Goal: Information Seeking & Learning: Learn about a topic

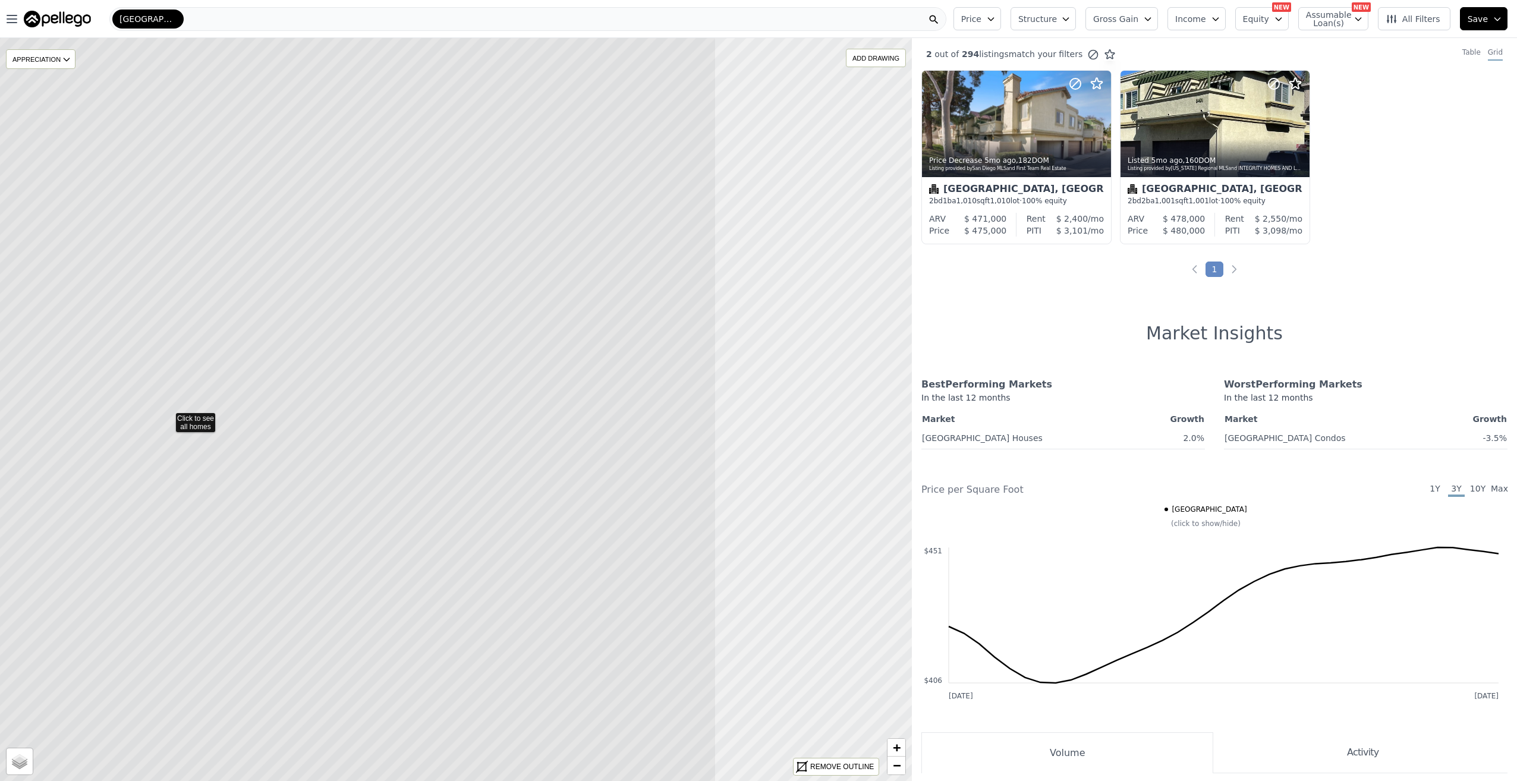
drag, startPoint x: 520, startPoint y: 379, endPoint x: 193, endPoint y: 382, distance: 327.6
click at [180, 384] on icon at bounding box center [167, 417] width 1097 height 894
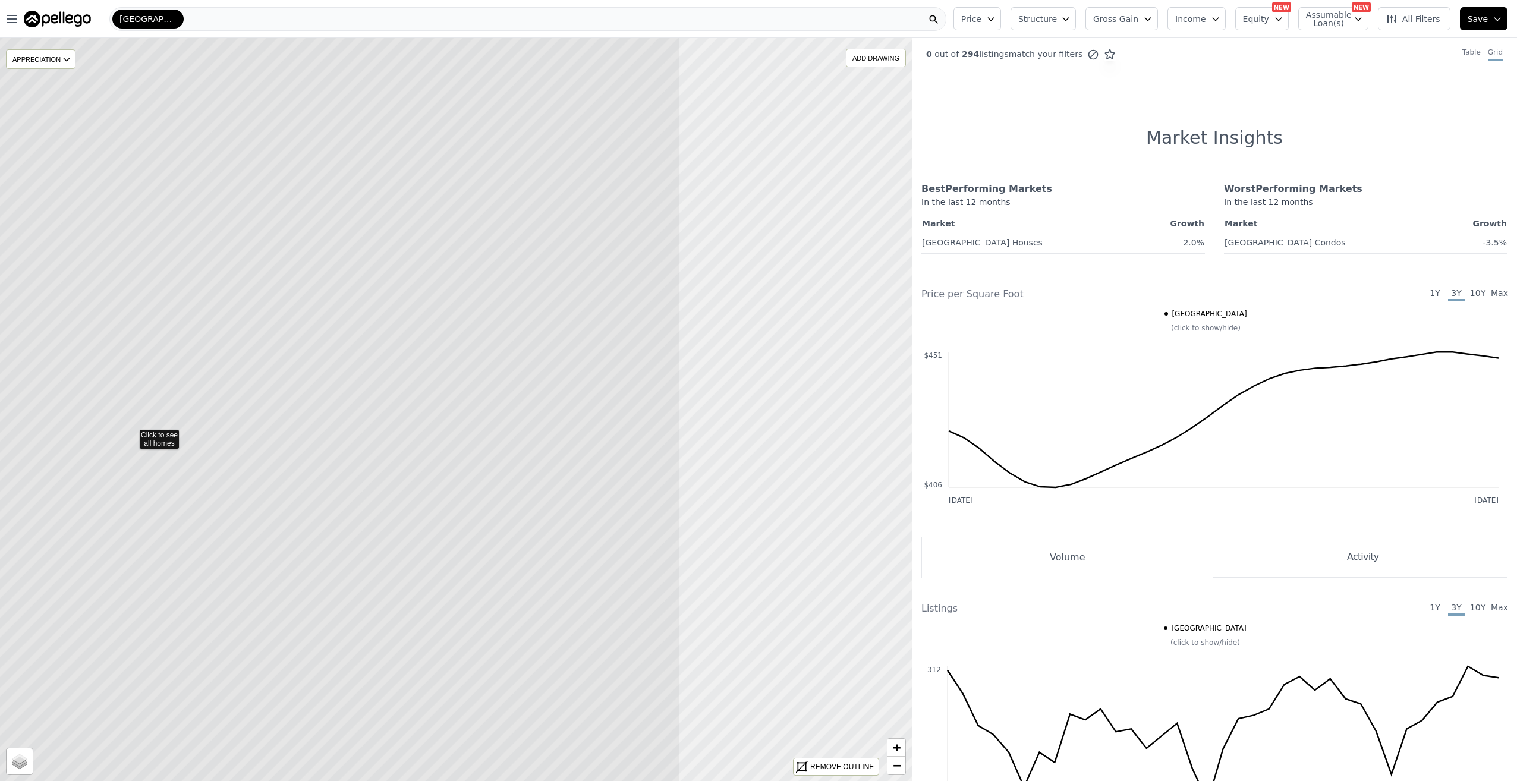
click at [321, 410] on icon at bounding box center [131, 433] width 1097 height 894
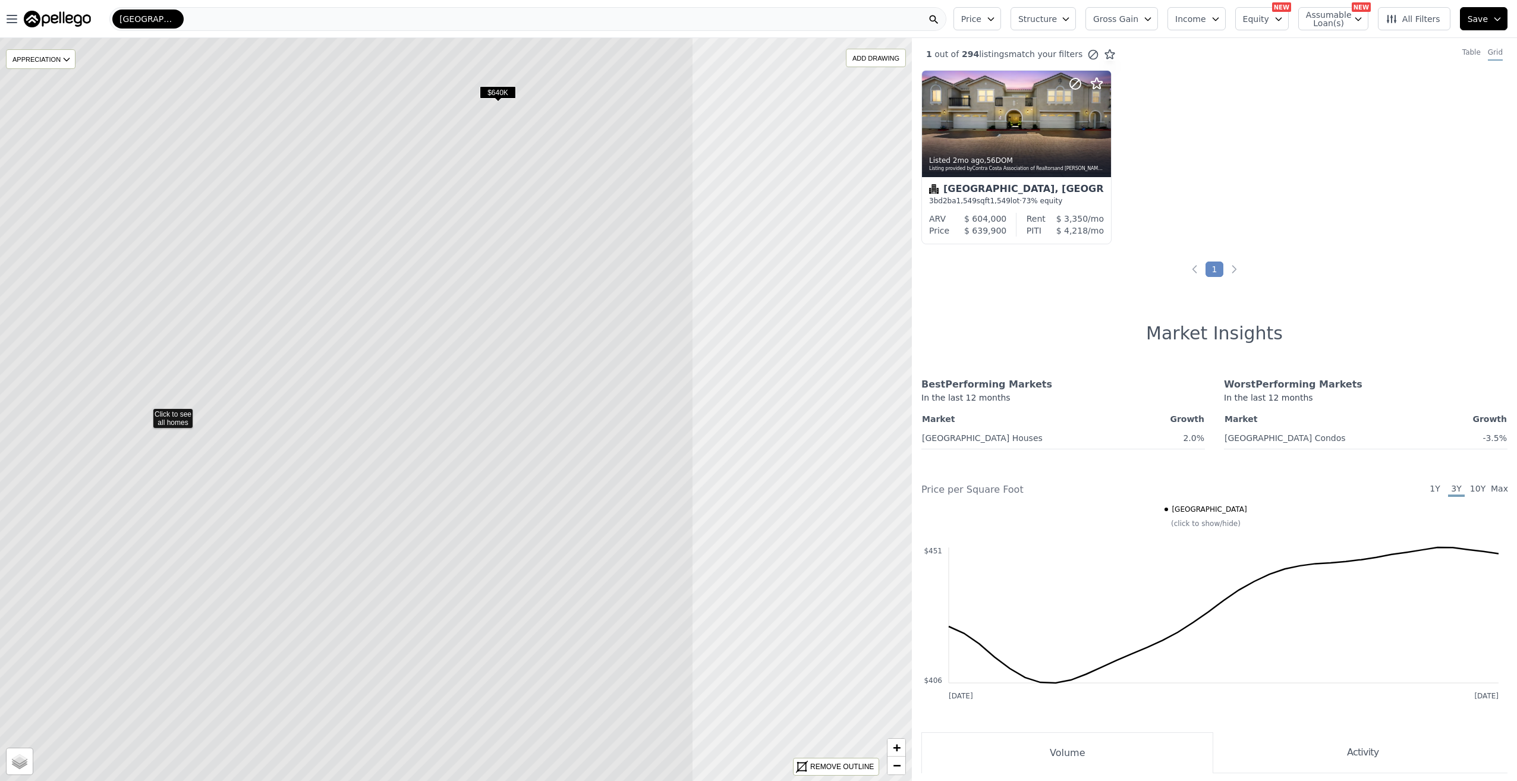
drag, startPoint x: 615, startPoint y: 395, endPoint x: 378, endPoint y: 389, distance: 237.3
click at [291, 392] on icon at bounding box center [145, 413] width 1097 height 894
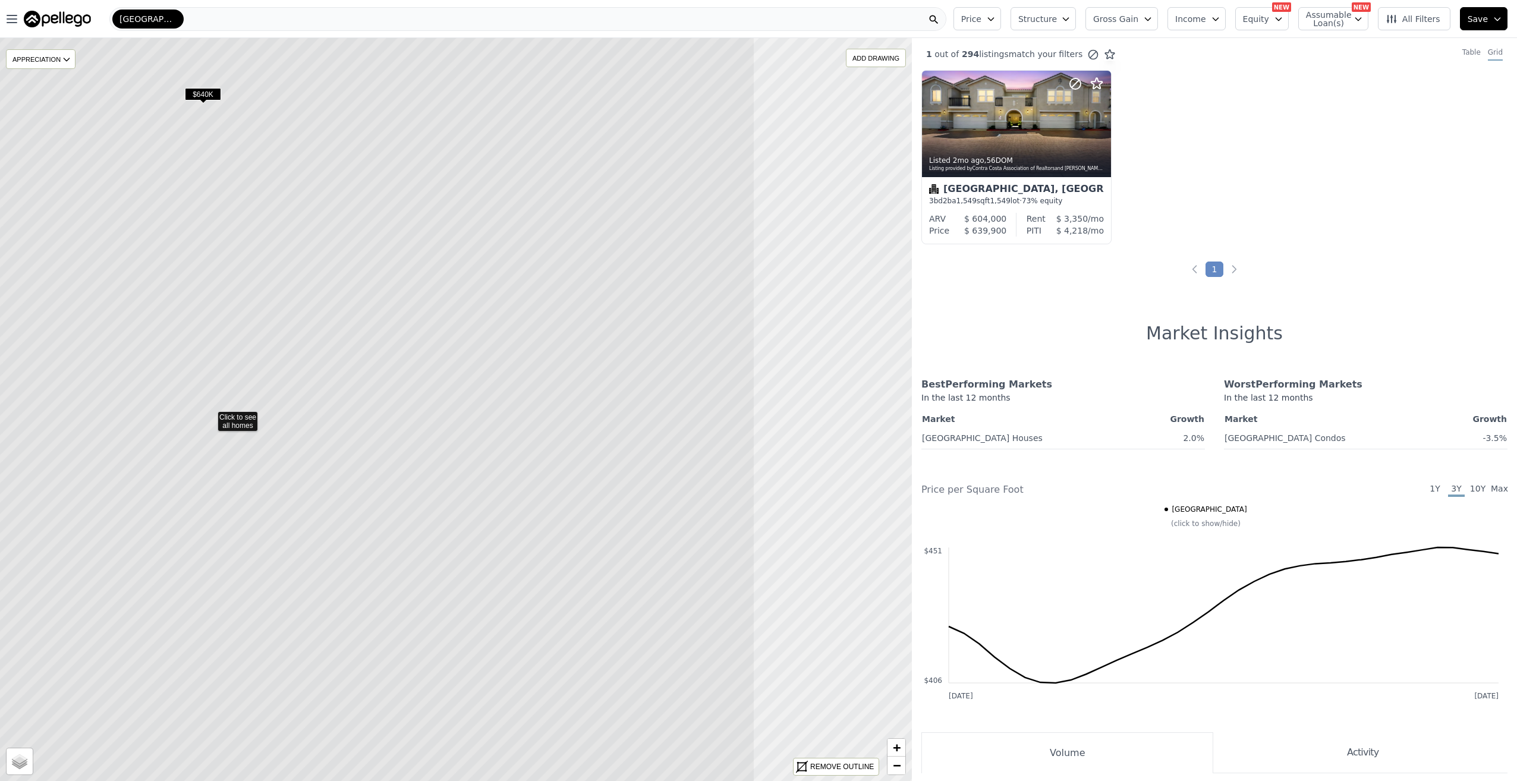
drag, startPoint x: 655, startPoint y: 388, endPoint x: 371, endPoint y: 393, distance: 284.3
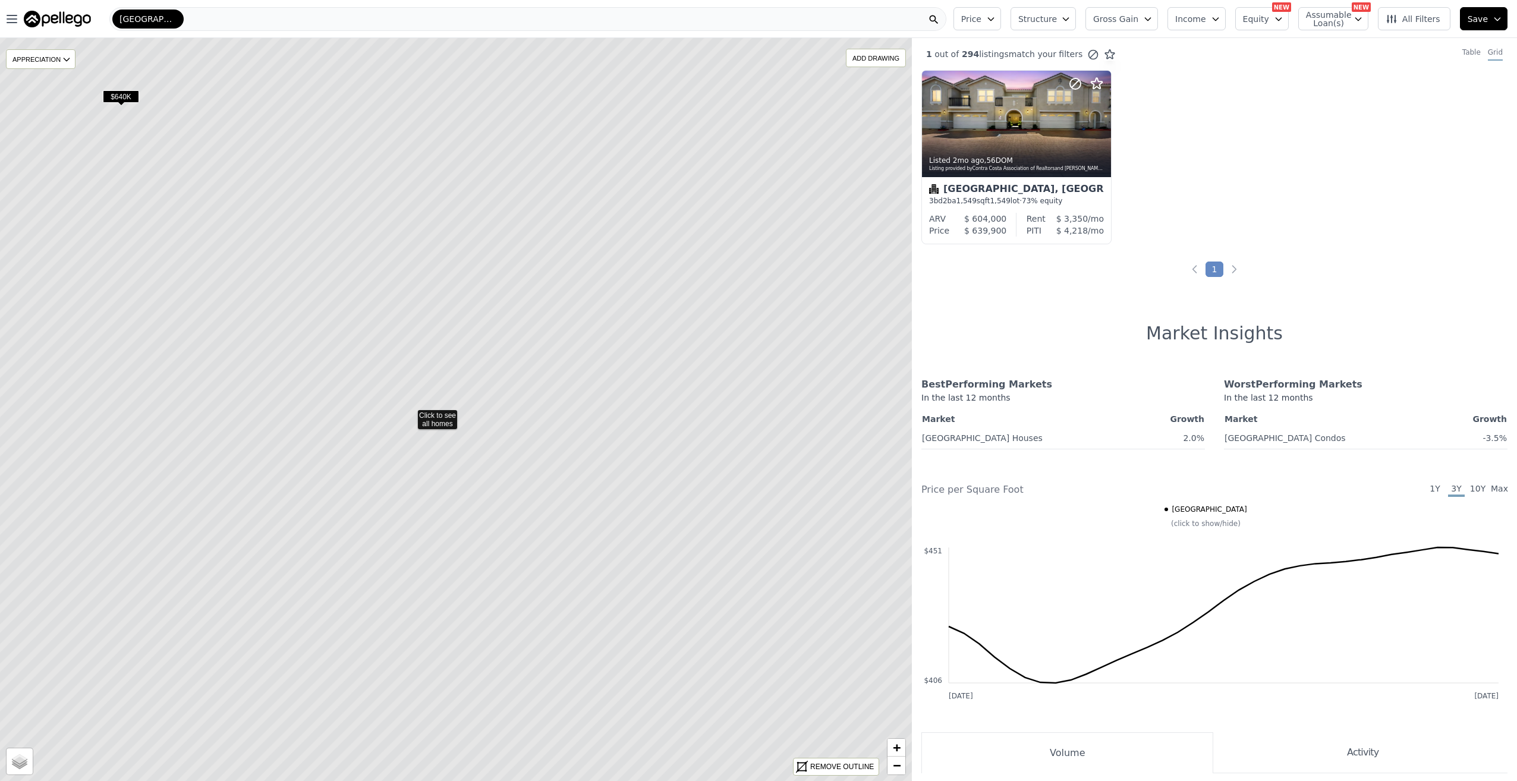
drag, startPoint x: 751, startPoint y: 393, endPoint x: 449, endPoint y: 401, distance: 302.2
click at [404, 407] on icon at bounding box center [409, 414] width 1097 height 894
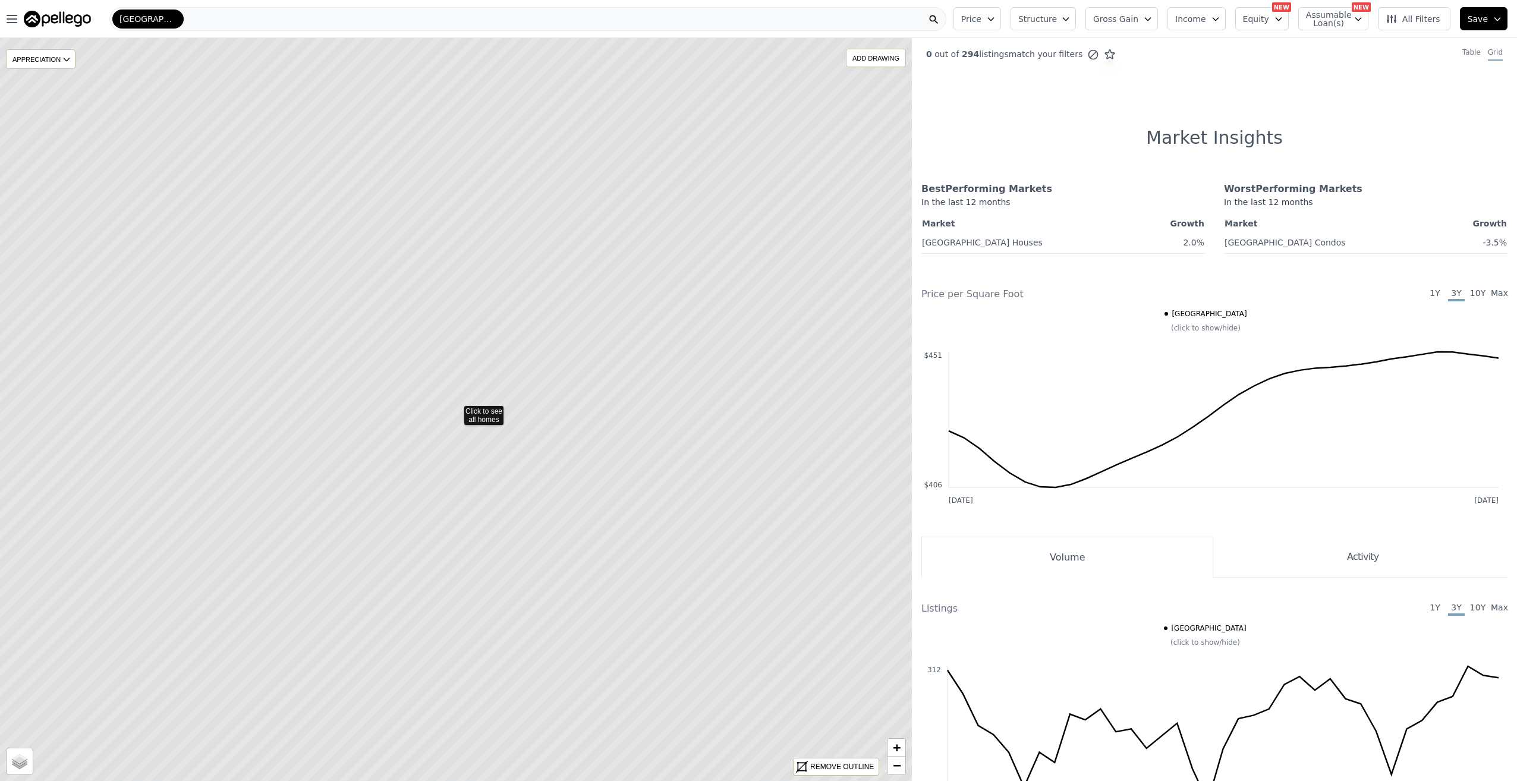
drag, startPoint x: 703, startPoint y: 396, endPoint x: 543, endPoint y: 391, distance: 159.4
click at [542, 392] on icon at bounding box center [456, 410] width 1097 height 894
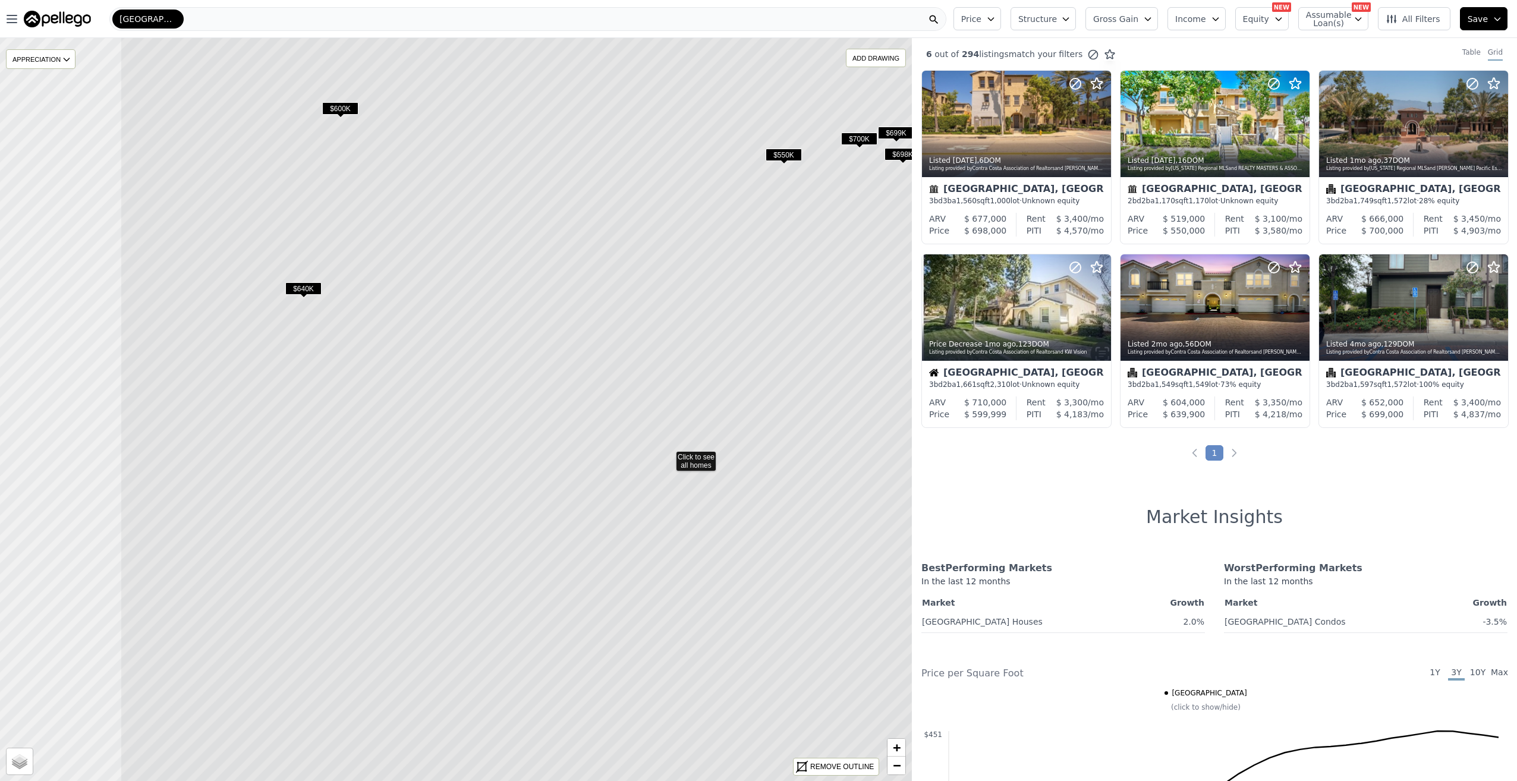
drag, startPoint x: 590, startPoint y: 393, endPoint x: 722, endPoint y: 419, distance: 134.5
click at [805, 439] on icon at bounding box center [668, 455] width 1097 height 894
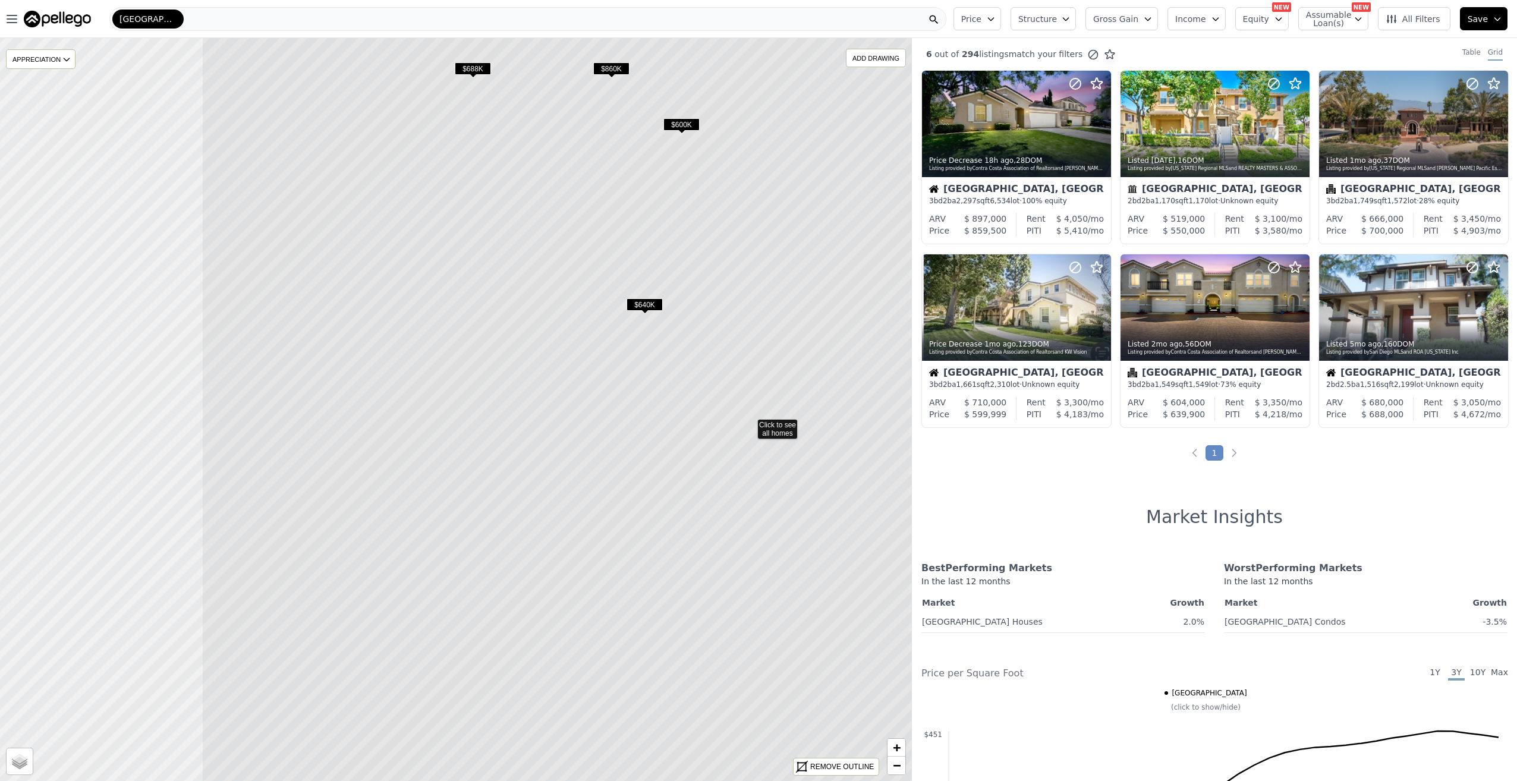
click at [797, 380] on icon at bounding box center [750, 423] width 1097 height 894
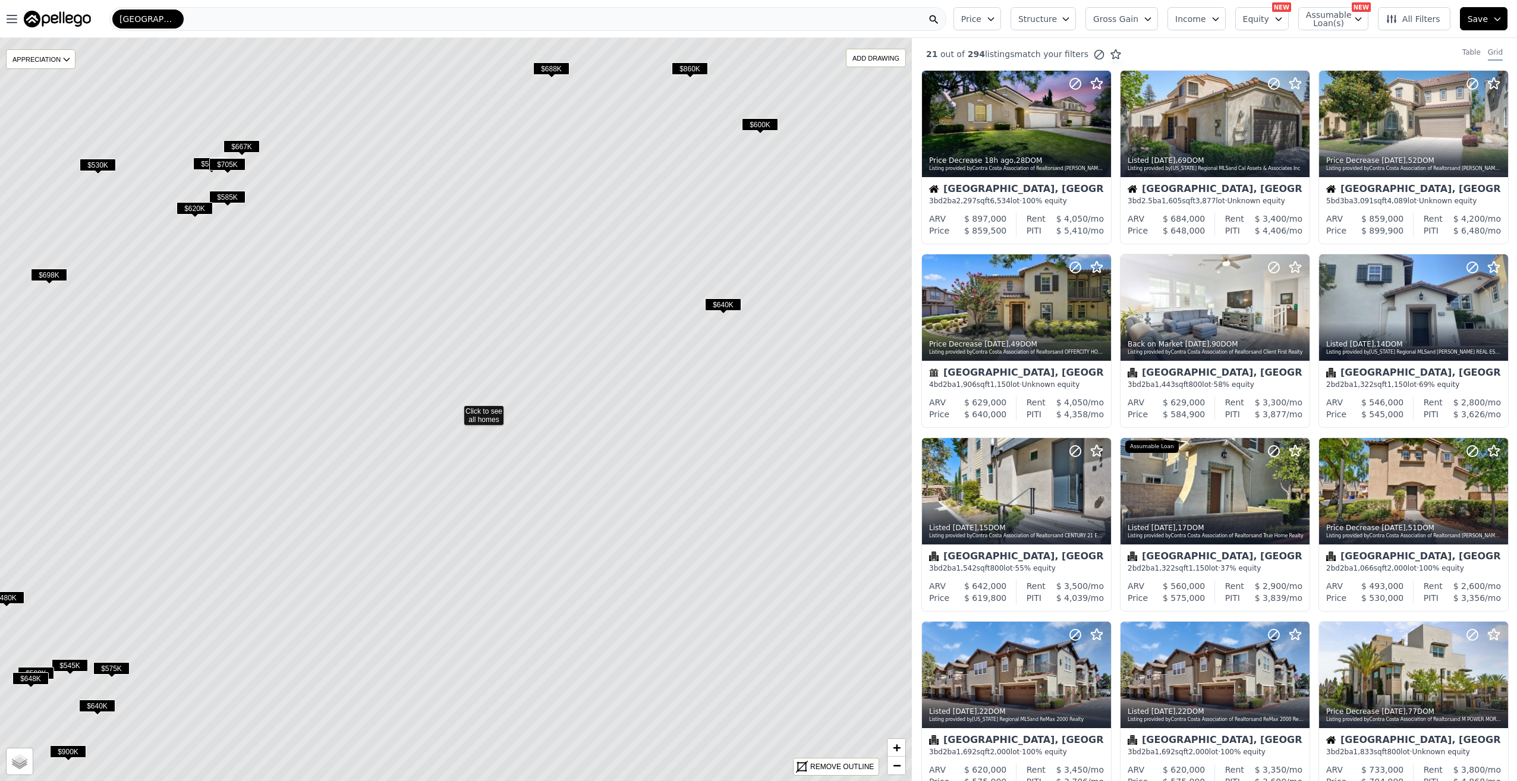
drag, startPoint x: 419, startPoint y: 358, endPoint x: 614, endPoint y: 370, distance: 195.4
click at [613, 369] on icon at bounding box center [456, 410] width 1097 height 894
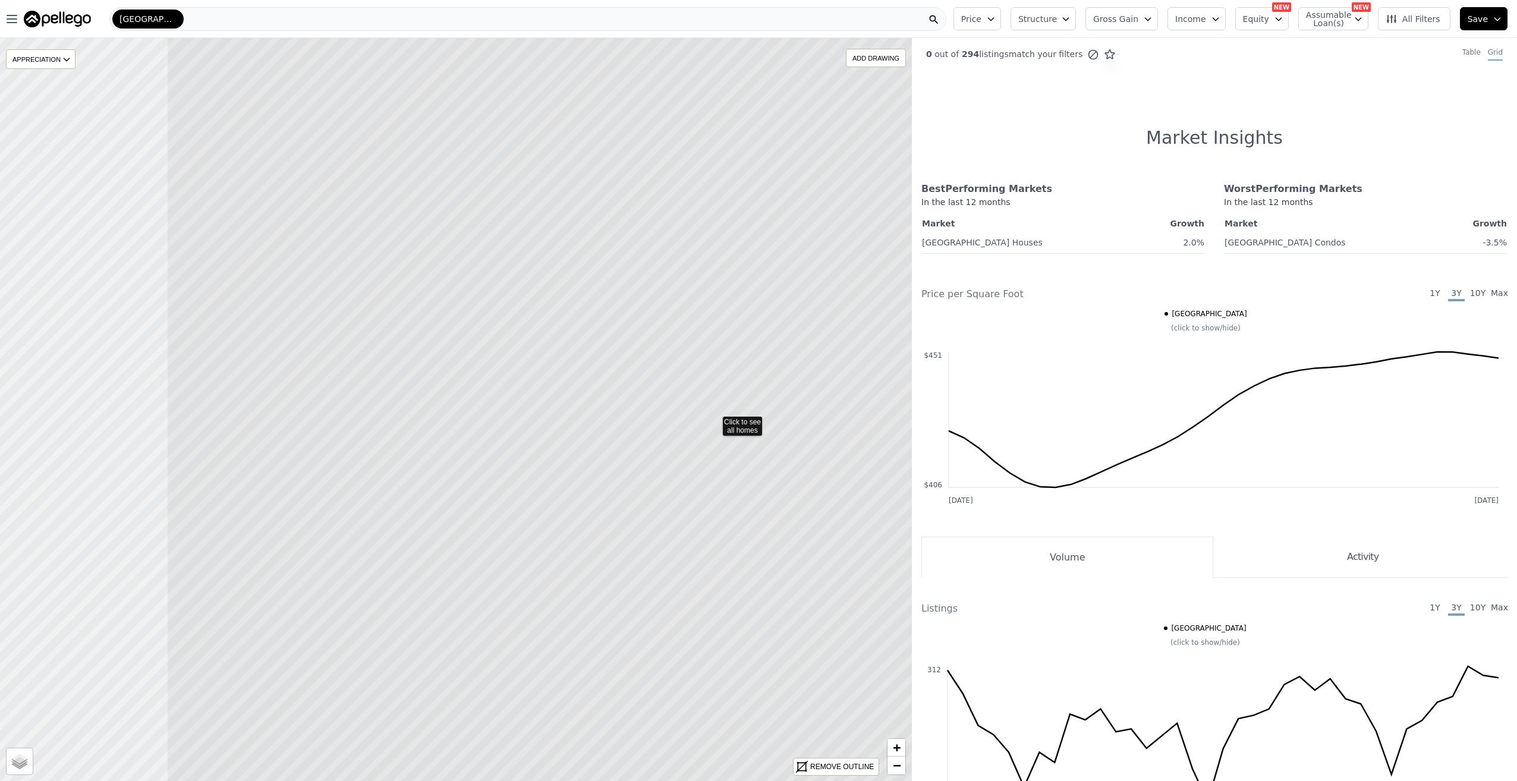
drag, startPoint x: 411, startPoint y: 395, endPoint x: 749, endPoint y: 407, distance: 337.4
click at [749, 407] on icon at bounding box center [714, 420] width 1097 height 894
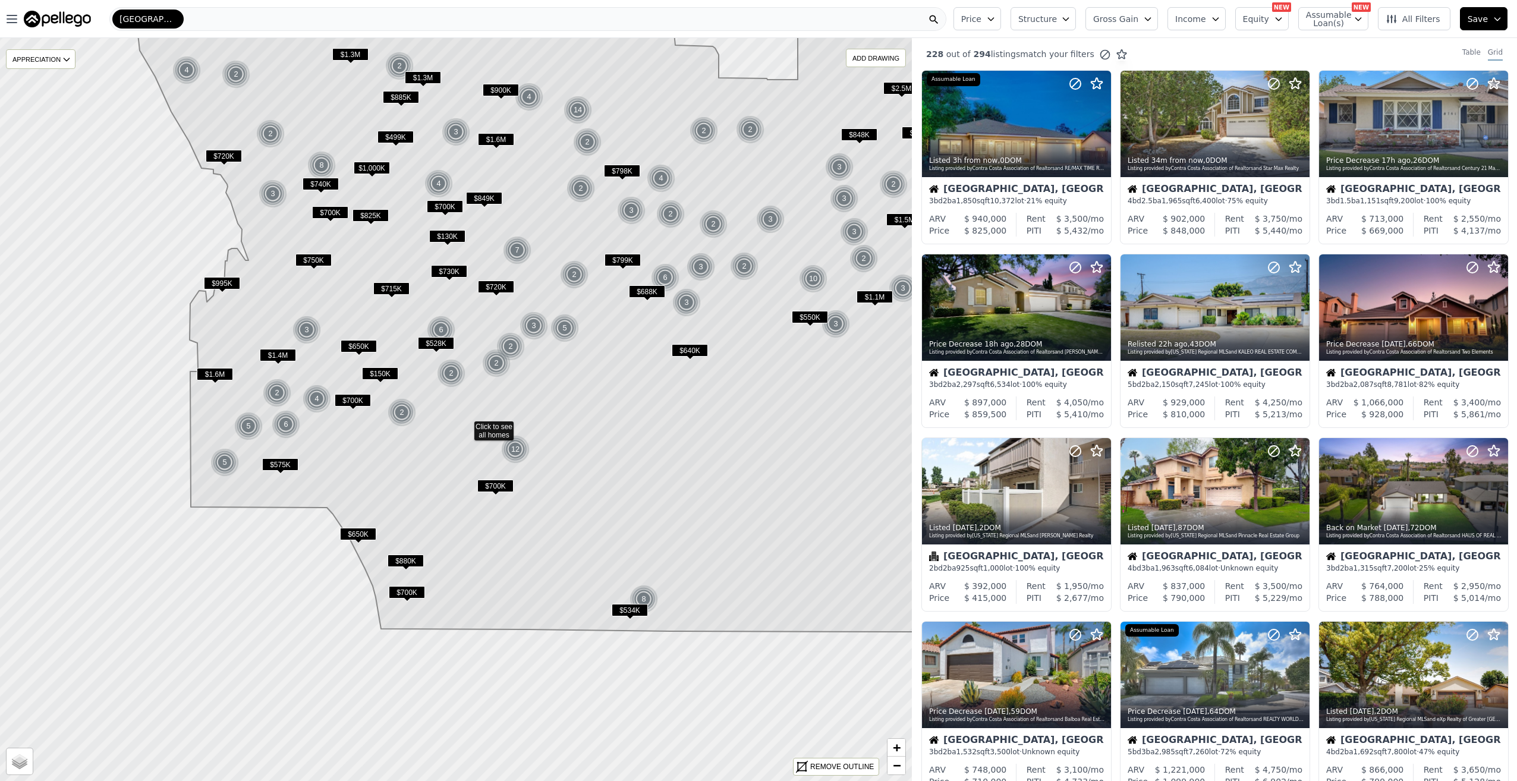
drag, startPoint x: 477, startPoint y: 345, endPoint x: 492, endPoint y: 357, distance: 19.0
click at [492, 358] on img at bounding box center [496, 363] width 29 height 29
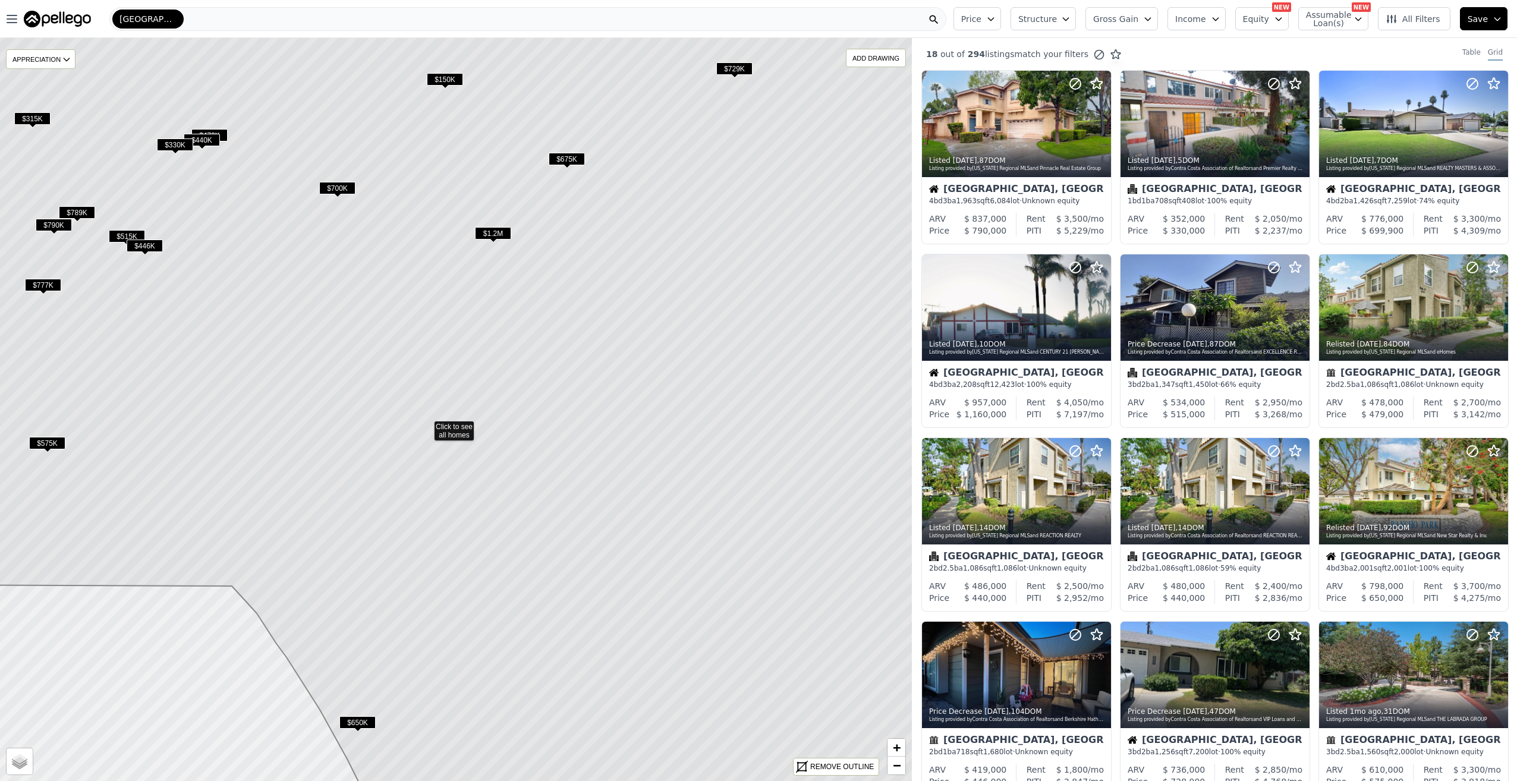
drag, startPoint x: 748, startPoint y: 377, endPoint x: 667, endPoint y: 401, distance: 84.3
click at [667, 401] on icon at bounding box center [426, 425] width 1097 height 894
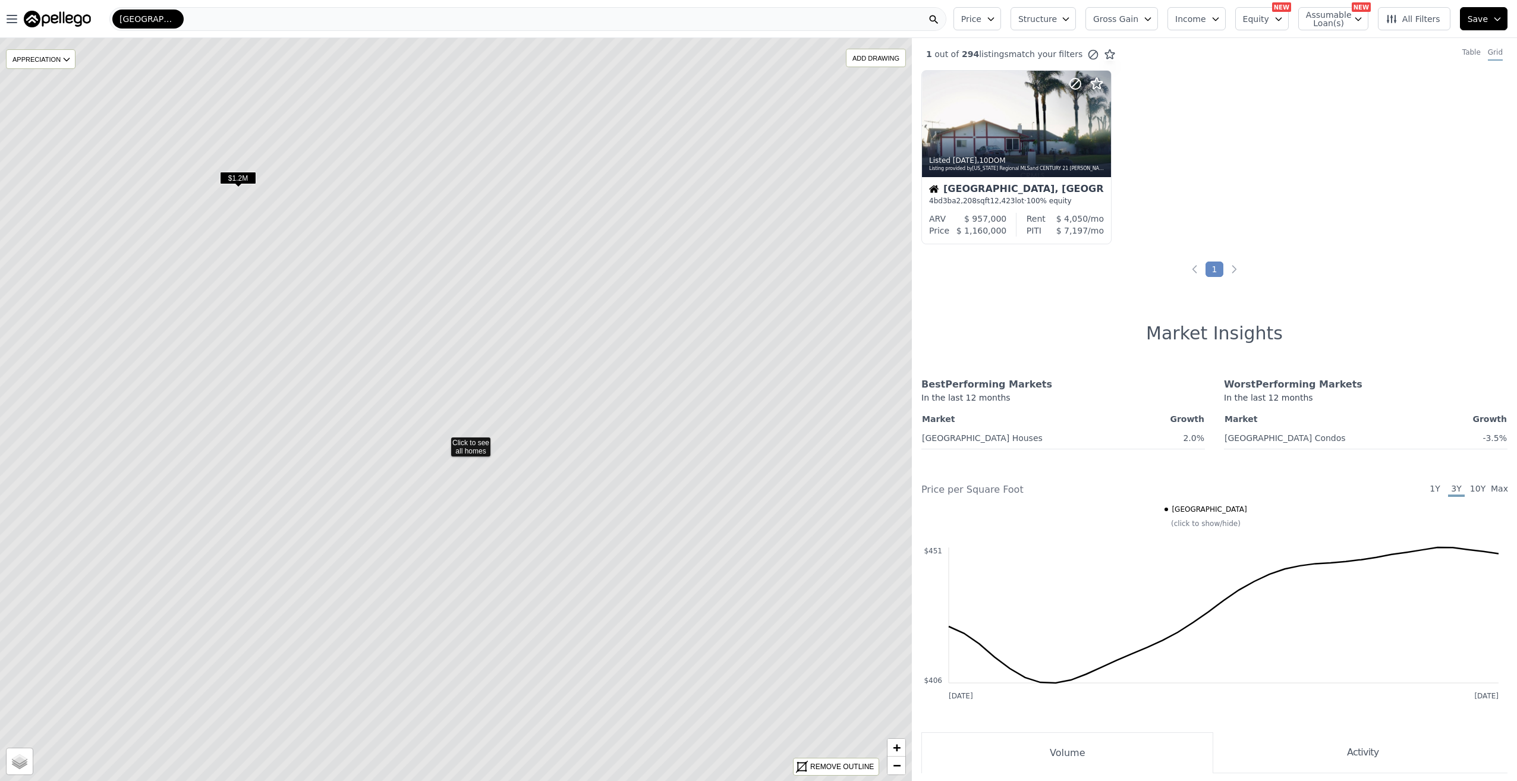
drag, startPoint x: 617, startPoint y: 335, endPoint x: 595, endPoint y: 381, distance: 51.3
click at [595, 382] on icon at bounding box center [443, 441] width 1097 height 894
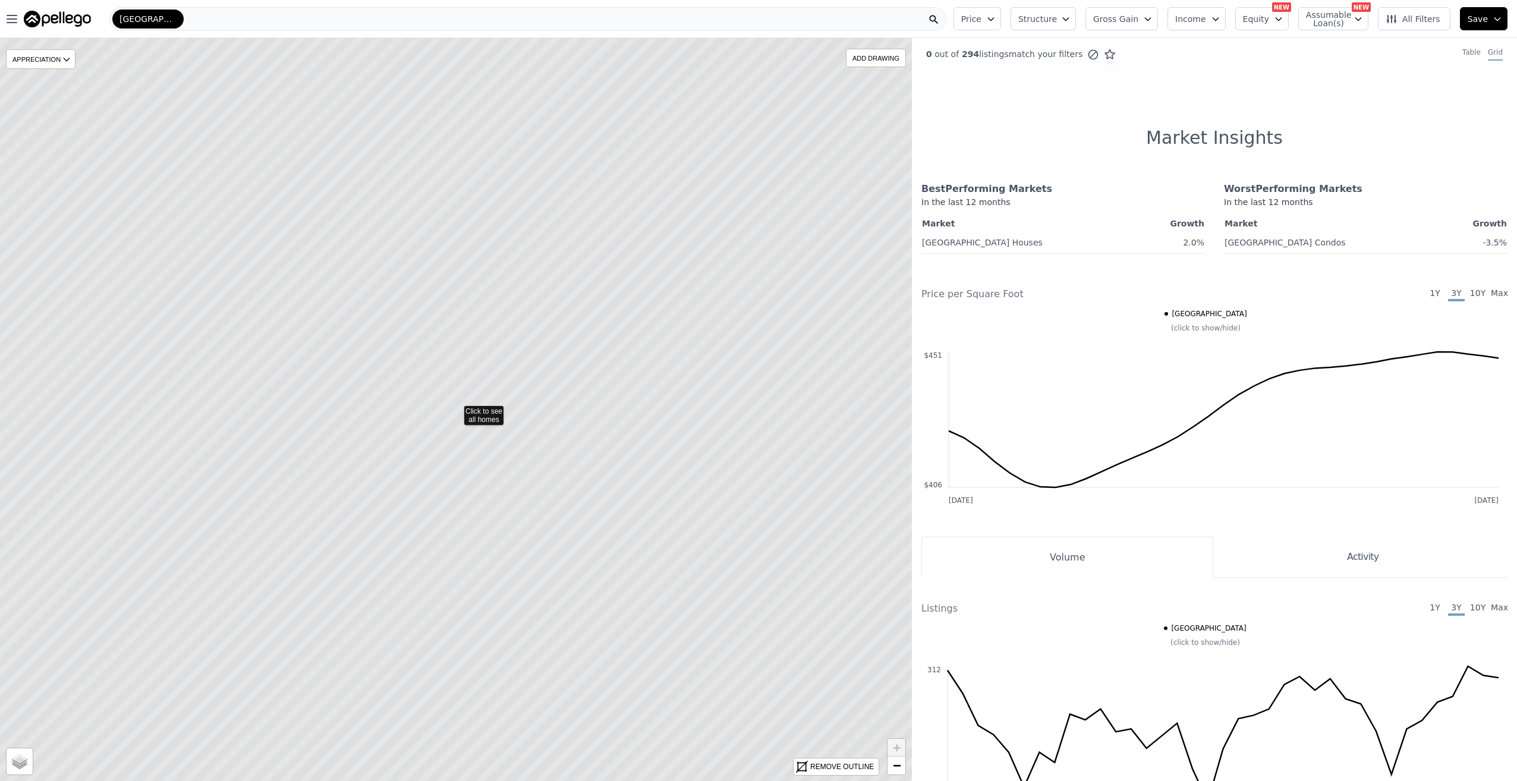
click at [629, 402] on icon at bounding box center [456, 410] width 1097 height 894
click at [655, 402] on icon at bounding box center [456, 410] width 1097 height 894
drag, startPoint x: 653, startPoint y: 361, endPoint x: 636, endPoint y: 400, distance: 42.6
click at [636, 400] on icon at bounding box center [455, 411] width 1097 height 894
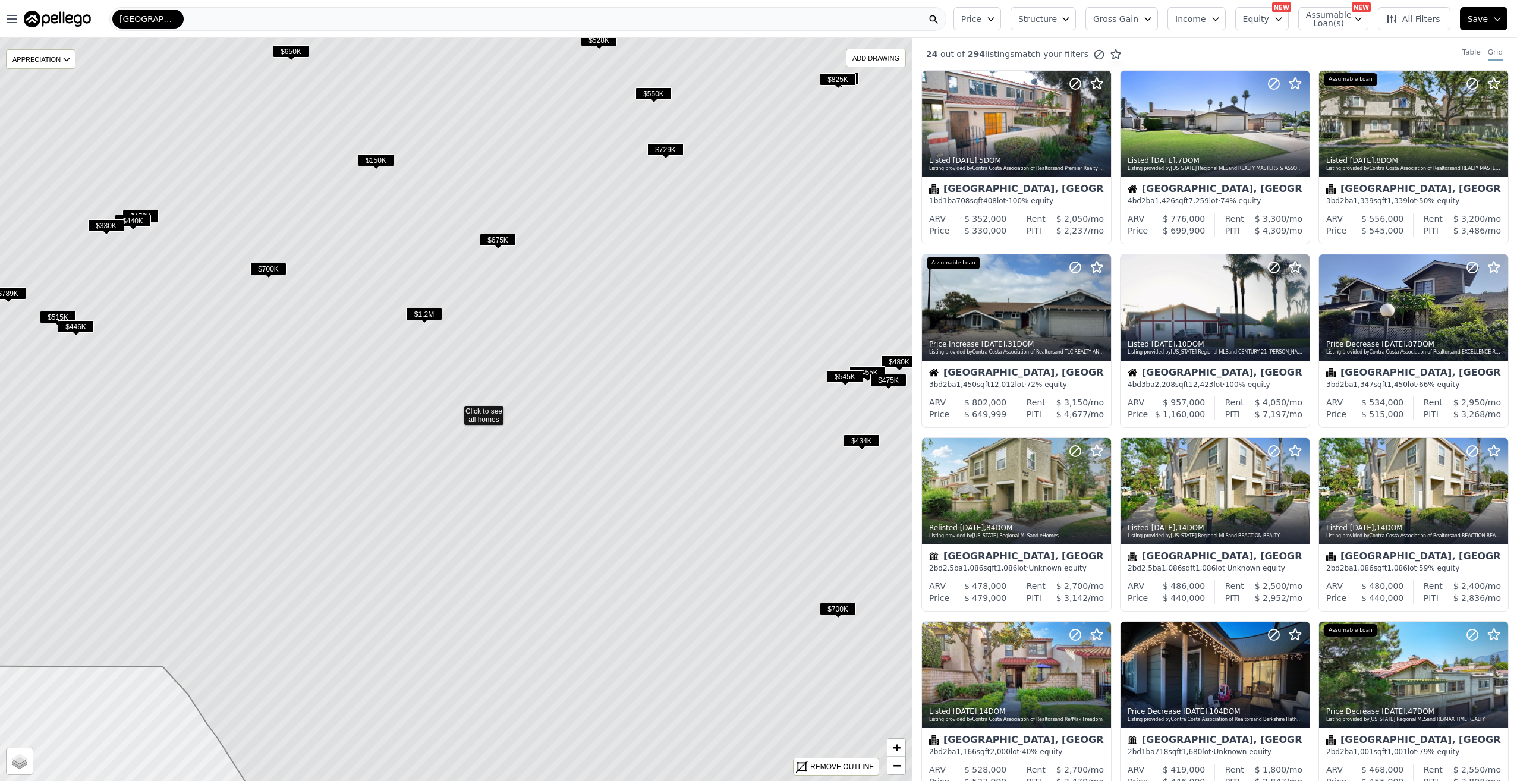
click at [501, 237] on span "$675K" at bounding box center [498, 240] width 36 height 12
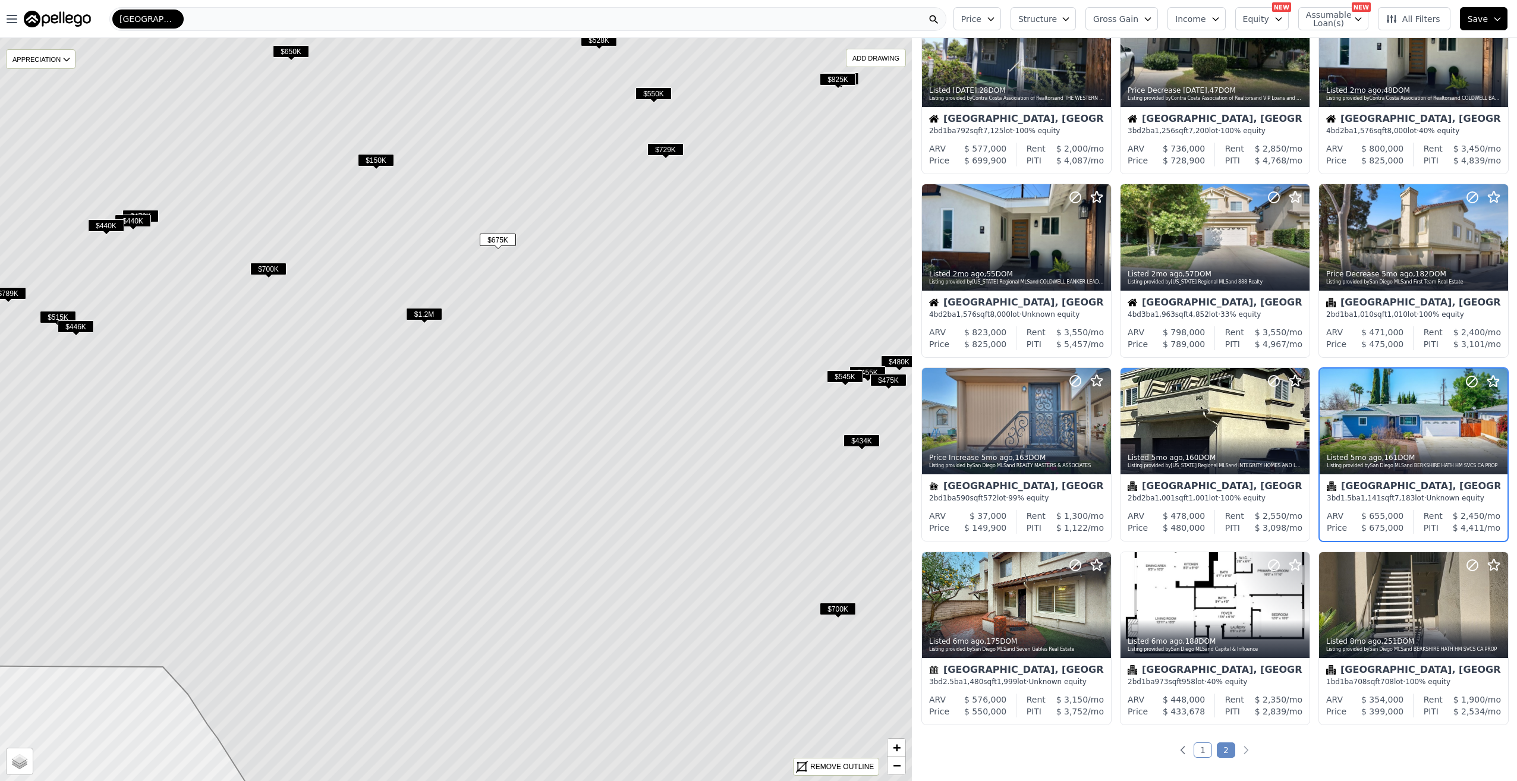
scroll to position [96, 0]
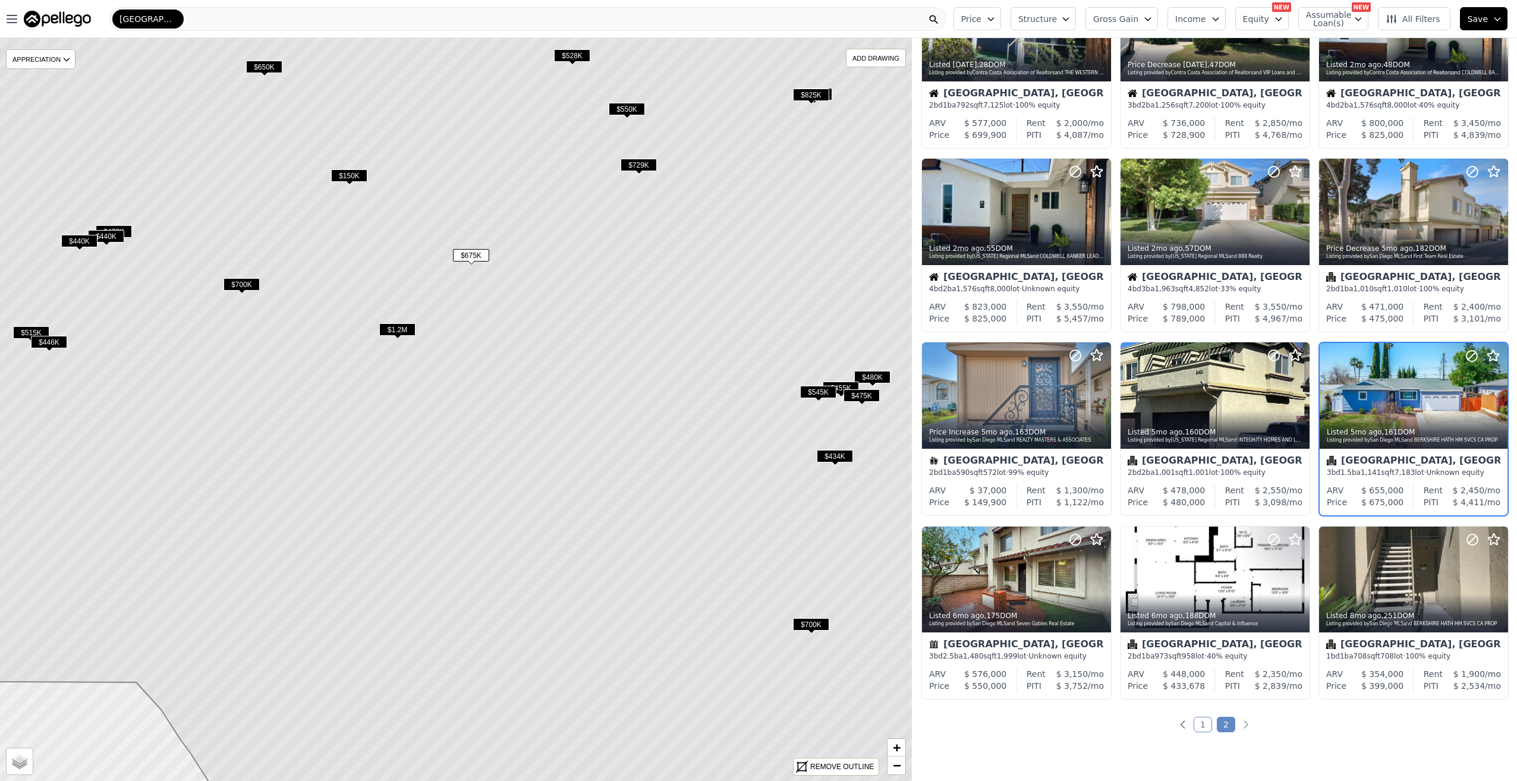
drag, startPoint x: 640, startPoint y: 388, endPoint x: 614, endPoint y: 403, distance: 30.9
click at [614, 403] on icon at bounding box center [429, 425] width 1097 height 894
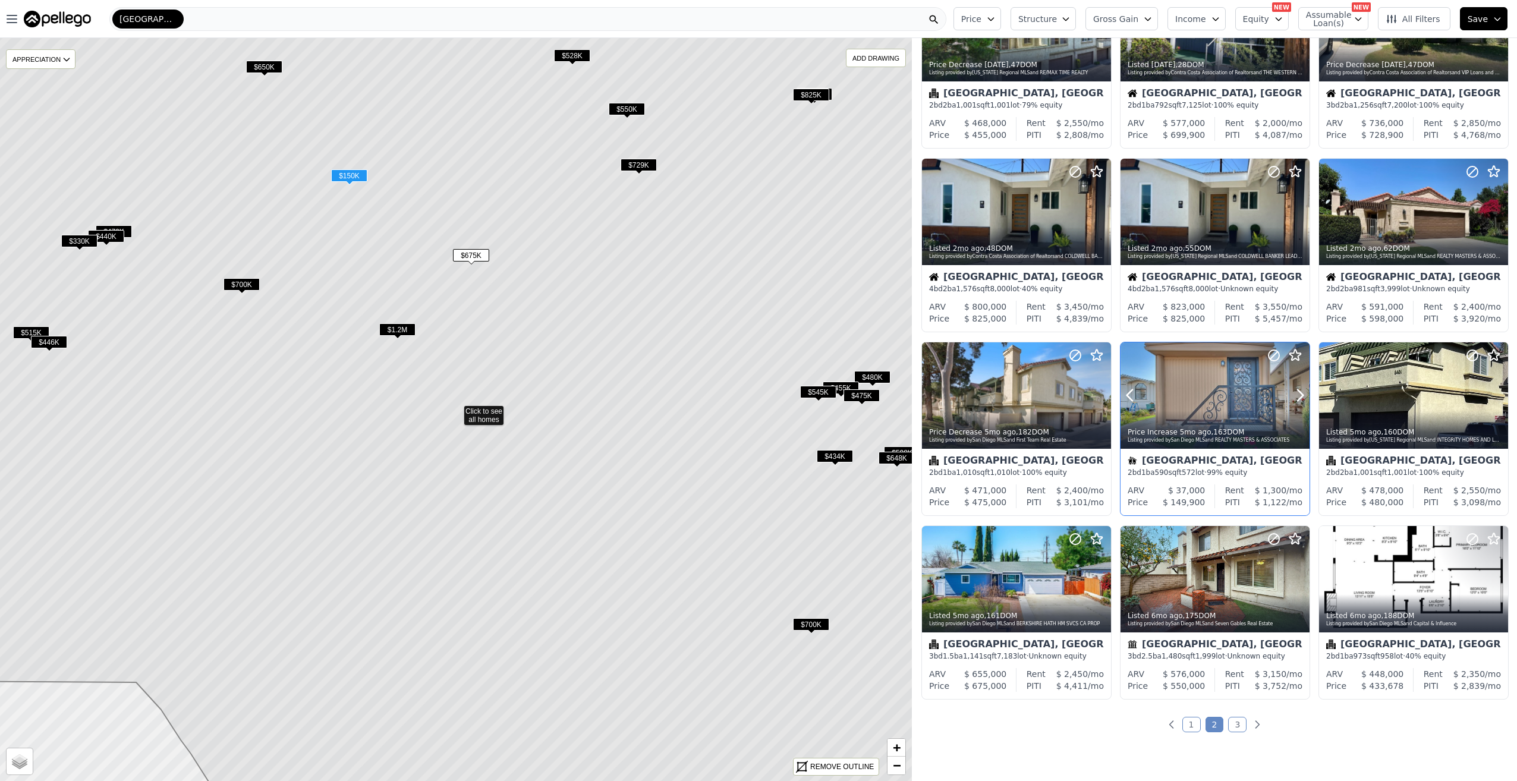
click at [1207, 388] on div at bounding box center [1215, 396] width 189 height 106
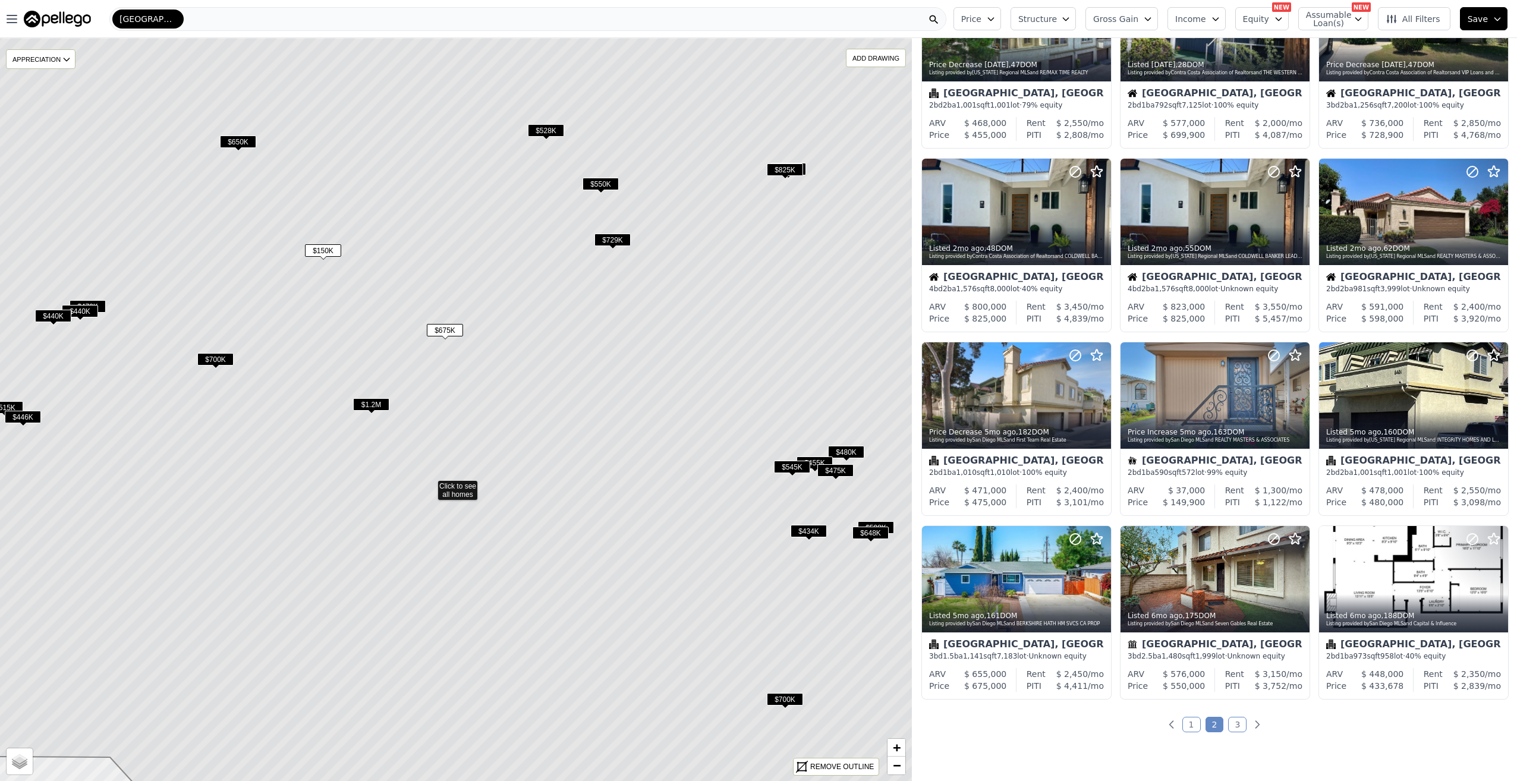
drag, startPoint x: 607, startPoint y: 325, endPoint x: 580, endPoint y: 401, distance: 79.9
click at [580, 401] on icon at bounding box center [430, 484] width 1097 height 894
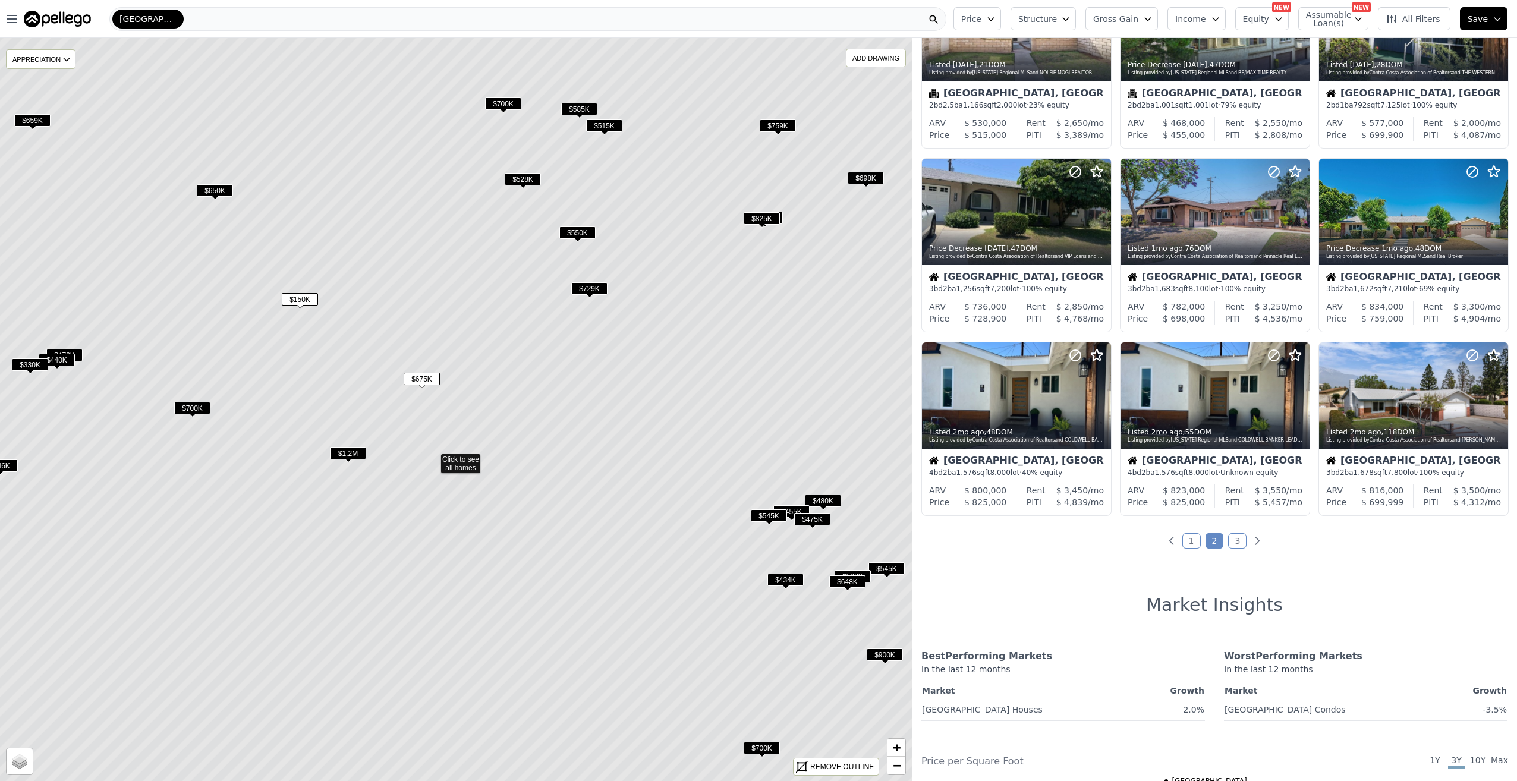
drag, startPoint x: 659, startPoint y: 345, endPoint x: 641, endPoint y: 363, distance: 24.8
click at [640, 367] on icon at bounding box center [433, 458] width 1097 height 894
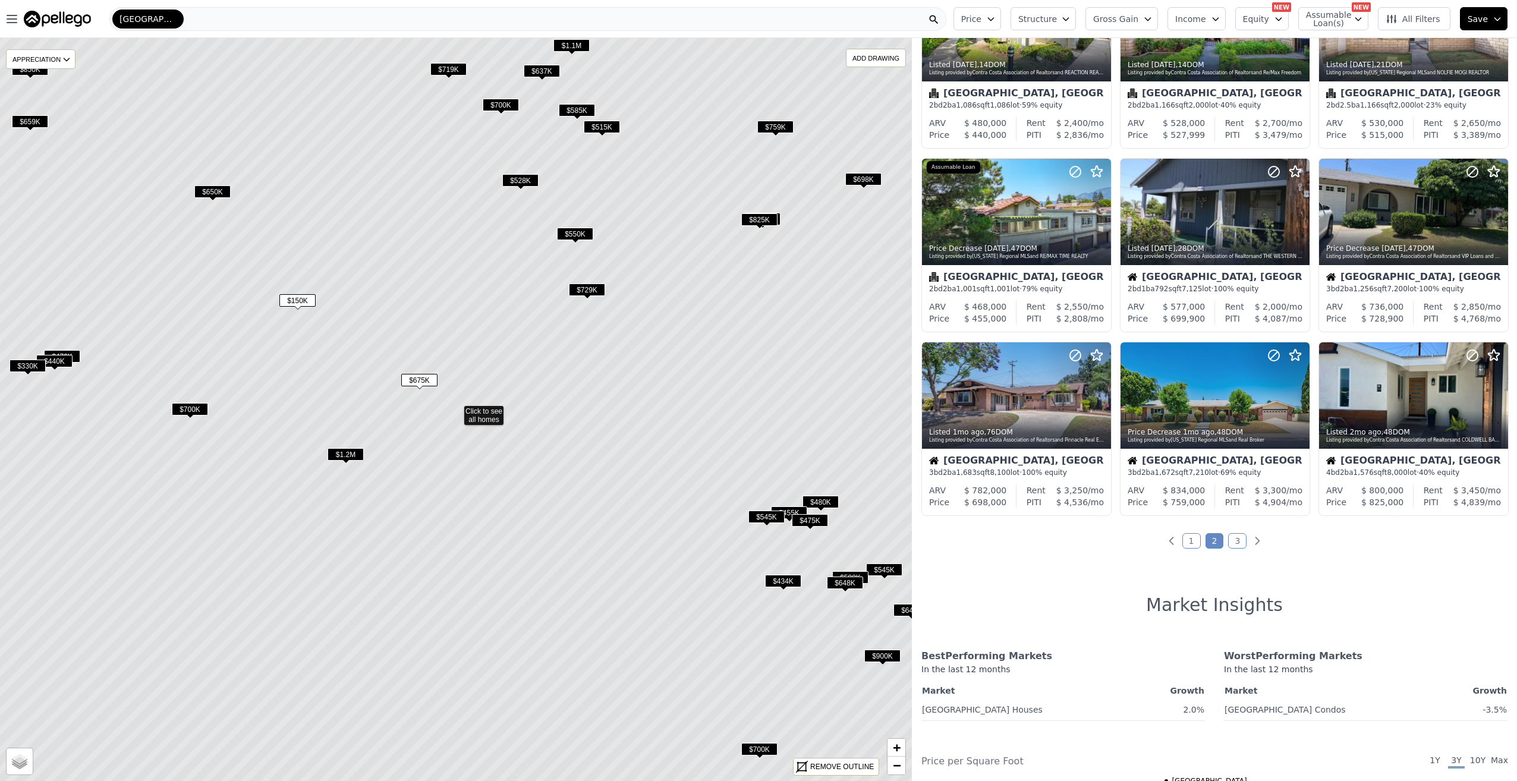
scroll to position [463, 0]
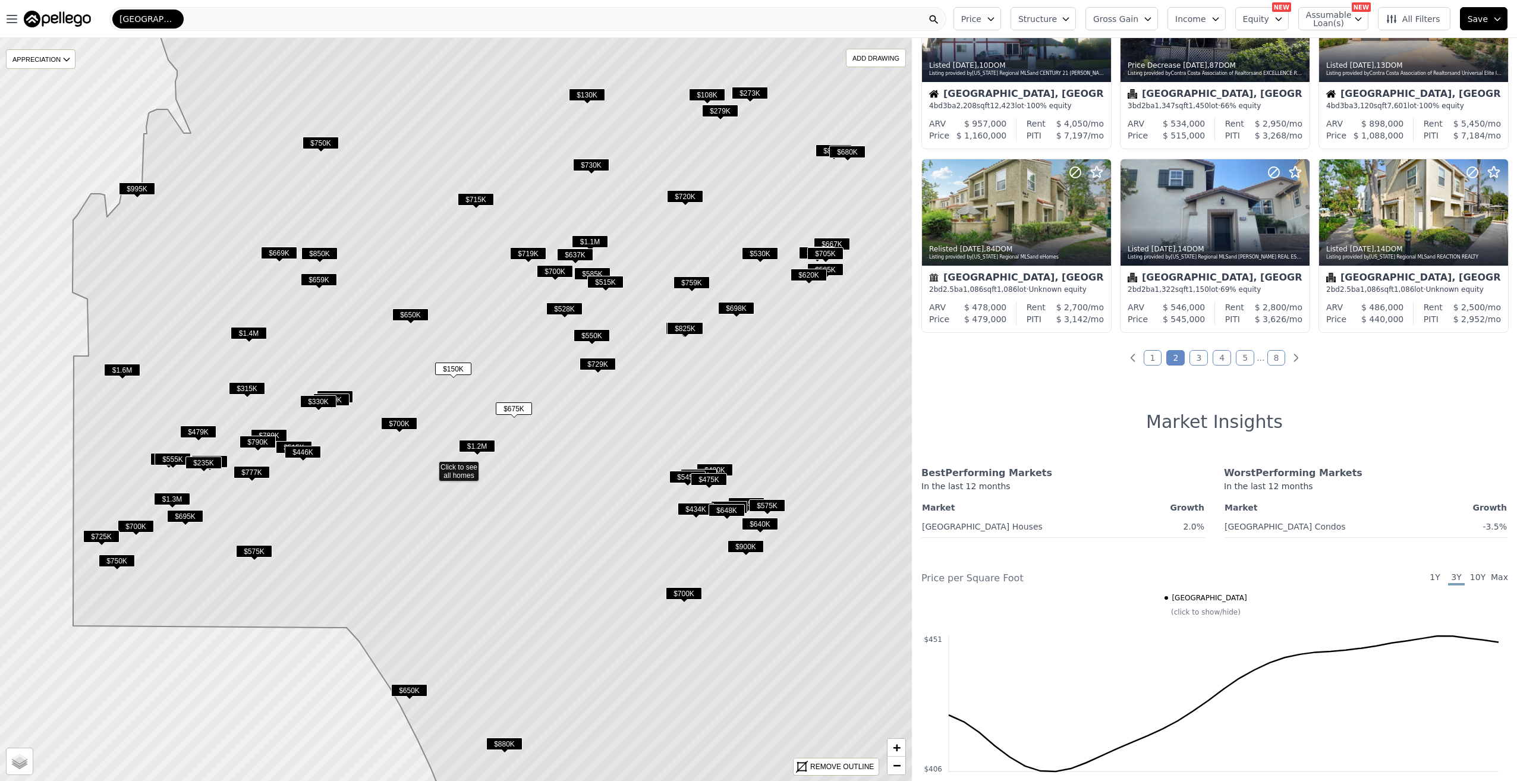
click at [673, 369] on icon at bounding box center [526, 447] width 907 height 856
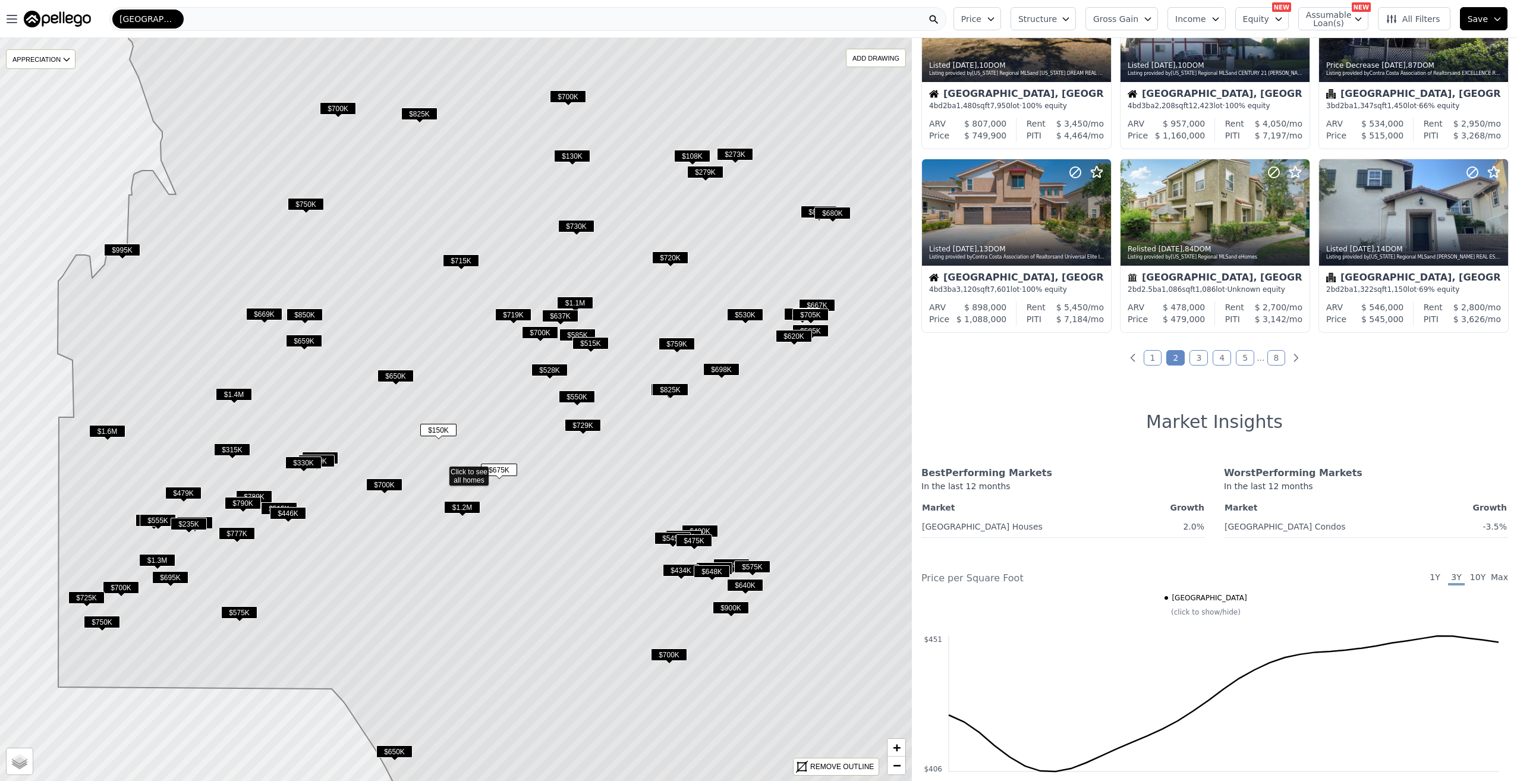
drag, startPoint x: 681, startPoint y: 250, endPoint x: 666, endPoint y: 311, distance: 63.0
click at [666, 311] on icon at bounding box center [524, 471] width 932 height 894
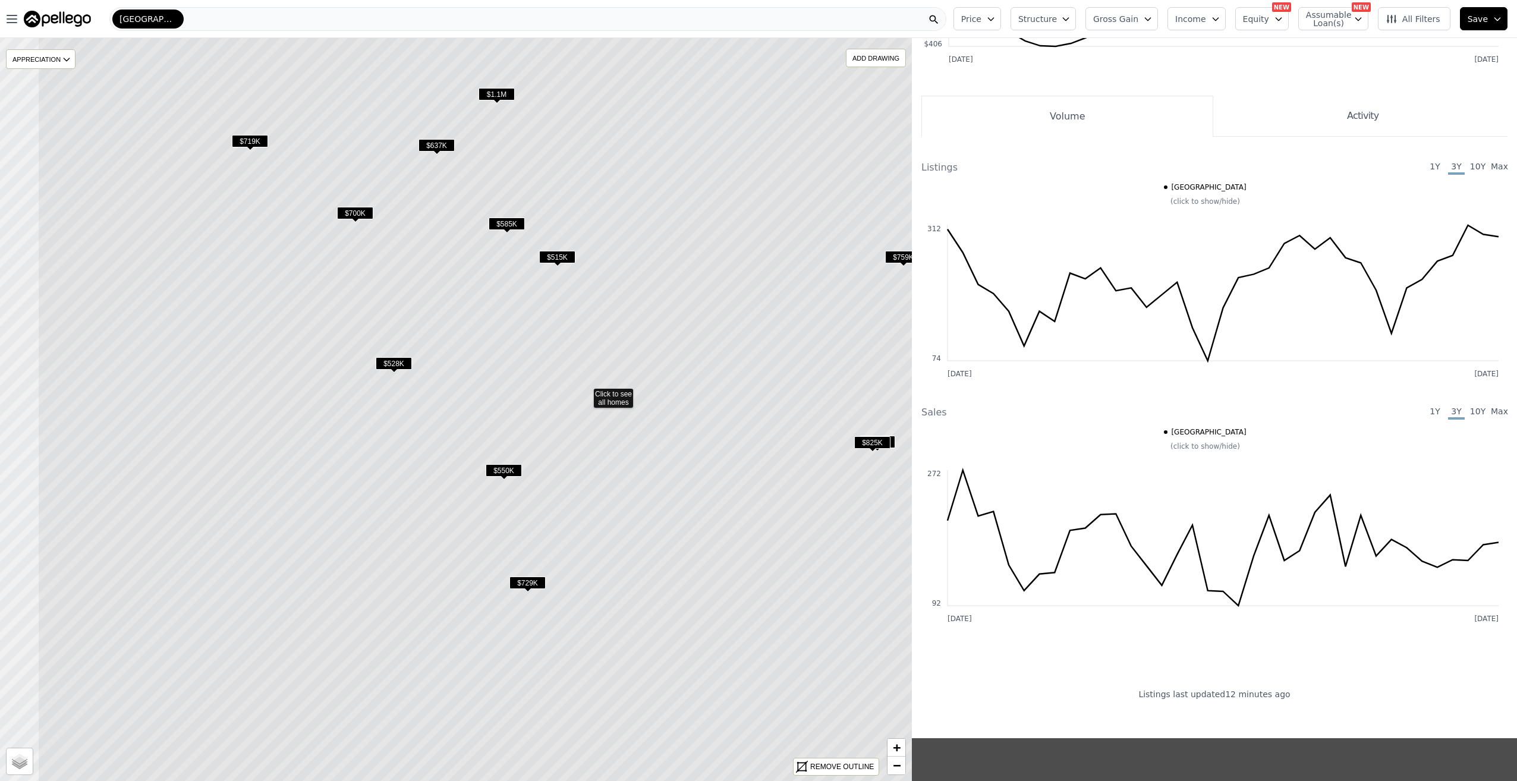
drag, startPoint x: 401, startPoint y: 359, endPoint x: 533, endPoint y: 340, distance: 133.4
click at [533, 340] on icon at bounding box center [585, 392] width 1097 height 894
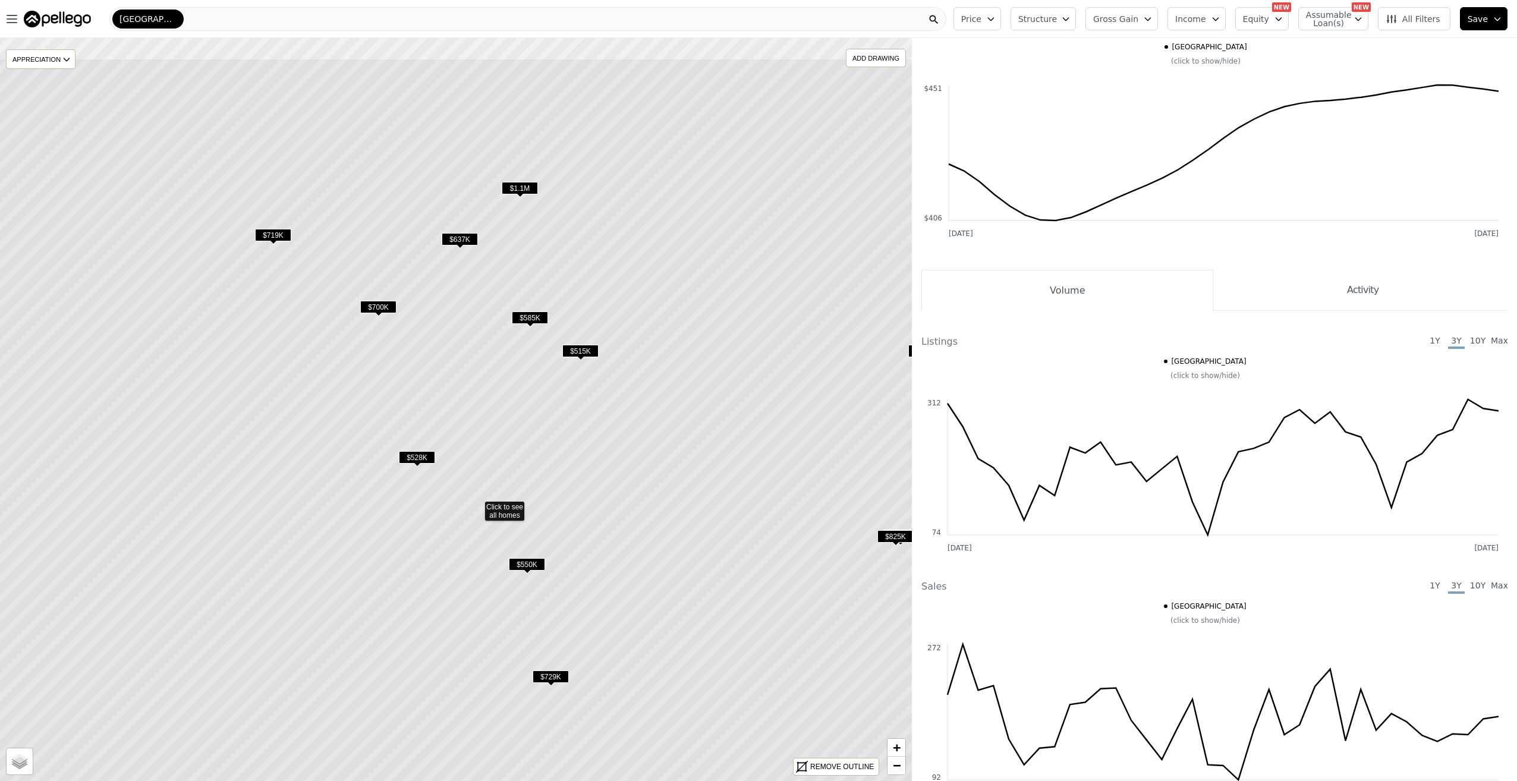
drag, startPoint x: 411, startPoint y: 209, endPoint x: 434, endPoint y: 292, distance: 85.7
click at [439, 348] on icon at bounding box center [477, 505] width 1097 height 894
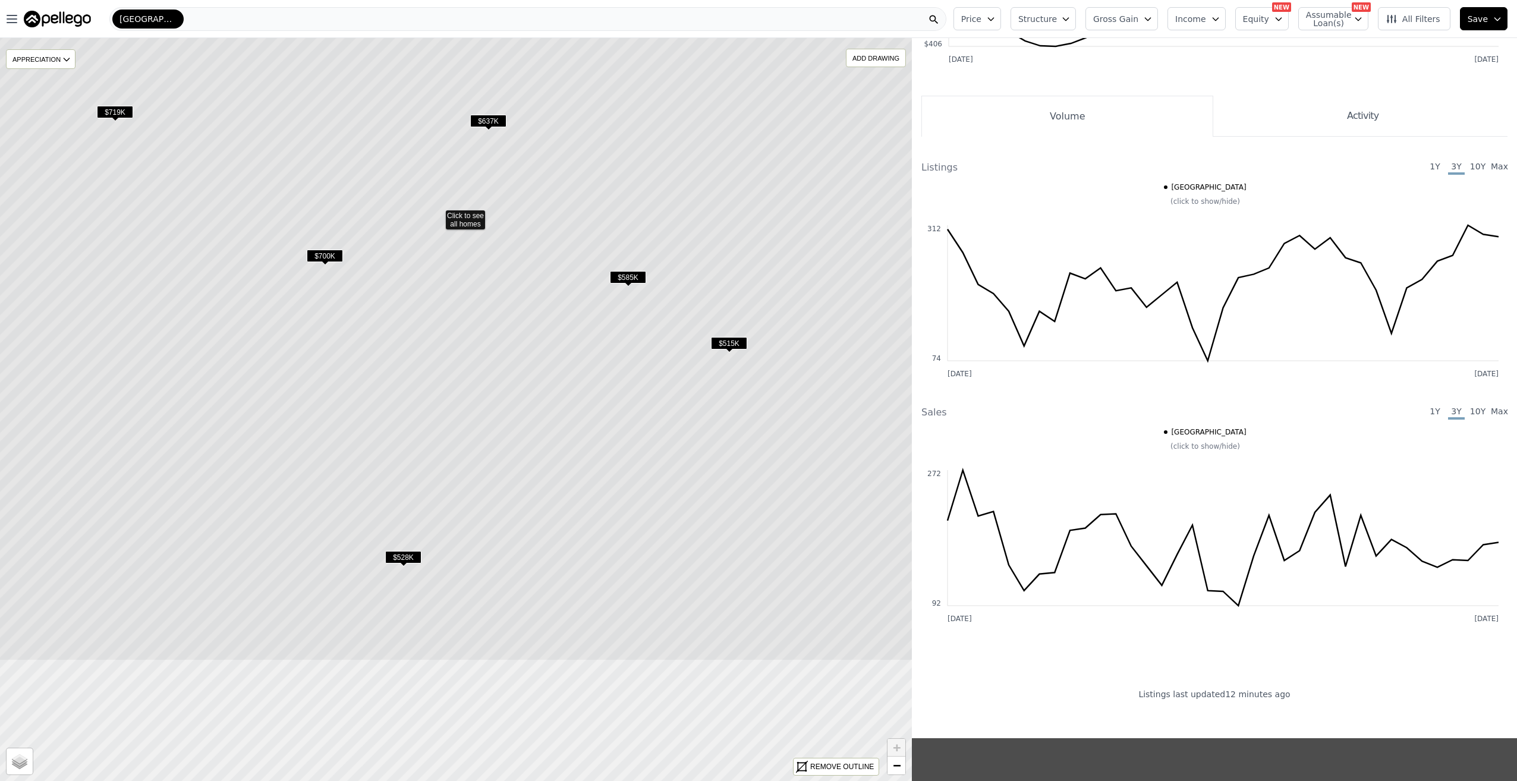
drag, startPoint x: 488, startPoint y: 483, endPoint x: 467, endPoint y: 299, distance: 186.0
click at [467, 294] on icon at bounding box center [437, 214] width 1097 height 894
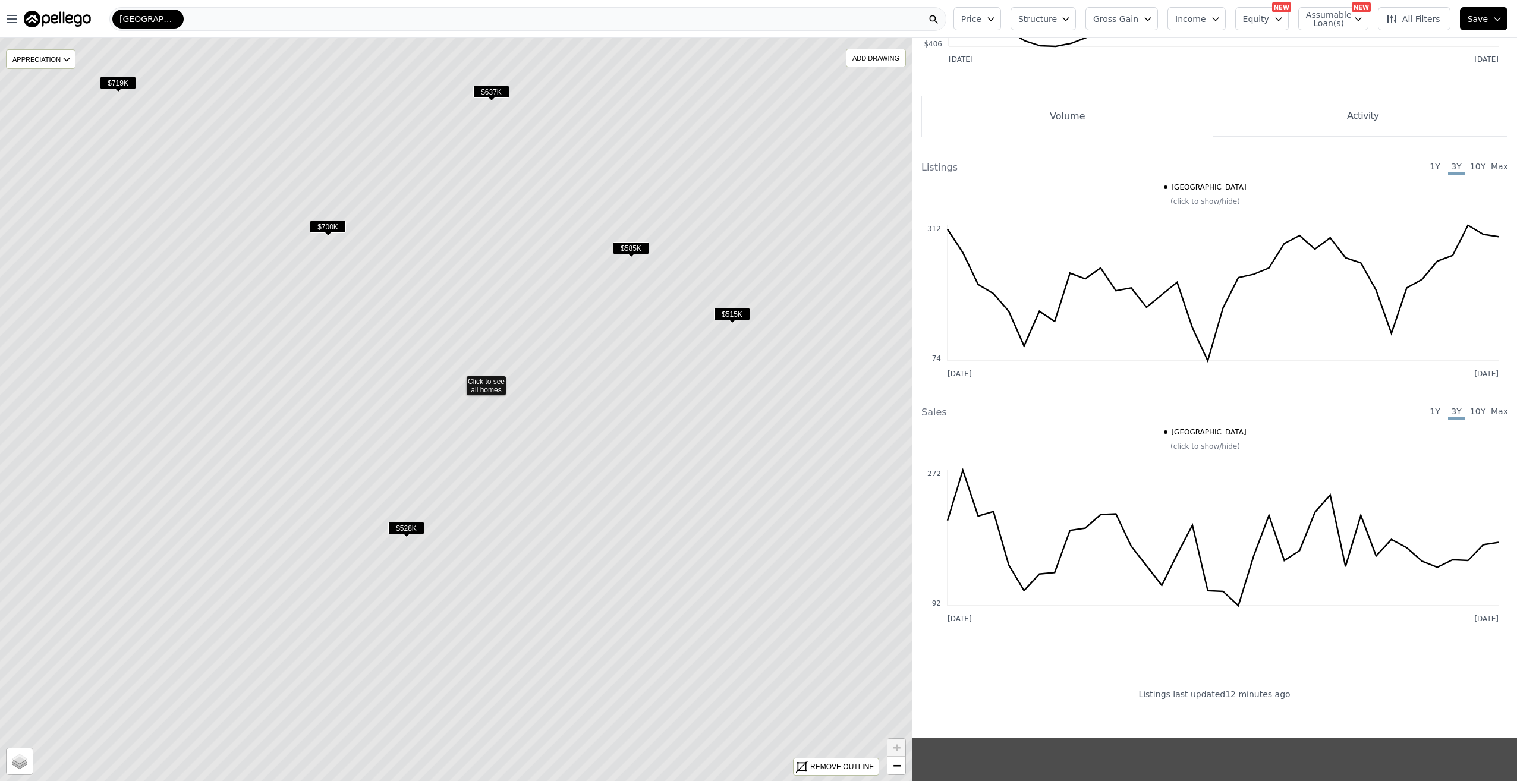
drag, startPoint x: 458, startPoint y: 464, endPoint x: 460, endPoint y: 243, distance: 221.2
click at [460, 243] on icon at bounding box center [458, 380] width 1097 height 894
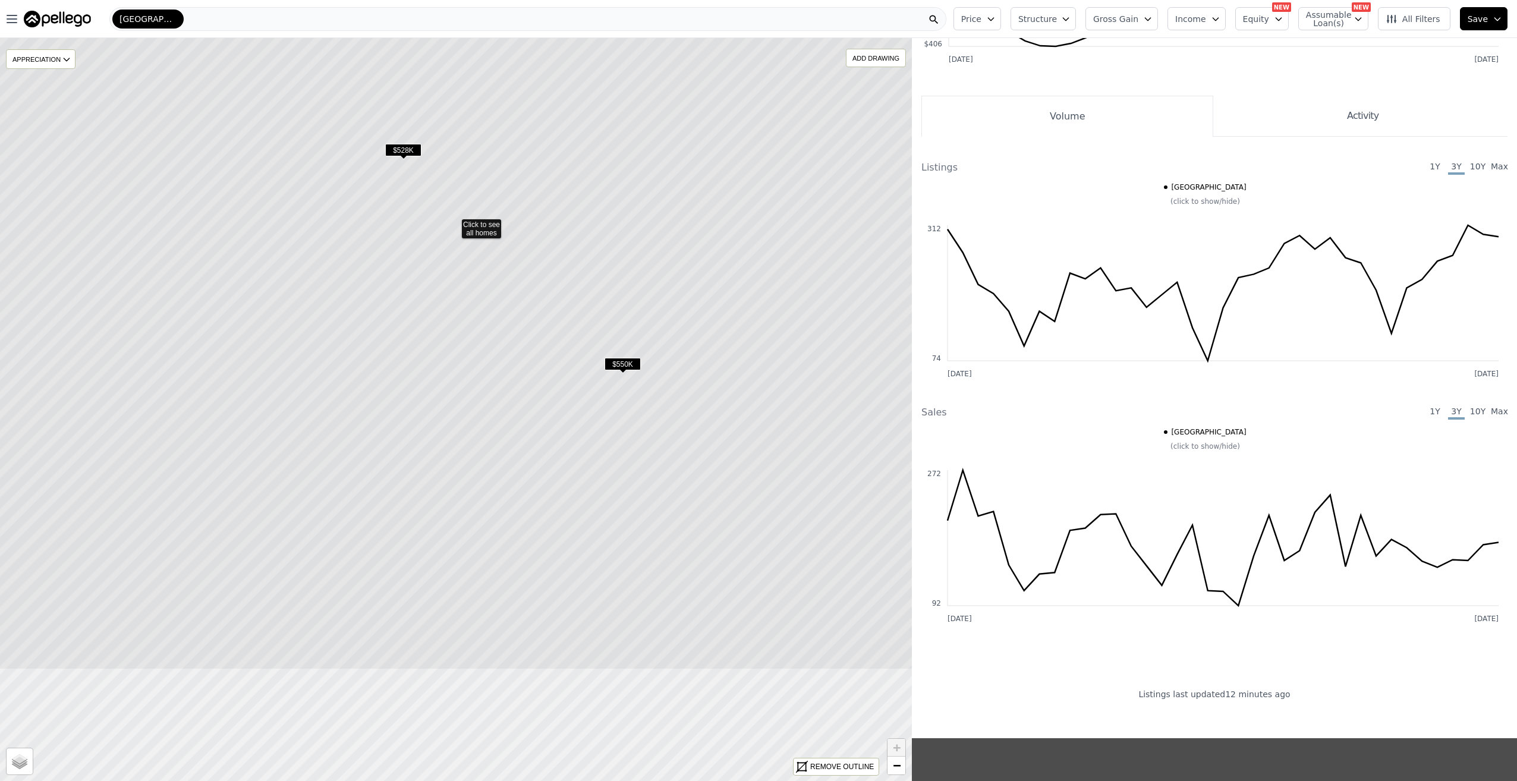
drag, startPoint x: 414, startPoint y: 501, endPoint x: 412, endPoint y: 315, distance: 186.1
click at [412, 315] on icon at bounding box center [453, 223] width 1097 height 894
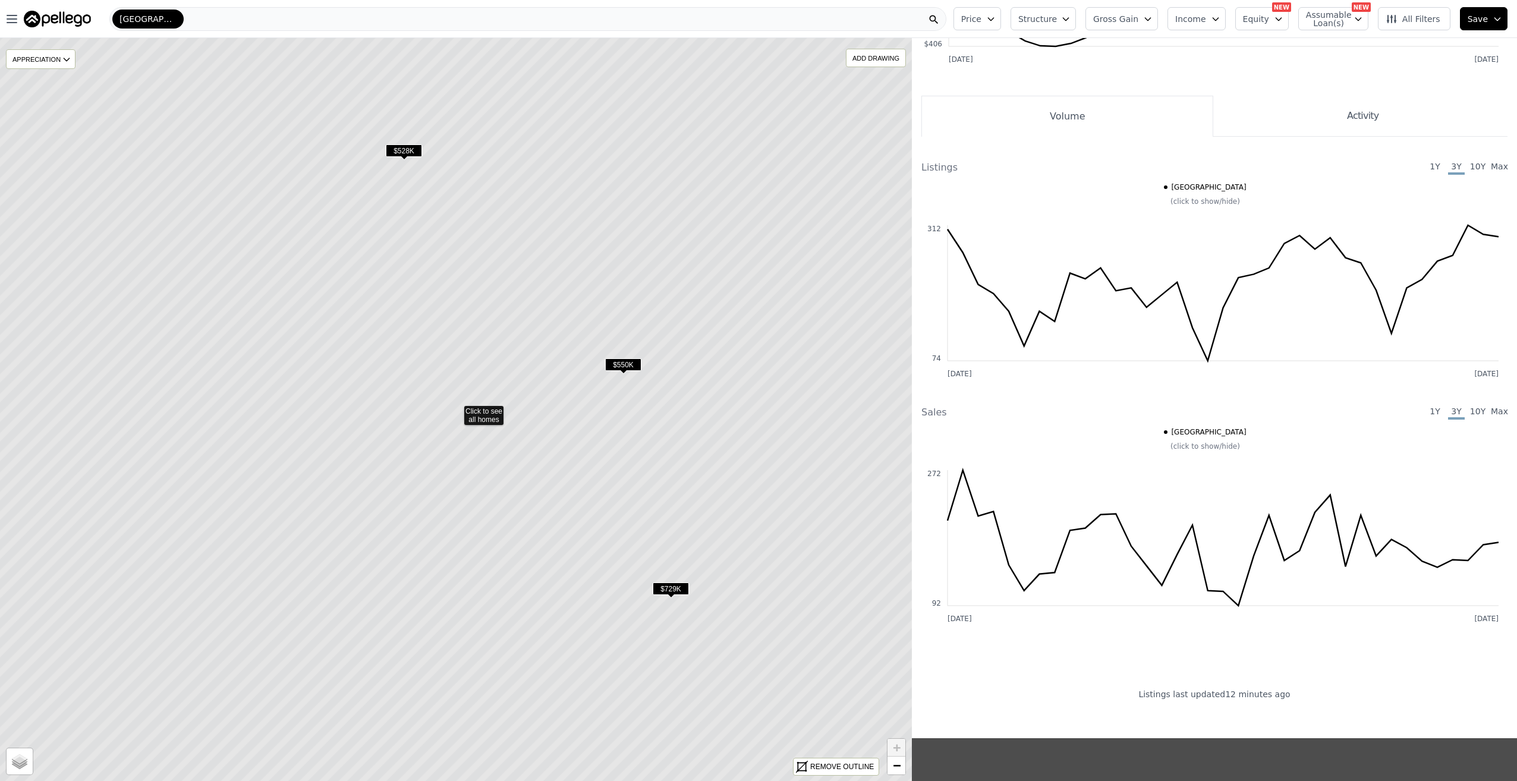
drag, startPoint x: 441, startPoint y: 375, endPoint x: 466, endPoint y: 547, distance: 174.2
click at [466, 547] on icon at bounding box center [456, 410] width 1097 height 894
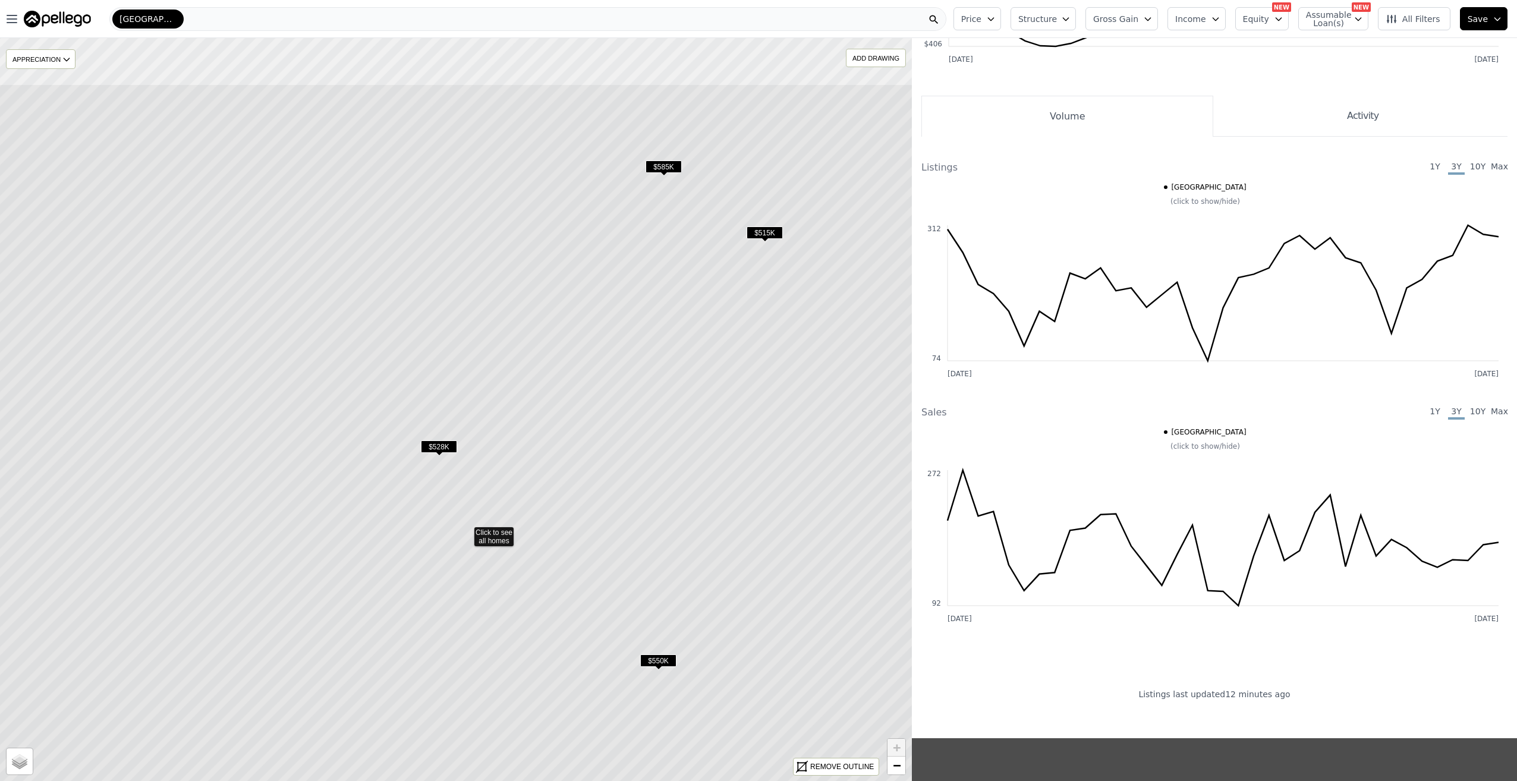
drag, startPoint x: 469, startPoint y: 257, endPoint x: 486, endPoint y: 516, distance: 259.8
click at [486, 524] on icon at bounding box center [466, 531] width 1097 height 894
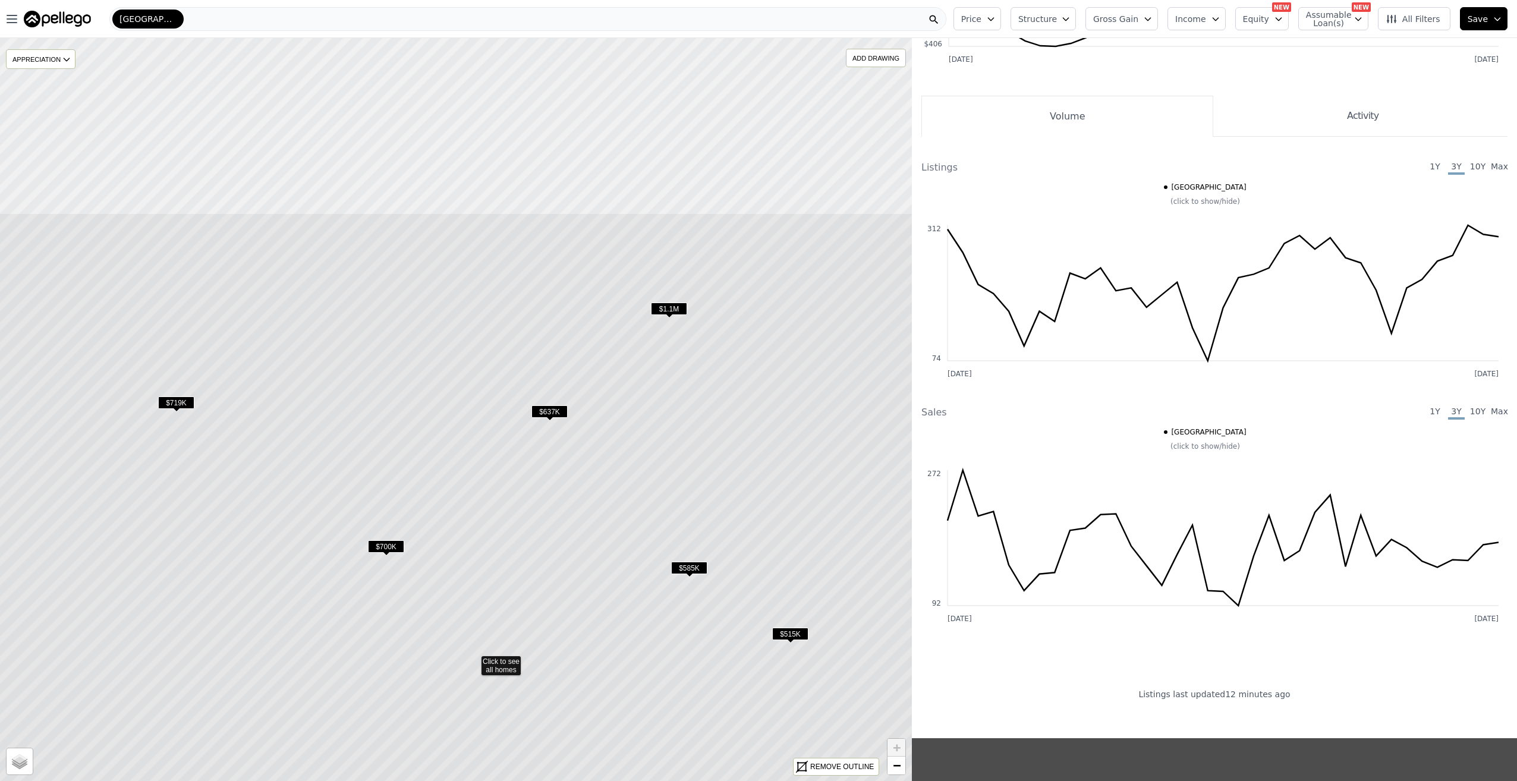
drag, startPoint x: 489, startPoint y: 341, endPoint x: 475, endPoint y: 443, distance: 102.6
click at [506, 598] on icon at bounding box center [473, 660] width 1097 height 894
drag, startPoint x: 485, startPoint y: 301, endPoint x: 511, endPoint y: 542, distance: 242.2
click at [511, 543] on icon at bounding box center [481, 651] width 1097 height 894
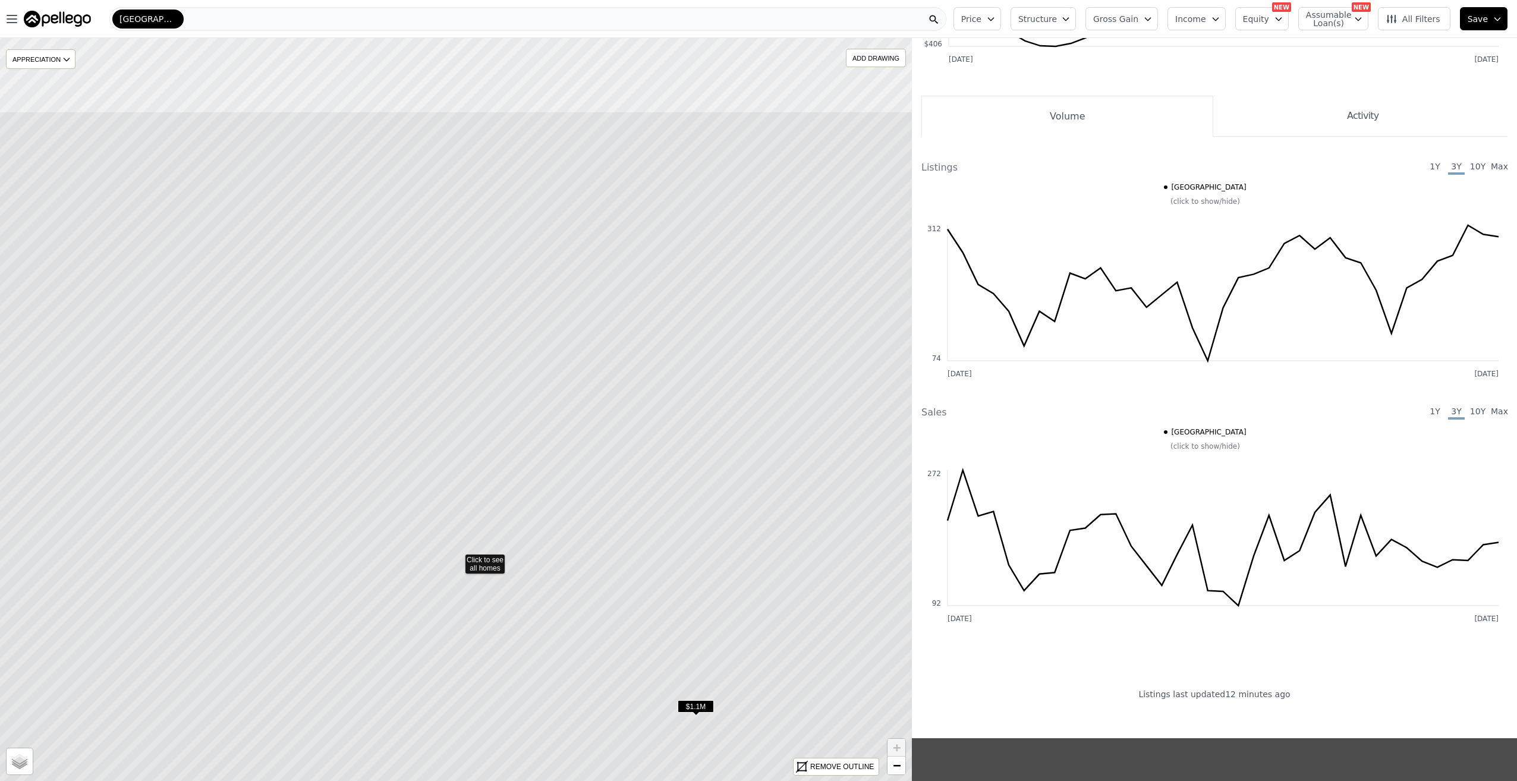
drag, startPoint x: 472, startPoint y: 299, endPoint x: 469, endPoint y: 485, distance: 186.2
click at [467, 489] on icon at bounding box center [457, 558] width 1097 height 894
drag, startPoint x: 495, startPoint y: 279, endPoint x: 508, endPoint y: 421, distance: 142.1
click at [508, 421] on icon at bounding box center [469, 551] width 1097 height 894
drag, startPoint x: 526, startPoint y: 274, endPoint x: 522, endPoint y: 439, distance: 165.3
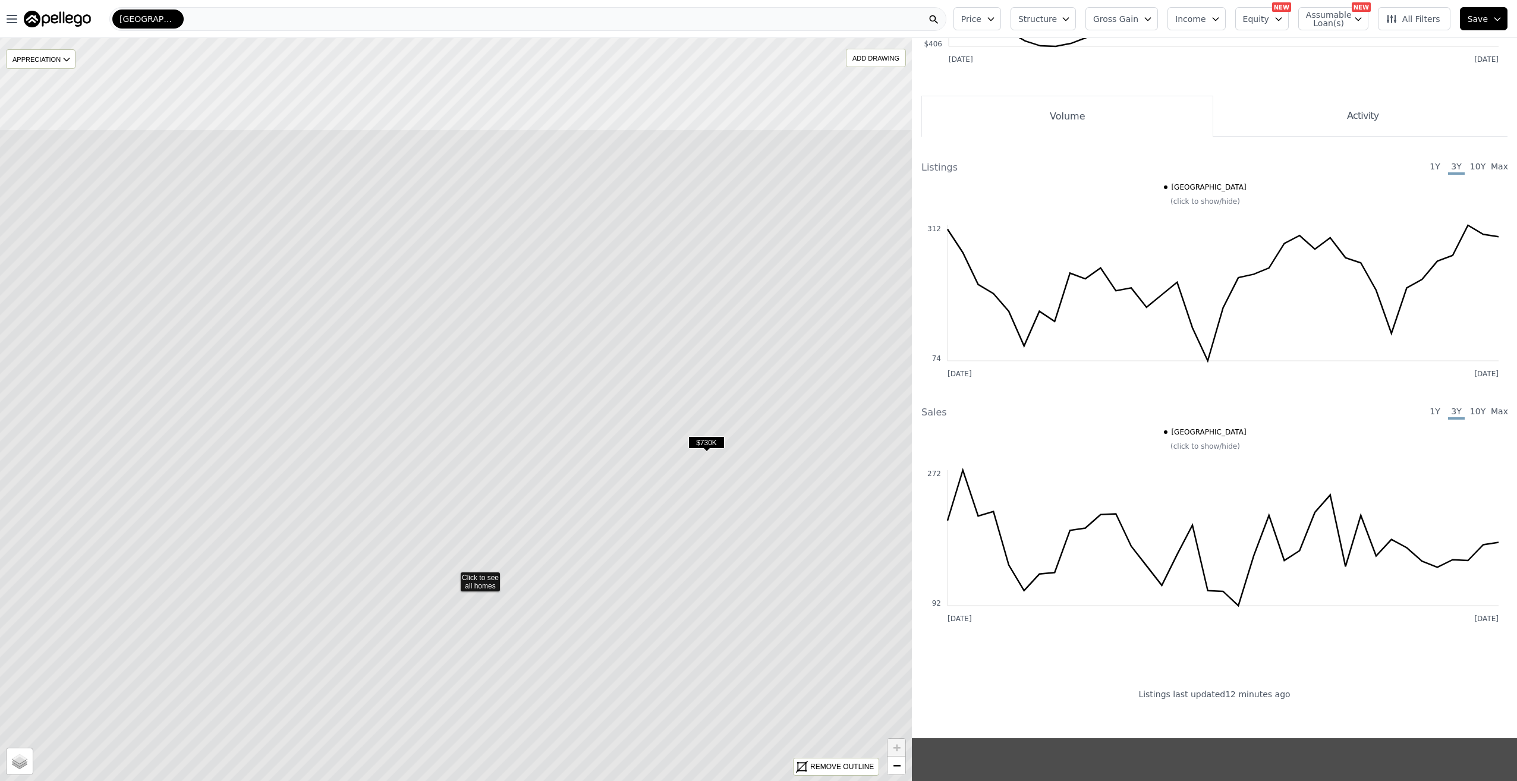
click at [522, 439] on icon at bounding box center [452, 576] width 1097 height 894
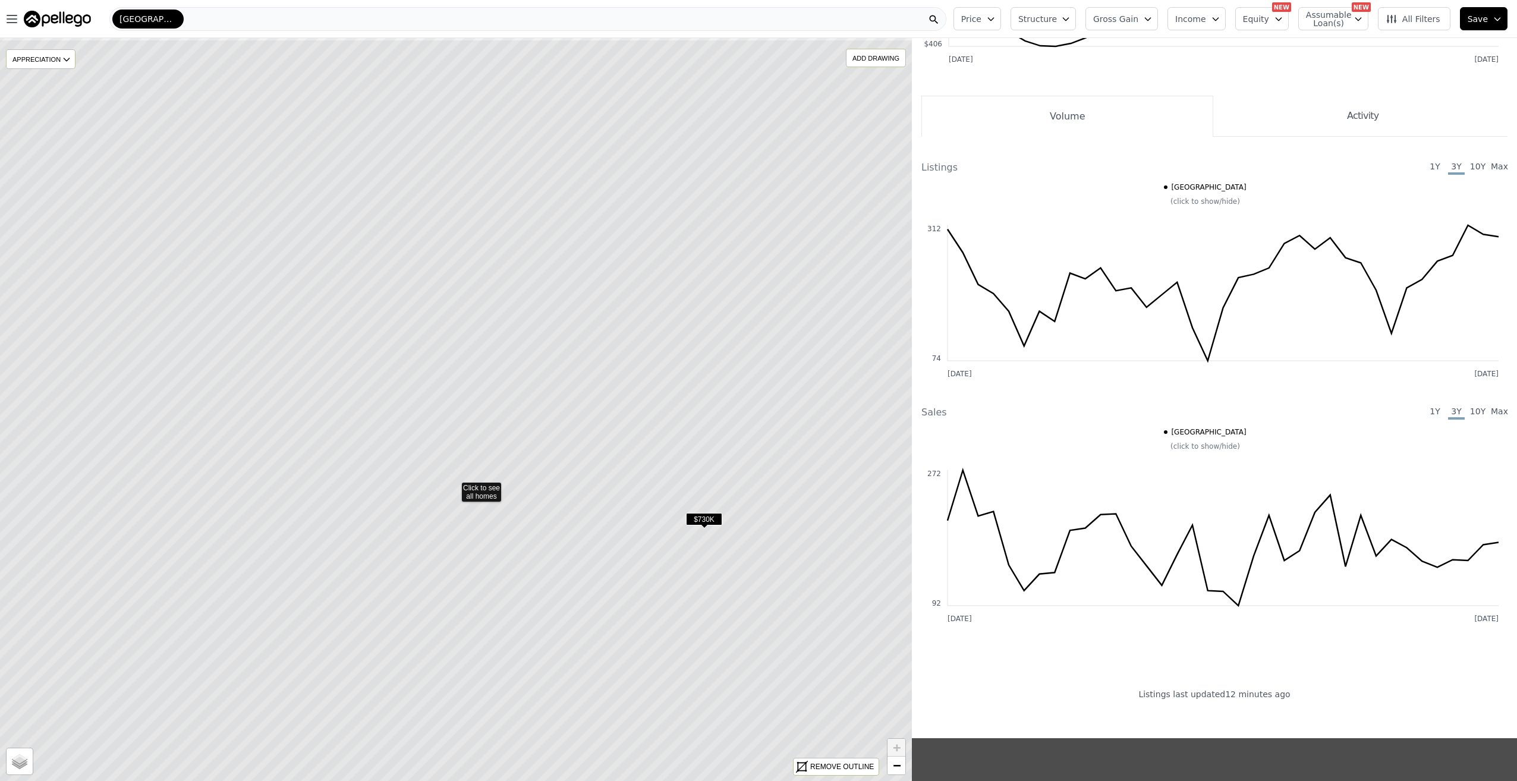
drag, startPoint x: 530, startPoint y: 260, endPoint x: 528, endPoint y: 339, distance: 78.5
click at [528, 339] on icon at bounding box center [453, 486] width 1097 height 894
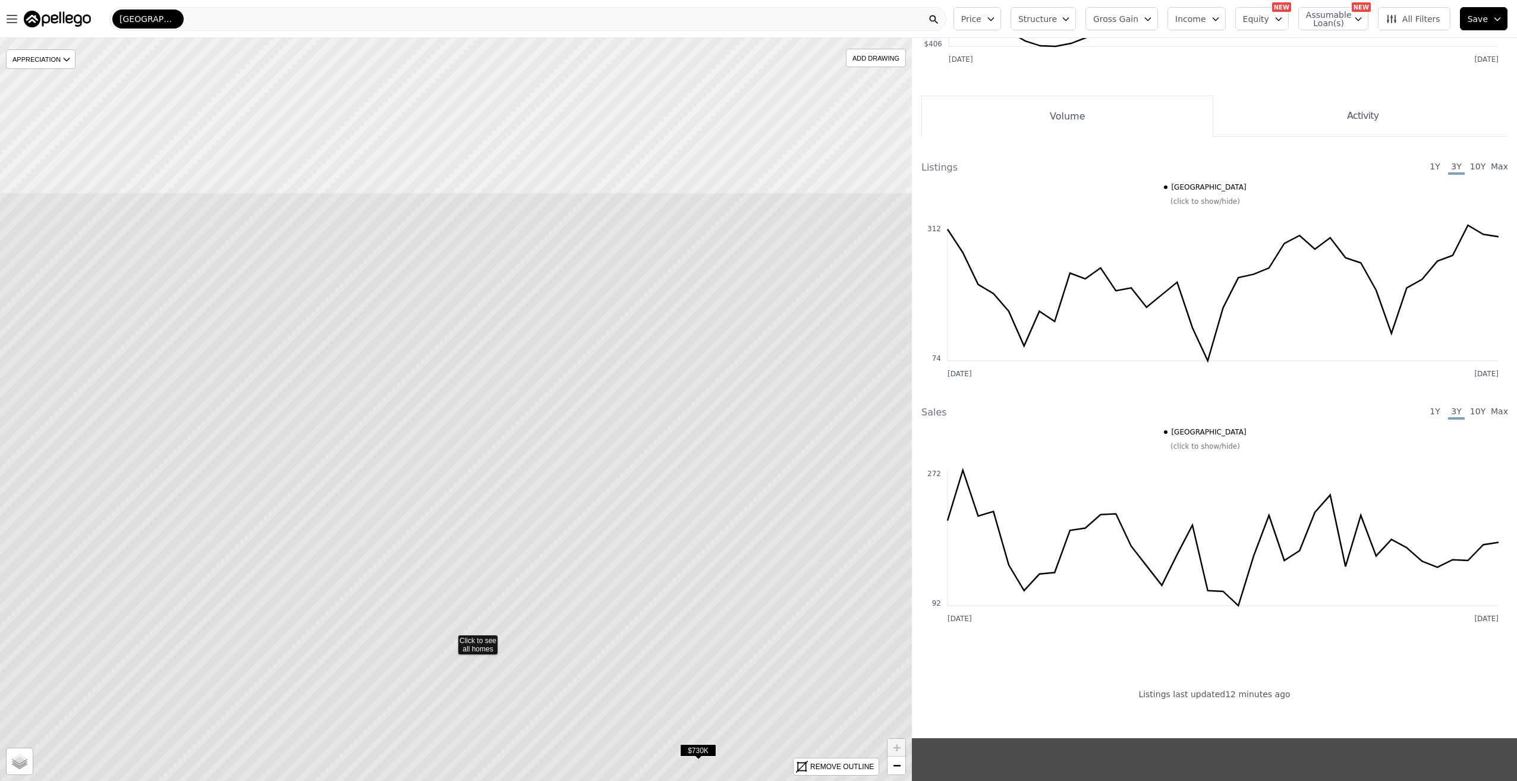
drag, startPoint x: 553, startPoint y: 264, endPoint x: 542, endPoint y: 404, distance: 140.7
click at [551, 475] on icon at bounding box center [450, 639] width 1097 height 894
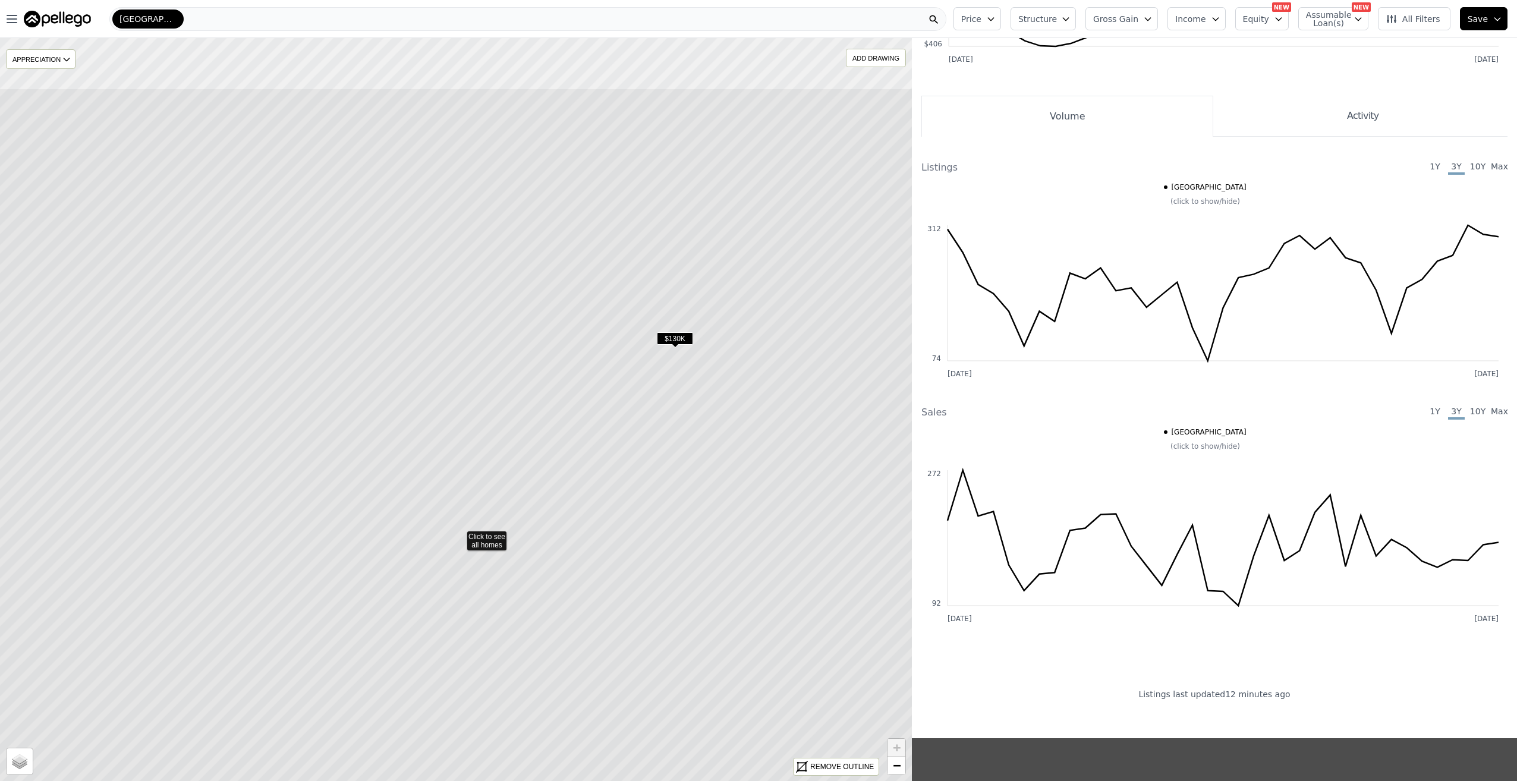
drag, startPoint x: 521, startPoint y: 252, endPoint x: 523, endPoint y: 460, distance: 208.7
click at [522, 464] on icon at bounding box center [459, 535] width 1097 height 894
drag, startPoint x: 542, startPoint y: 320, endPoint x: 542, endPoint y: 420, distance: 99.9
click at [542, 420] on icon at bounding box center [453, 517] width 1097 height 894
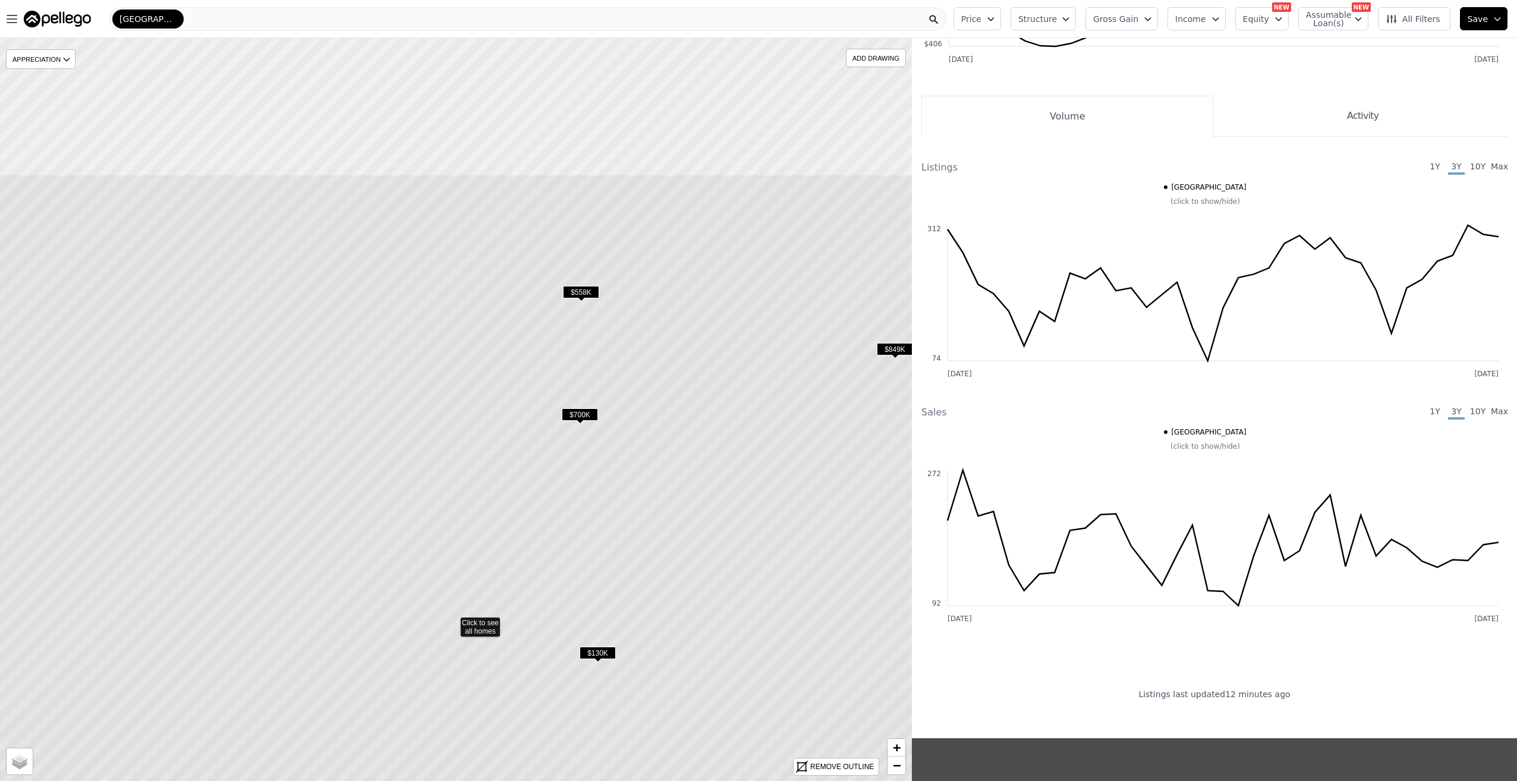
drag, startPoint x: 541, startPoint y: 275, endPoint x: 534, endPoint y: 532, distance: 256.4
click at [534, 532] on icon at bounding box center [452, 621] width 1097 height 894
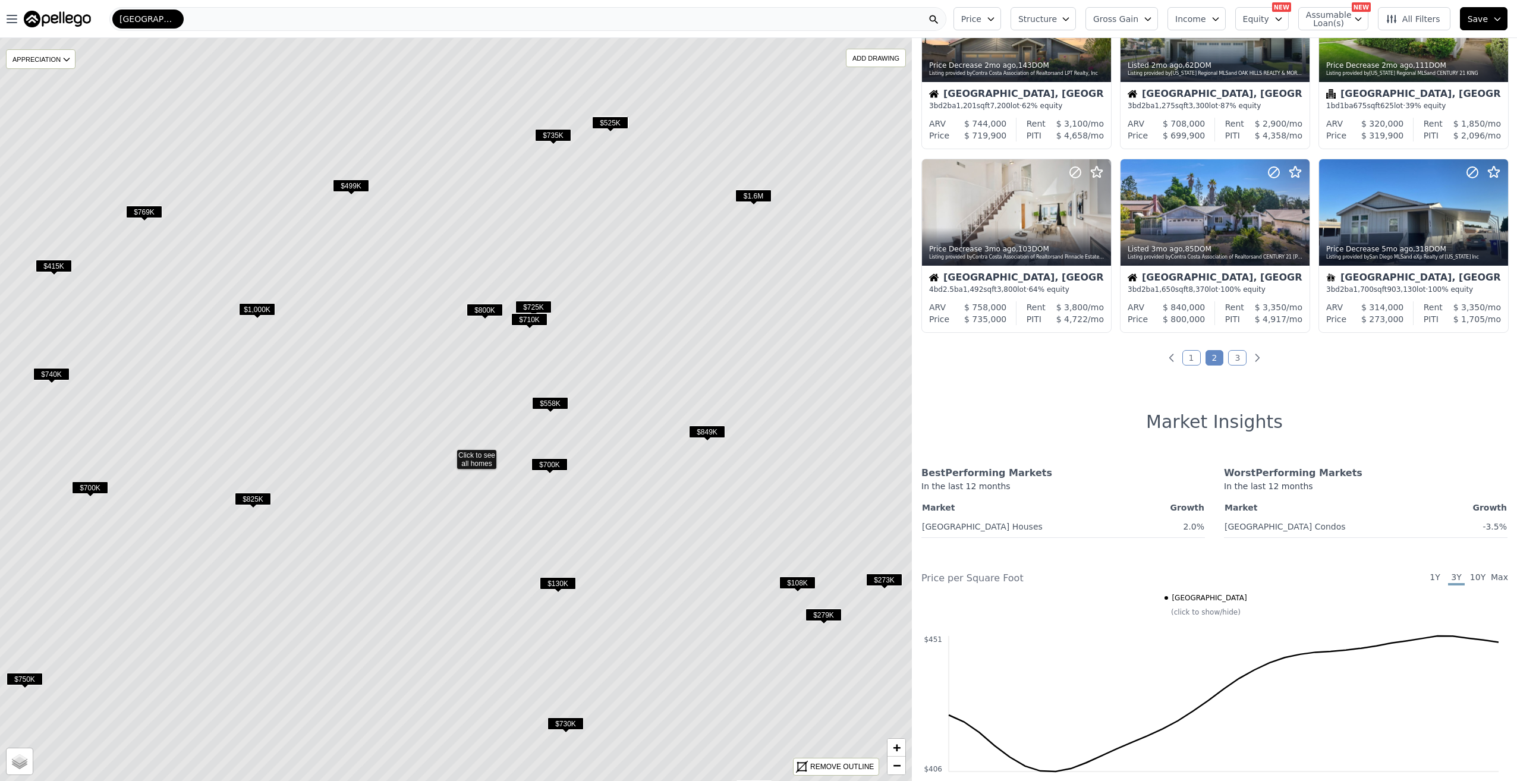
drag, startPoint x: 526, startPoint y: 269, endPoint x: 522, endPoint y: 286, distance: 17.0
click at [522, 286] on icon at bounding box center [449, 454] width 1097 height 894
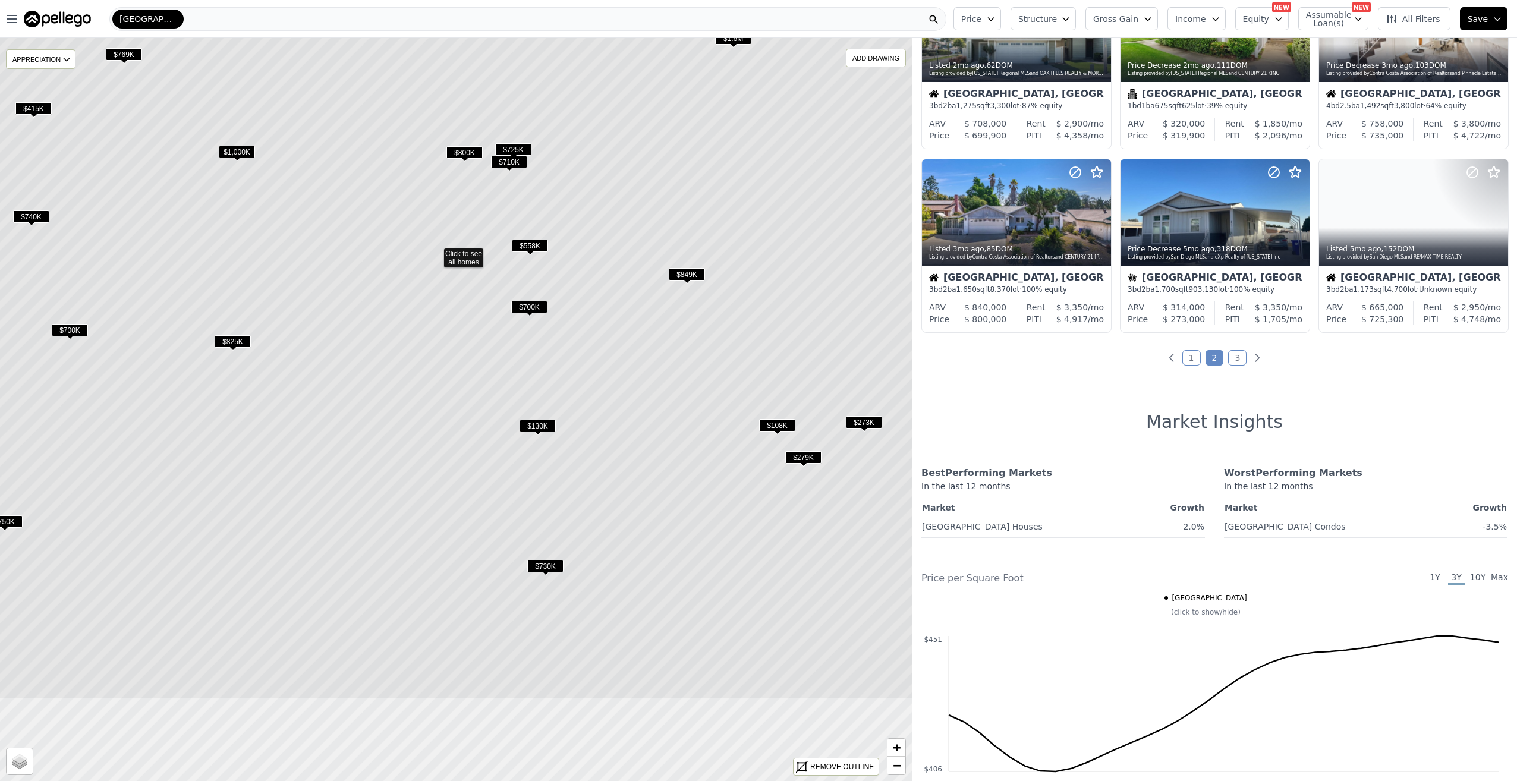
drag, startPoint x: 575, startPoint y: 336, endPoint x: 572, endPoint y: 273, distance: 63.1
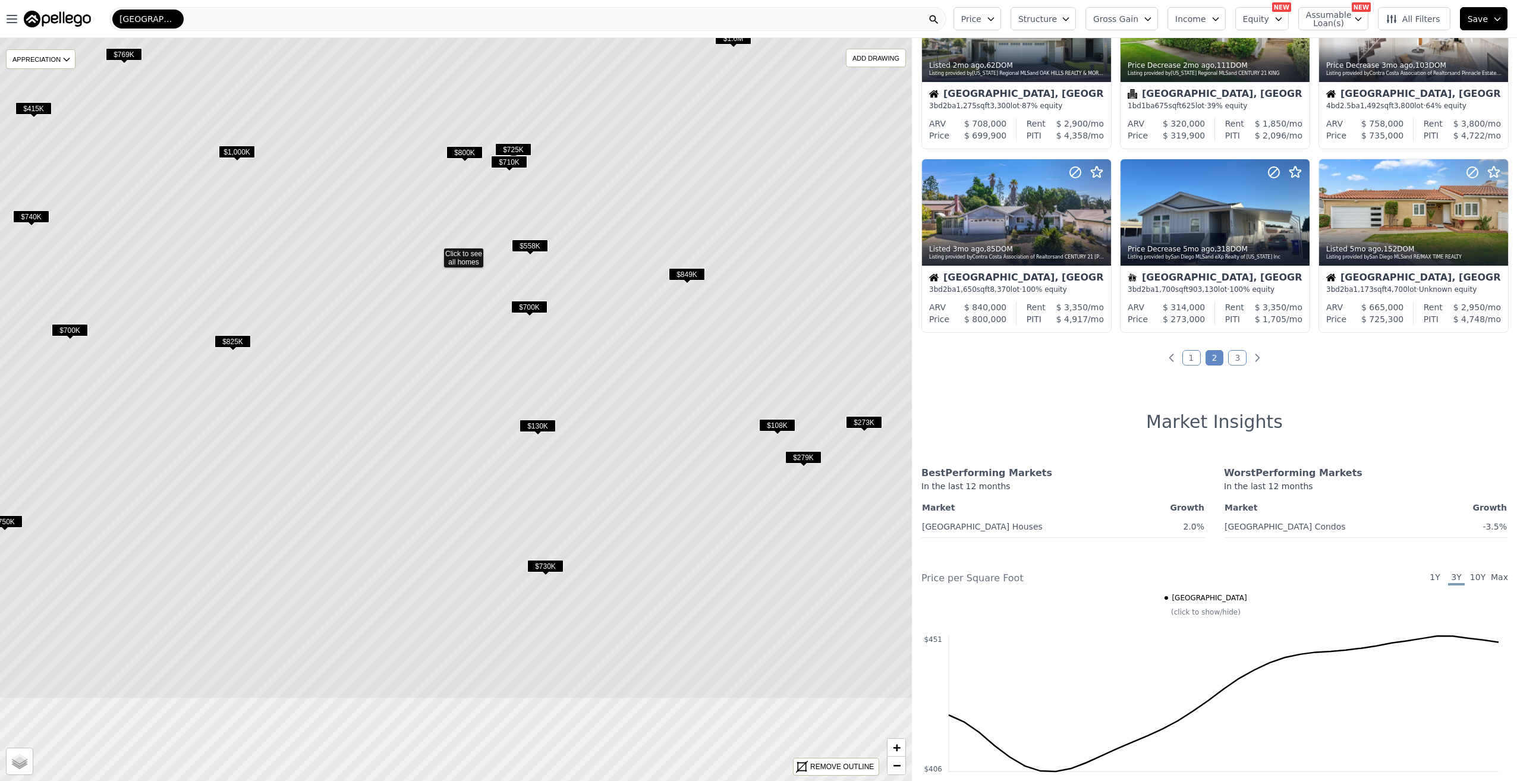
click at [573, 275] on icon at bounding box center [436, 252] width 1097 height 894
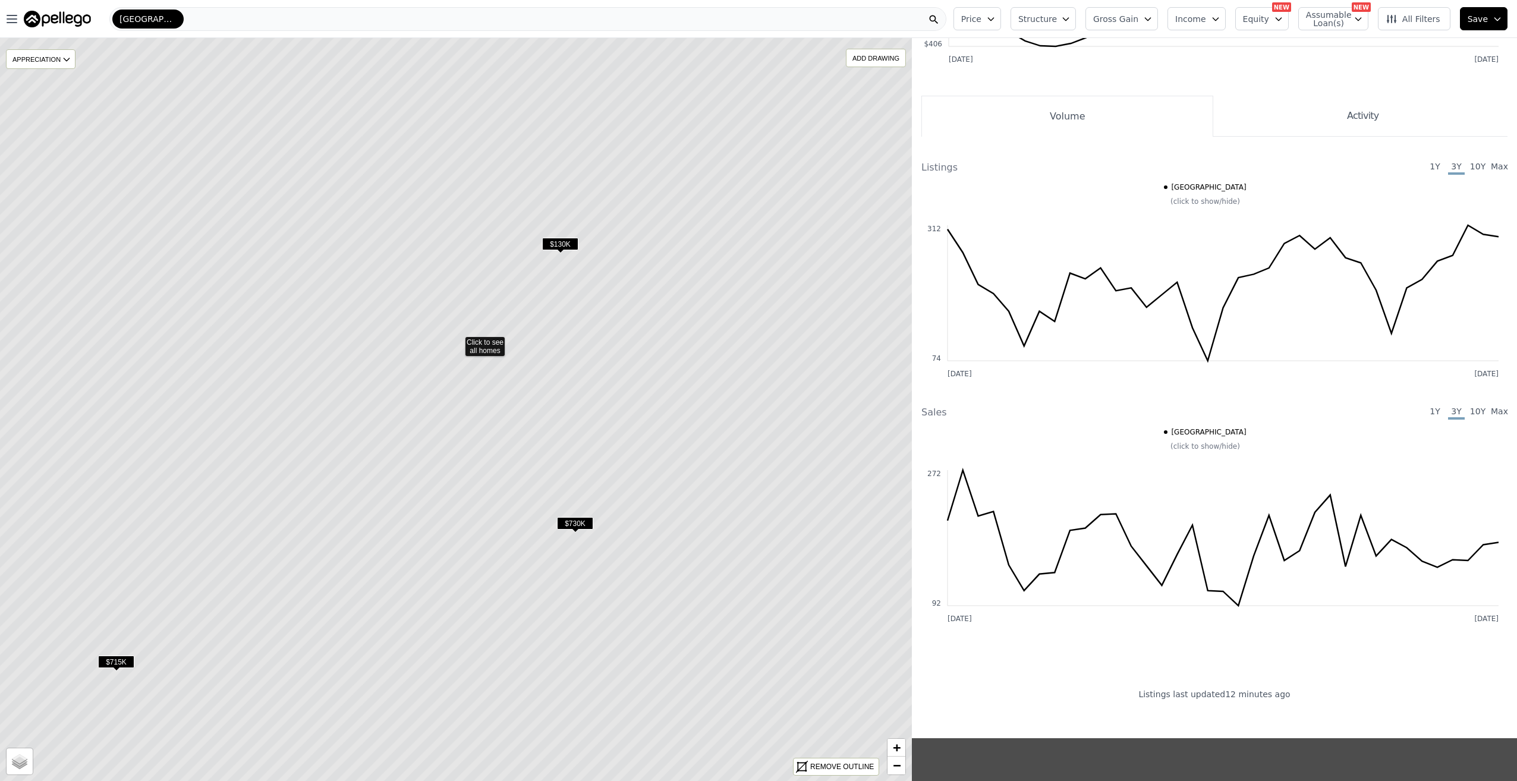
drag, startPoint x: 510, startPoint y: 518, endPoint x: 511, endPoint y: 447, distance: 70.8
click at [511, 447] on icon at bounding box center [457, 341] width 1097 height 894
drag, startPoint x: 499, startPoint y: 507, endPoint x: 502, endPoint y: 454, distance: 53.0
click at [502, 451] on icon at bounding box center [459, 371] width 1097 height 894
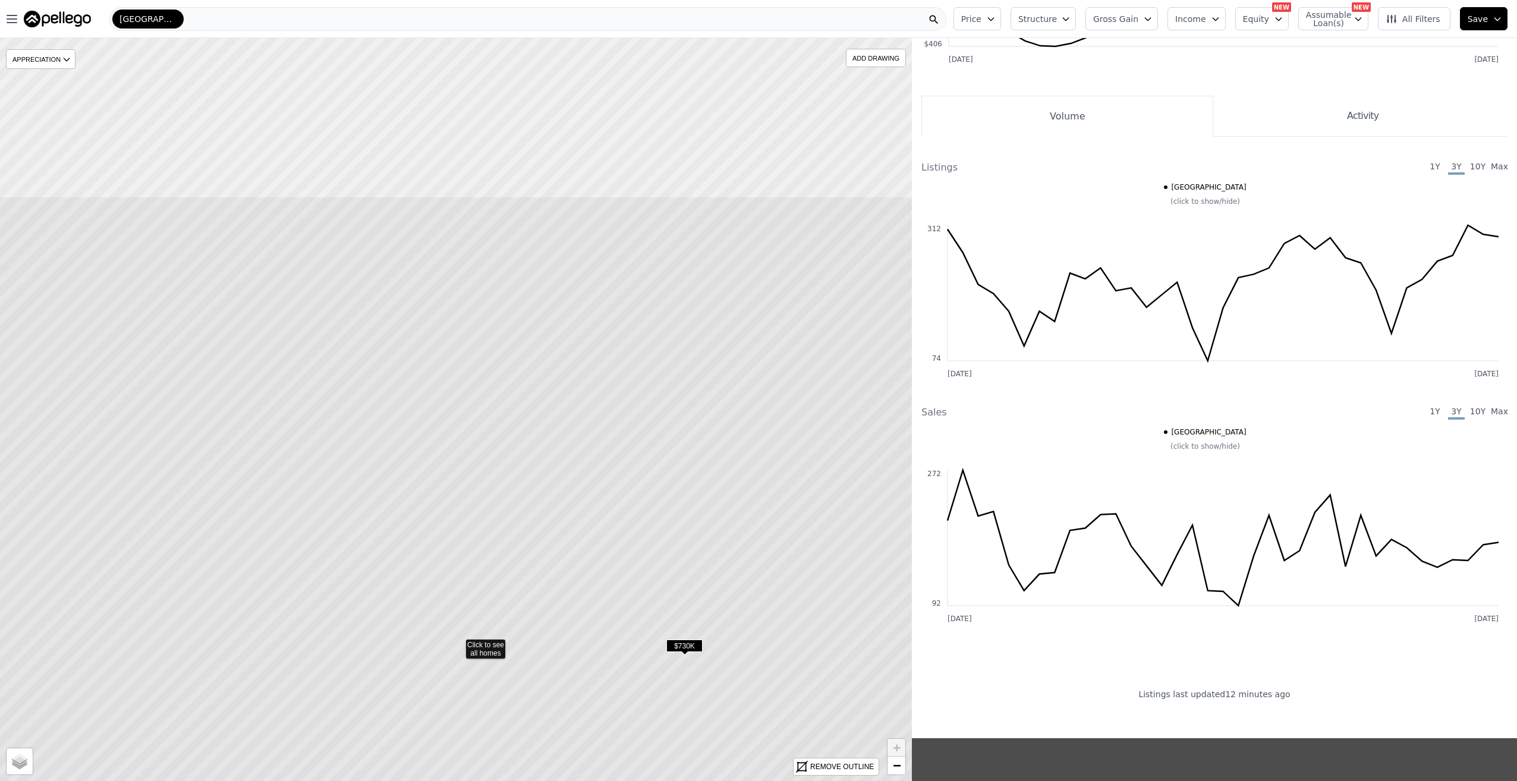
drag, startPoint x: 470, startPoint y: 231, endPoint x: 470, endPoint y: 434, distance: 202.8
click at [472, 460] on icon at bounding box center [458, 643] width 1097 height 894
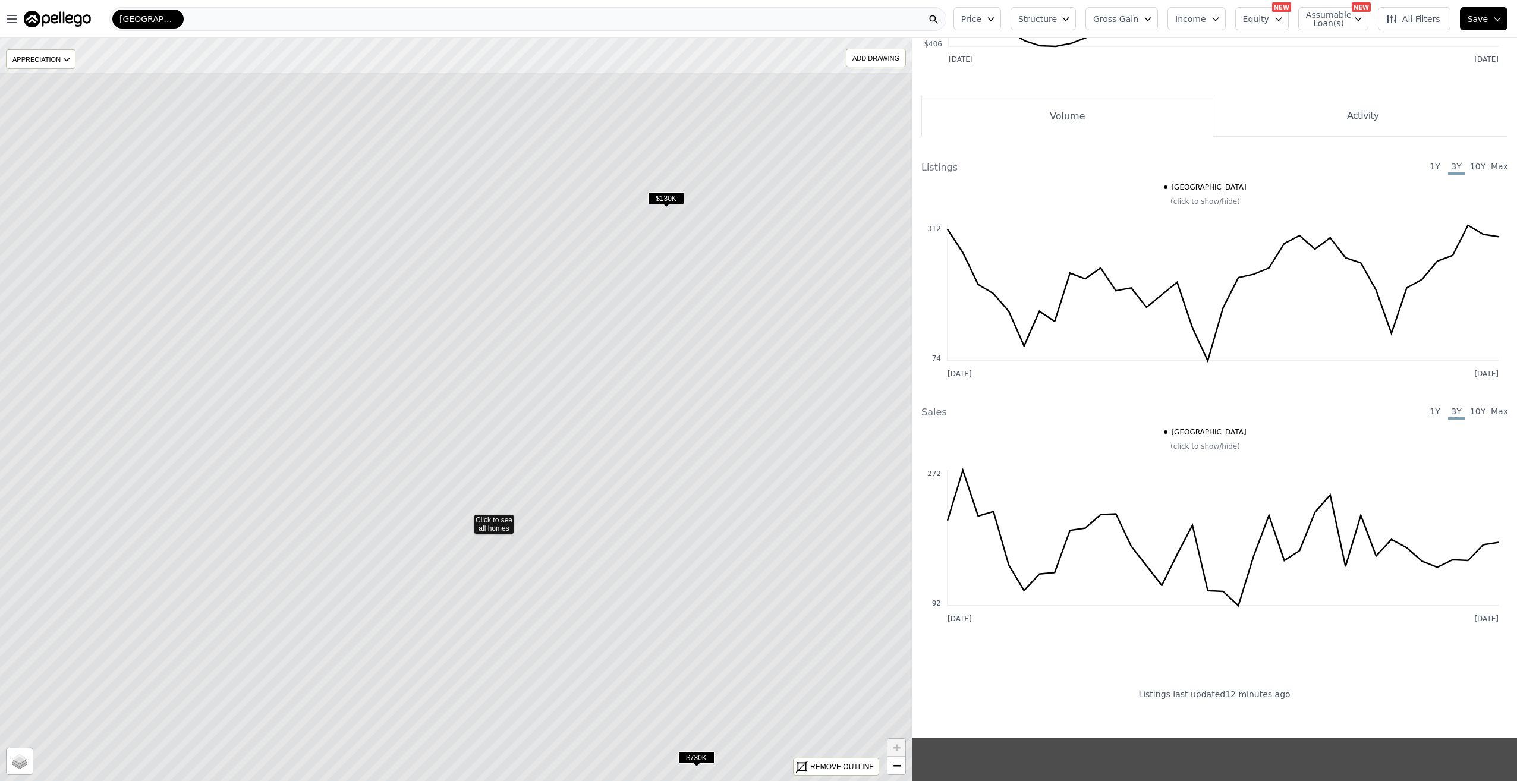
drag, startPoint x: 485, startPoint y: 257, endPoint x: 495, endPoint y: 383, distance: 125.8
click at [496, 427] on icon at bounding box center [466, 518] width 1097 height 894
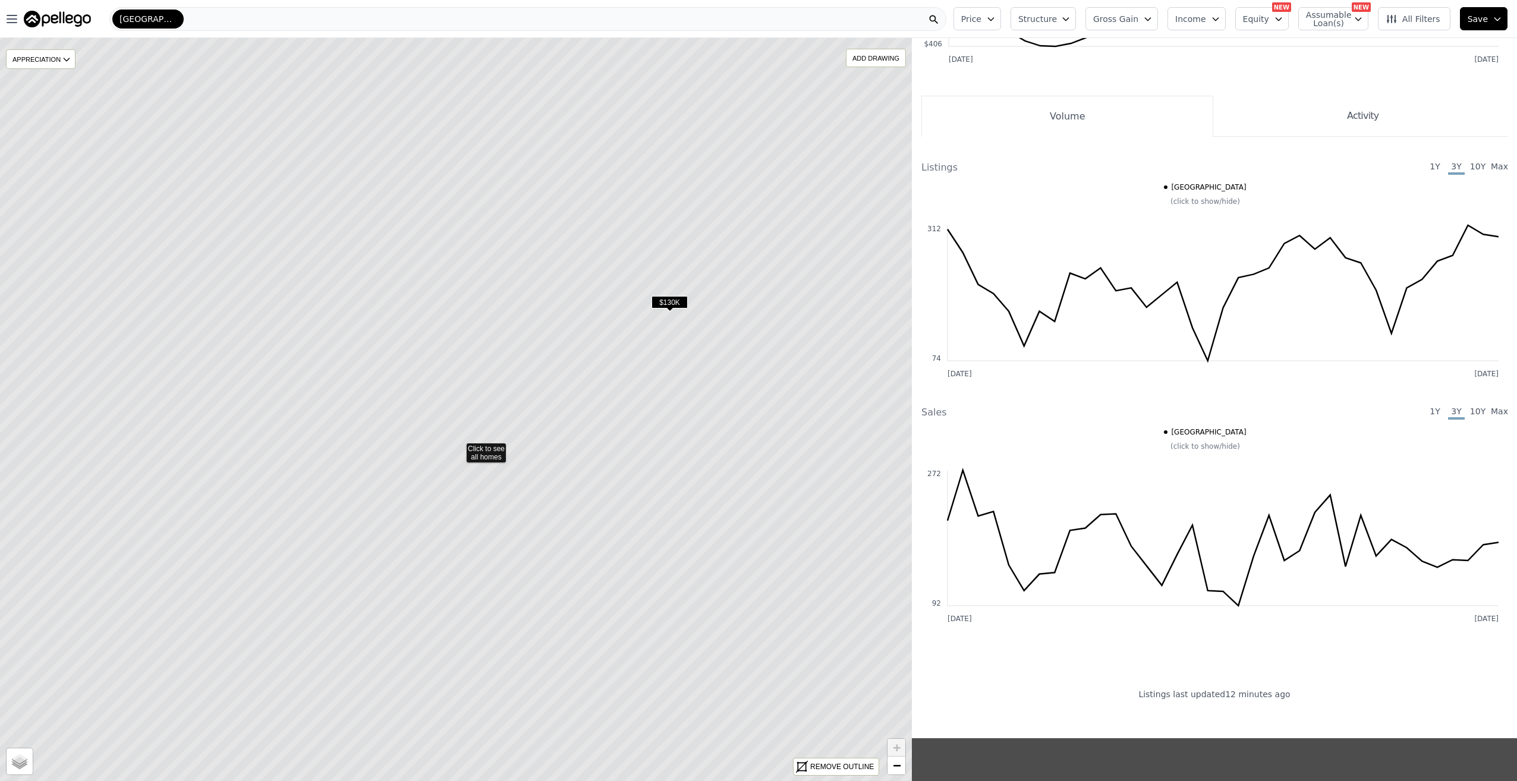
click at [498, 461] on icon at bounding box center [458, 447] width 1097 height 894
drag, startPoint x: 511, startPoint y: 231, endPoint x: 516, endPoint y: 442, distance: 211.2
click at [516, 442] on icon at bounding box center [453, 427] width 1097 height 894
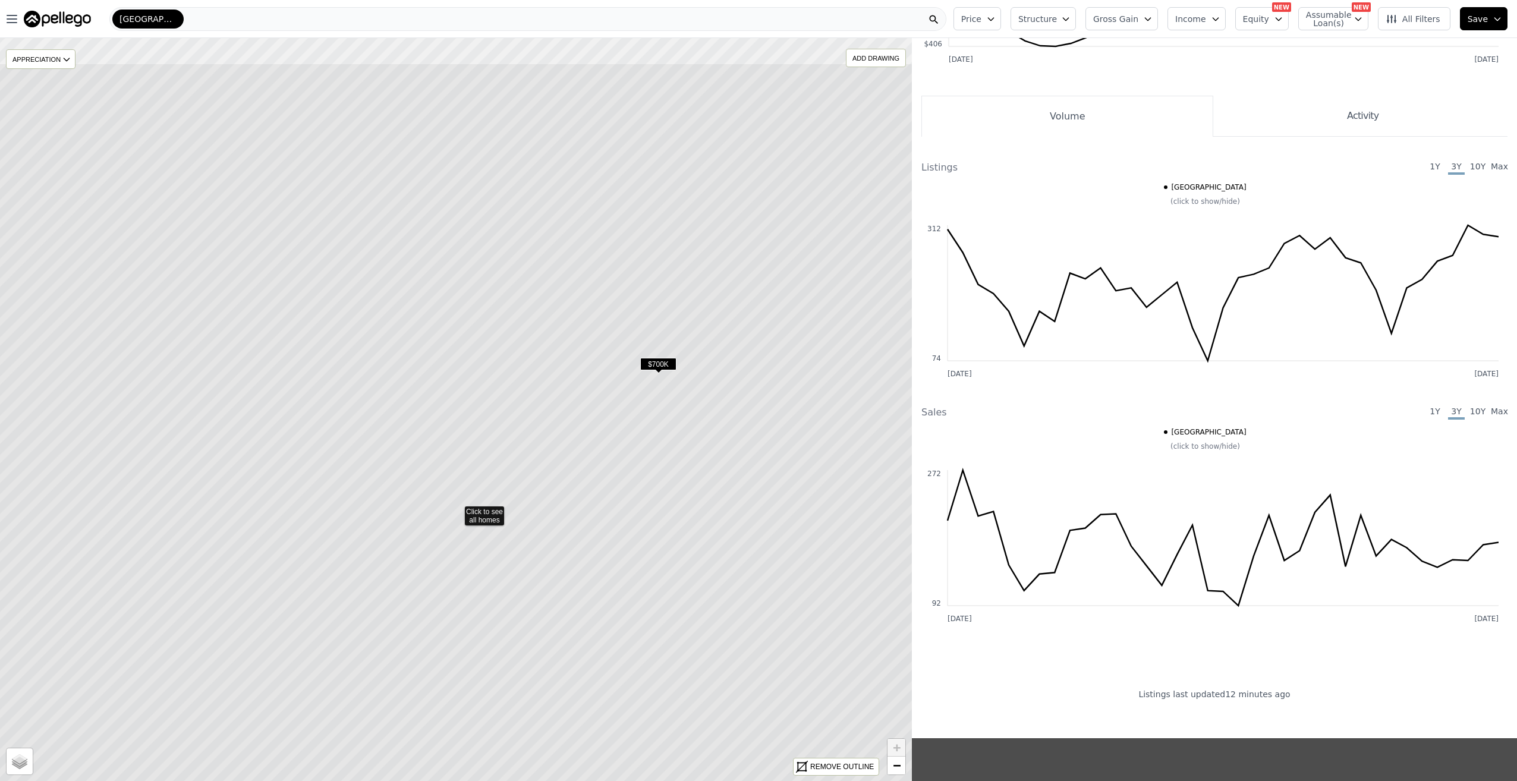
drag, startPoint x: 488, startPoint y: 239, endPoint x: 493, endPoint y: 313, distance: 73.9
click at [493, 313] on icon at bounding box center [456, 510] width 1097 height 894
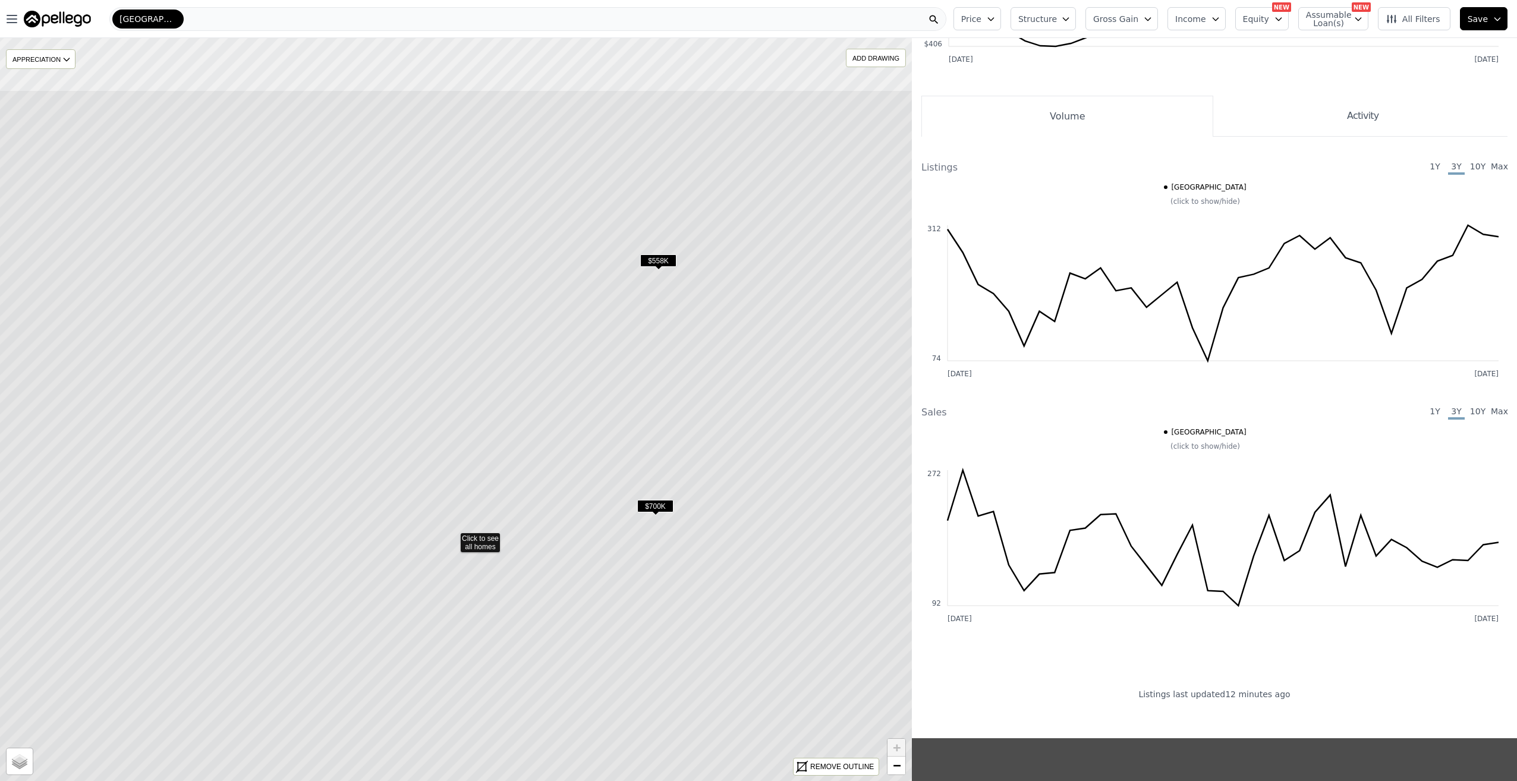
drag, startPoint x: 486, startPoint y: 254, endPoint x: 484, endPoint y: 331, distance: 76.1
click at [484, 331] on icon at bounding box center [452, 537] width 1097 height 894
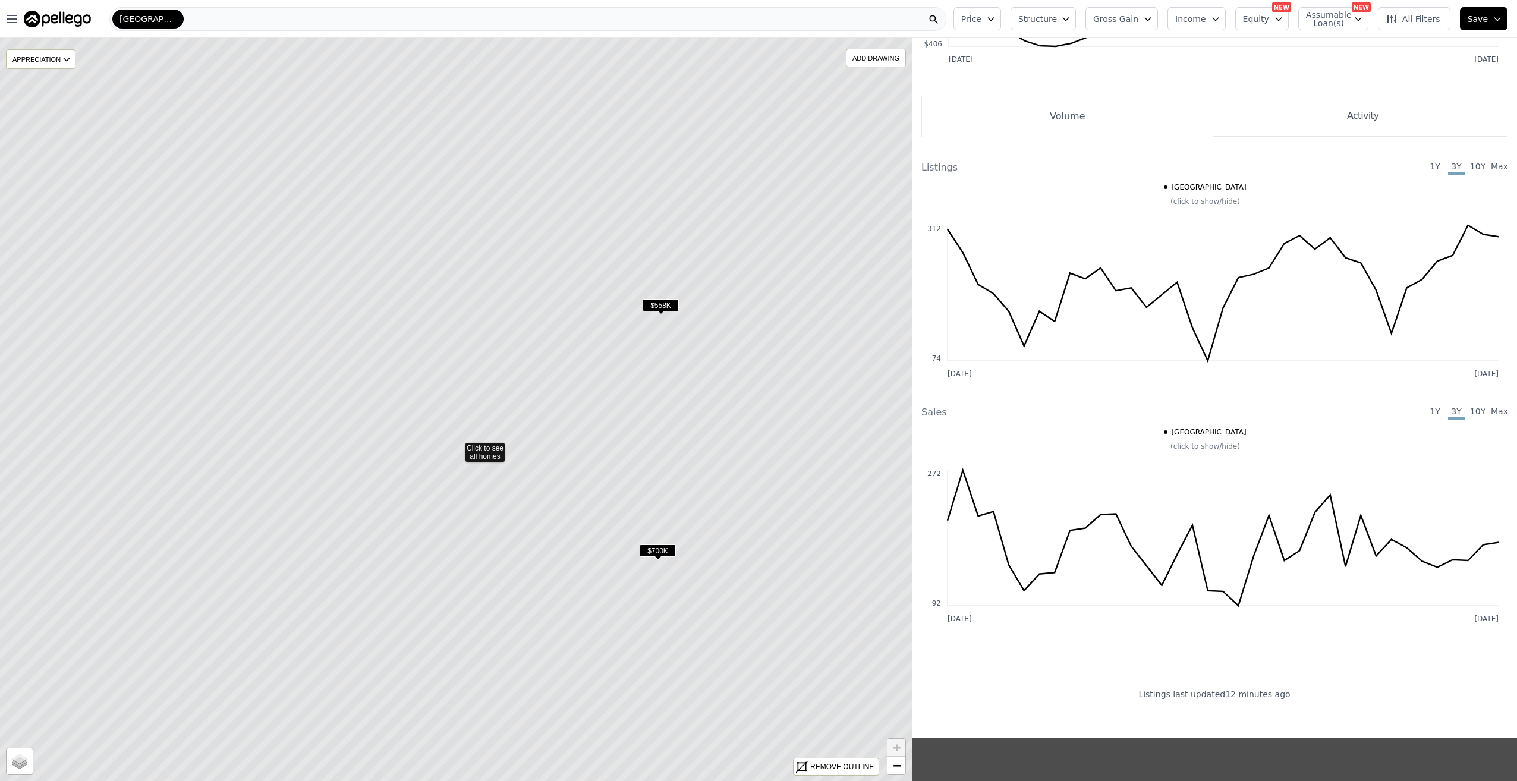
drag, startPoint x: 511, startPoint y: 222, endPoint x: 515, endPoint y: 373, distance: 151.1
click at [515, 373] on icon at bounding box center [457, 446] width 1097 height 894
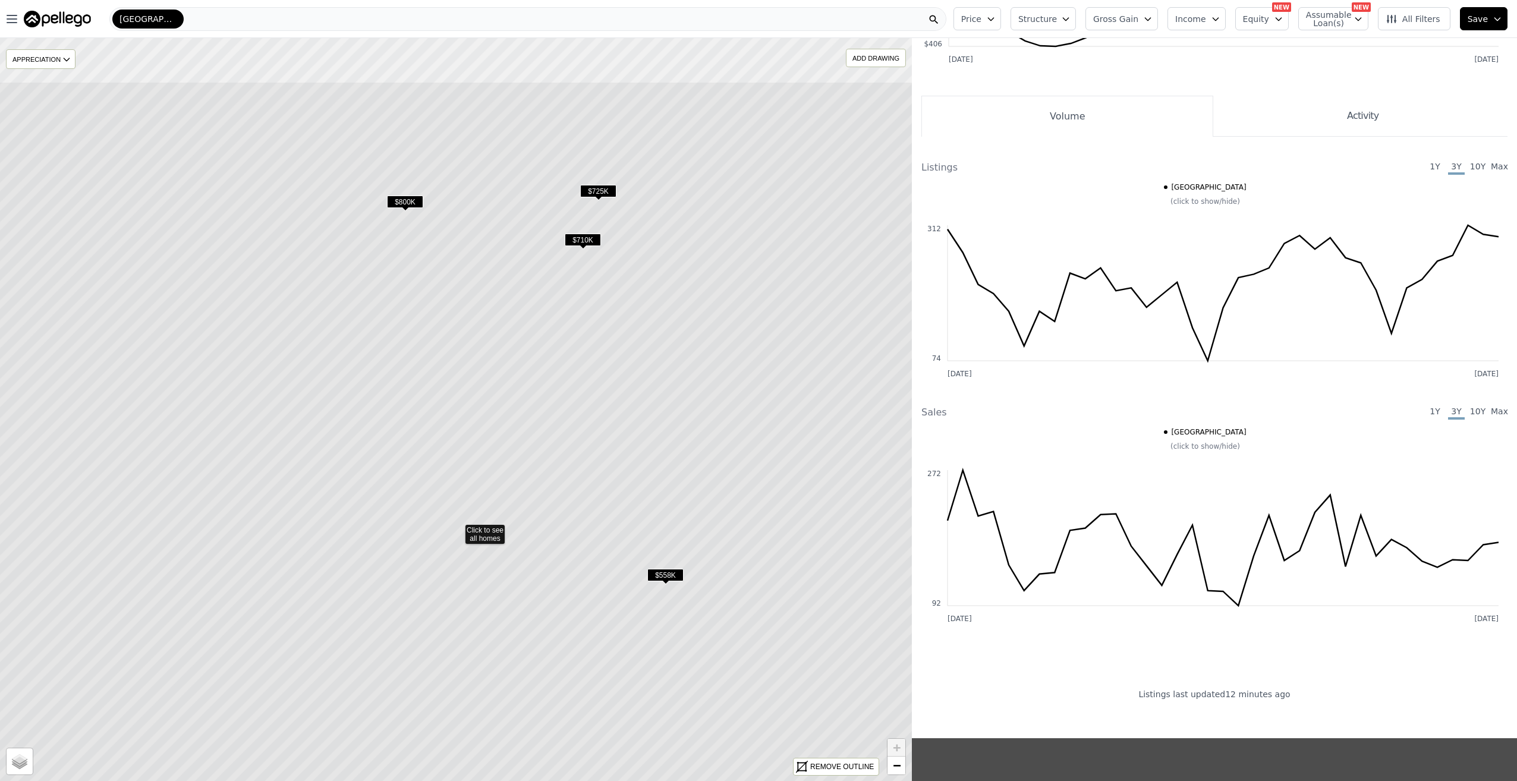
drag
click at [519, 366] on icon at bounding box center [457, 528] width 1097 height 894
click at [510, 343] on icon at bounding box center [450, 545] width 1097 height 894
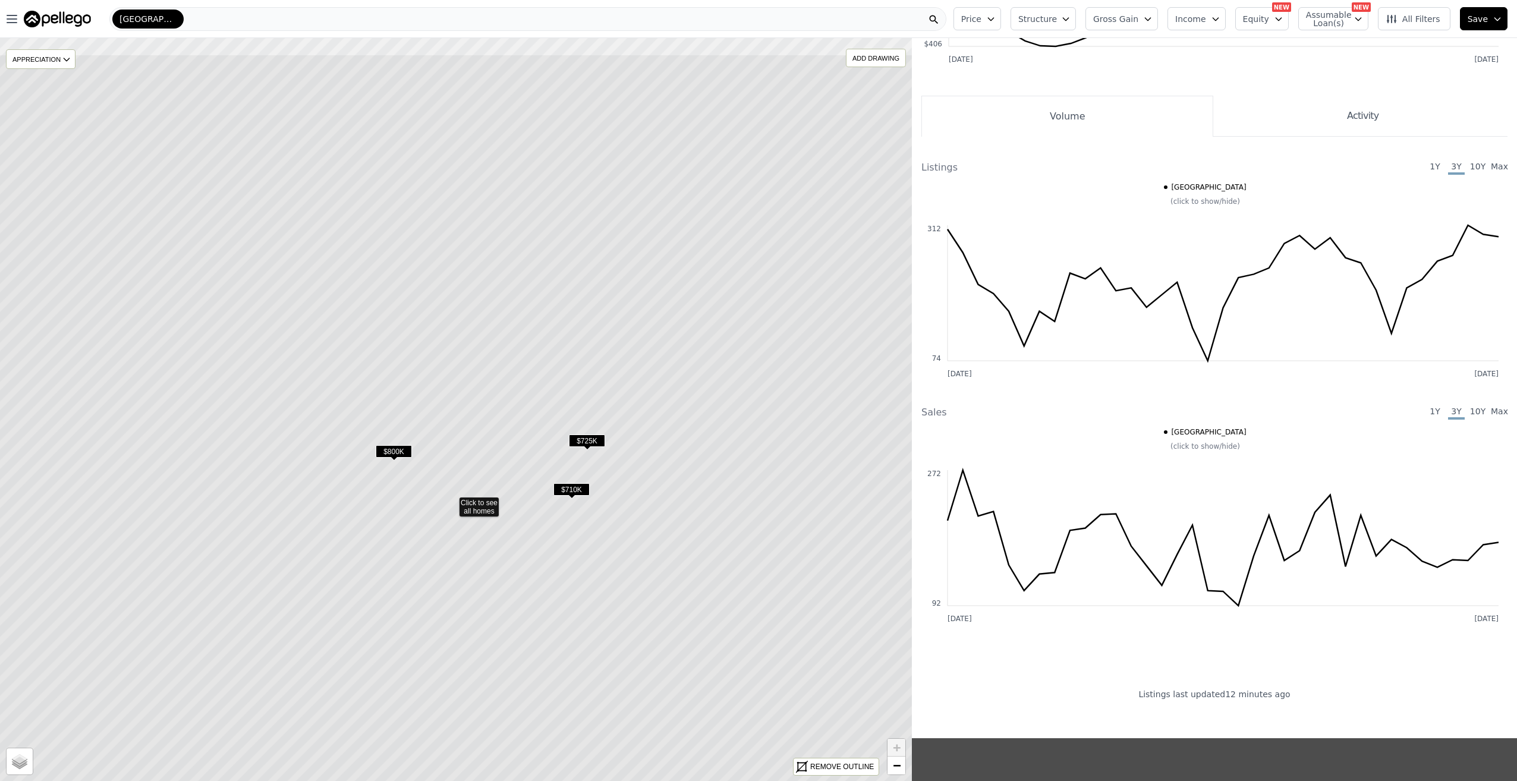
click at [494, 403] on icon at bounding box center [451, 501] width 1097 height 894
click at [499, 397] on icon at bounding box center [456, 410] width 1097 height 894
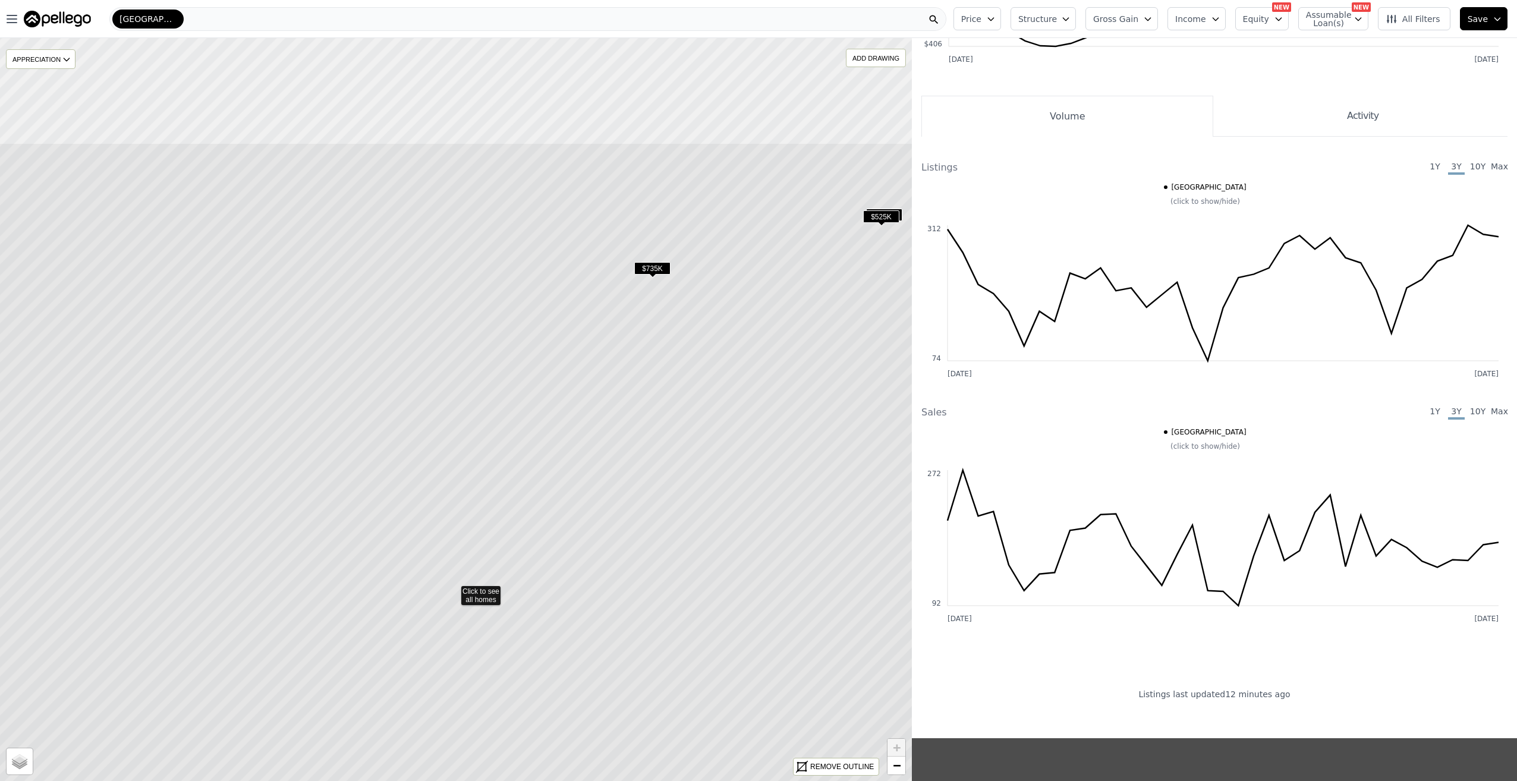
click at [516, 407] on icon at bounding box center [453, 590] width 1097 height 894
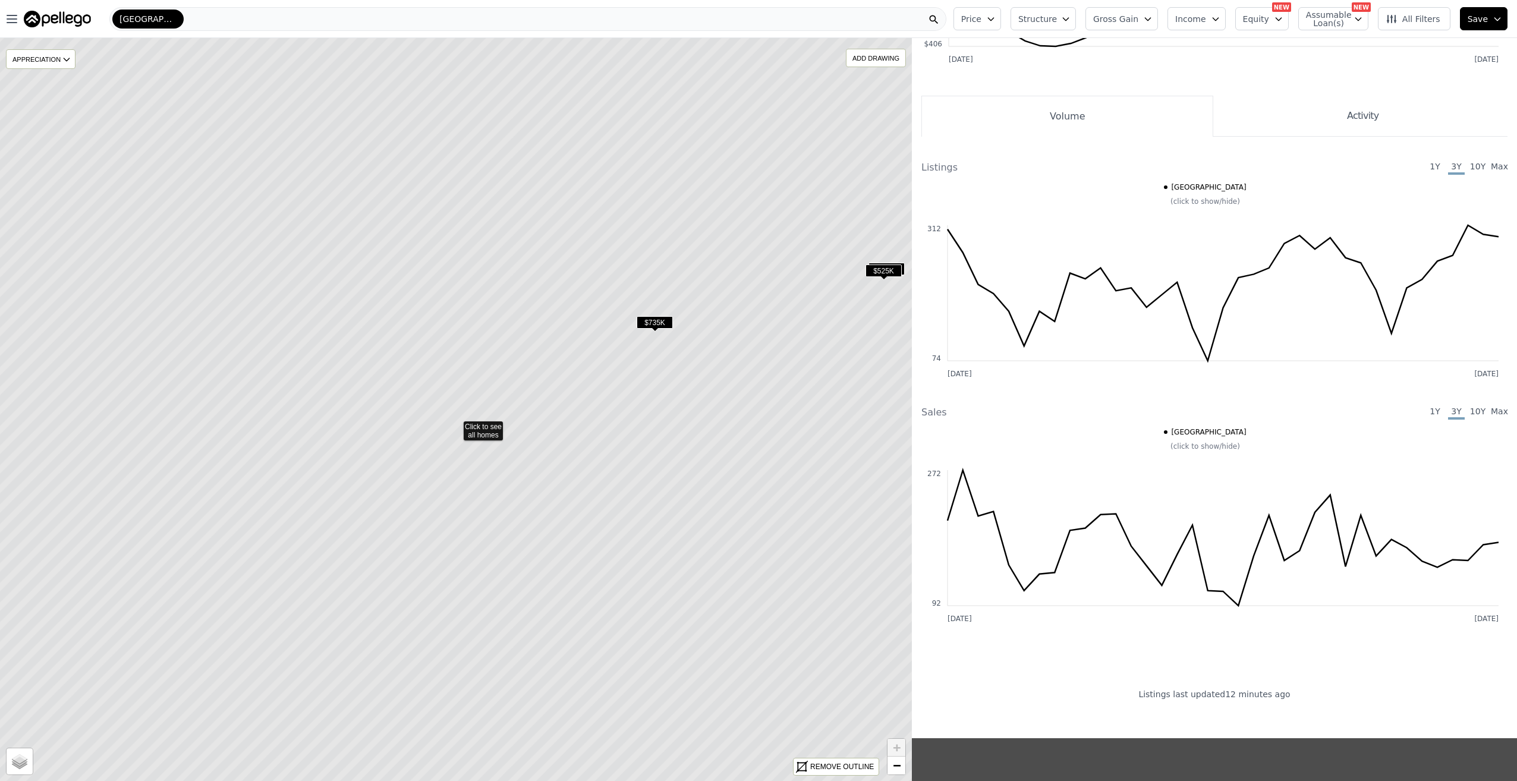
click at [519, 471] on icon at bounding box center [455, 425] width 1097 height 894
click at [516, 436] on icon at bounding box center [457, 456] width 1097 height 894
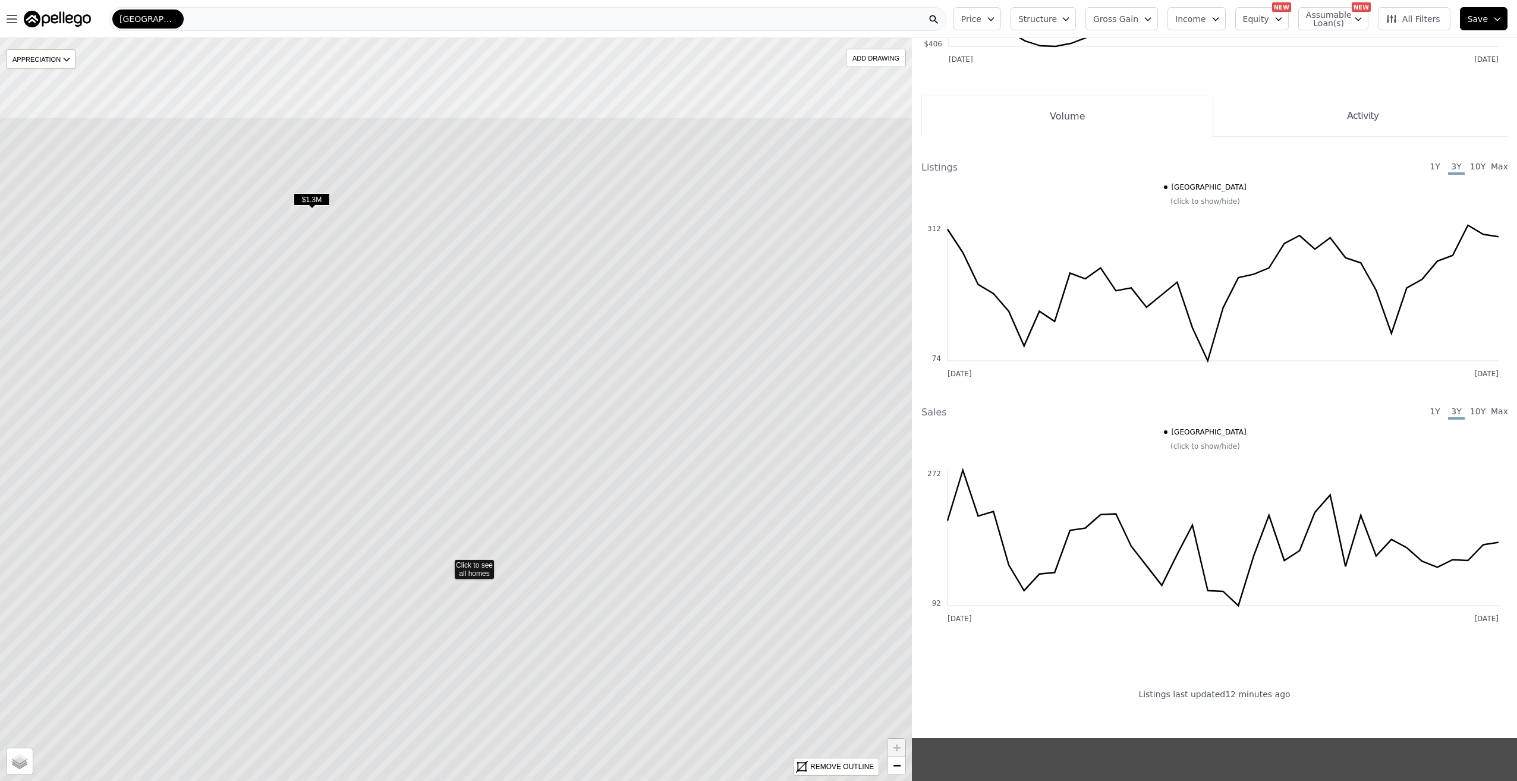
click at [532, 386] on icon at bounding box center [446, 564] width 1097 height 894
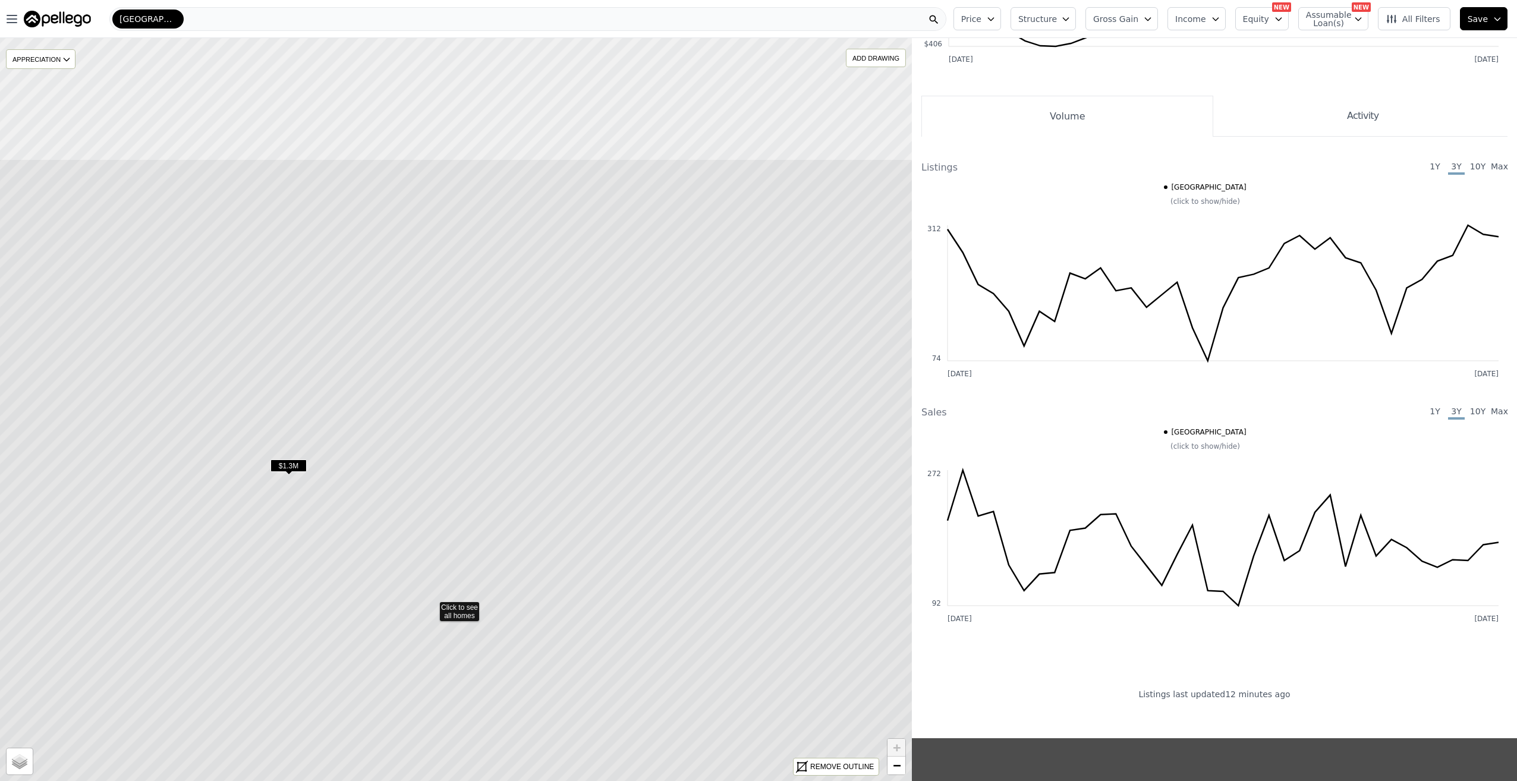
click at [536, 379] on icon at bounding box center [431, 606] width 1097 height 894
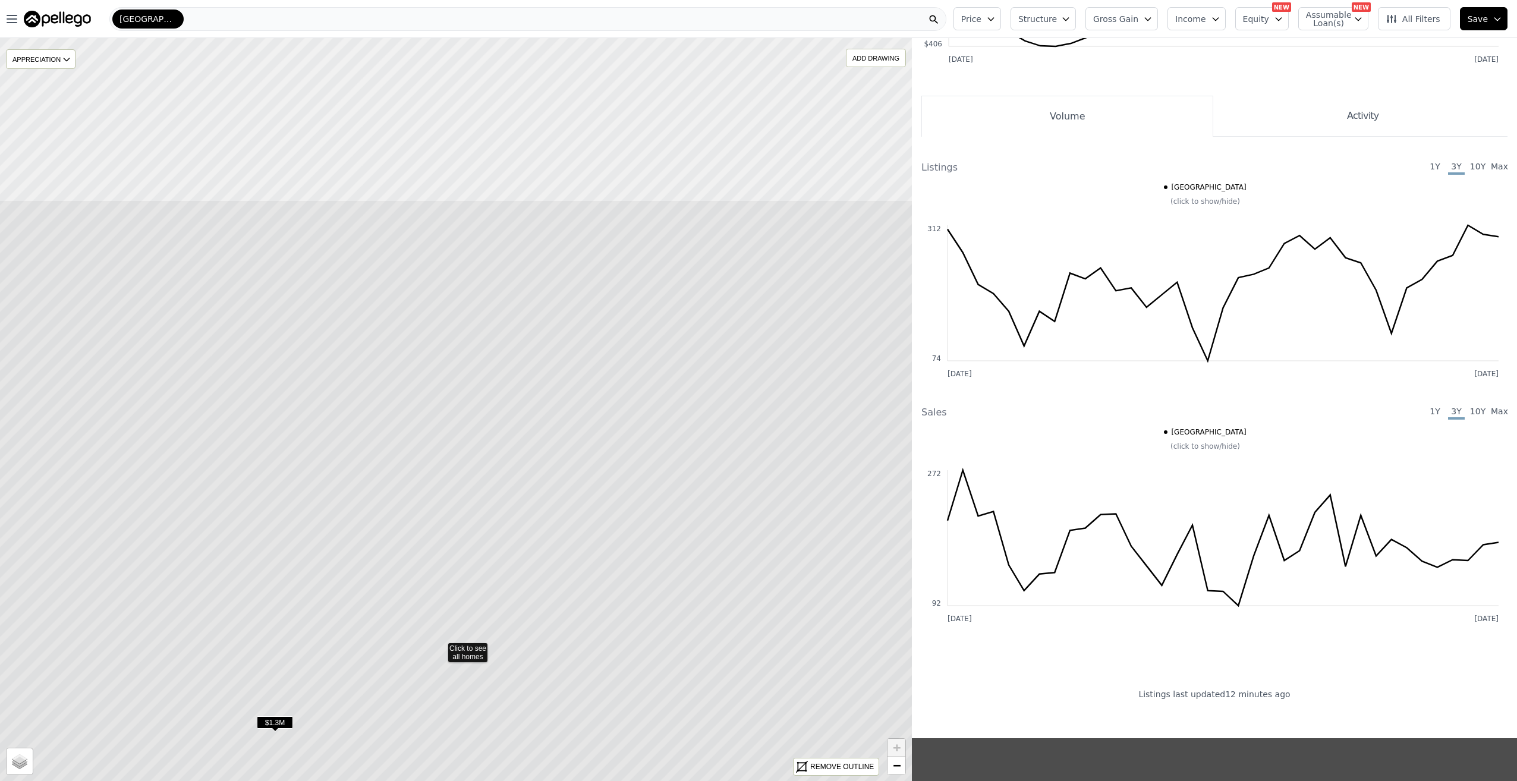
click at [521, 413] on icon at bounding box center [440, 647] width 1097 height 894
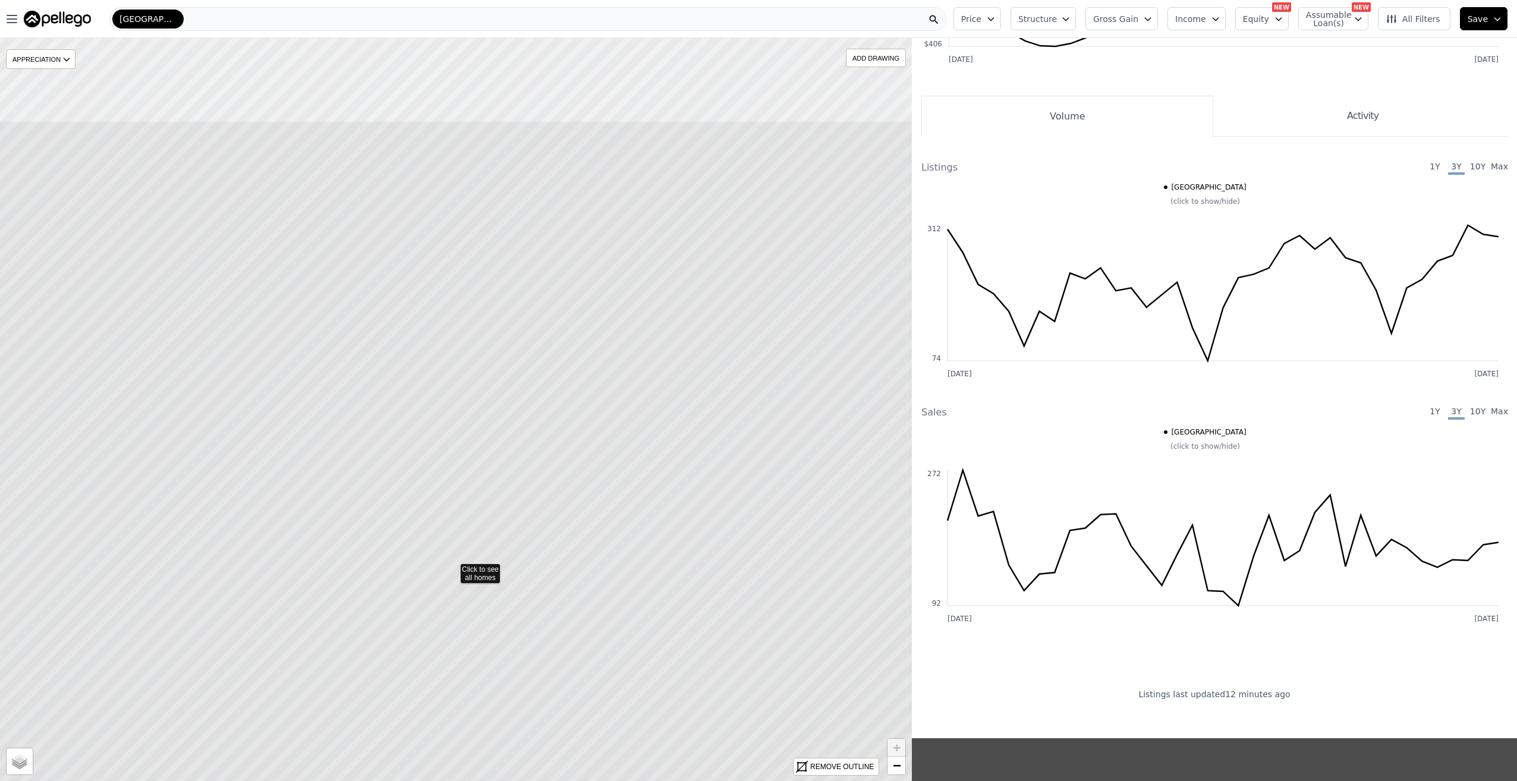
click at [518, 460] on icon at bounding box center [452, 568] width 1097 height 894
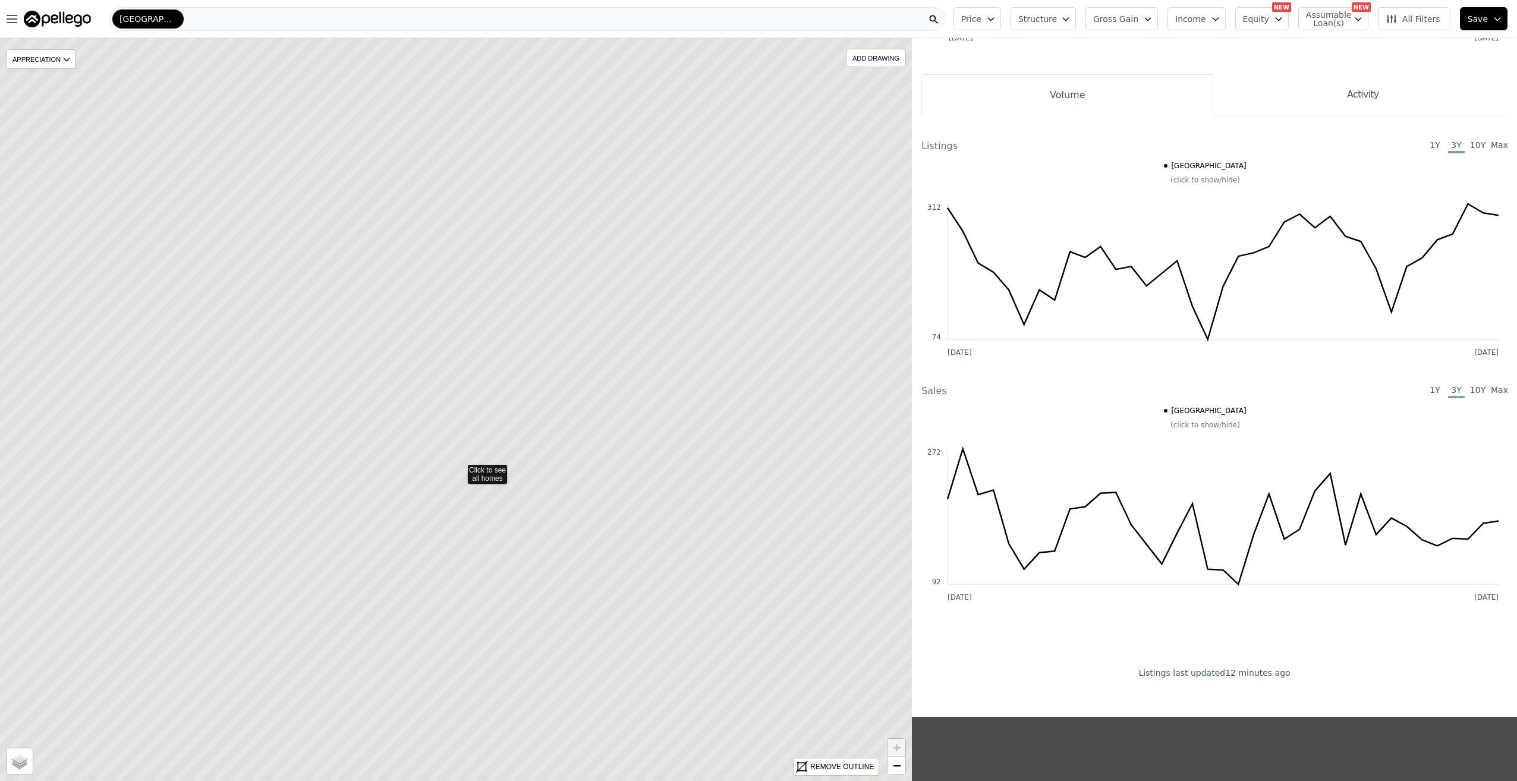
click at [488, 468] on icon at bounding box center [459, 468] width 1097 height 894
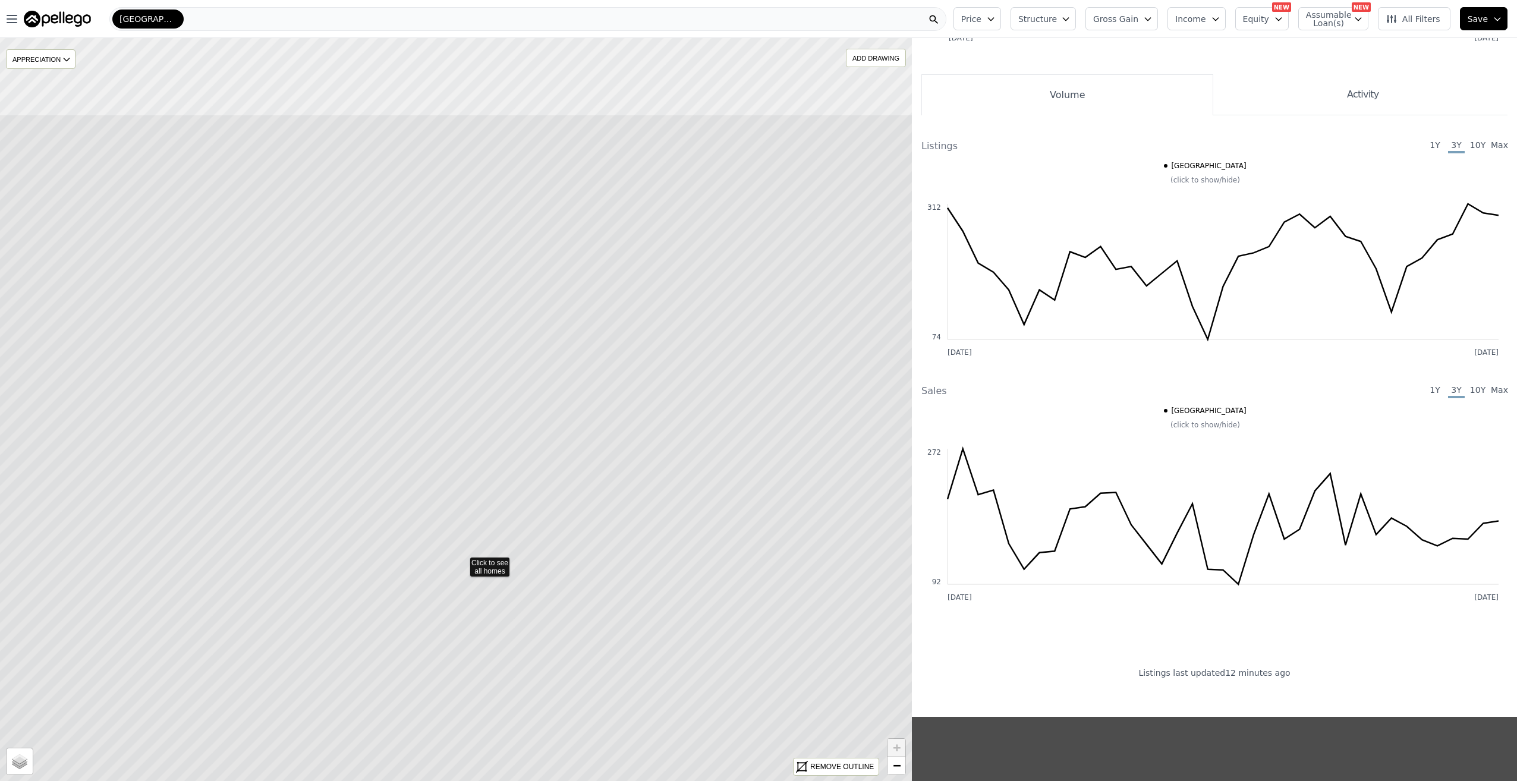
click at [514, 446] on icon at bounding box center [462, 561] width 1097 height 894
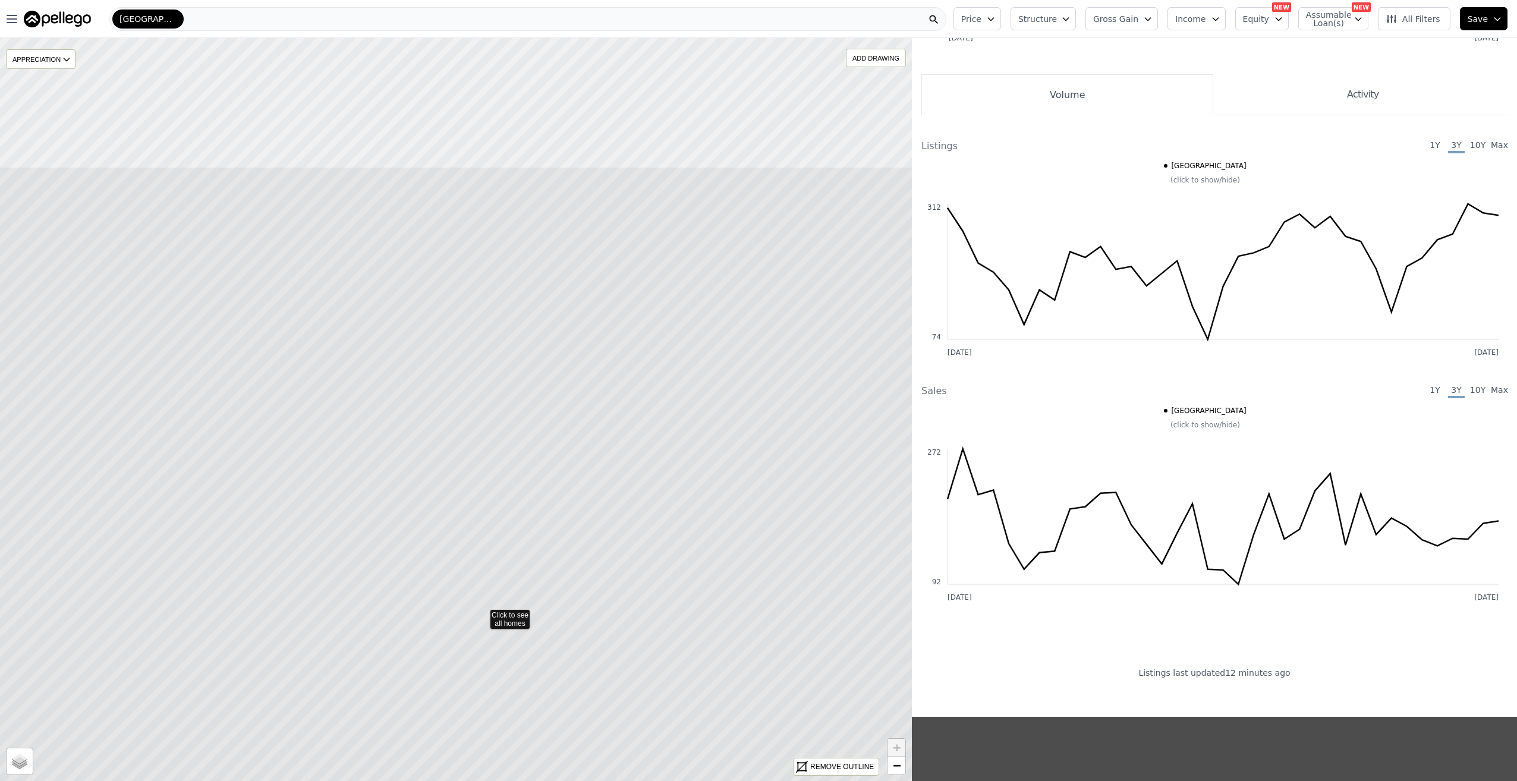
click at [562, 529] on icon at bounding box center [482, 613] width 1097 height 894
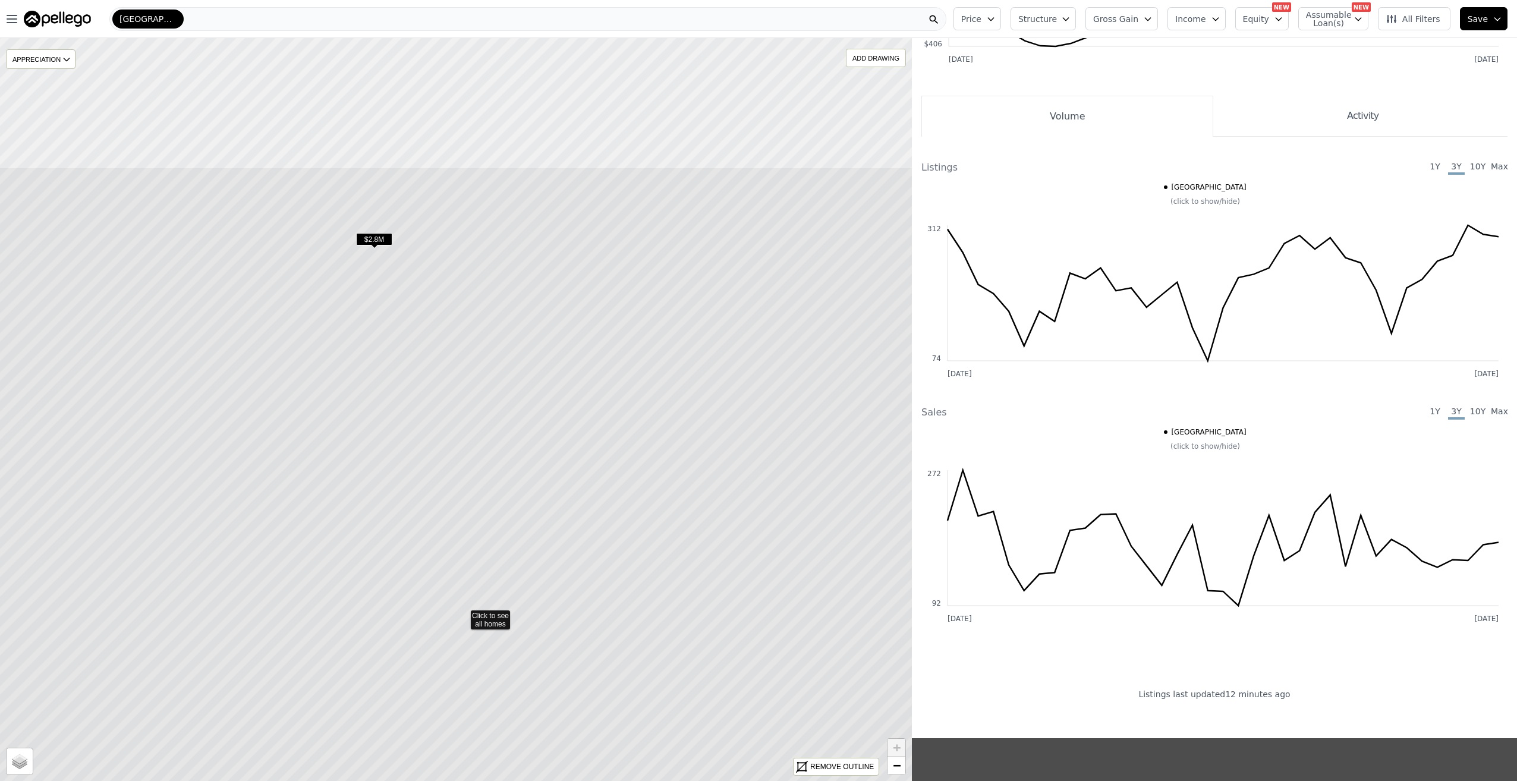
click at [551, 498] on icon at bounding box center [462, 614] width 1097 height 894
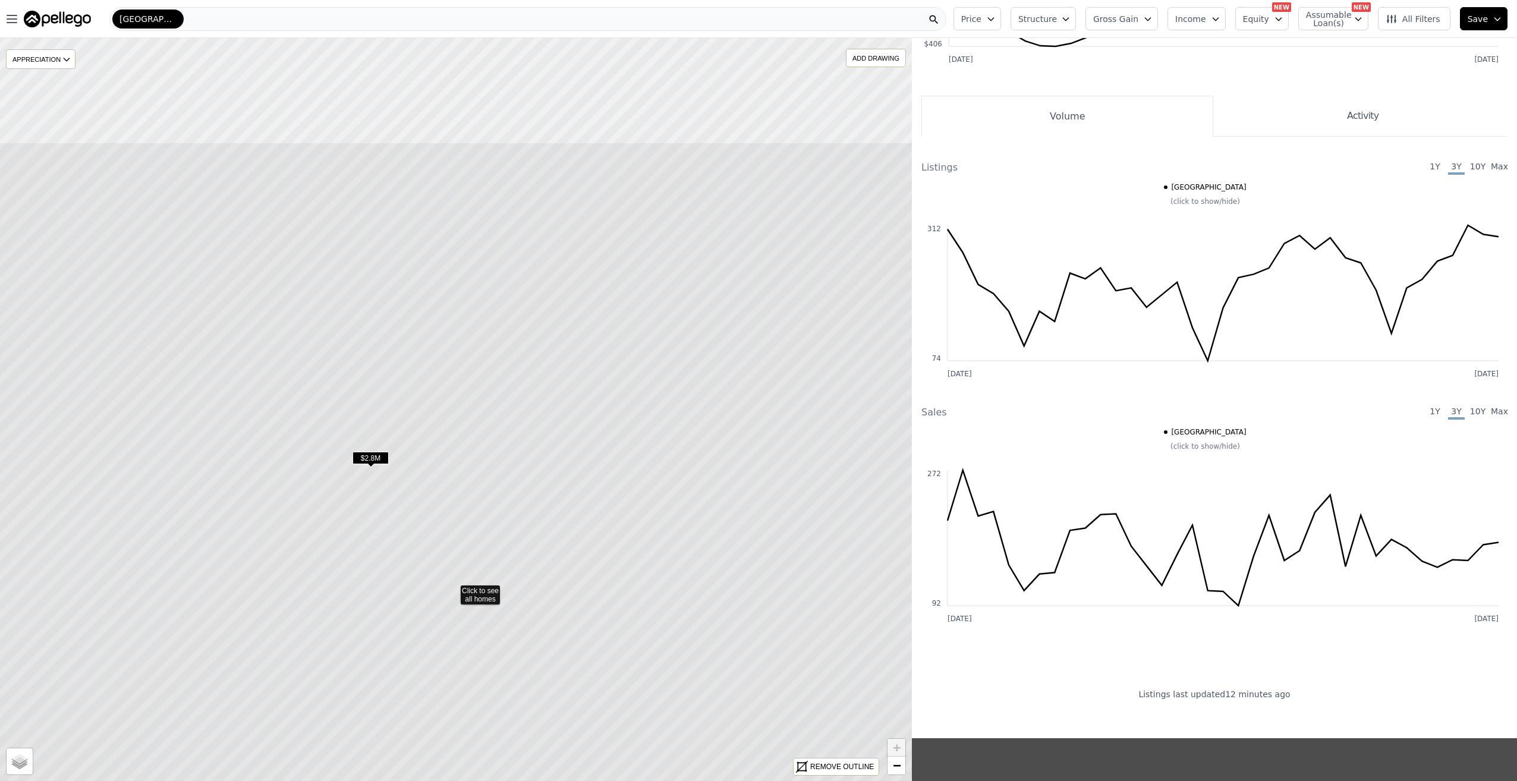
click at [551, 434] on icon at bounding box center [452, 589] width 1097 height 894
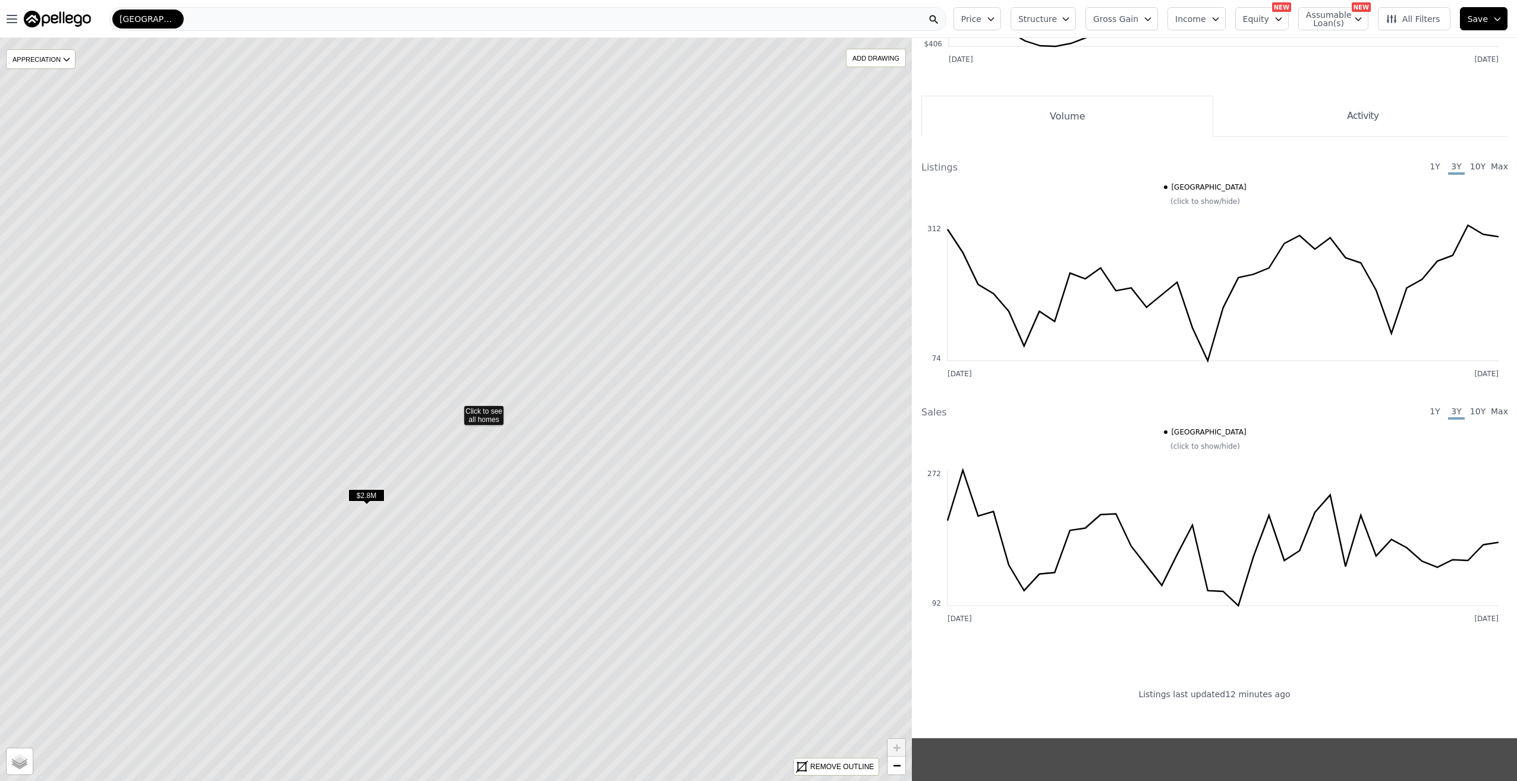
click at [554, 431] on icon at bounding box center [456, 410] width 1097 height 894
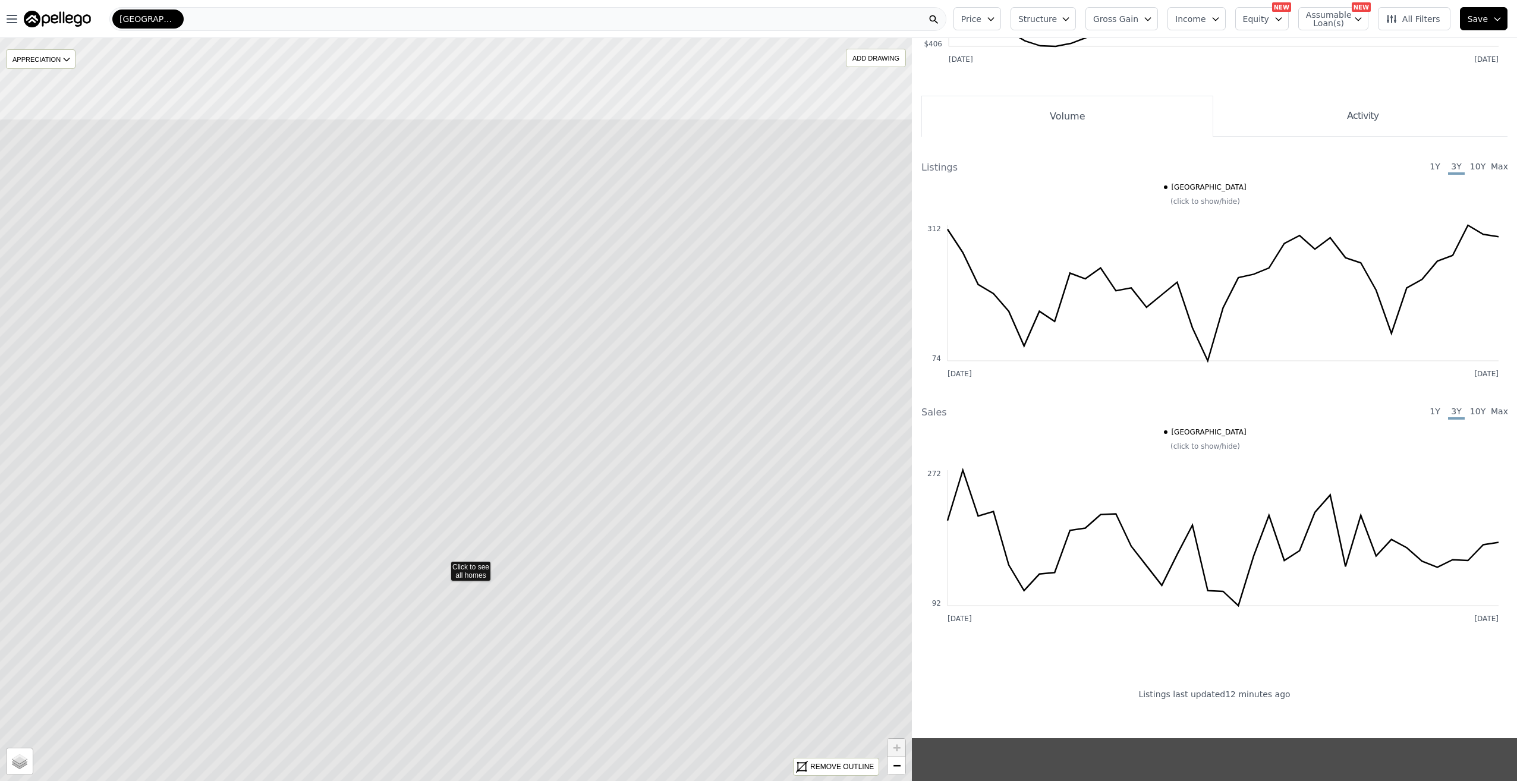
click at [529, 387] on icon at bounding box center [443, 565] width 1097 height 894
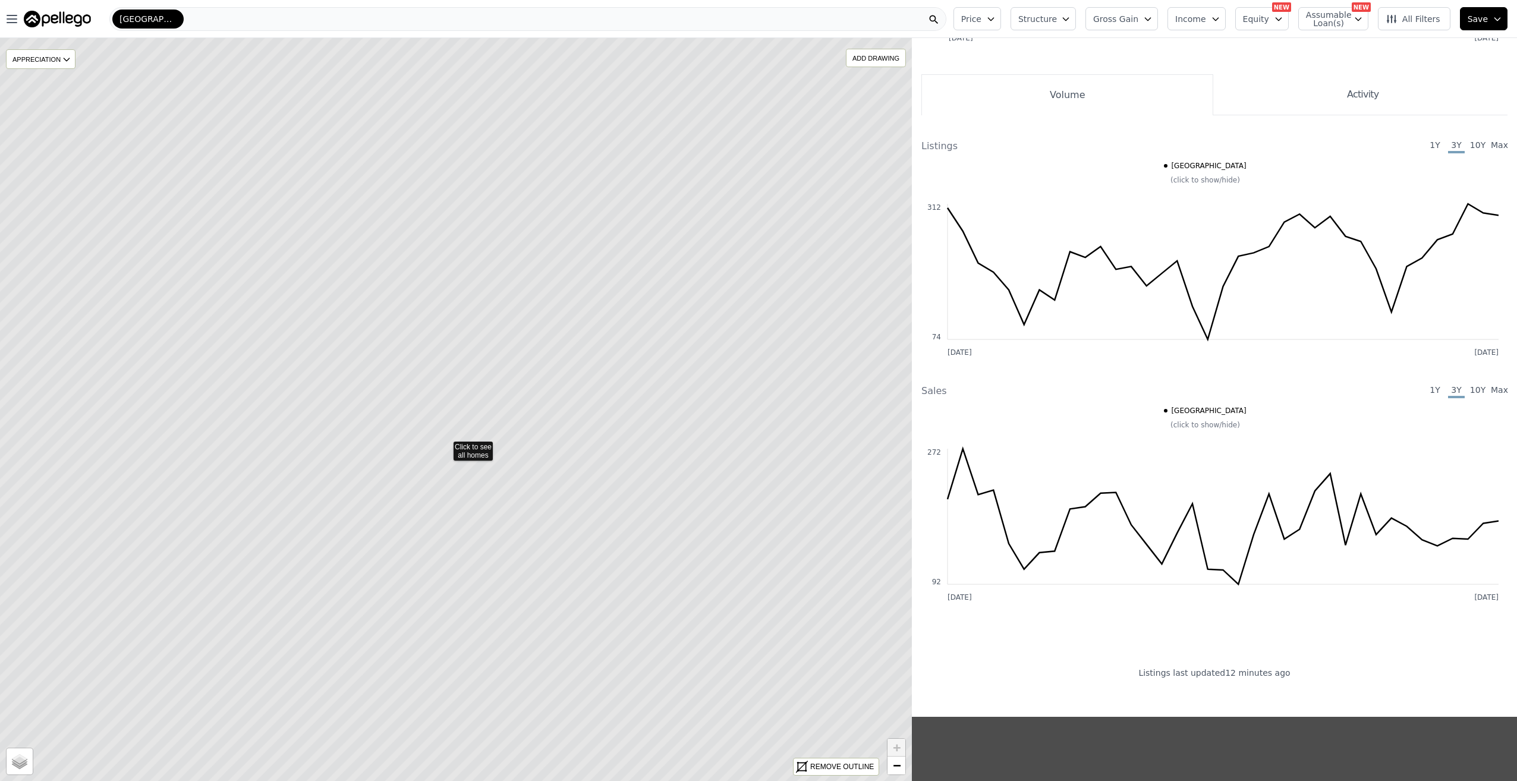
click at [498, 428] on icon at bounding box center [445, 445] width 1097 height 894
click at [509, 431] on icon at bounding box center [456, 413] width 1097 height 894
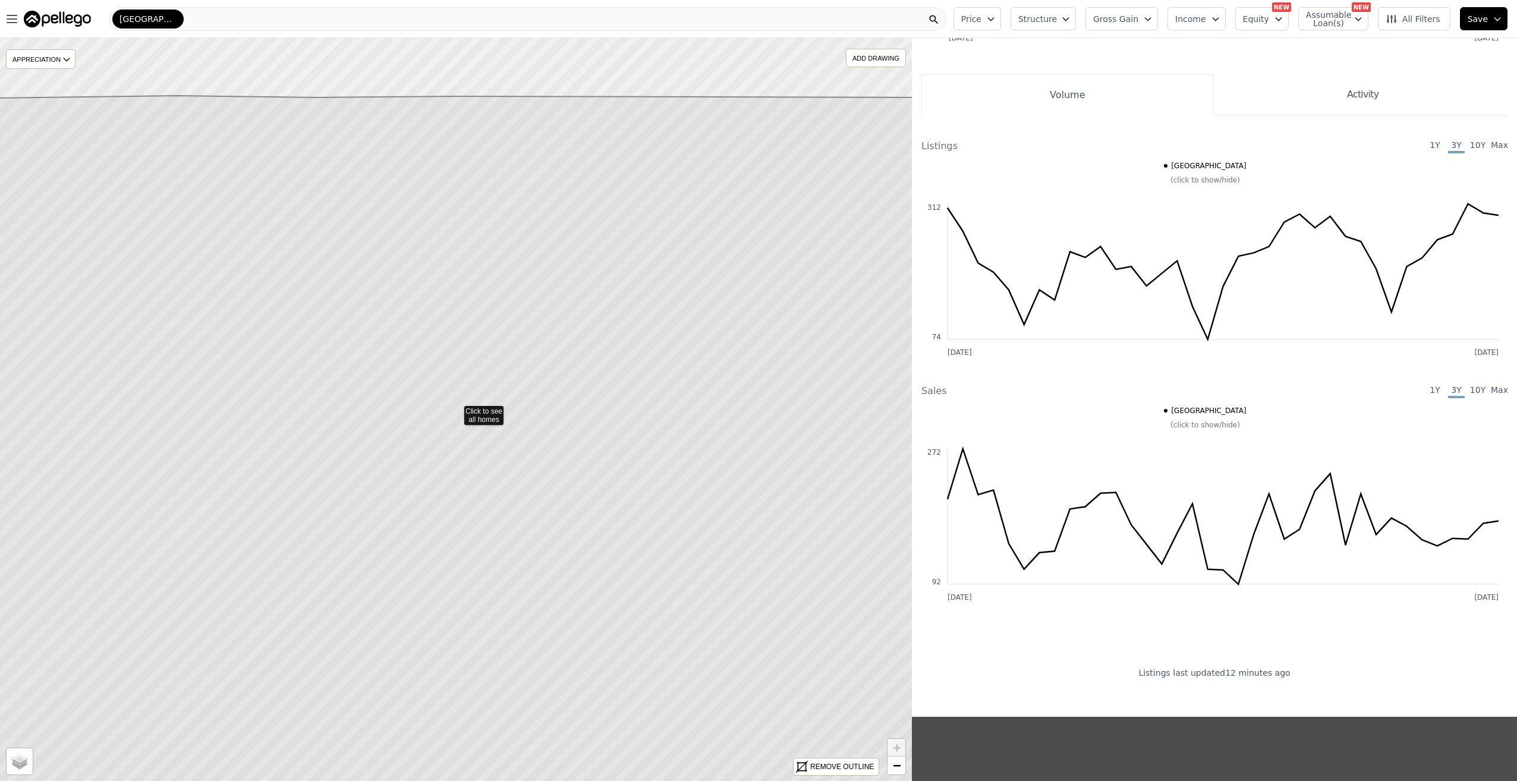
click at [526, 445] on icon at bounding box center [456, 476] width 1097 height 761
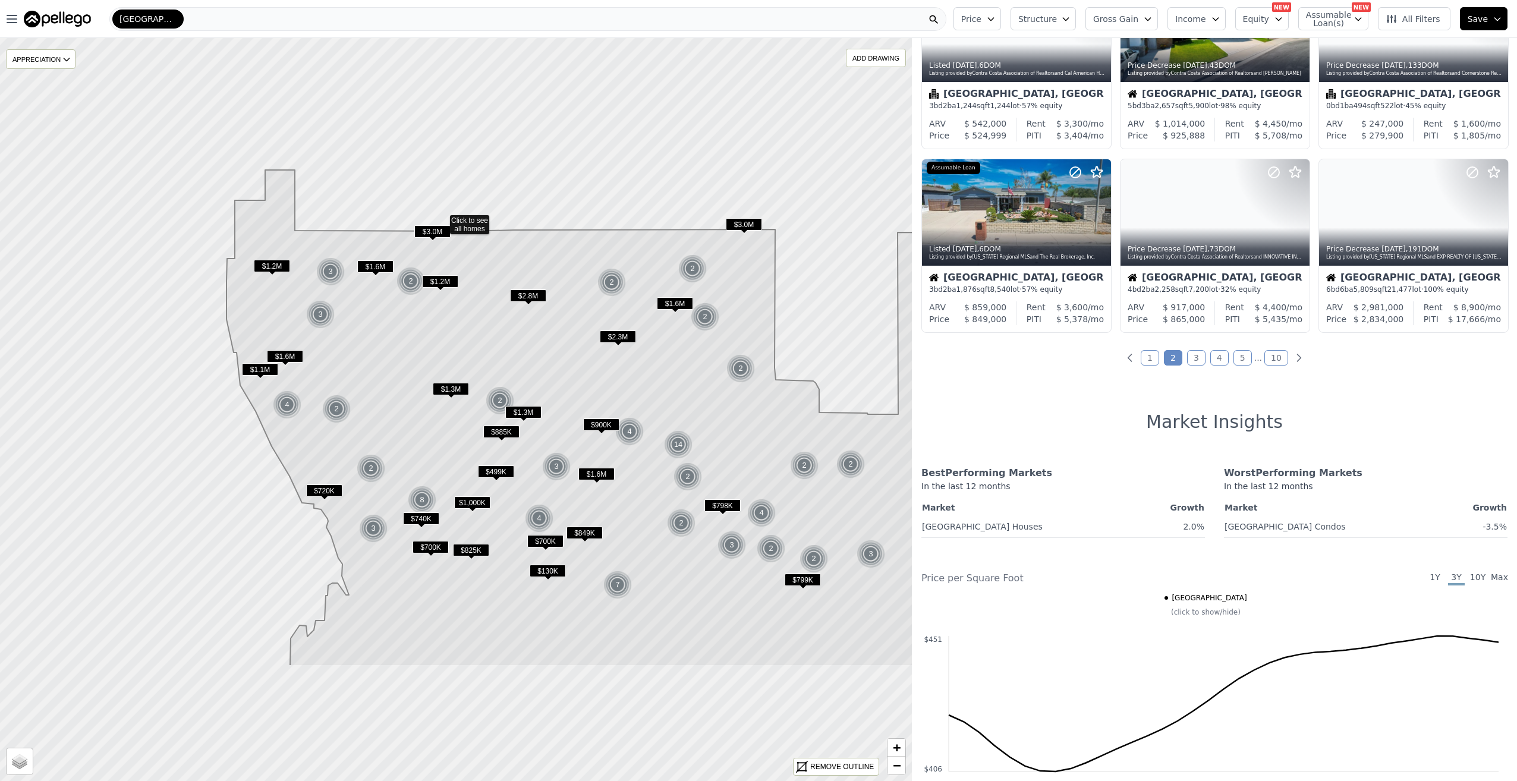
click at [560, 304] on icon at bounding box center [609, 418] width 764 height 497
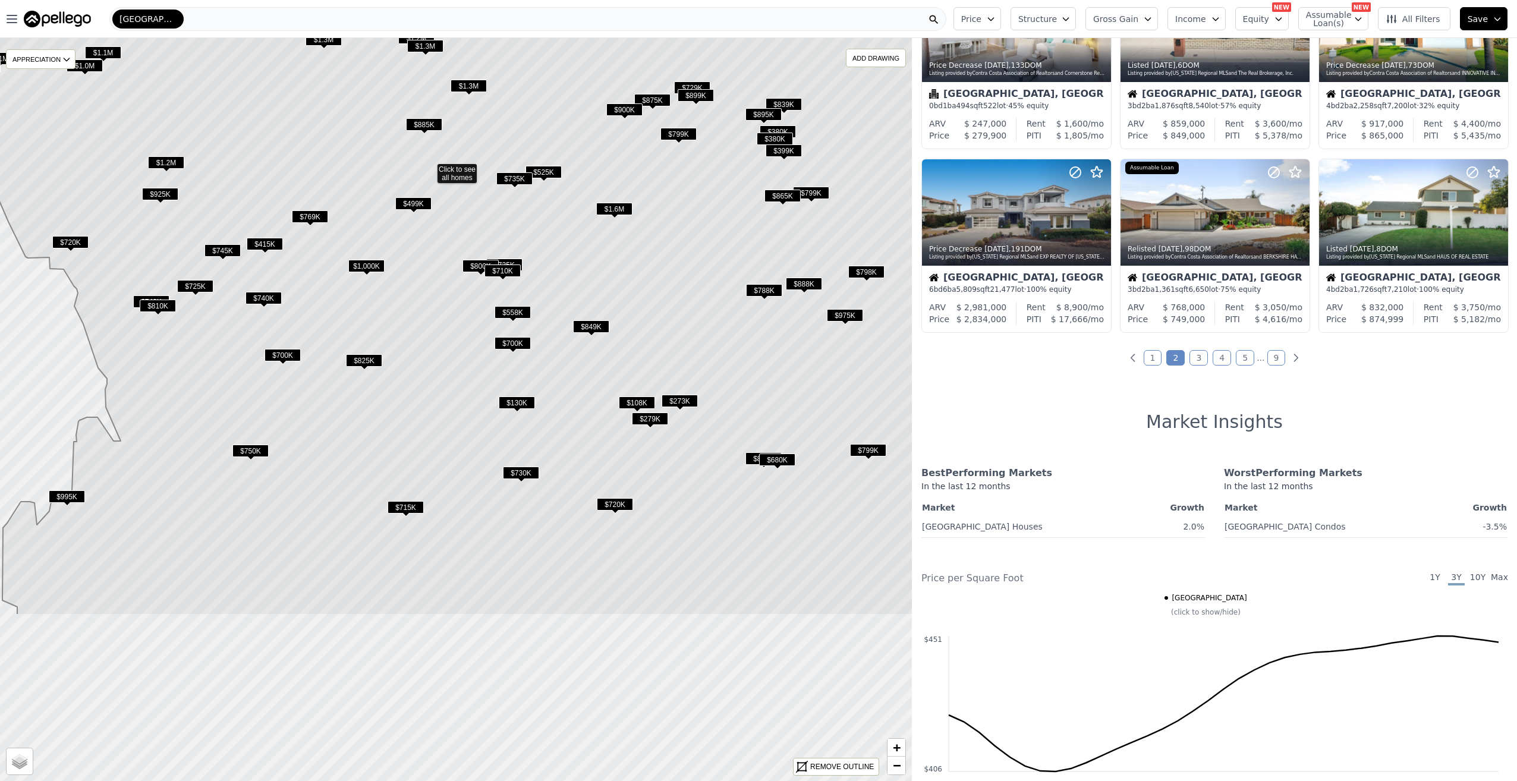
click at [548, 334] on icon at bounding box center [429, 168] width 1097 height 894
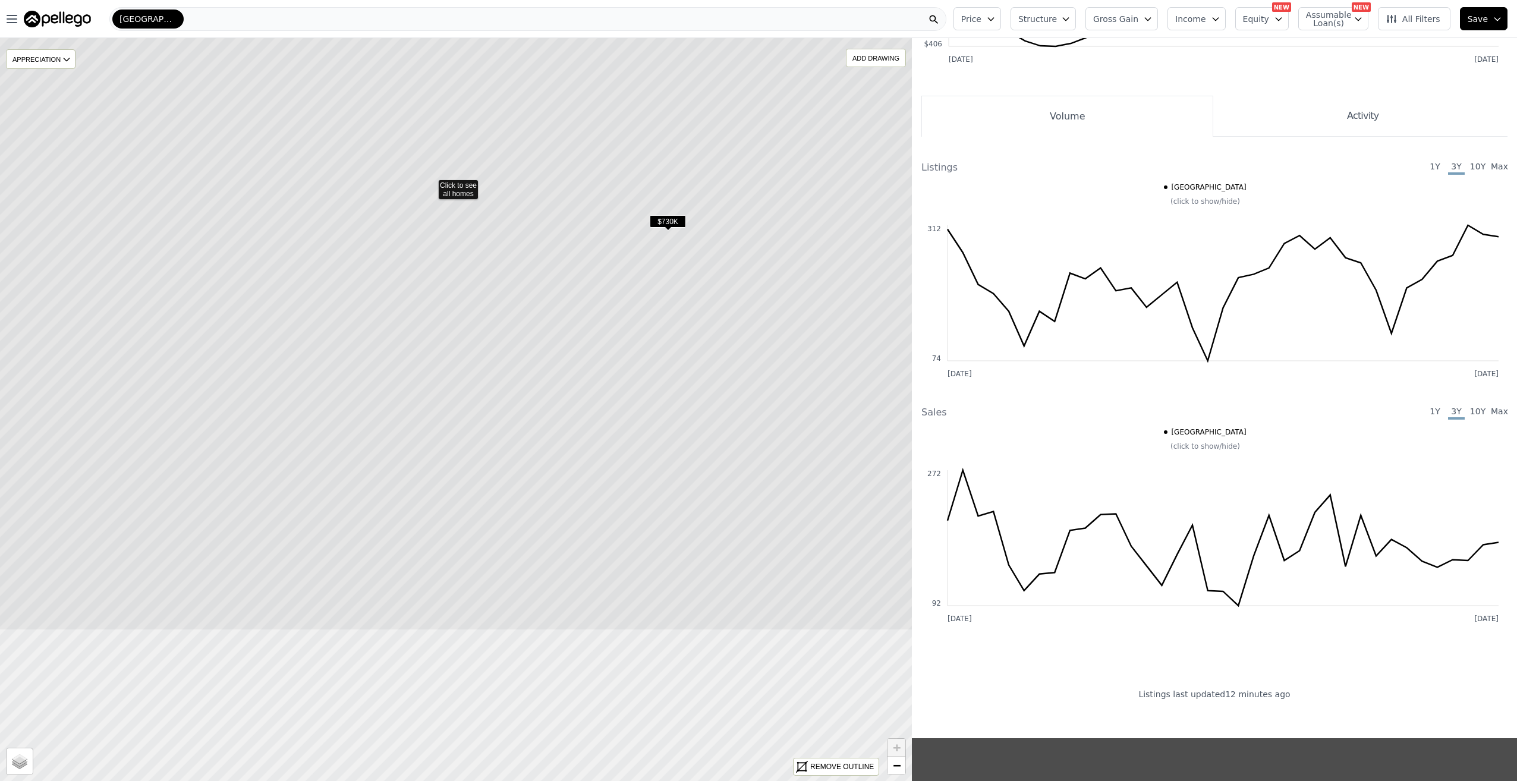
click at [498, 343] on icon at bounding box center [430, 184] width 1097 height 894
click at [480, 329] on icon at bounding box center [437, 177] width 1097 height 894
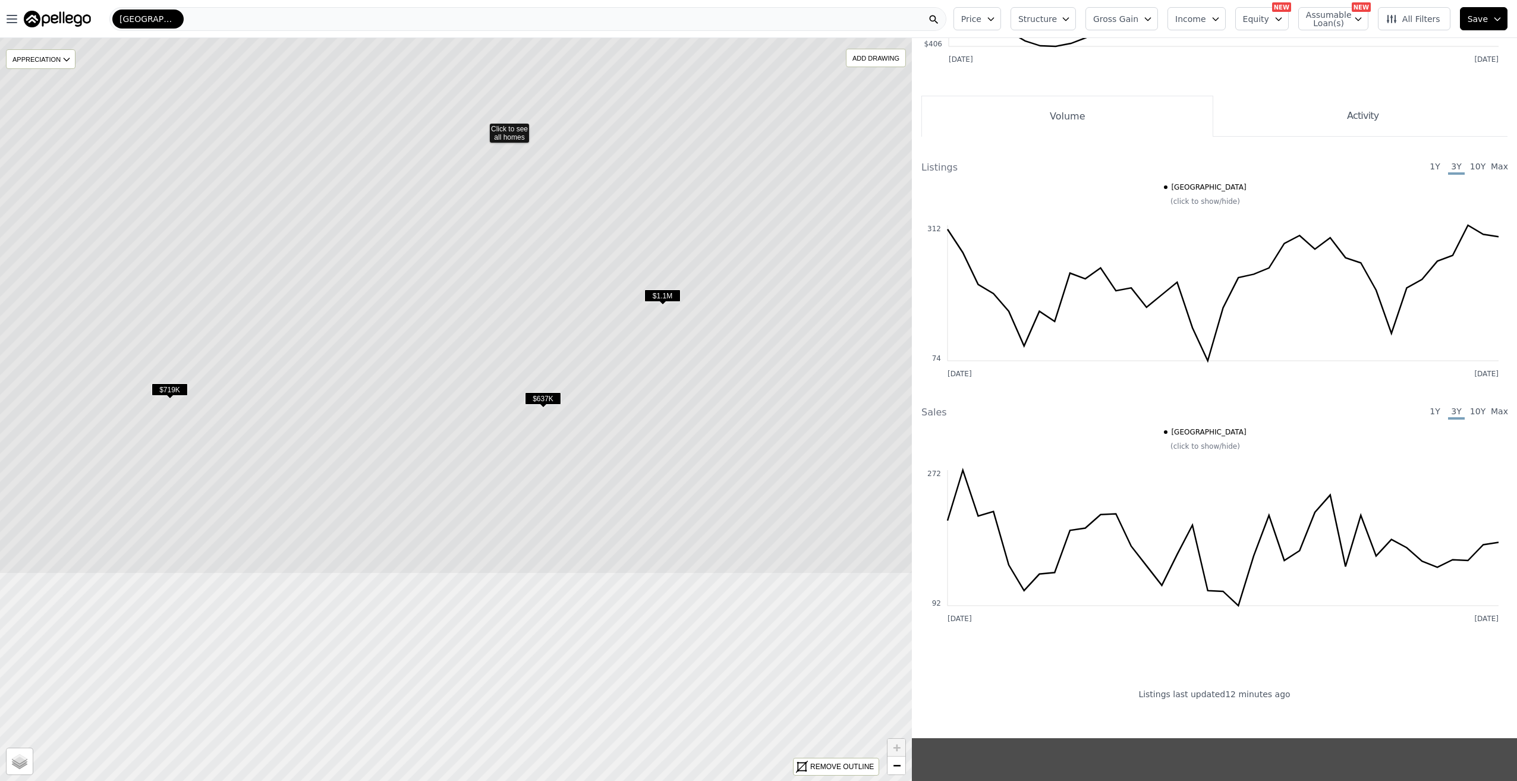
click at [495, 286] on icon at bounding box center [481, 127] width 1097 height 894
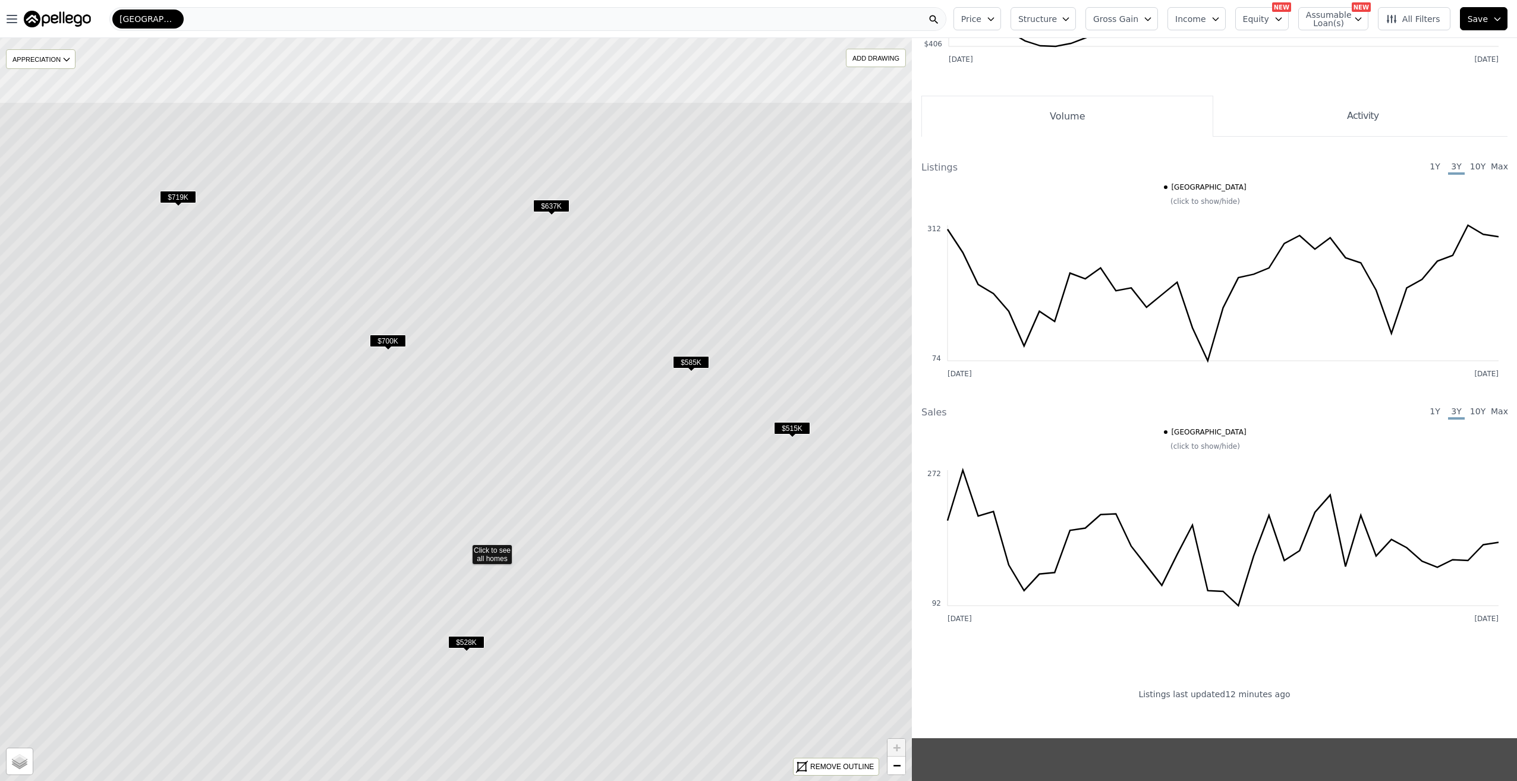
click at [494, 433] on icon at bounding box center [464, 549] width 1097 height 894
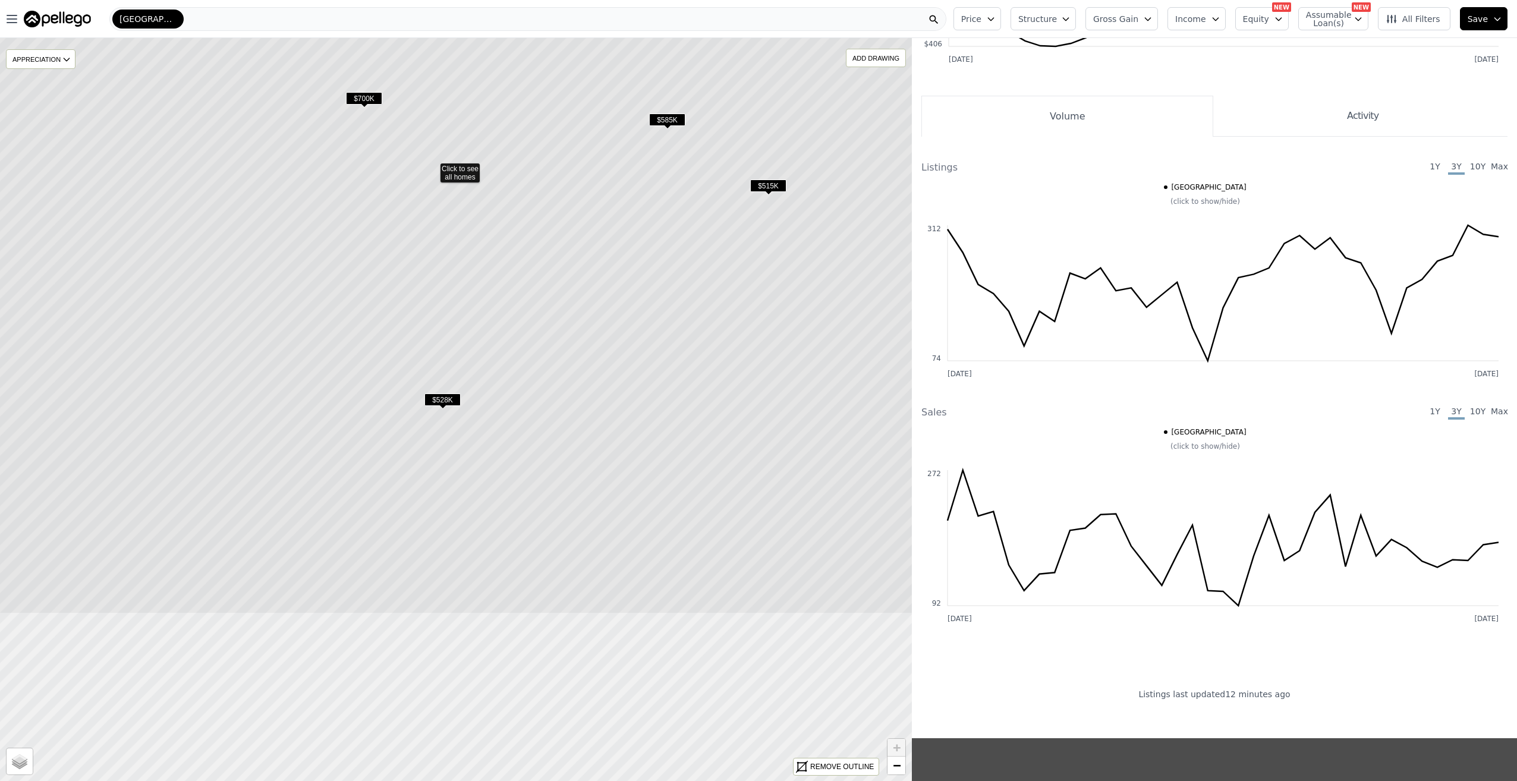
click at [481, 286] on icon at bounding box center [432, 167] width 1097 height 894
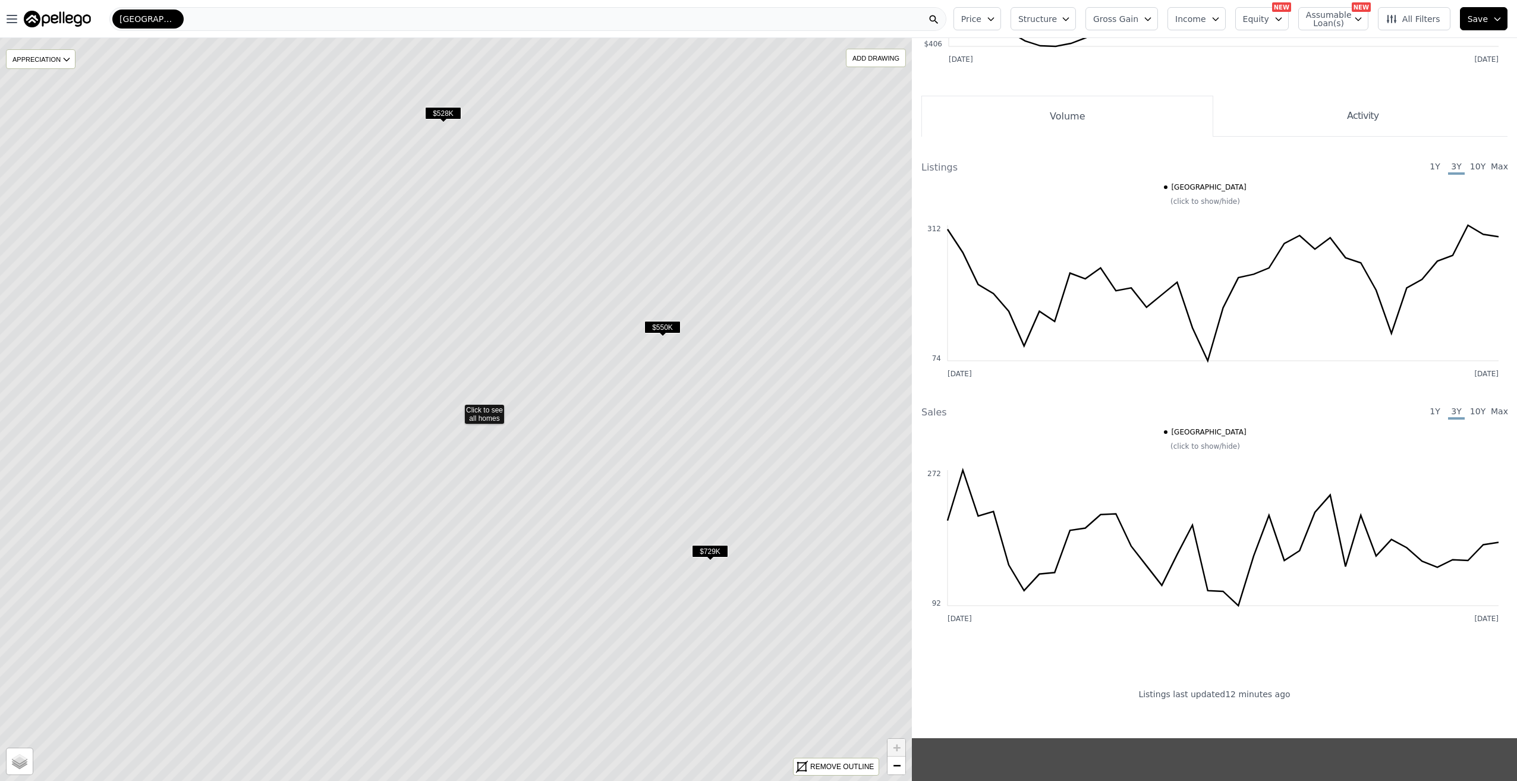
click at [508, 371] on icon at bounding box center [456, 408] width 1097 height 894
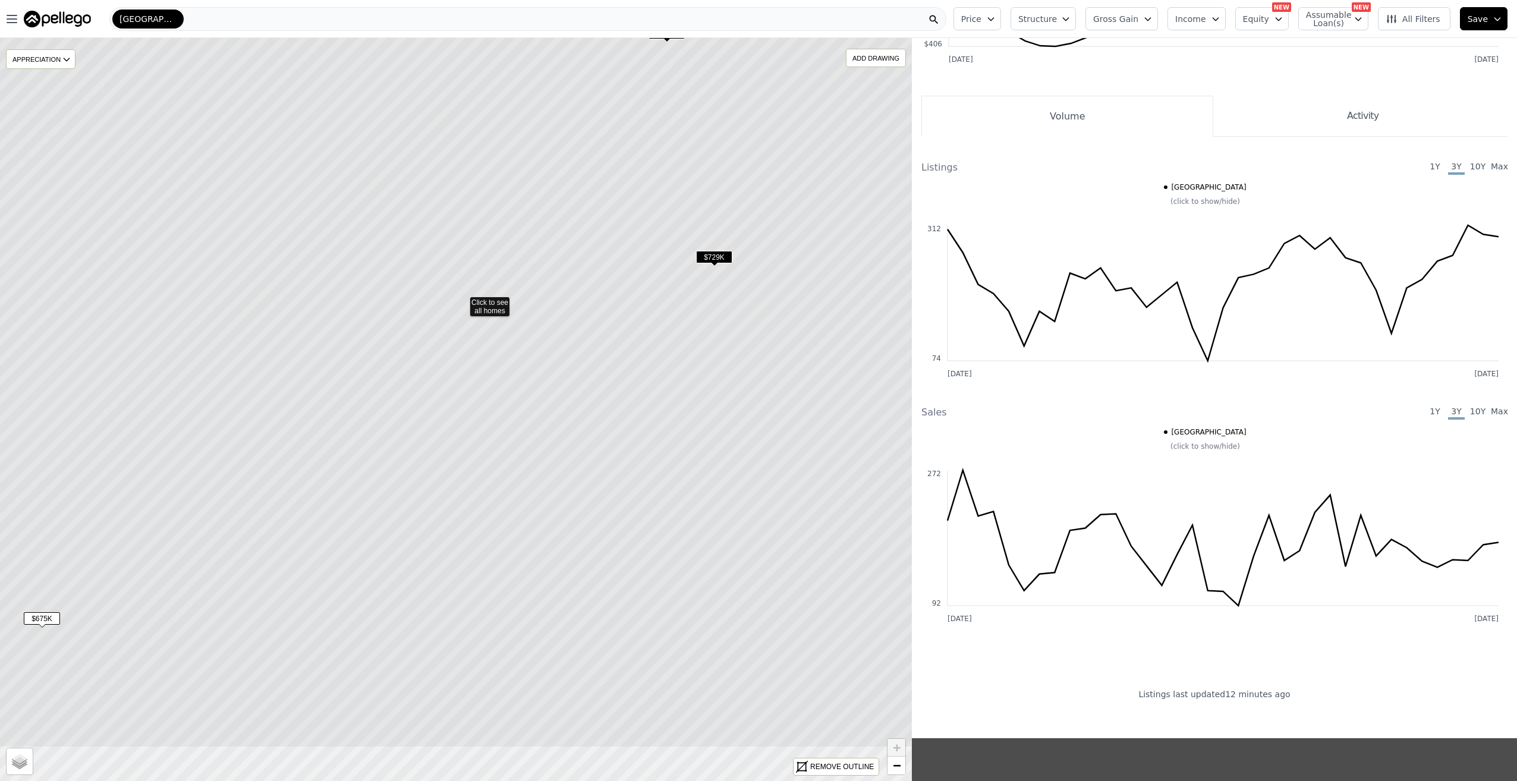
click at [498, 407] on icon at bounding box center [462, 301] width 1097 height 894
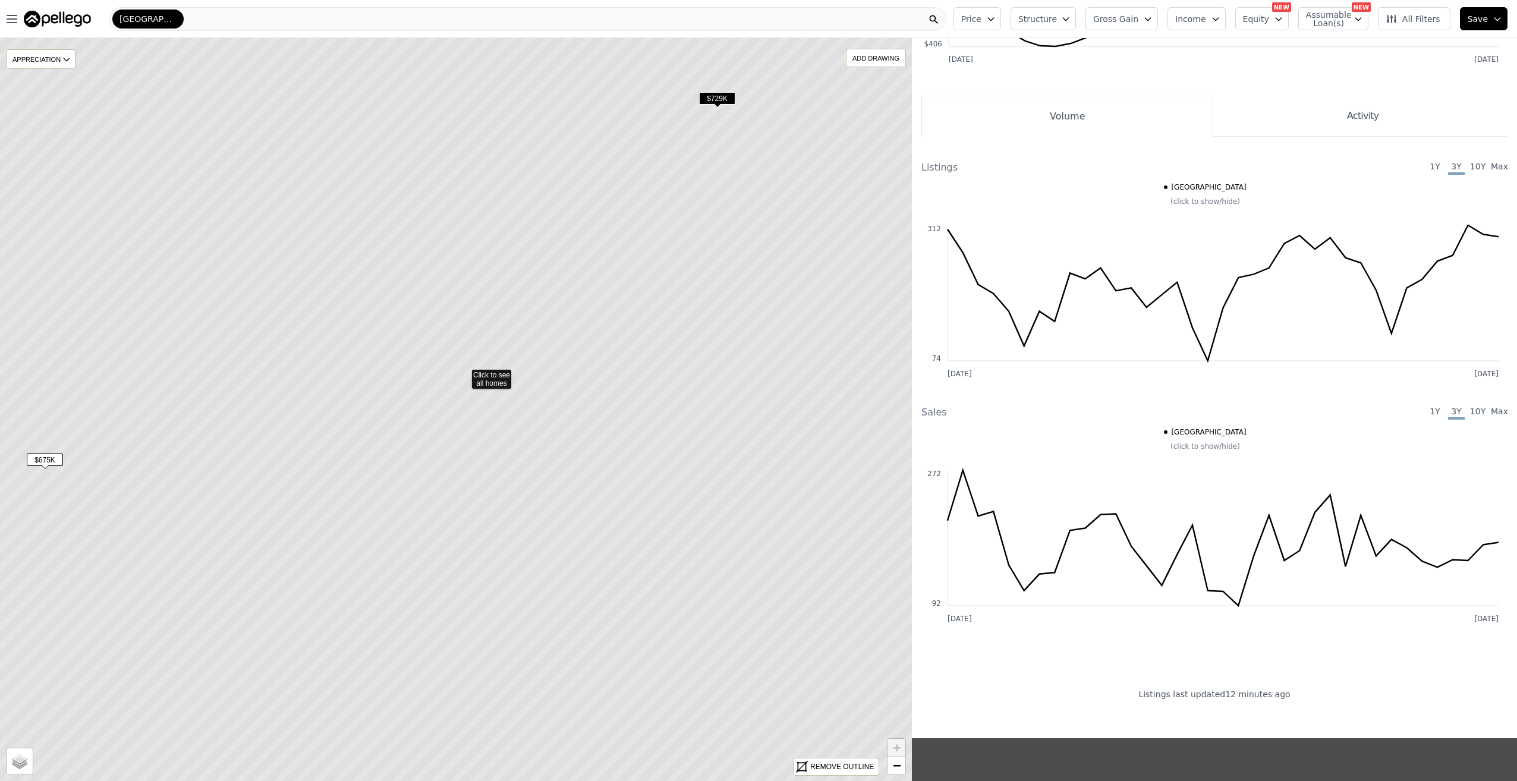
click at [510, 360] on icon at bounding box center [464, 373] width 1097 height 894
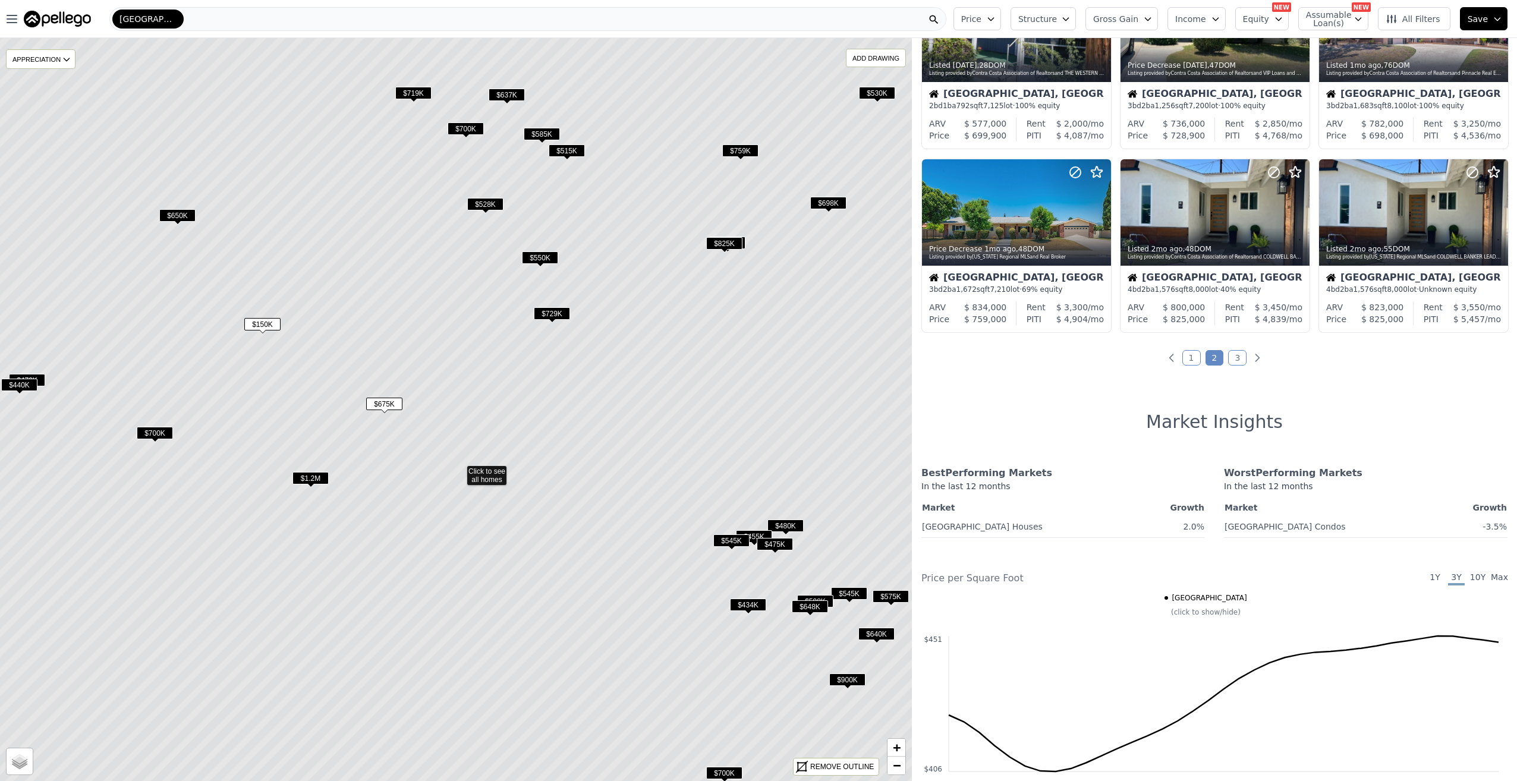
click at [536, 372] on icon at bounding box center [459, 470] width 1097 height 894
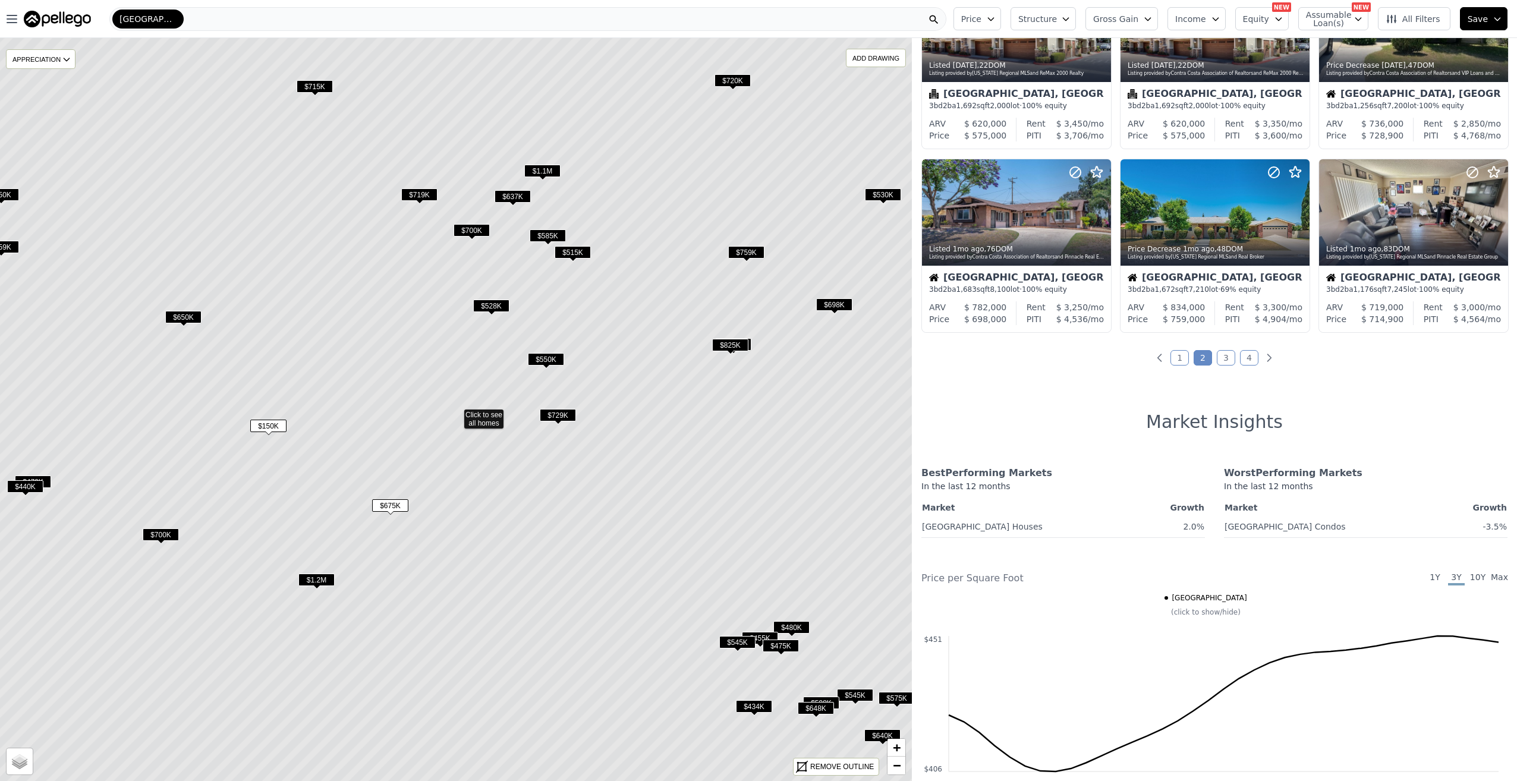
click at [463, 271] on icon at bounding box center [456, 413] width 1097 height 894
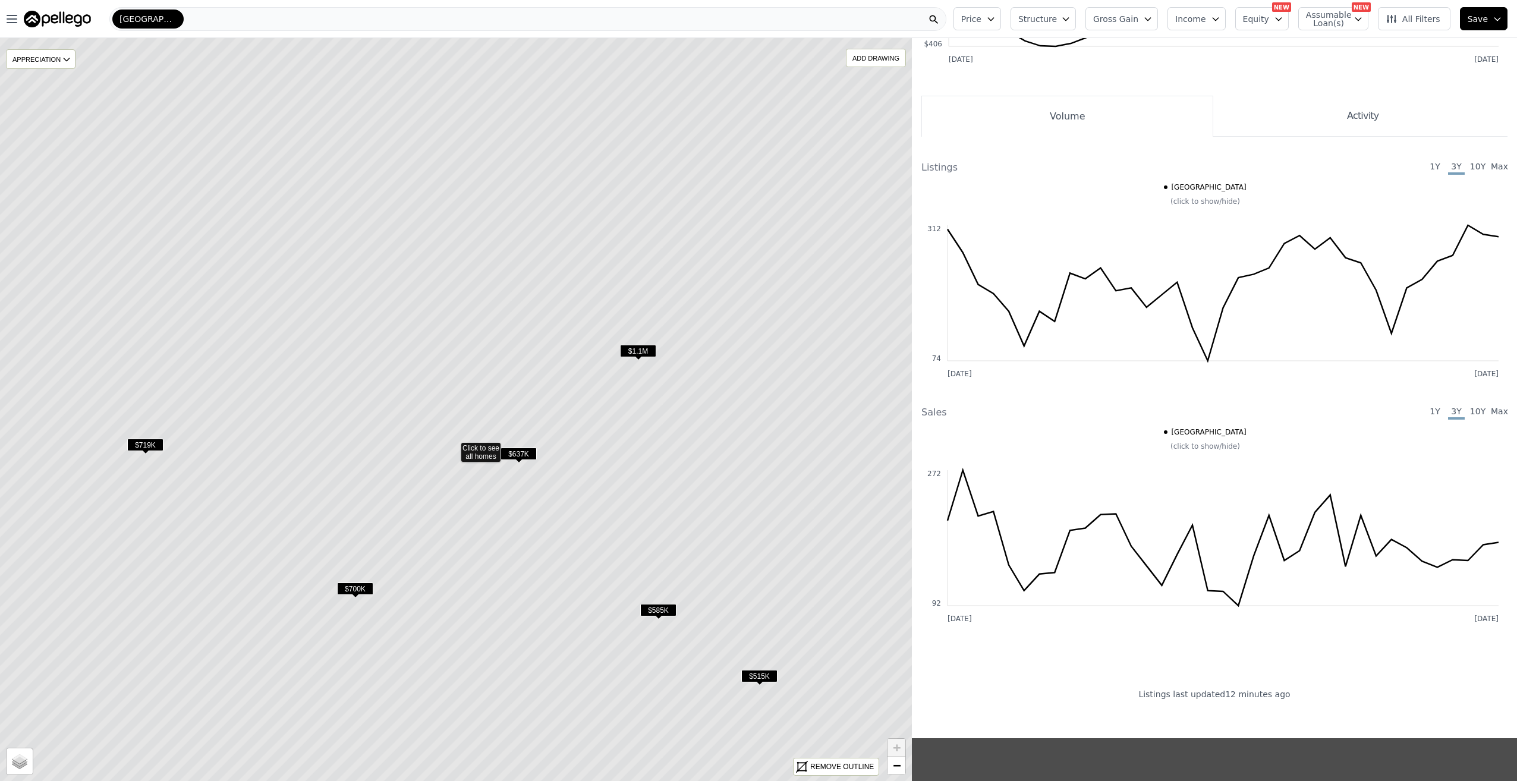
click at [500, 385] on icon at bounding box center [453, 446] width 1097 height 894
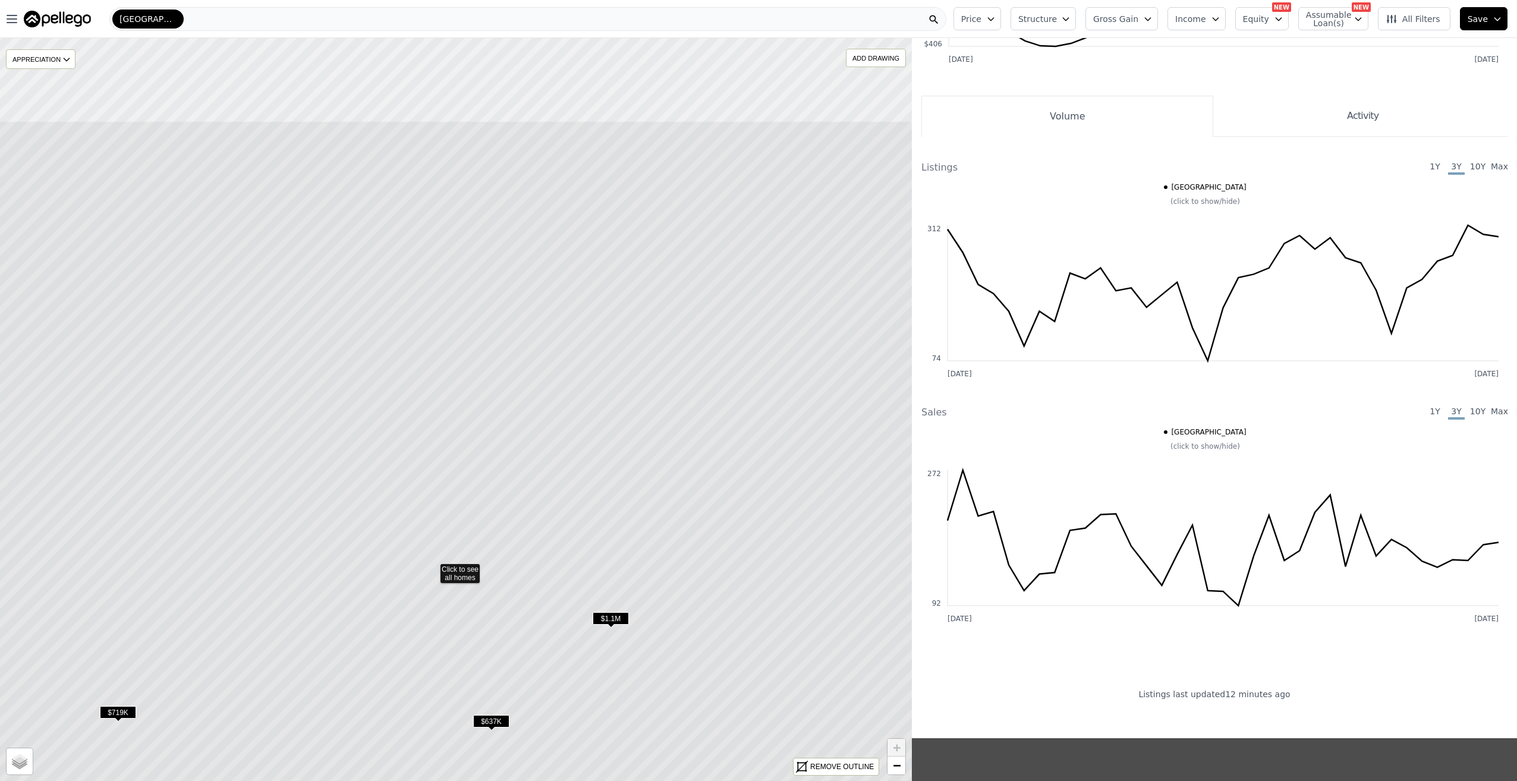
click at [476, 450] on icon at bounding box center [432, 568] width 1097 height 894
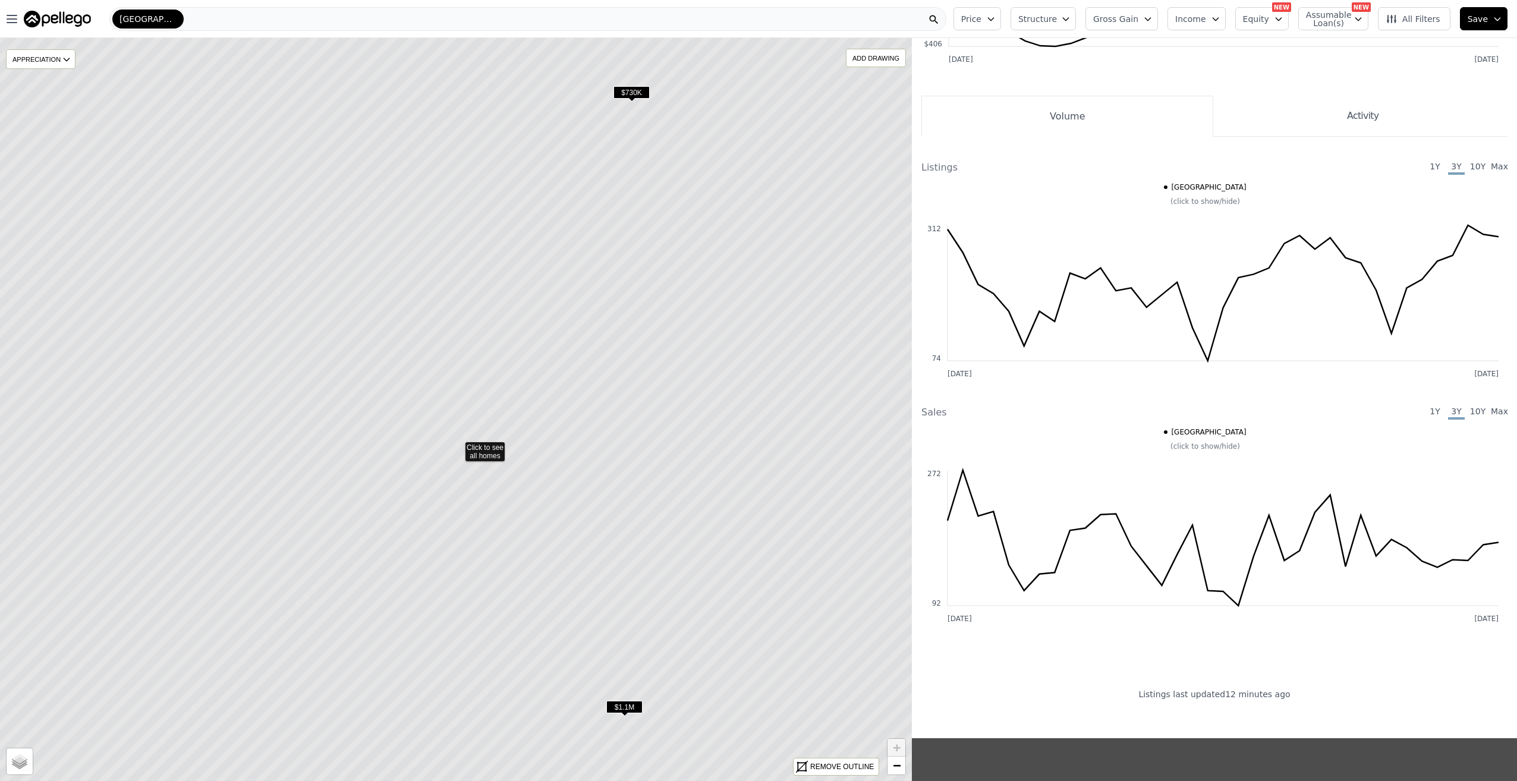
click at [529, 342] on icon at bounding box center [457, 446] width 1097 height 894
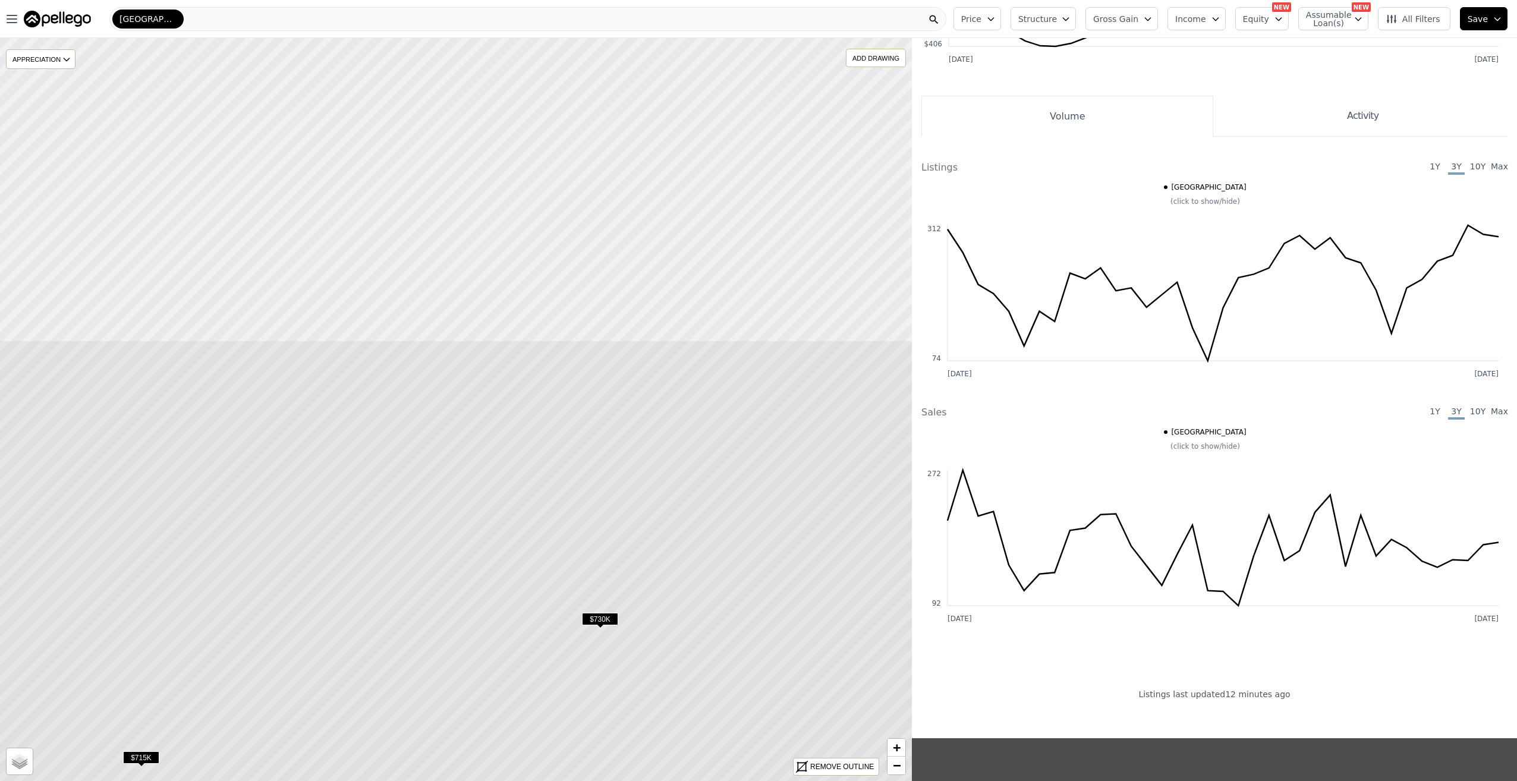
click at [523, 593] on icon at bounding box center [470, 787] width 1097 height 894
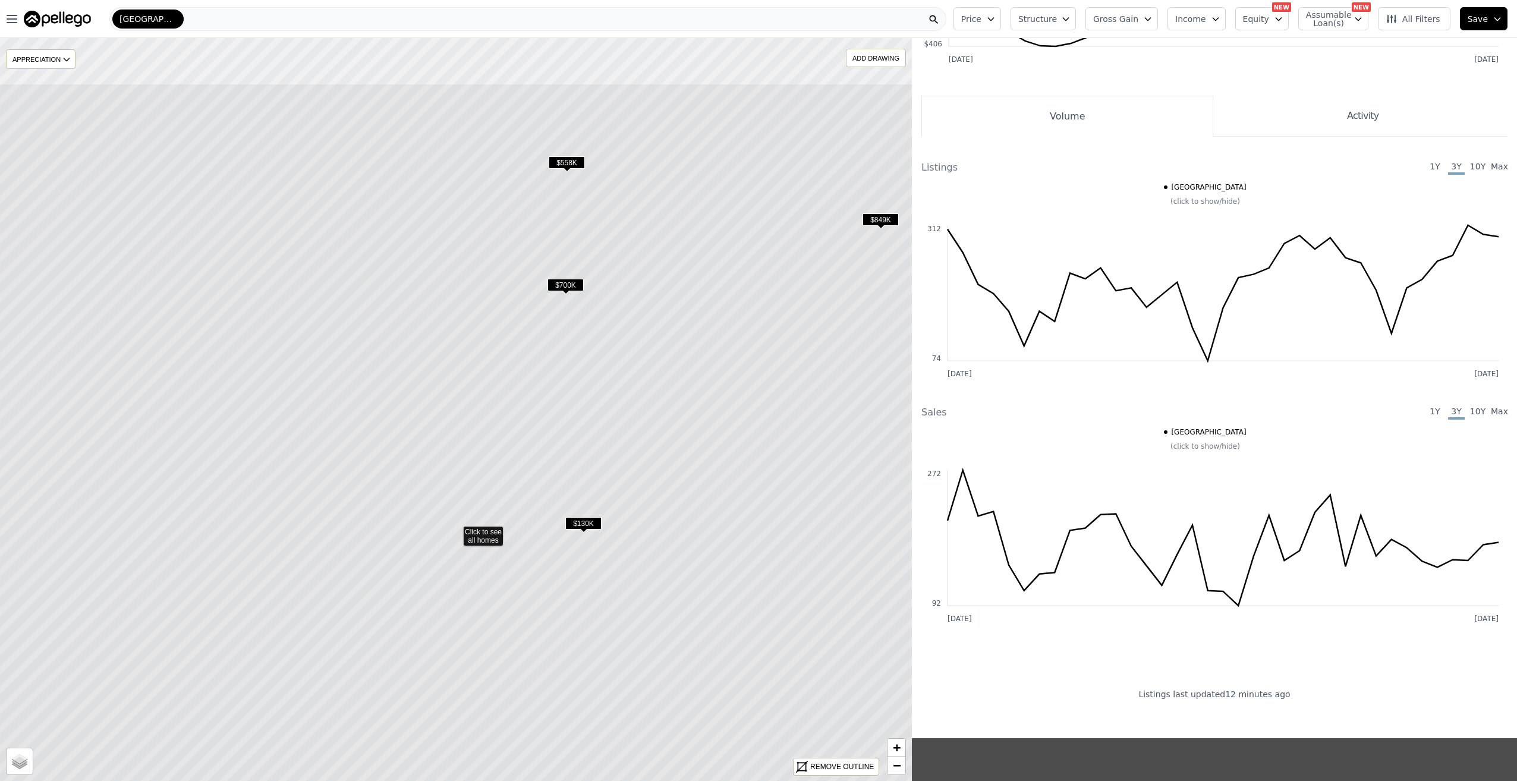
click at [488, 558] on icon at bounding box center [455, 530] width 1097 height 894
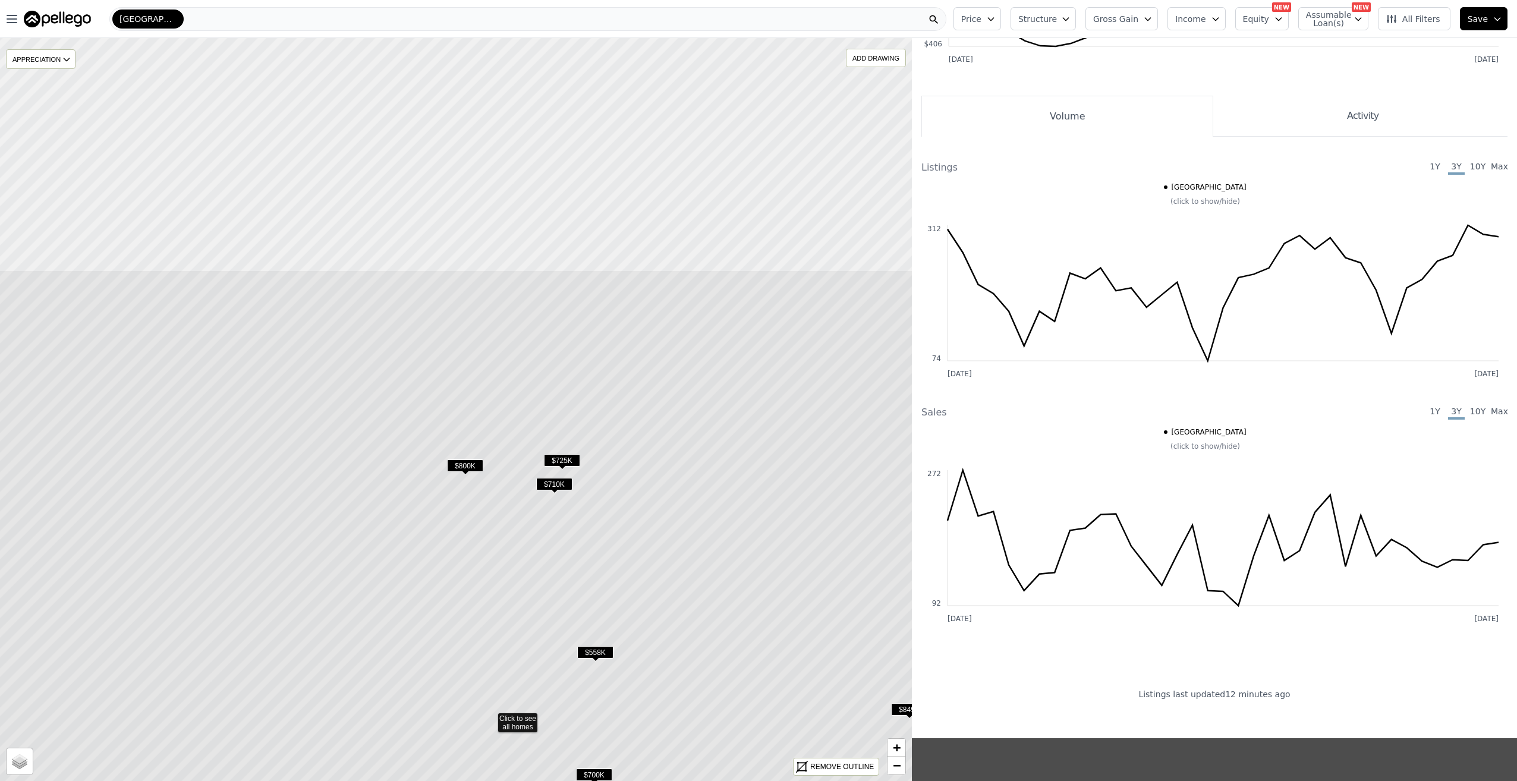
click at [495, 501] on icon at bounding box center [490, 717] width 1097 height 894
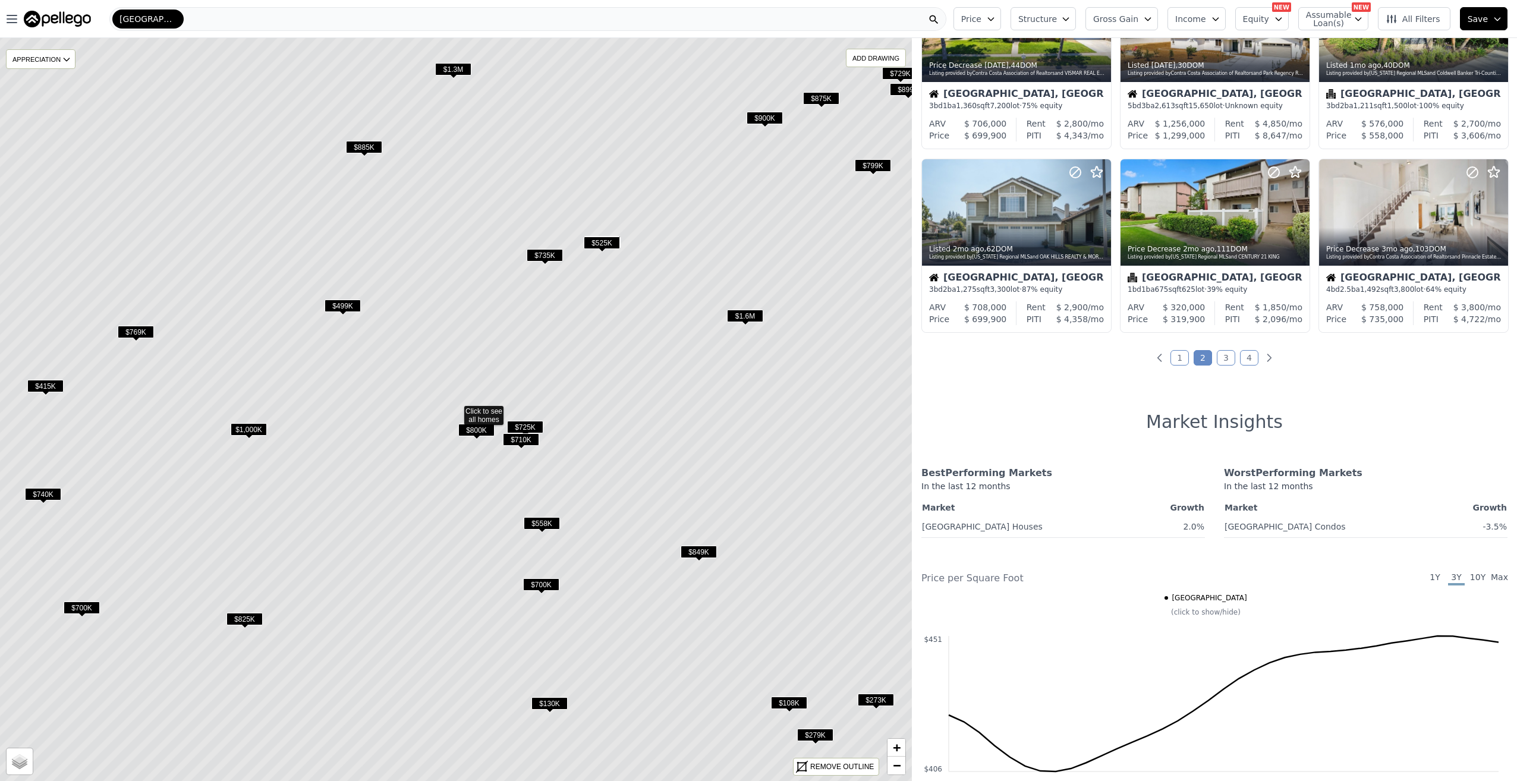
drag, startPoint x: 534, startPoint y: 442, endPoint x: 514, endPoint y: 243, distance: 200.2
click at [514, 433] on span "$710K" at bounding box center [521, 439] width 36 height 12
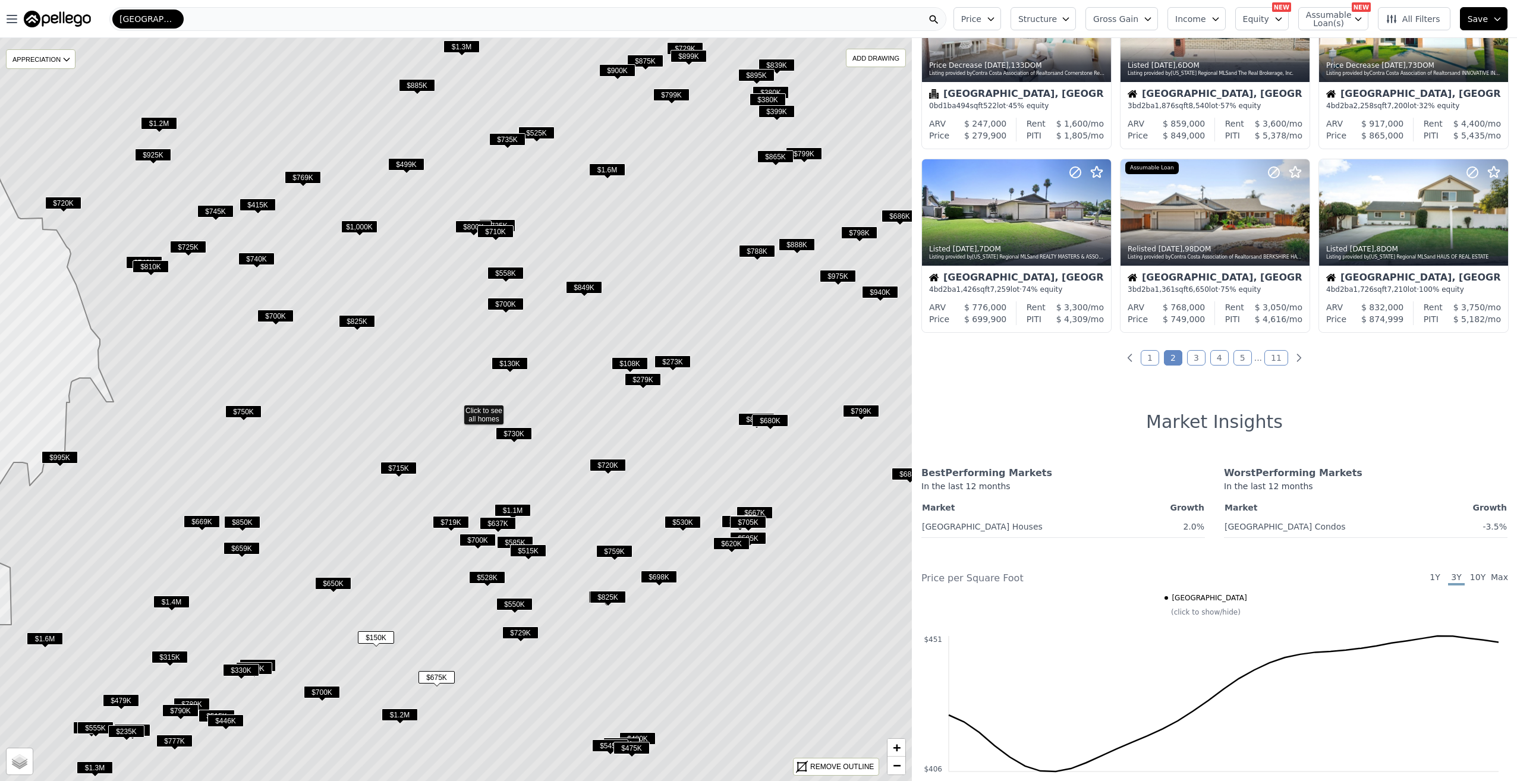
drag, startPoint x: 484, startPoint y: 687, endPoint x: 490, endPoint y: 546, distance: 141.1
click at [487, 555] on icon at bounding box center [456, 410] width 1097 height 894
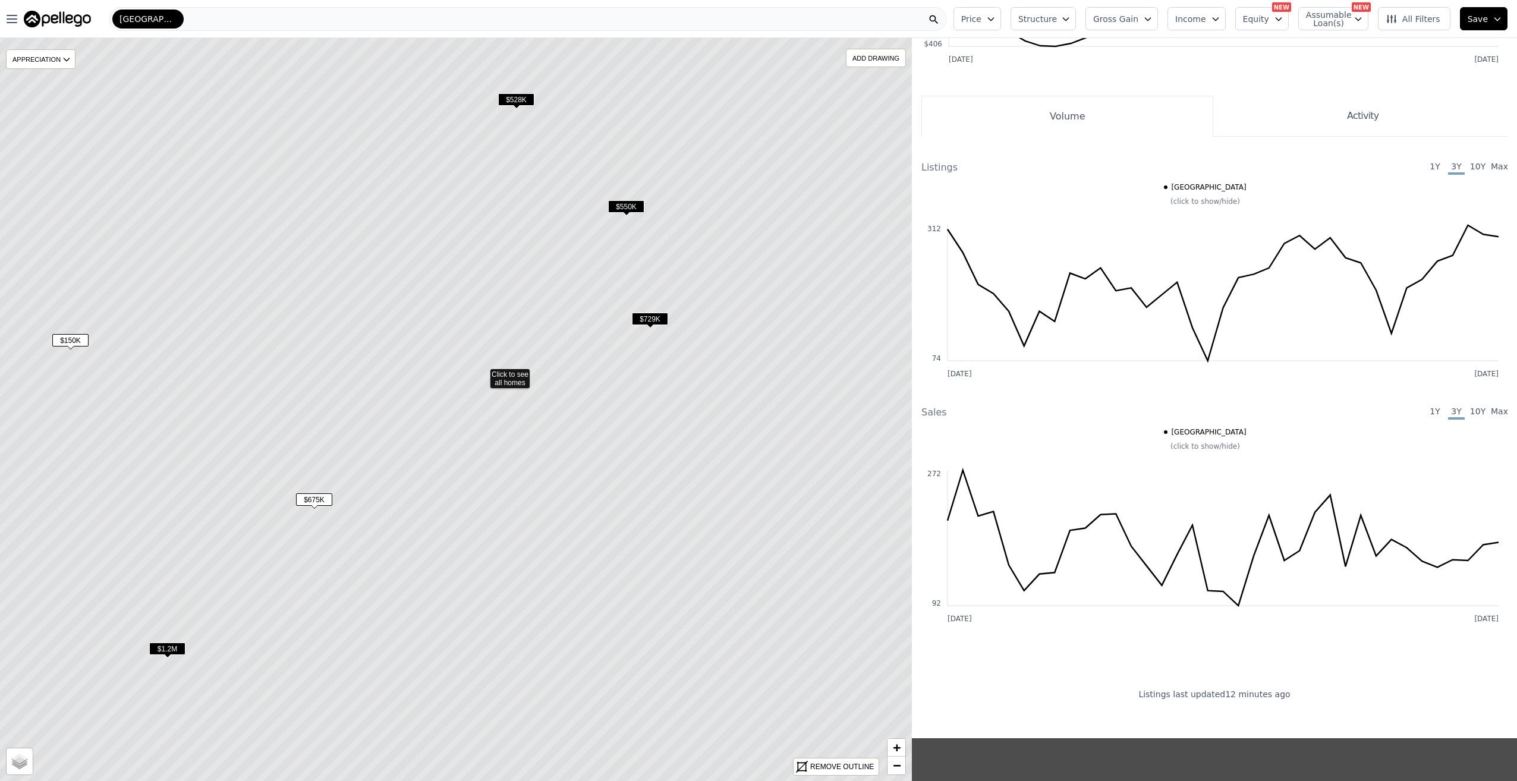
drag, startPoint x: 496, startPoint y: 458, endPoint x: 510, endPoint y: 419, distance: 41.8
click at [510, 419] on icon at bounding box center [482, 373] width 1097 height 894
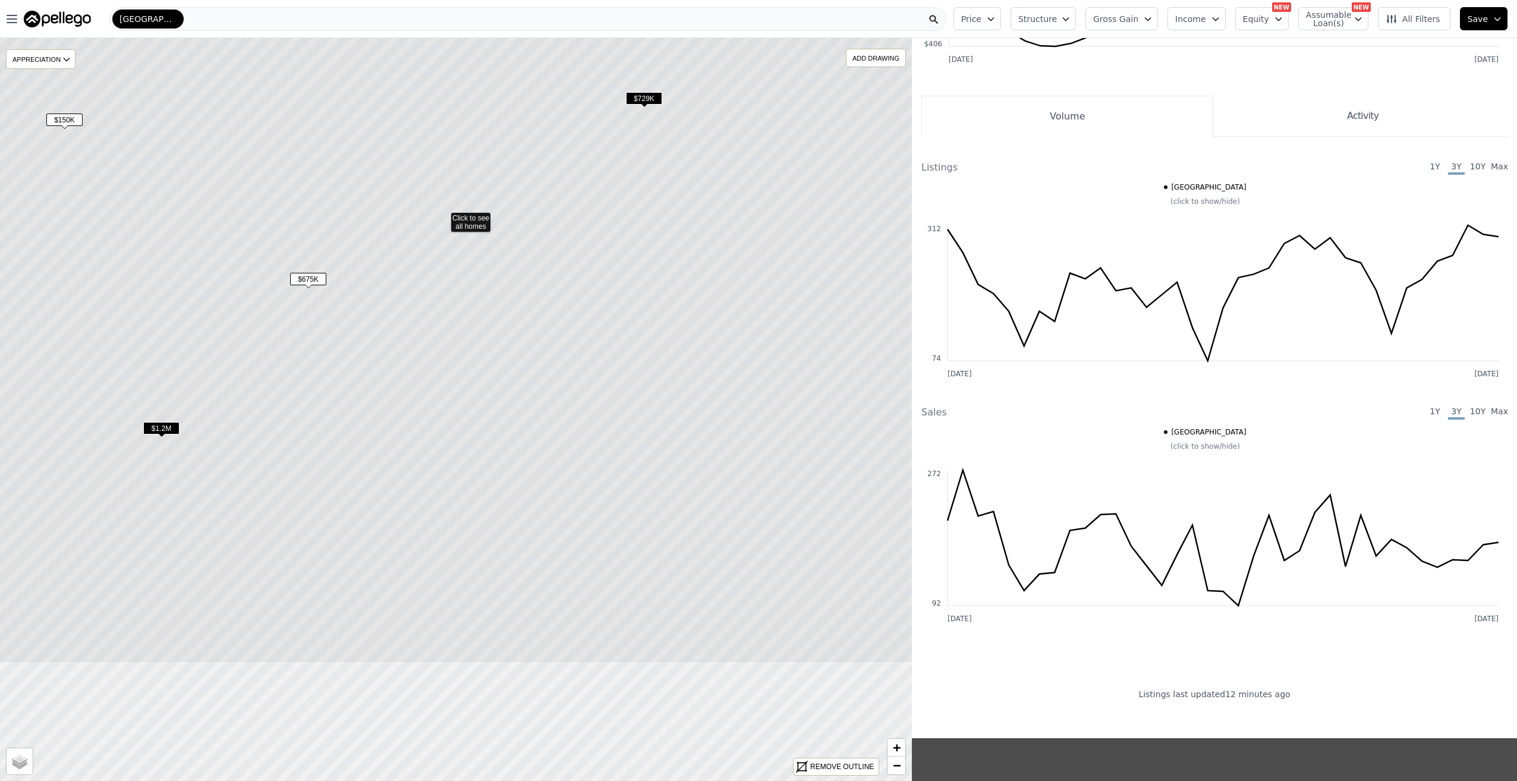
drag, startPoint x: 547, startPoint y: 590, endPoint x: 533, endPoint y: 394, distance: 196.7
click at [533, 393] on icon at bounding box center [443, 216] width 1097 height 894
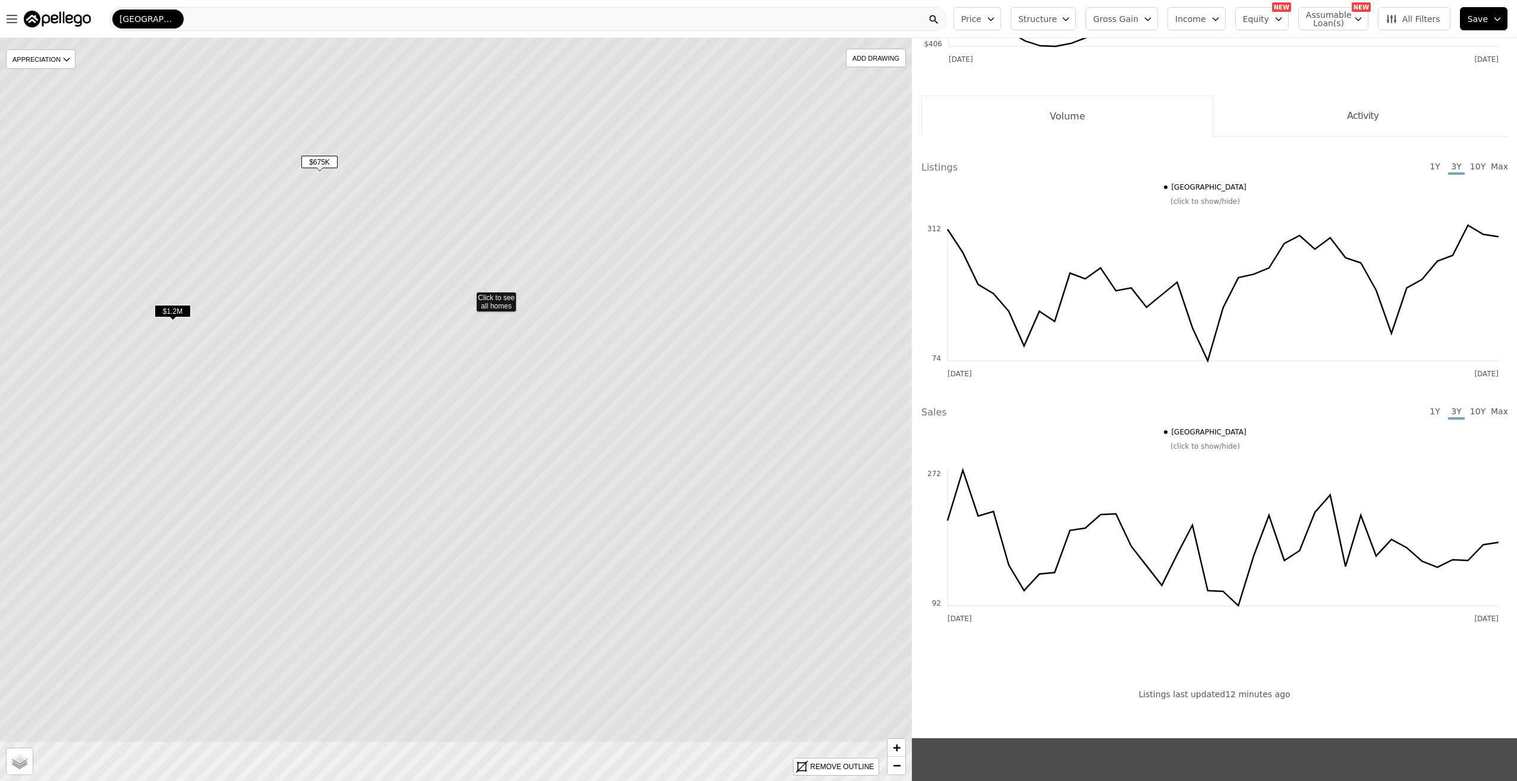
drag, startPoint x: 541, startPoint y: 529, endPoint x: 543, endPoint y: 490, distance: 39.3
click at [546, 502] on icon at bounding box center [468, 296] width 1097 height 894
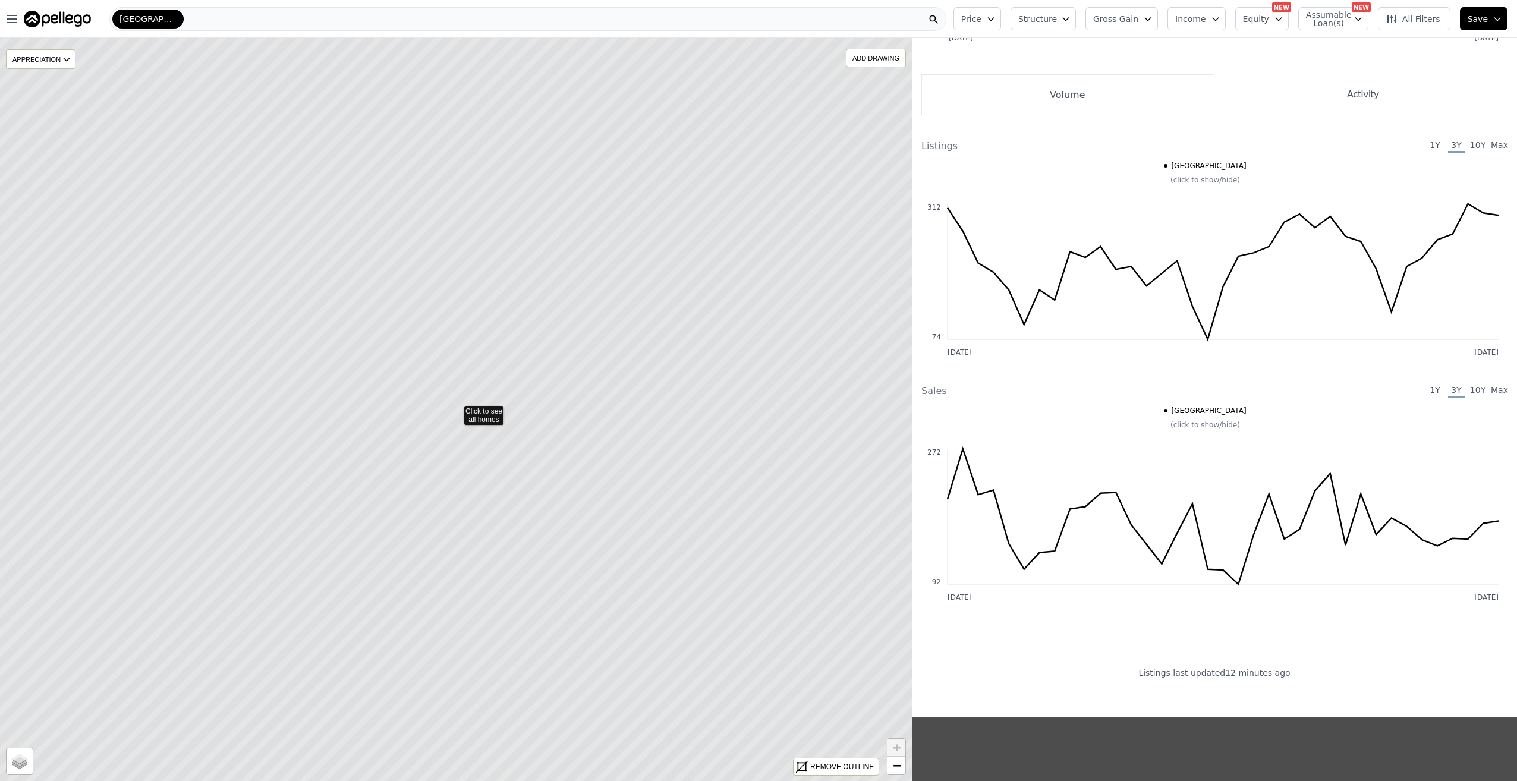
click at [630, 472] on icon at bounding box center [456, 410] width 1097 height 894
drag, startPoint x: 630, startPoint y: 473, endPoint x: 625, endPoint y: 490, distance: 17.5
click at [633, 492] on icon at bounding box center [456, 410] width 1097 height 894
click at [498, 525] on icon at bounding box center [456, 410] width 1097 height 894
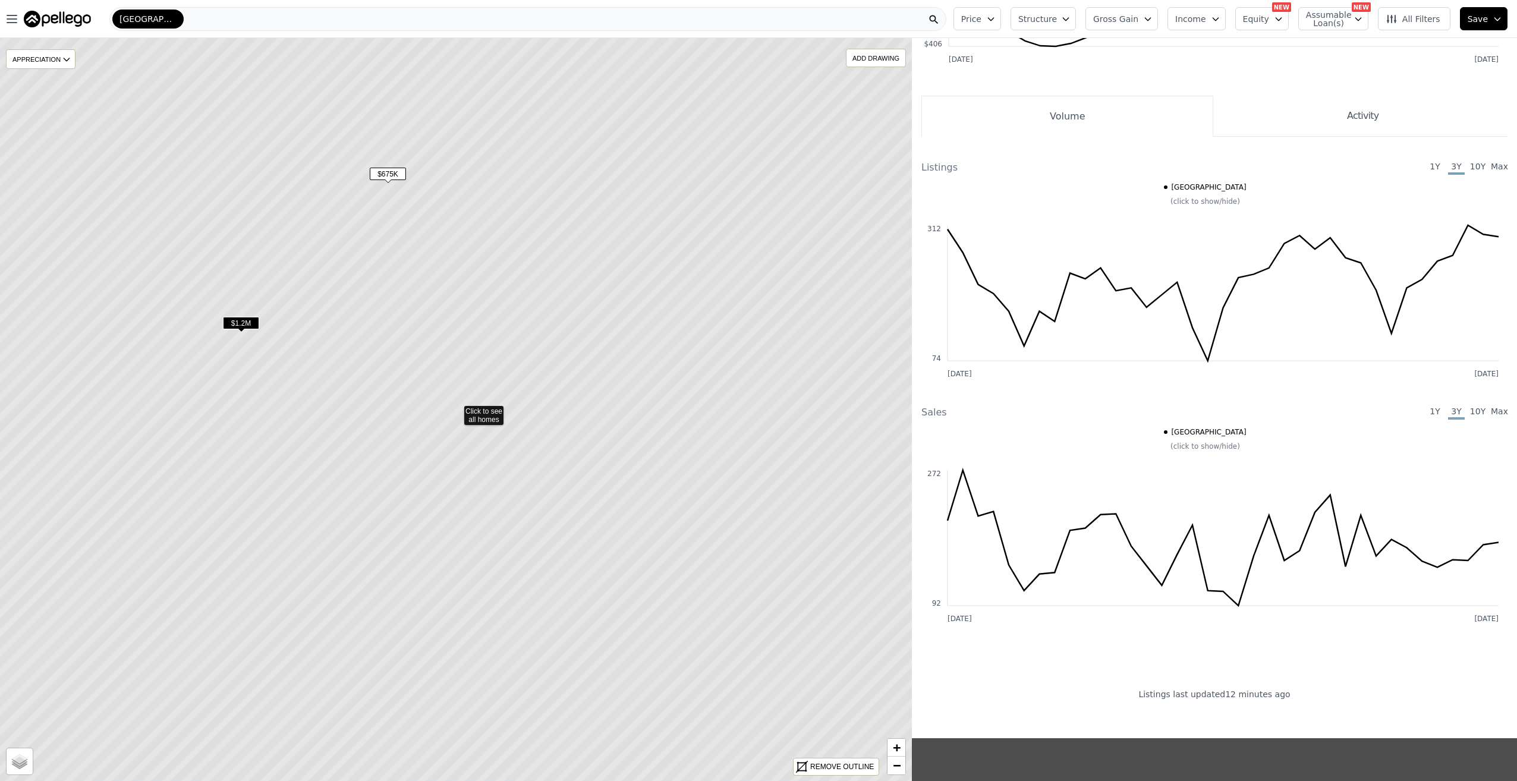
click at [250, 318] on span "$1.2M" at bounding box center [241, 323] width 36 height 12
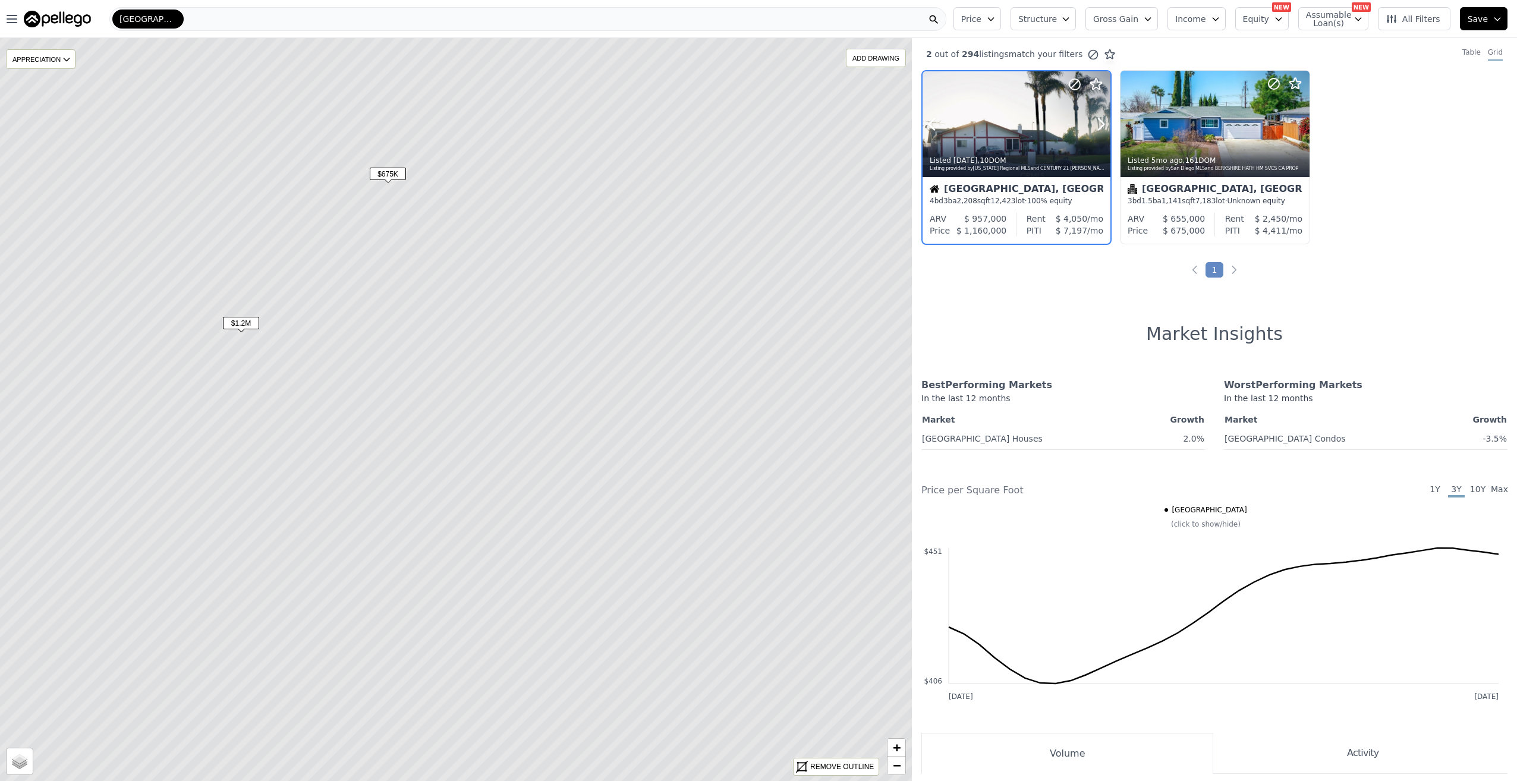
click at [1048, 146] on div at bounding box center [1017, 149] width 188 height 21
drag, startPoint x: 436, startPoint y: 301, endPoint x: 470, endPoint y: 304, distance: 33.5
click at [470, 304] on icon at bounding box center [489, 413] width 1097 height 894
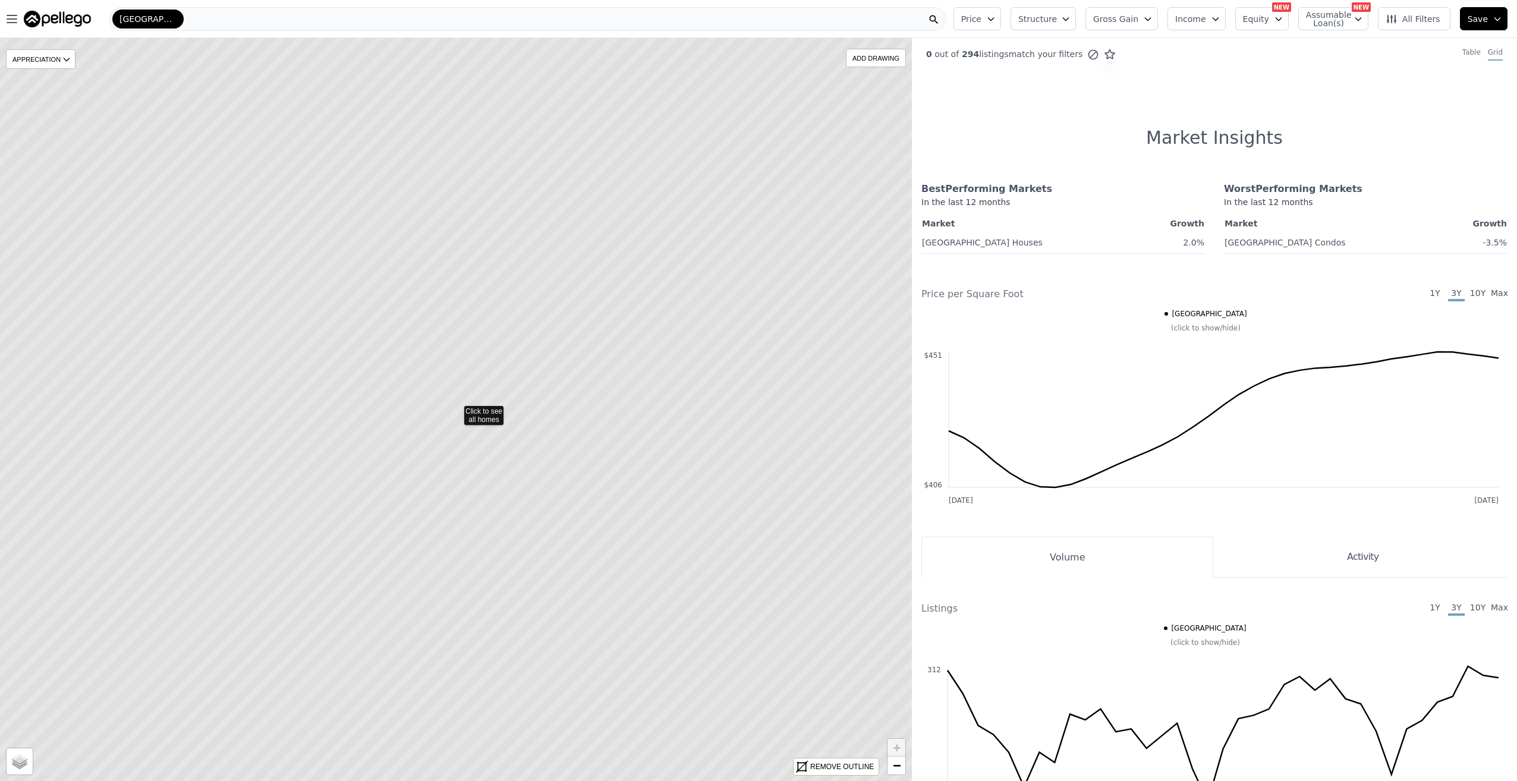
click at [601, 466] on icon at bounding box center [456, 410] width 1097 height 894
click at [593, 462] on icon at bounding box center [456, 410] width 1097 height 894
click at [534, 441] on icon at bounding box center [456, 410] width 1097 height 894
click at [543, 546] on icon at bounding box center [456, 410] width 1097 height 894
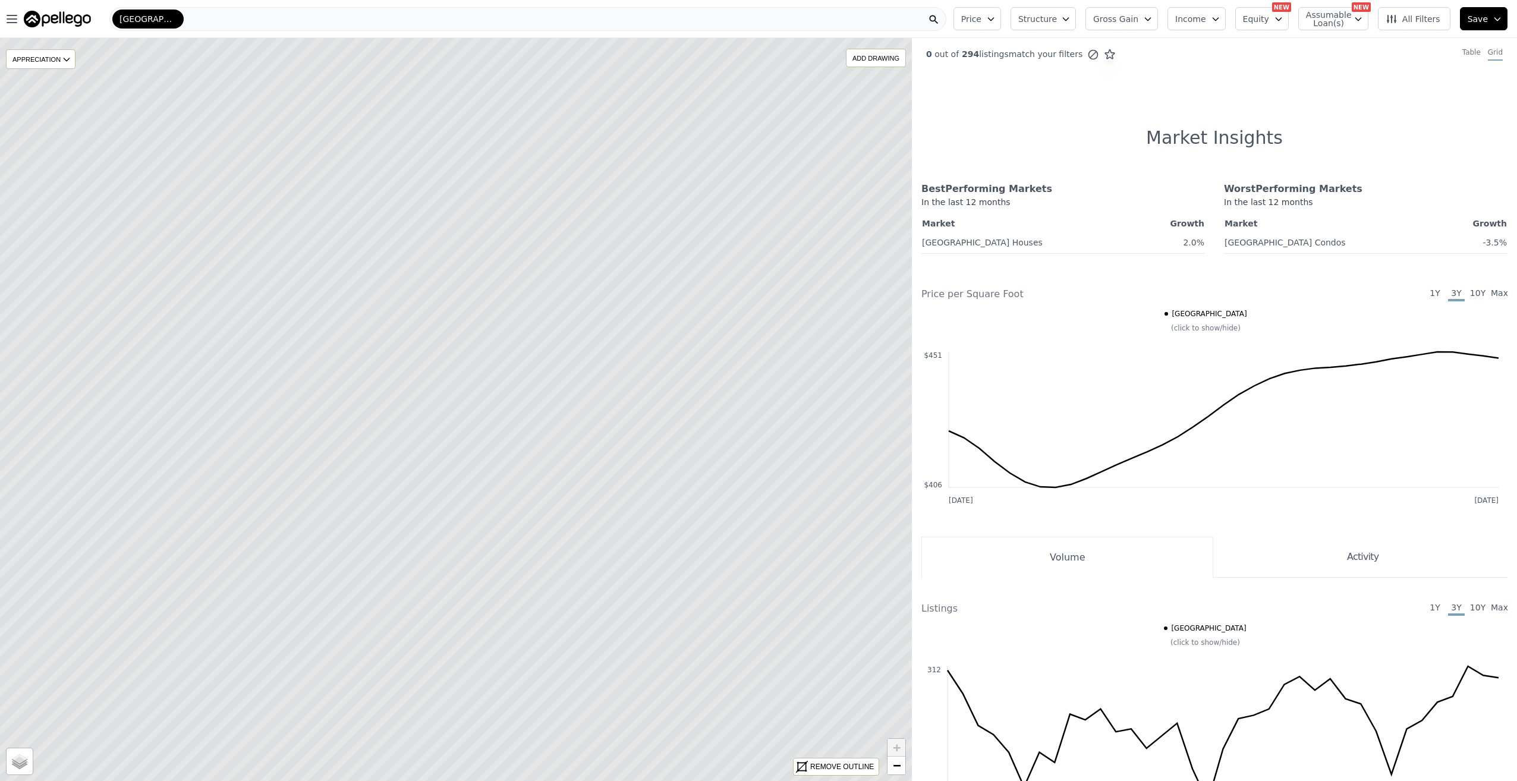
drag, startPoint x: 546, startPoint y: 554, endPoint x: 543, endPoint y: 540, distance: 14.5
click at [546, 554] on icon at bounding box center [456, 410] width 1097 height 894
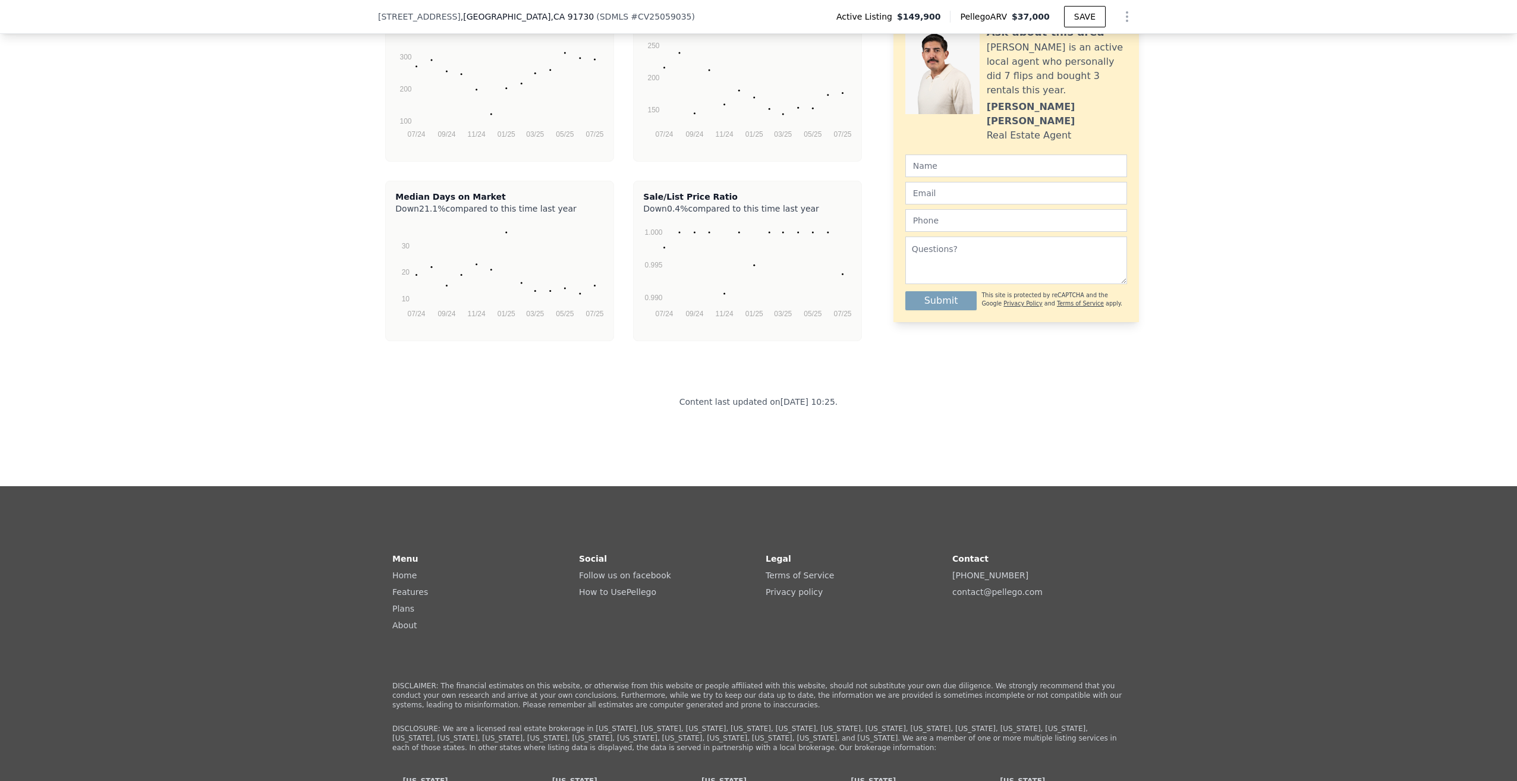
scroll to position [2374, 0]
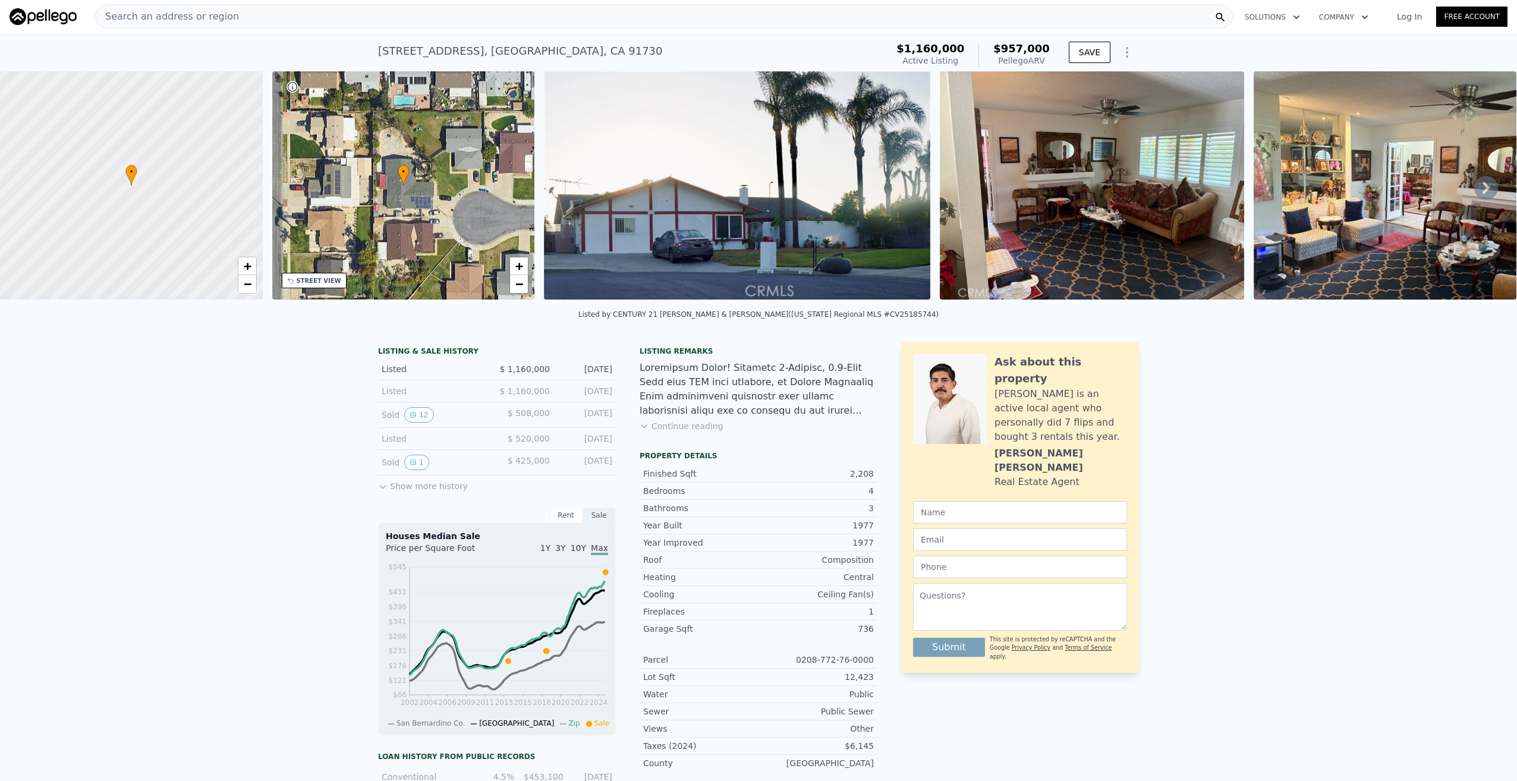
click at [166, 492] on div "LISTING & SALE HISTORY Listed $ 1,160,000 Aug 17, 2025 Listed $ 1,160,000 Aug 1…" at bounding box center [758, 673] width 1517 height 682
click at [248, 13] on div "Search an address or region" at bounding box center [664, 17] width 1138 height 24
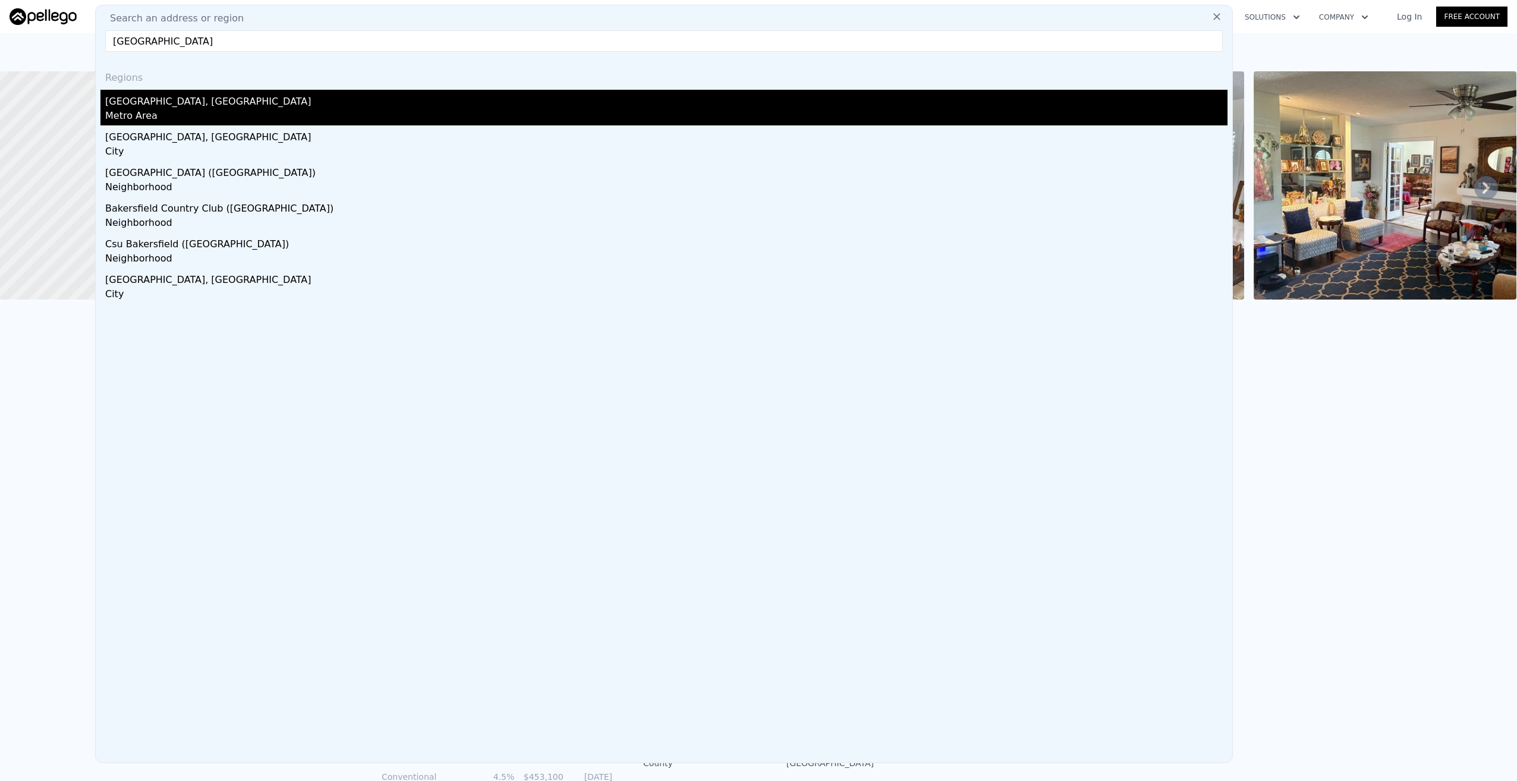
type input "bakersfield"
click at [169, 98] on div "Bakersfield, CA" at bounding box center [666, 99] width 1123 height 19
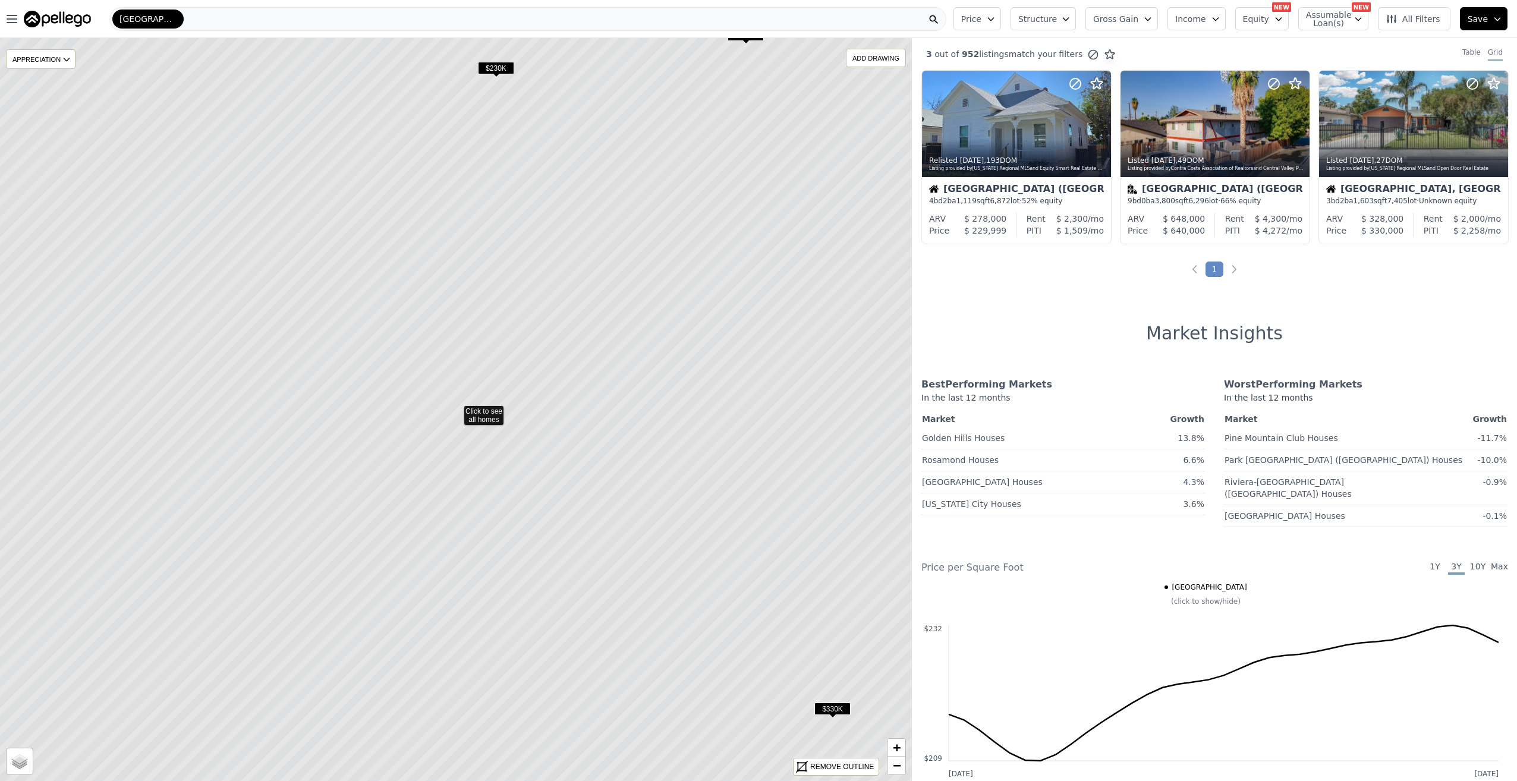
click at [479, 415] on icon at bounding box center [456, 410] width 1097 height 894
drag, startPoint x: 395, startPoint y: 435, endPoint x: 439, endPoint y: 420, distance: 47.2
click at [436, 420] on icon at bounding box center [456, 410] width 1097 height 894
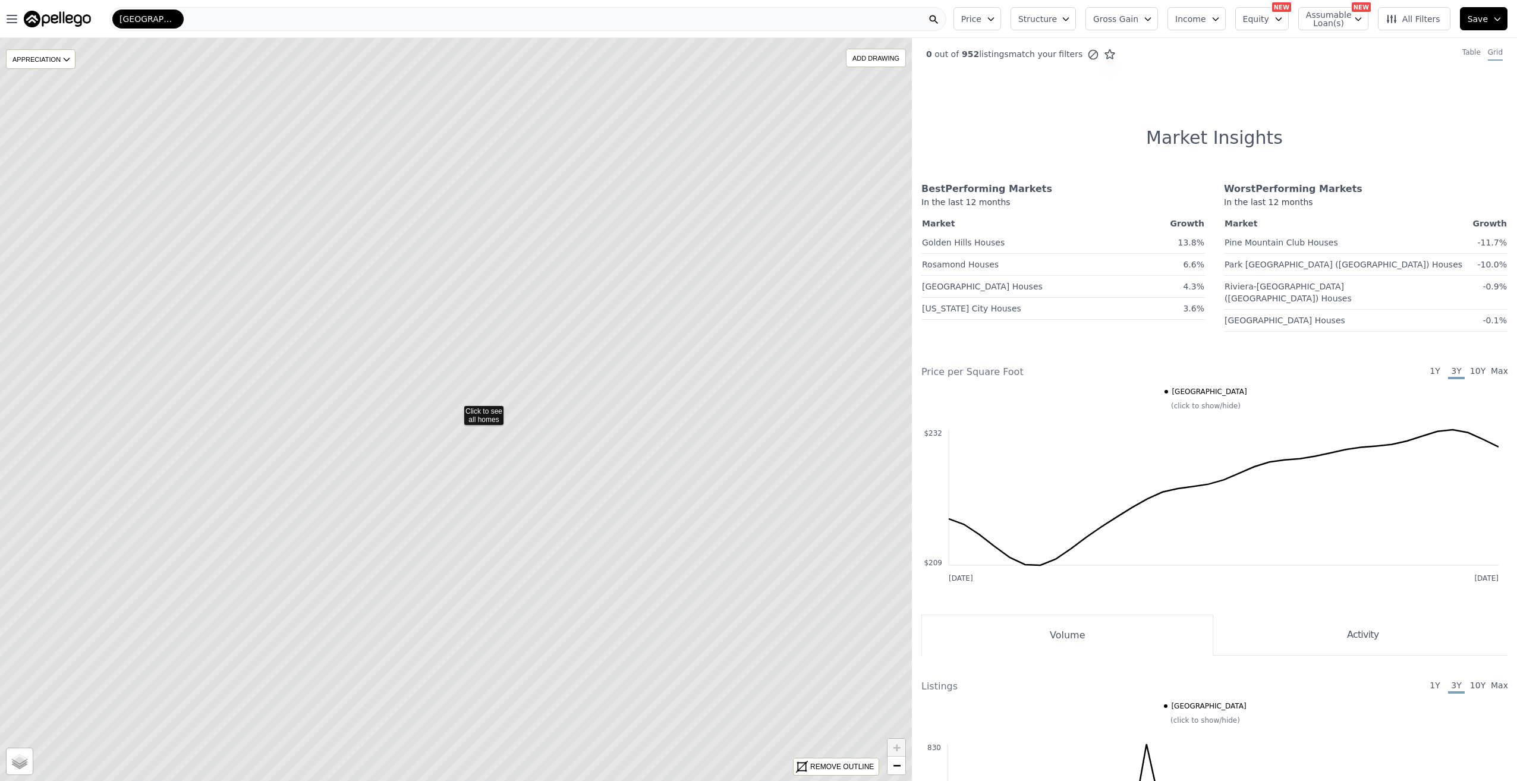
drag, startPoint x: 505, startPoint y: 509, endPoint x: 523, endPoint y: 461, distance: 50.8
click at [526, 464] on icon at bounding box center [456, 410] width 1097 height 894
drag, startPoint x: 536, startPoint y: 471, endPoint x: 550, endPoint y: 451, distance: 24.3
click at [551, 451] on icon at bounding box center [463, 393] width 1097 height 894
drag, startPoint x: 454, startPoint y: 413, endPoint x: 478, endPoint y: 407, distance: 25.1
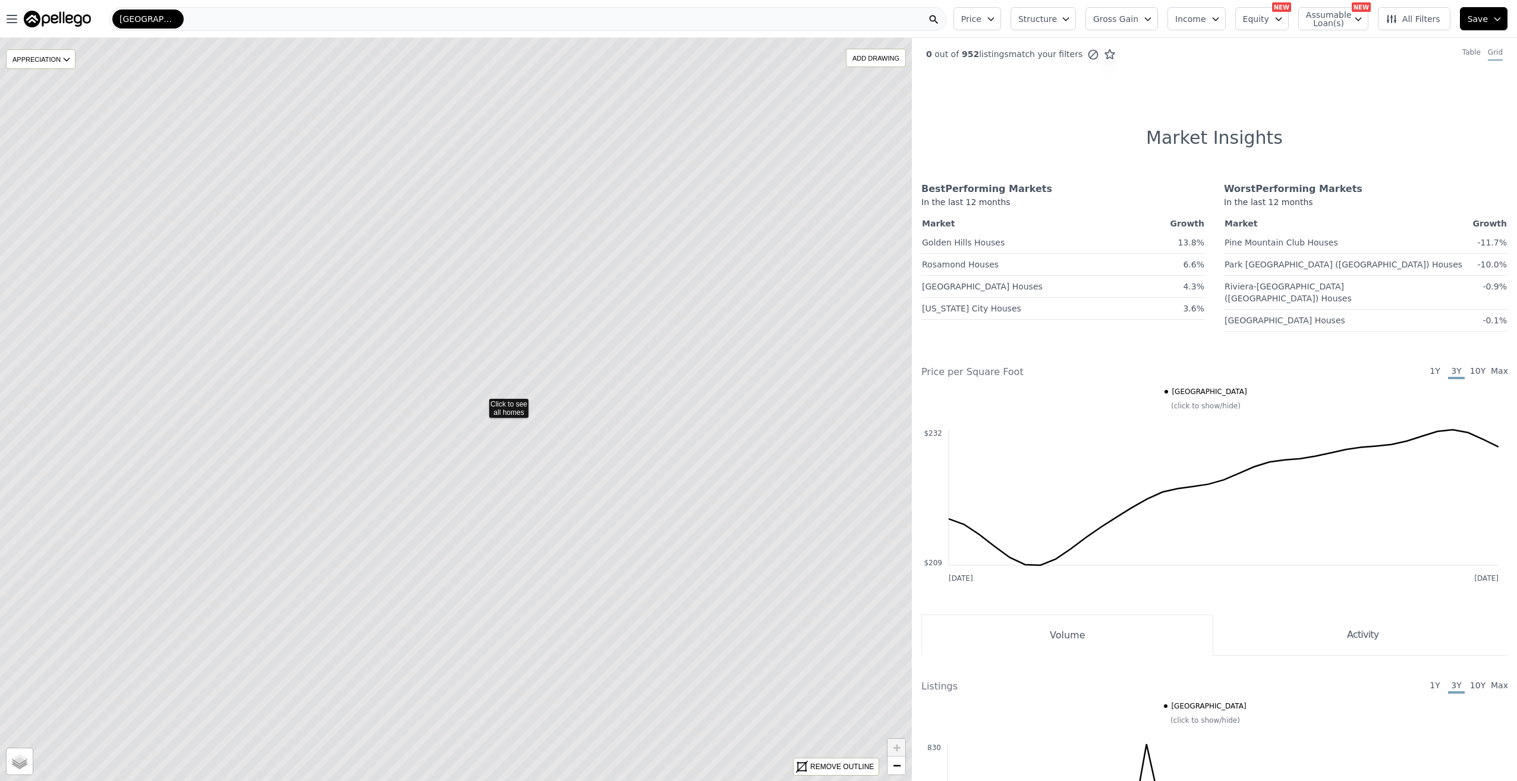
click at [478, 406] on icon at bounding box center [481, 402] width 1097 height 894
drag, startPoint x: 518, startPoint y: 457, endPoint x: 457, endPoint y: 425, distance: 68.9
click at [457, 425] on icon at bounding box center [395, 378] width 1097 height 894
drag, startPoint x: 320, startPoint y: 358, endPoint x: 366, endPoint y: 382, distance: 51.6
click at [364, 381] on icon at bounding box center [456, 411] width 1097 height 894
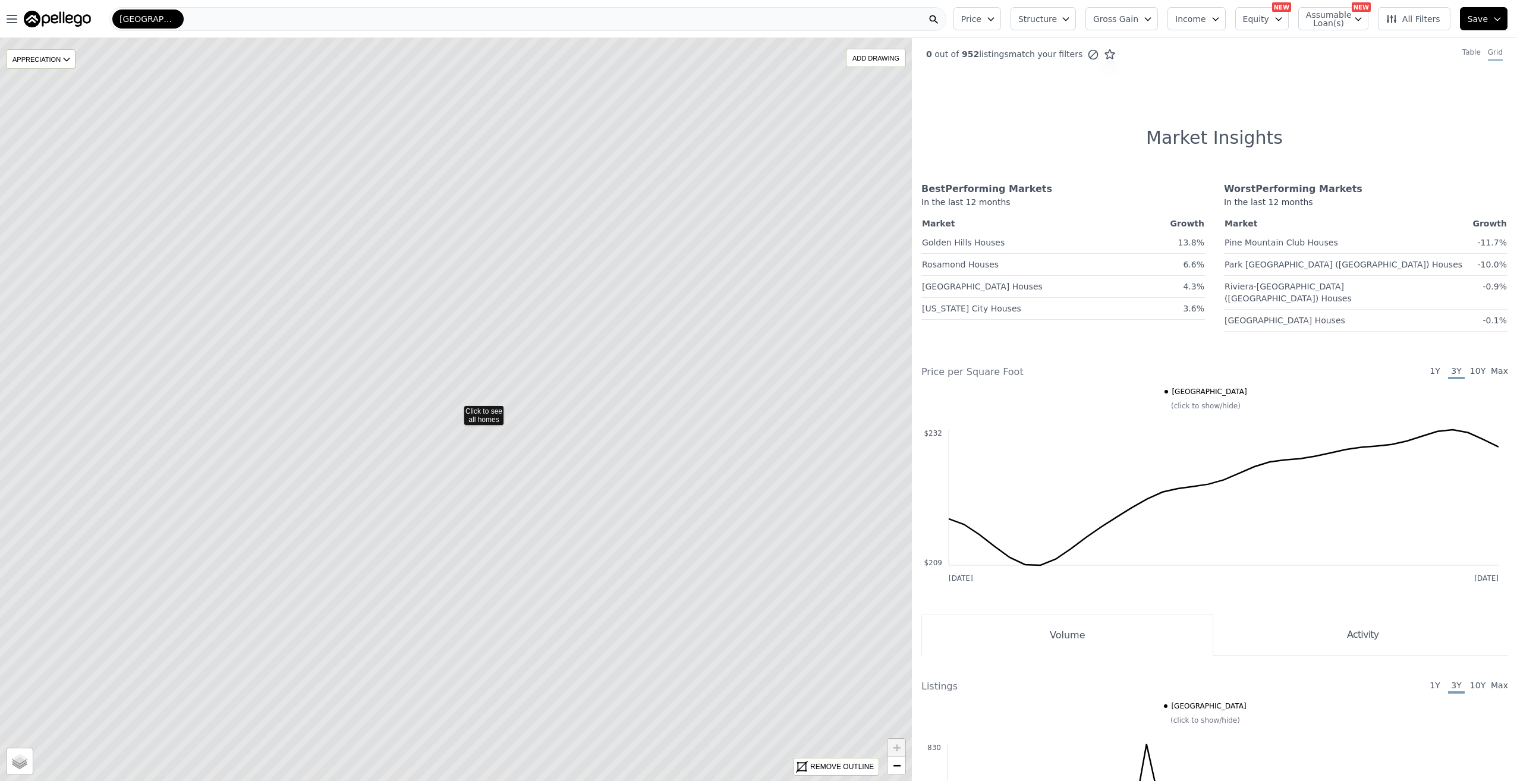
click at [417, 397] on icon at bounding box center [456, 410] width 1097 height 894
click at [423, 452] on icon at bounding box center [456, 410] width 1097 height 894
click at [393, 490] on icon at bounding box center [456, 410] width 1097 height 894
click at [398, 482] on icon at bounding box center [456, 410] width 1097 height 894
click at [450, 387] on icon at bounding box center [456, 410] width 1097 height 894
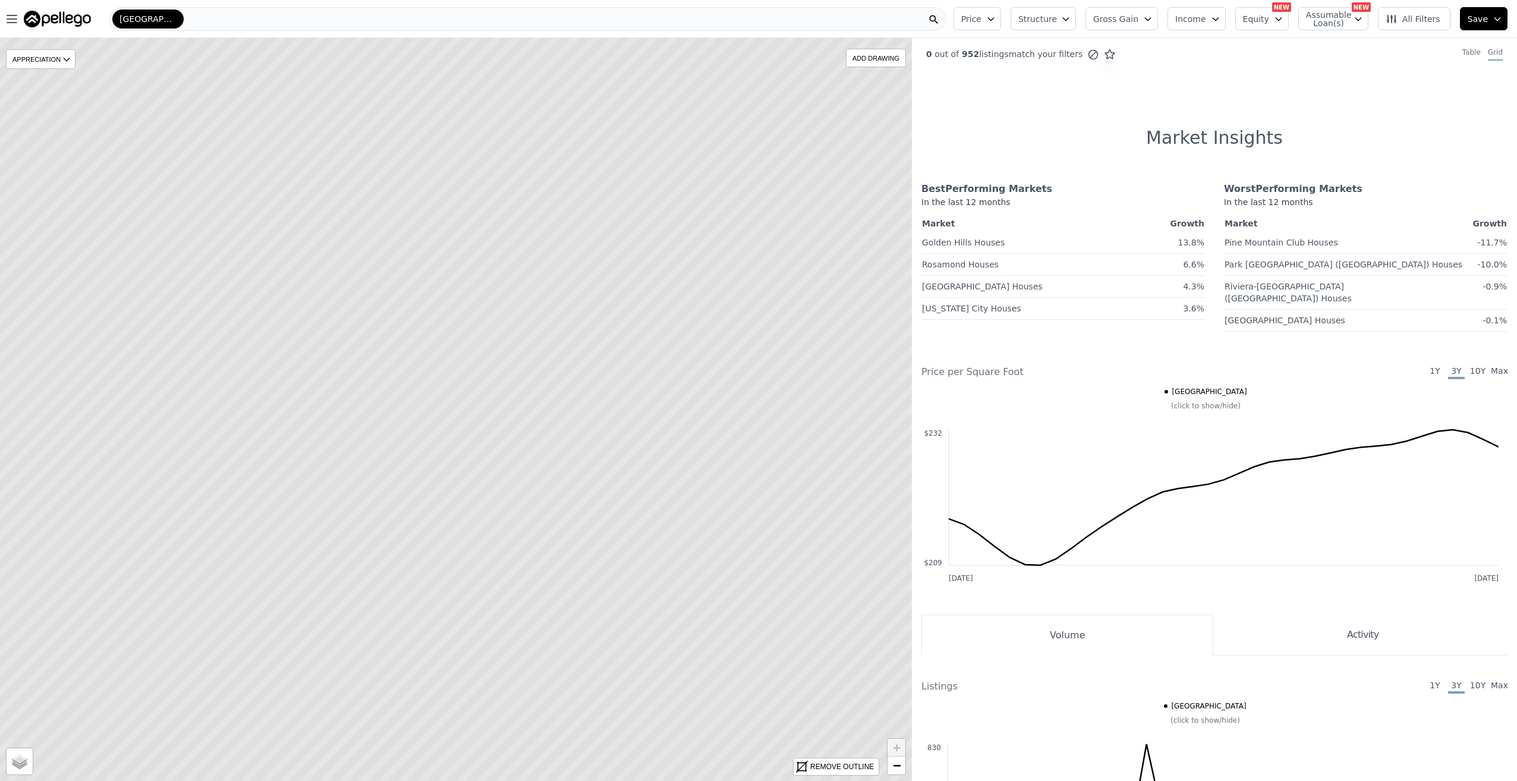
drag, startPoint x: 451, startPoint y: 389, endPoint x: 433, endPoint y: 389, distance: 17.2
click at [433, 389] on icon at bounding box center [456, 410] width 1097 height 894
click at [437, 385] on icon at bounding box center [456, 410] width 1097 height 894
drag, startPoint x: 414, startPoint y: 373, endPoint x: 442, endPoint y: 376, distance: 28.7
click at [433, 378] on icon at bounding box center [456, 410] width 1097 height 894
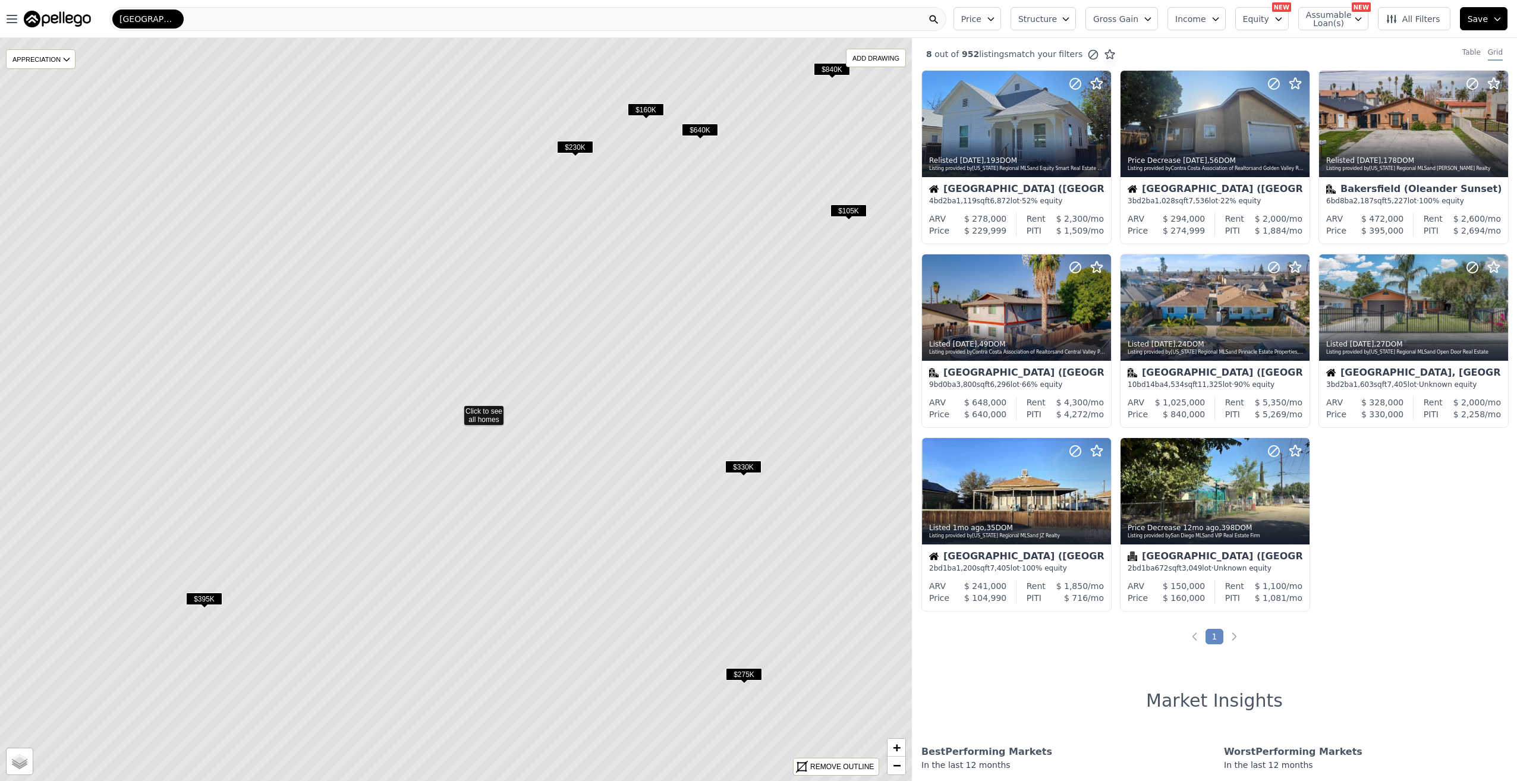
click at [743, 461] on span "$330K" at bounding box center [743, 467] width 36 height 12
click at [756, 469] on span "$330K" at bounding box center [743, 467] width 36 height 12
click at [743, 469] on span "$330K" at bounding box center [743, 467] width 36 height 12
click at [1408, 308] on div at bounding box center [1414, 308] width 188 height 106
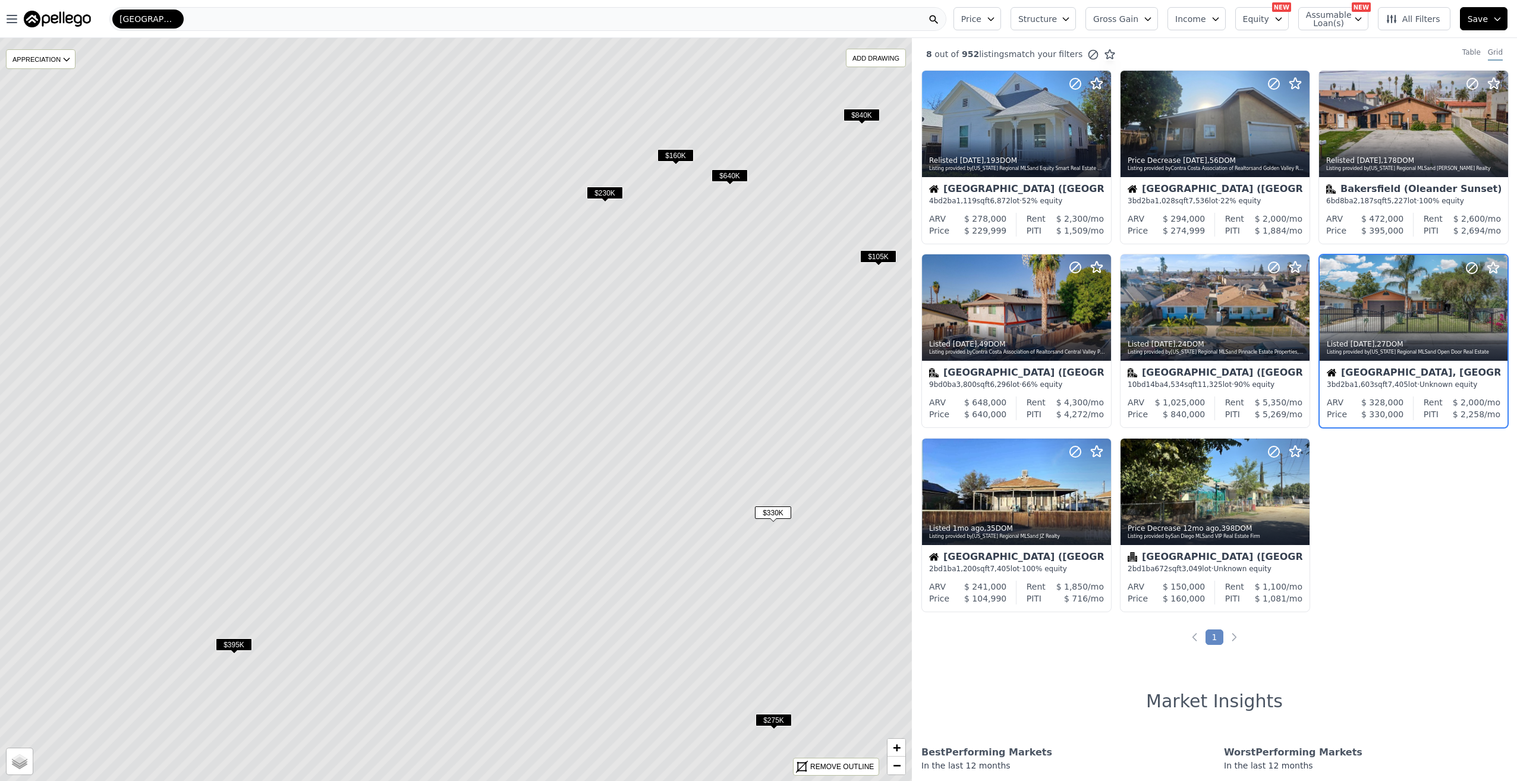
drag, startPoint x: 384, startPoint y: 422, endPoint x: 387, endPoint y: 471, distance: 48.8
click at [387, 471] on icon at bounding box center [486, 455] width 1097 height 894
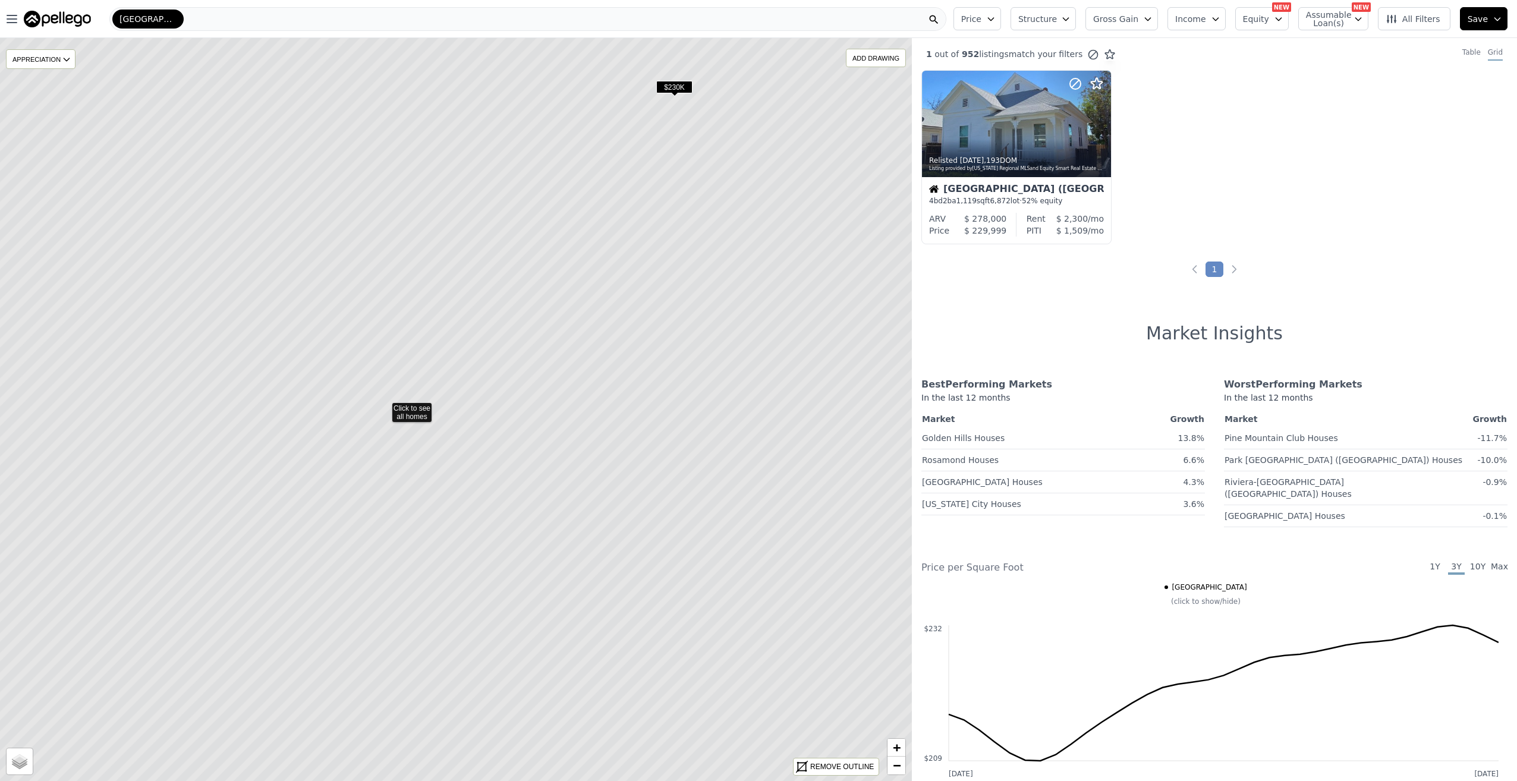
drag, startPoint x: 615, startPoint y: 337, endPoint x: 501, endPoint y: 324, distance: 114.9
click at [501, 325] on icon at bounding box center [384, 407] width 1097 height 894
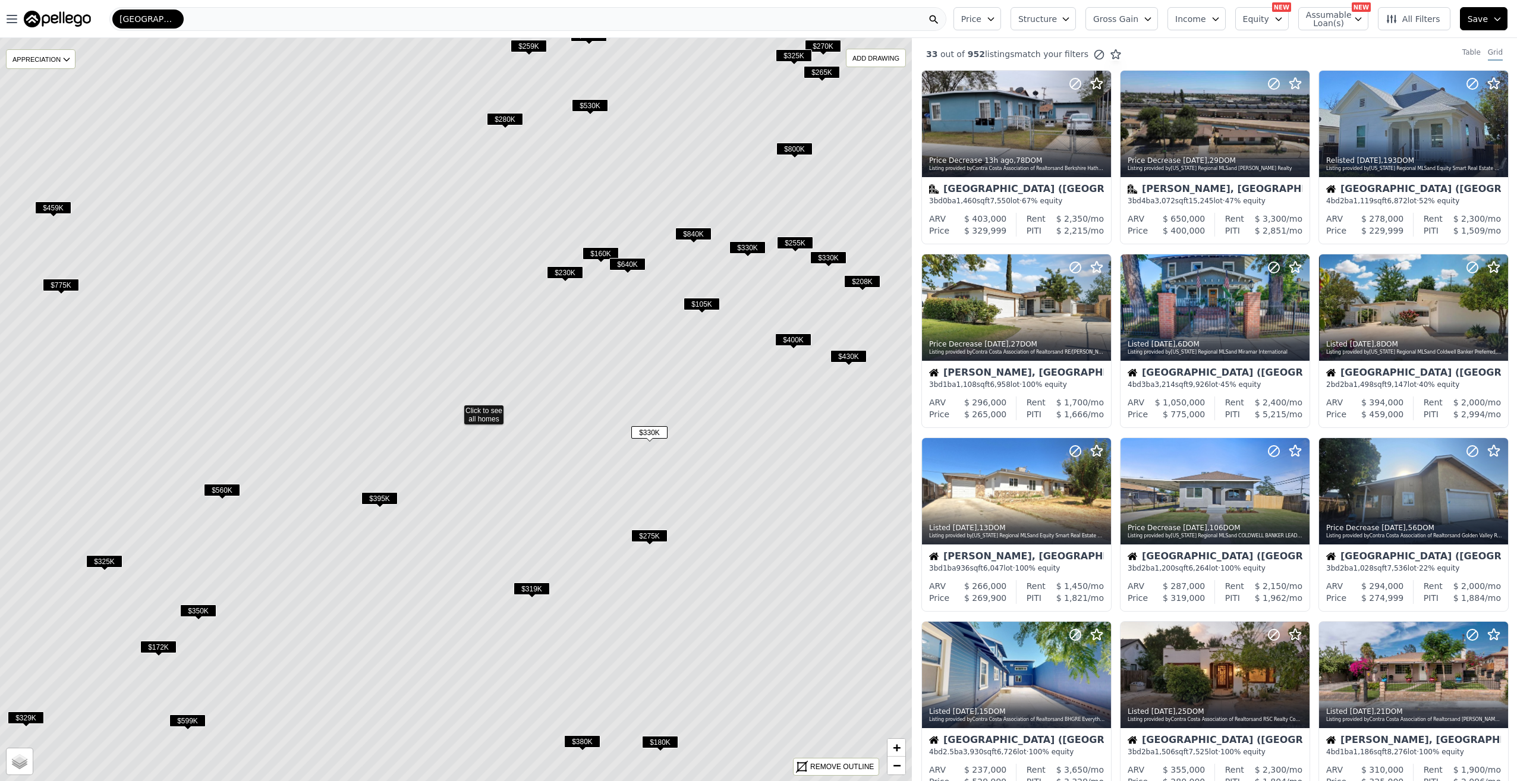
click at [567, 268] on span "$230K" at bounding box center [565, 272] width 36 height 12
click at [563, 274] on span "$230K" at bounding box center [565, 272] width 36 height 12
click at [563, 275] on span "$230K" at bounding box center [565, 272] width 36 height 12
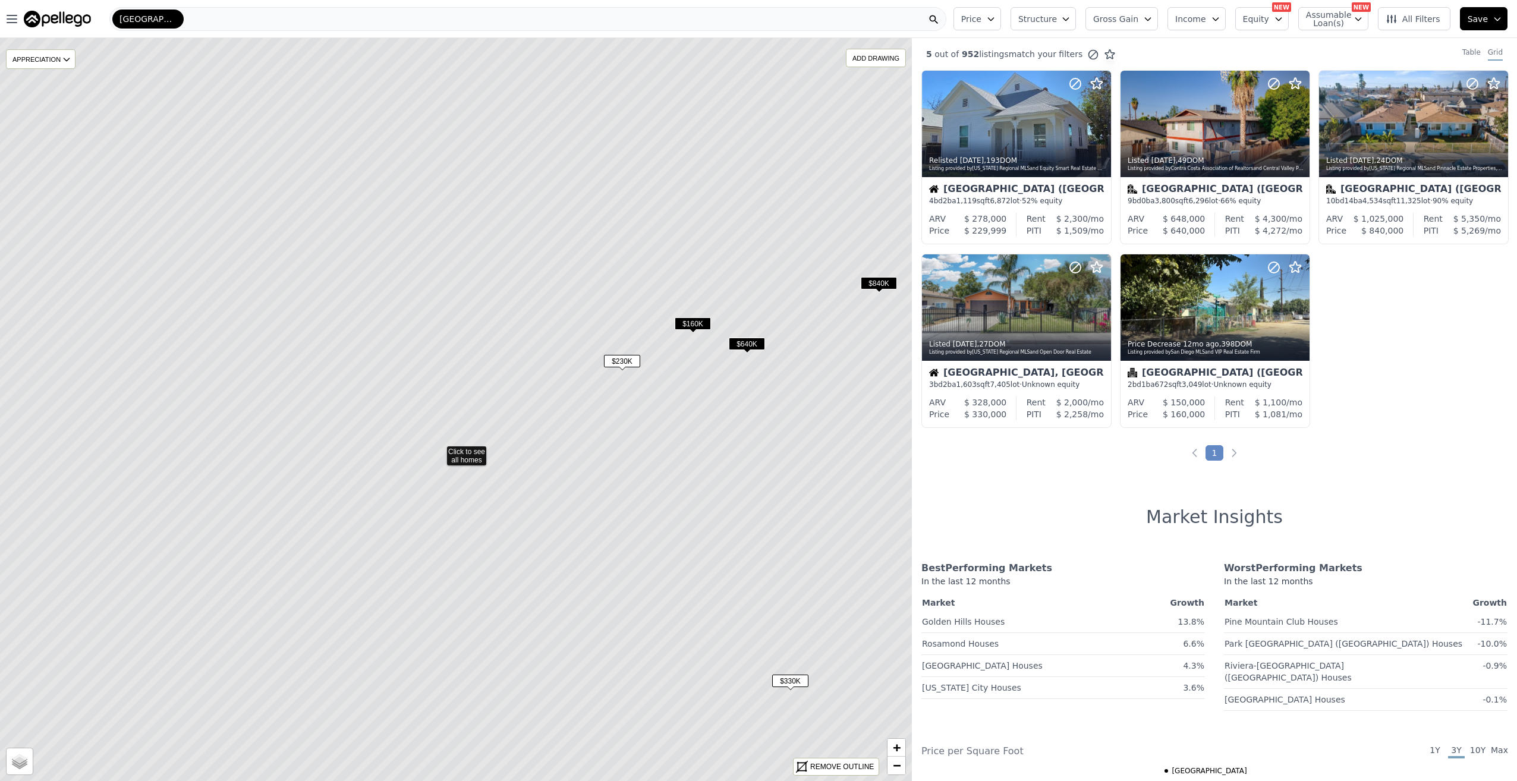
click at [480, 254] on icon at bounding box center [439, 450] width 1097 height 894
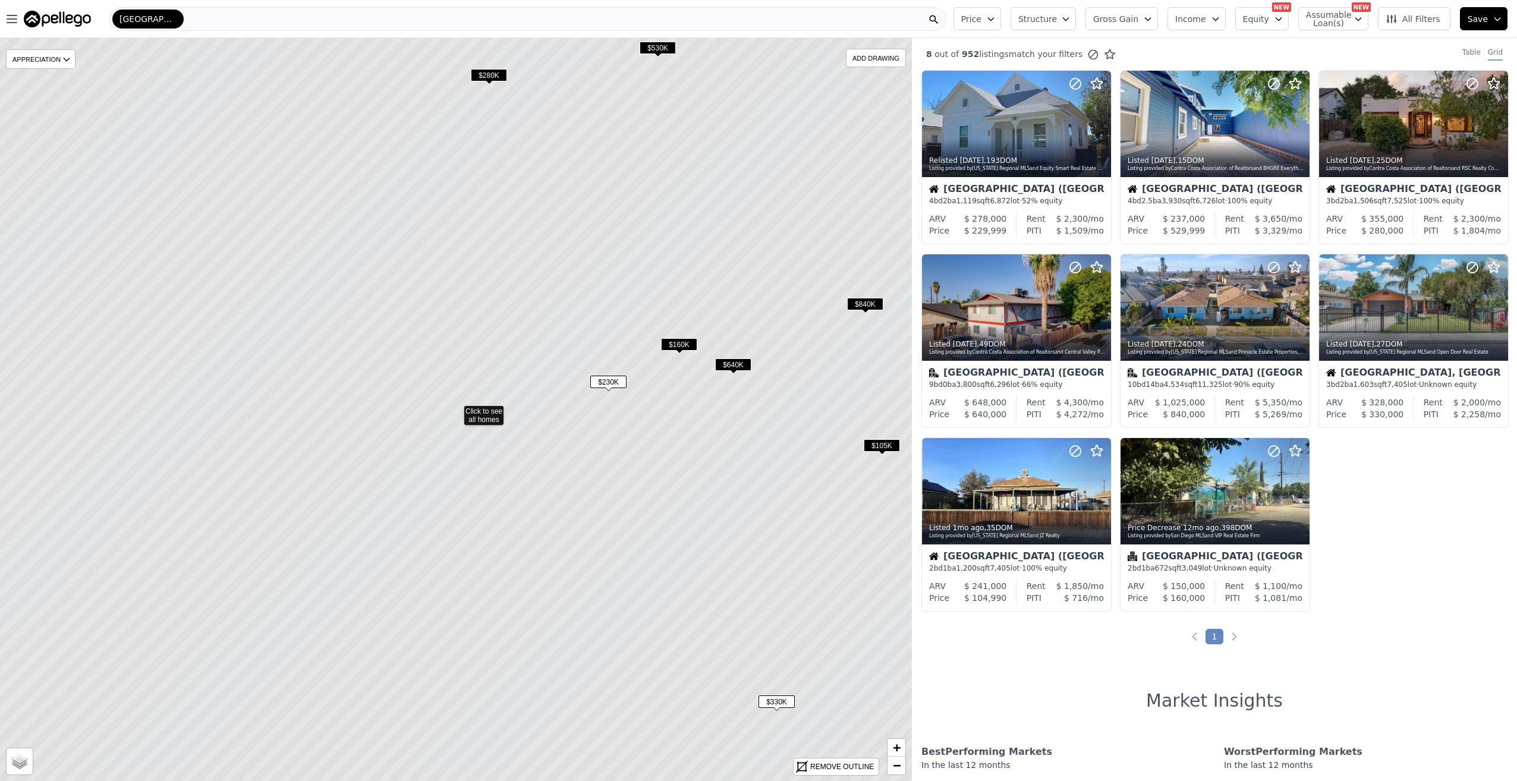
drag, startPoint x: 477, startPoint y: 253, endPoint x: 499, endPoint y: 288, distance: 41.4
click at [502, 287] on icon at bounding box center [456, 410] width 1097 height 894
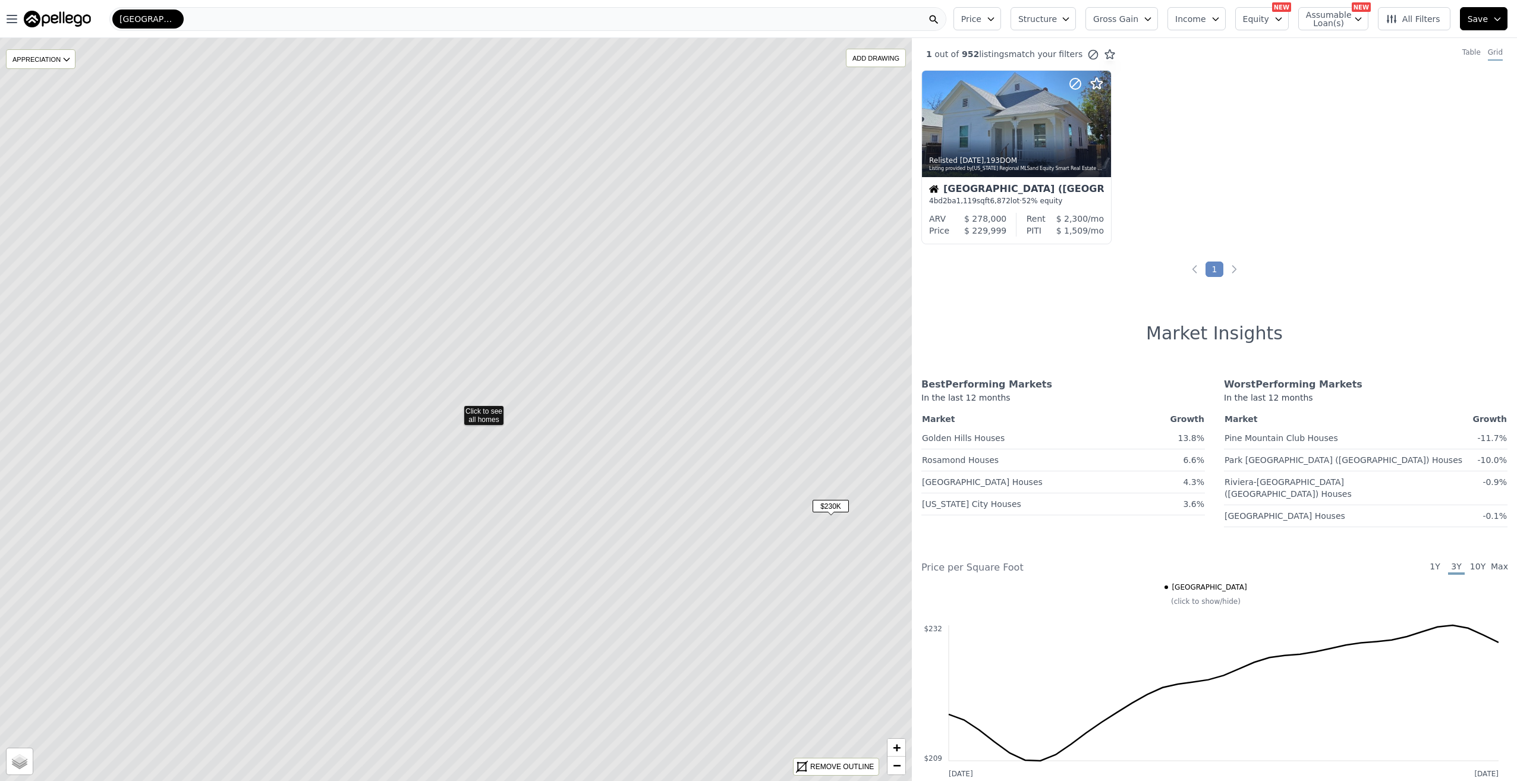
click at [475, 309] on icon at bounding box center [456, 410] width 1097 height 894
drag, startPoint x: 460, startPoint y: 310, endPoint x: 434, endPoint y: 272, distance: 46.2
click at [434, 272] on icon at bounding box center [456, 410] width 1097 height 894
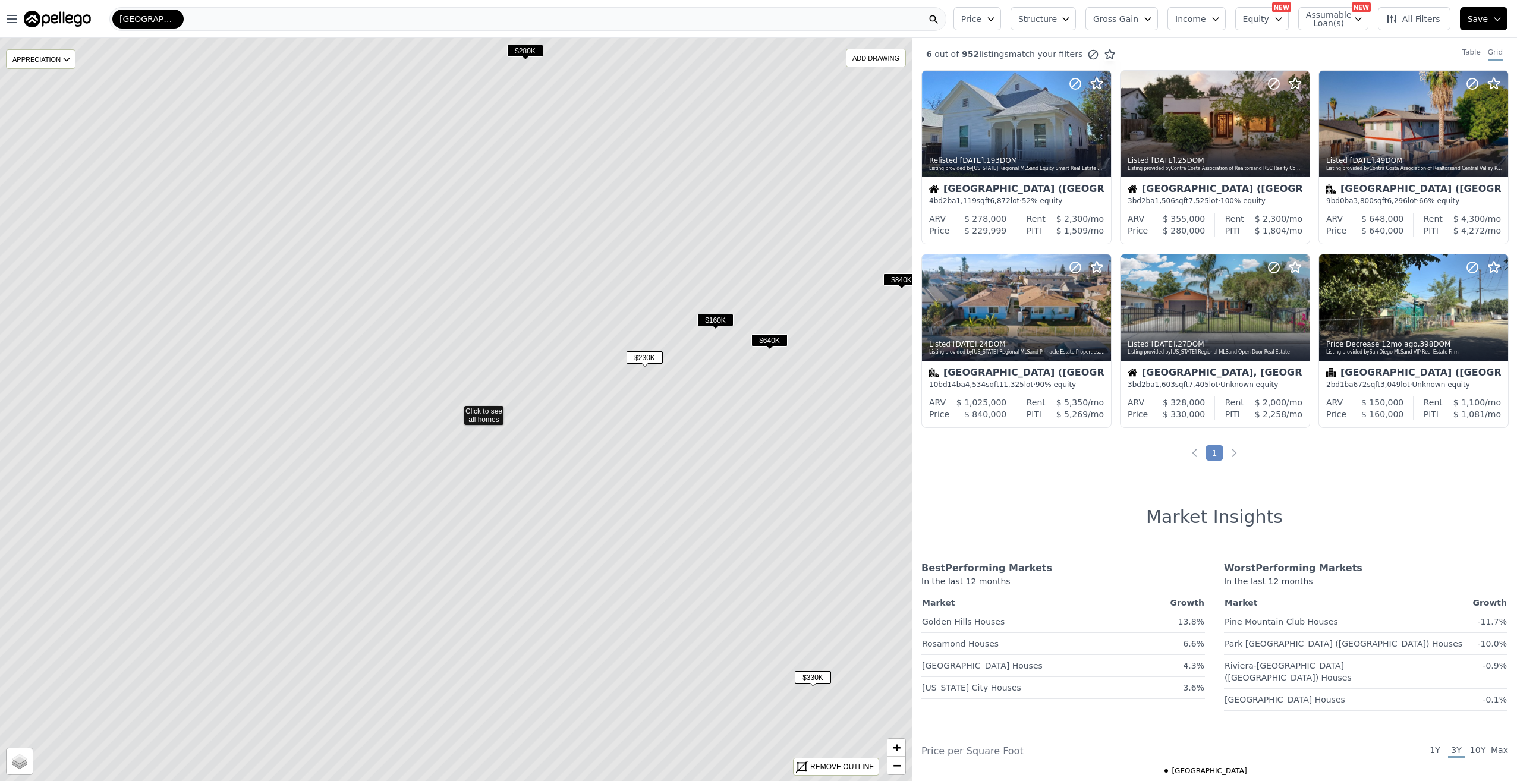
click at [476, 414] on icon at bounding box center [456, 410] width 1097 height 894
drag, startPoint x: 627, startPoint y: 372, endPoint x: 611, endPoint y: 438, distance: 67.2
click at [611, 438] on icon at bounding box center [440, 475] width 1097 height 894
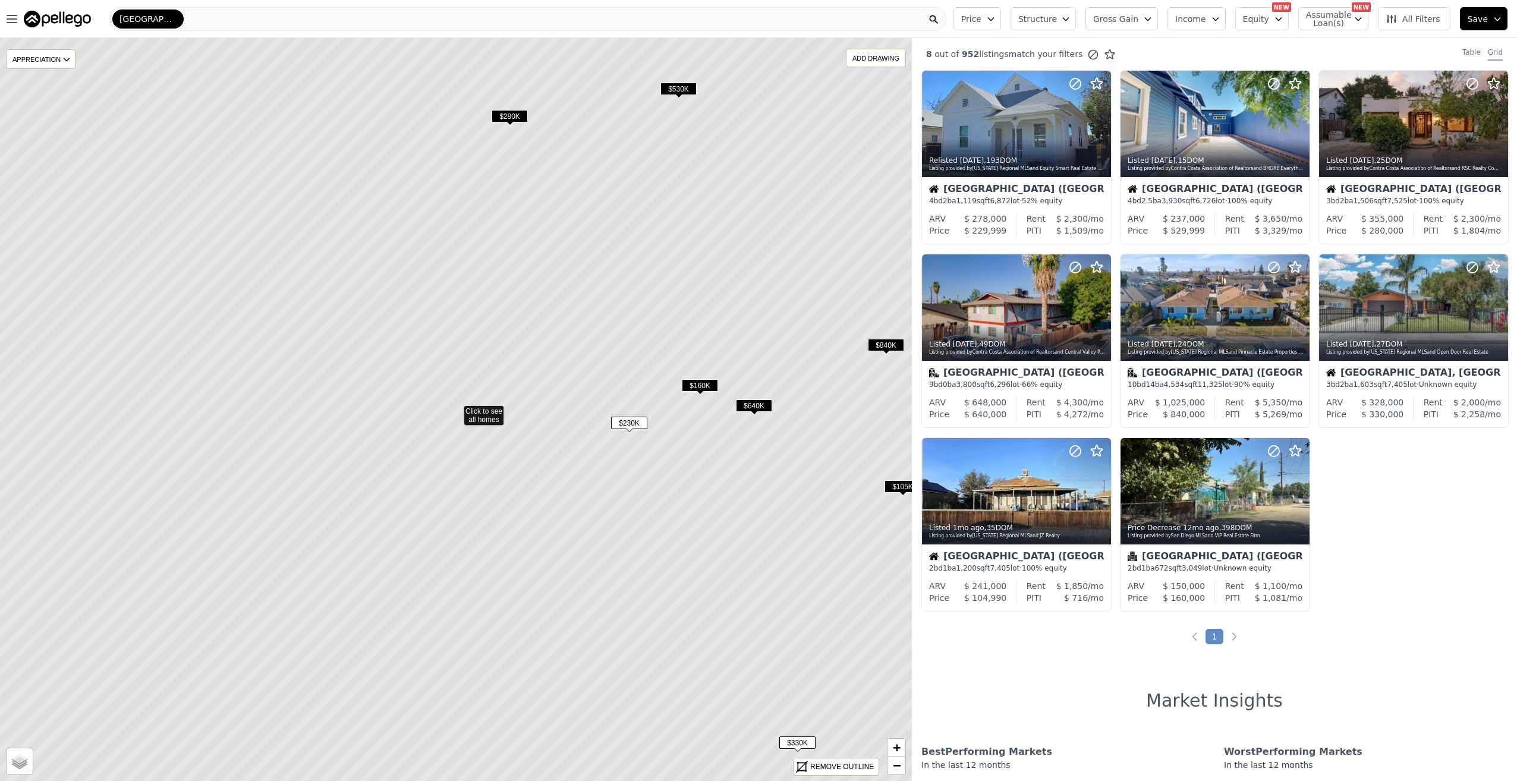
click at [1415, 15] on span "All Filters" at bounding box center [1413, 19] width 55 height 12
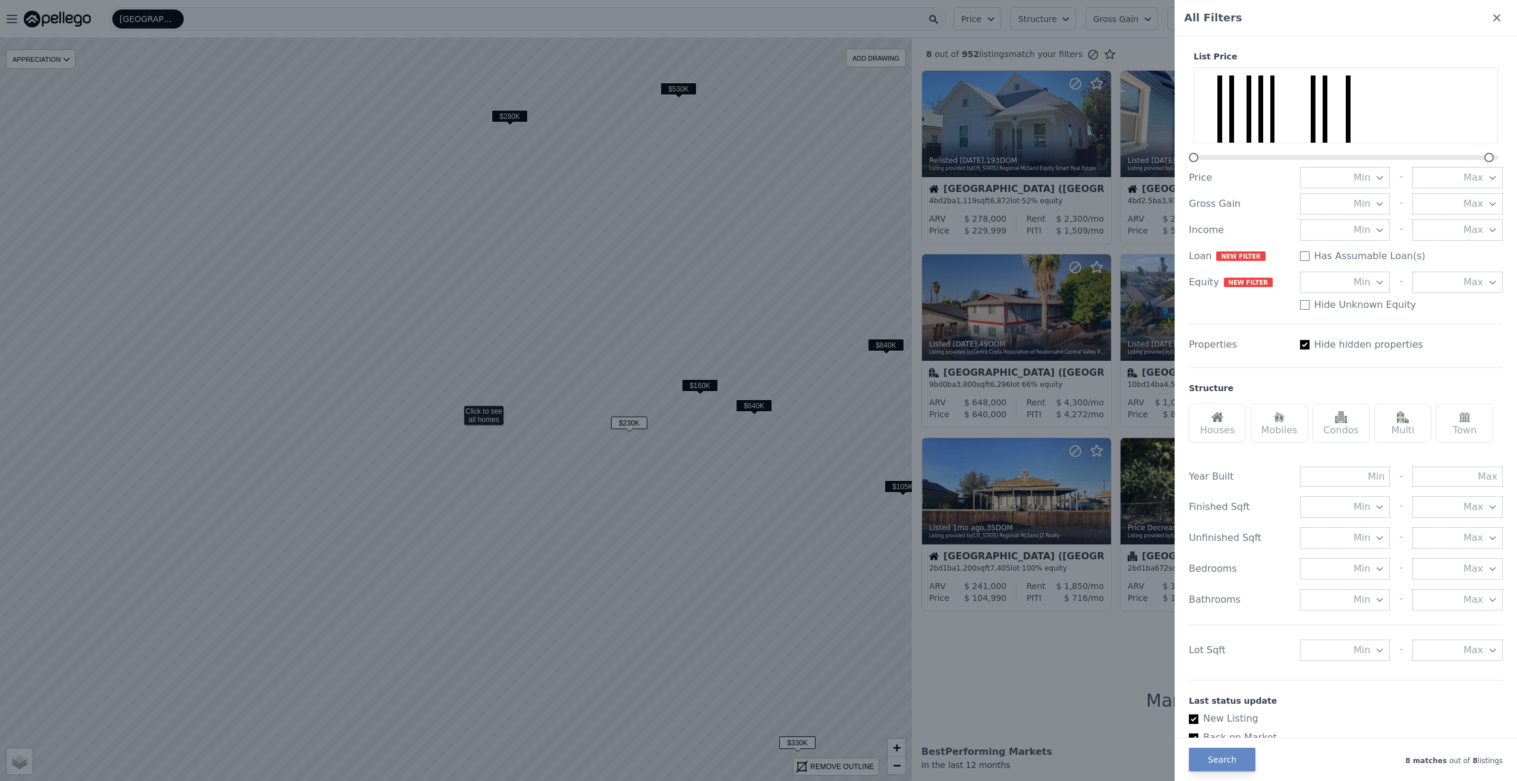
click at [1453, 65] on div "List Price" at bounding box center [1346, 107] width 314 height 112
click at [1491, 21] on icon at bounding box center [1497, 18] width 12 height 12
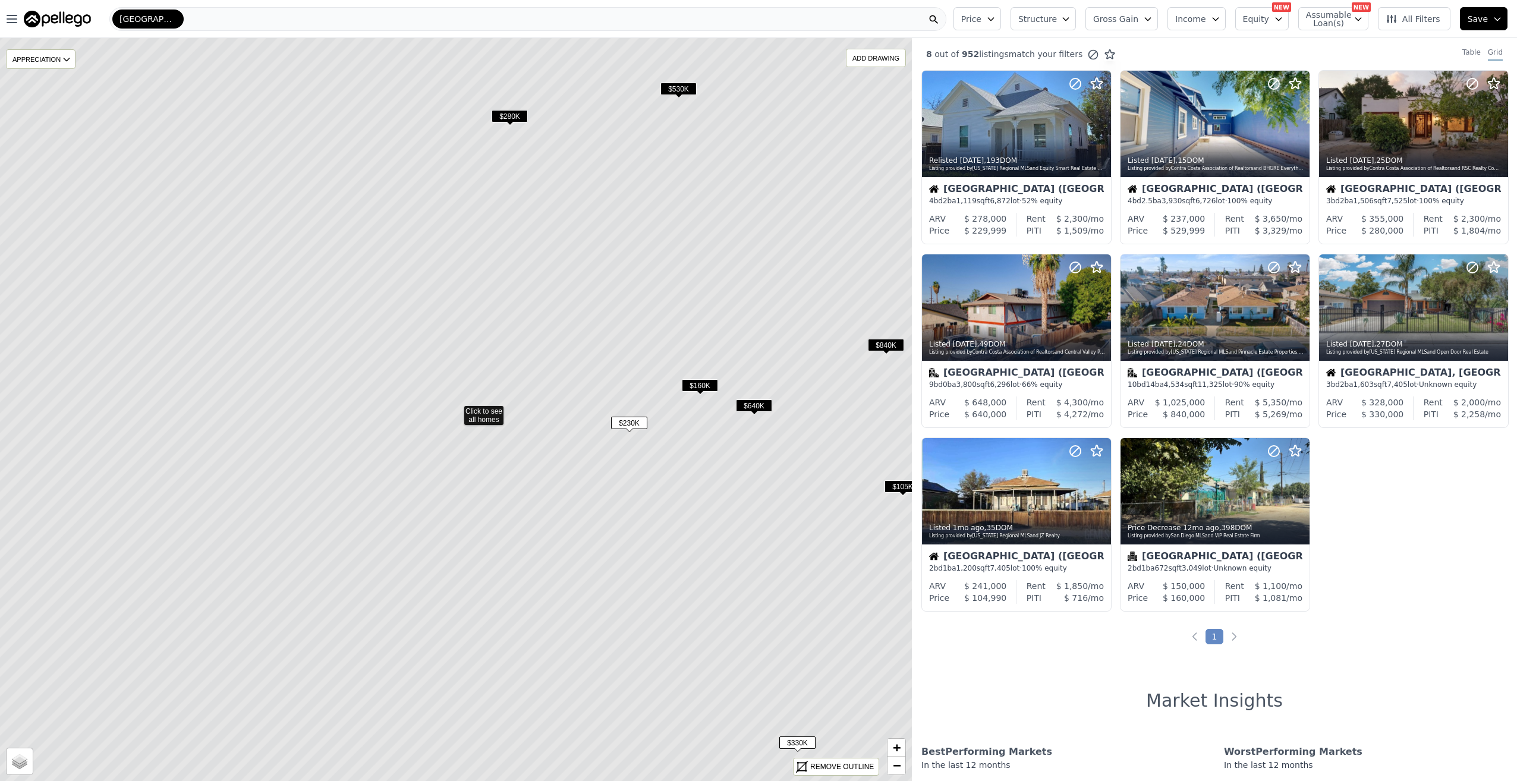
click at [1076, 20] on button "Structure" at bounding box center [1043, 18] width 65 height 23
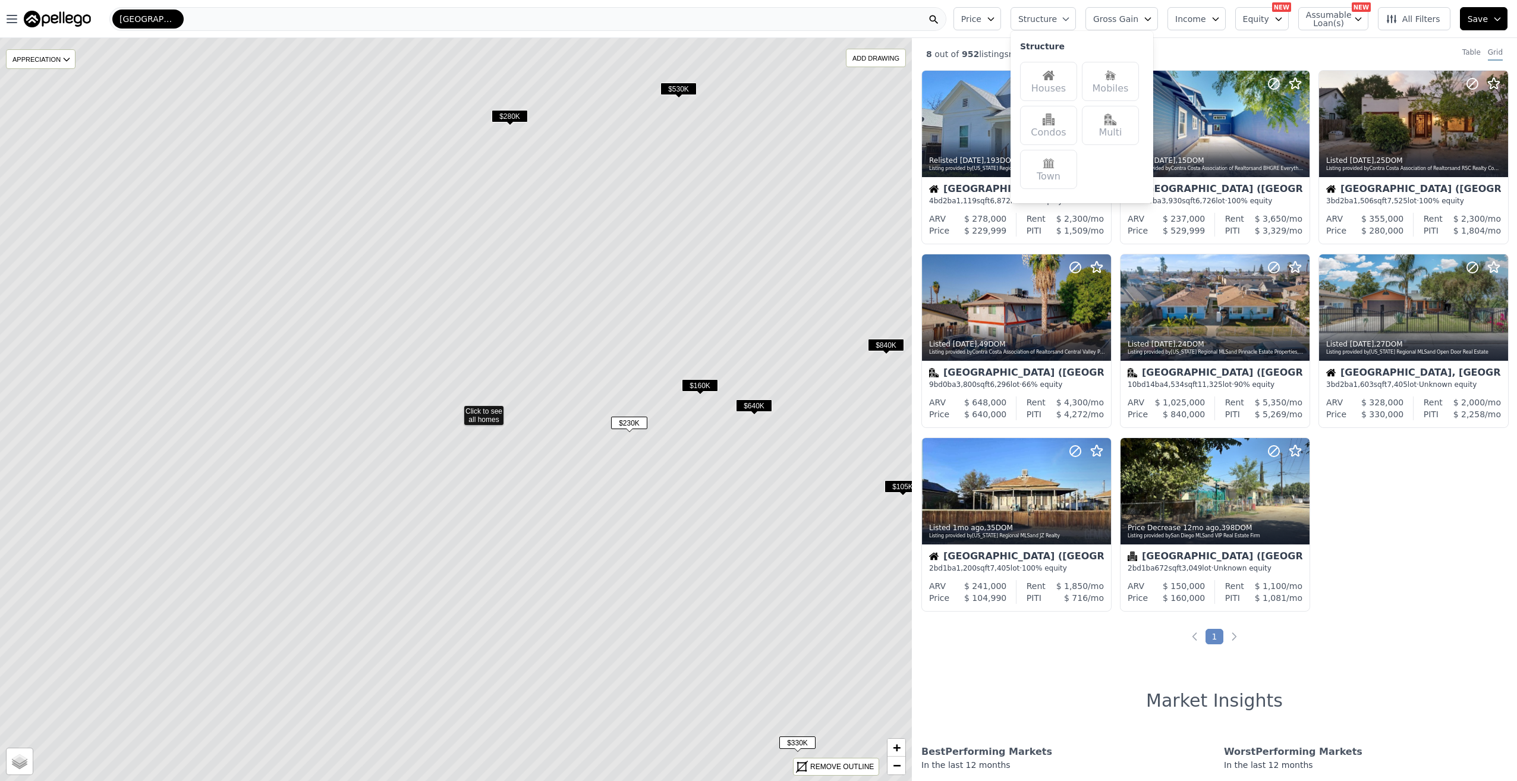
click at [1076, 20] on button "Structure" at bounding box center [1043, 18] width 65 height 23
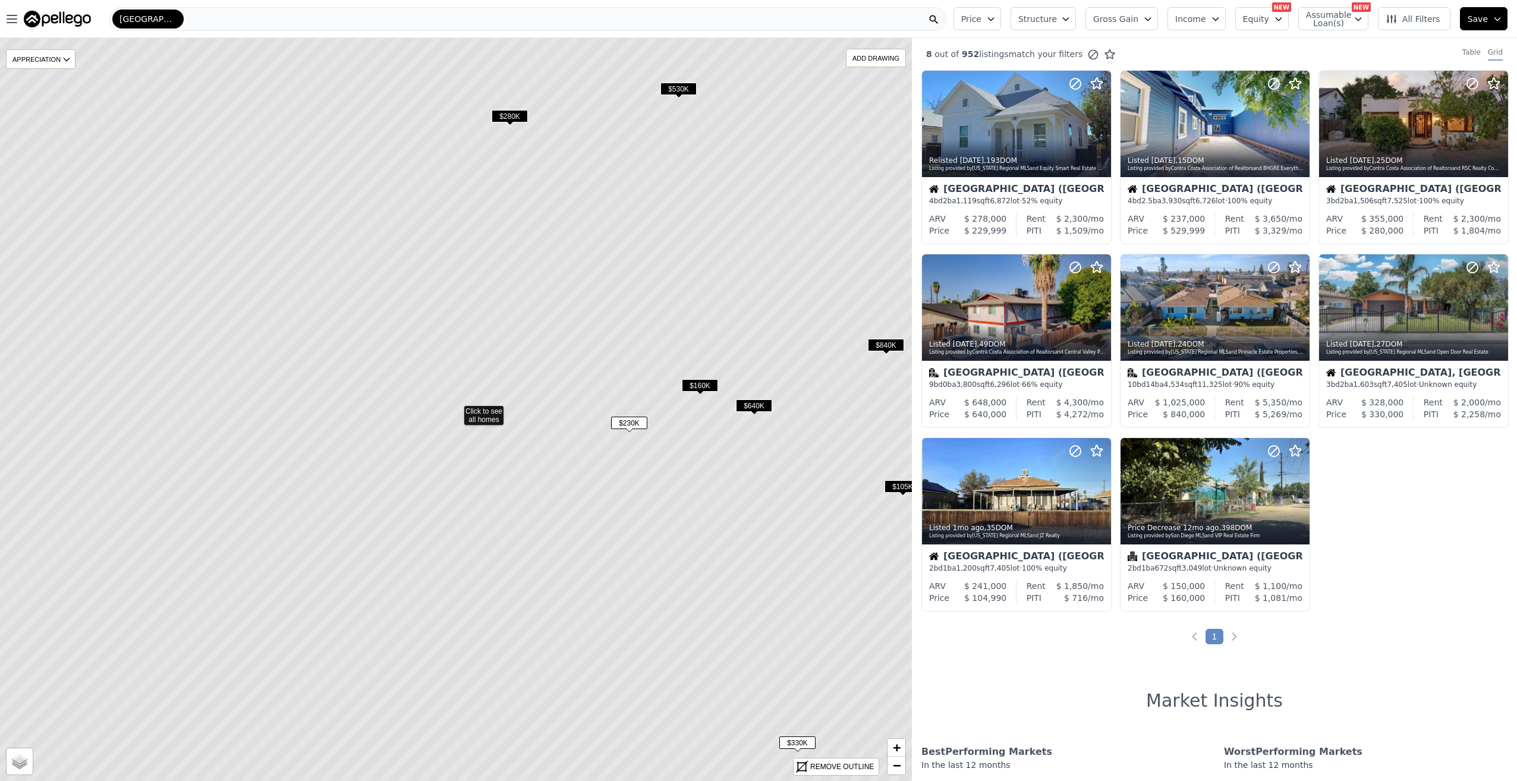
drag, startPoint x: 633, startPoint y: 250, endPoint x: 614, endPoint y: 256, distance: 20.1
click at [628, 271] on icon at bounding box center [456, 410] width 1097 height 894
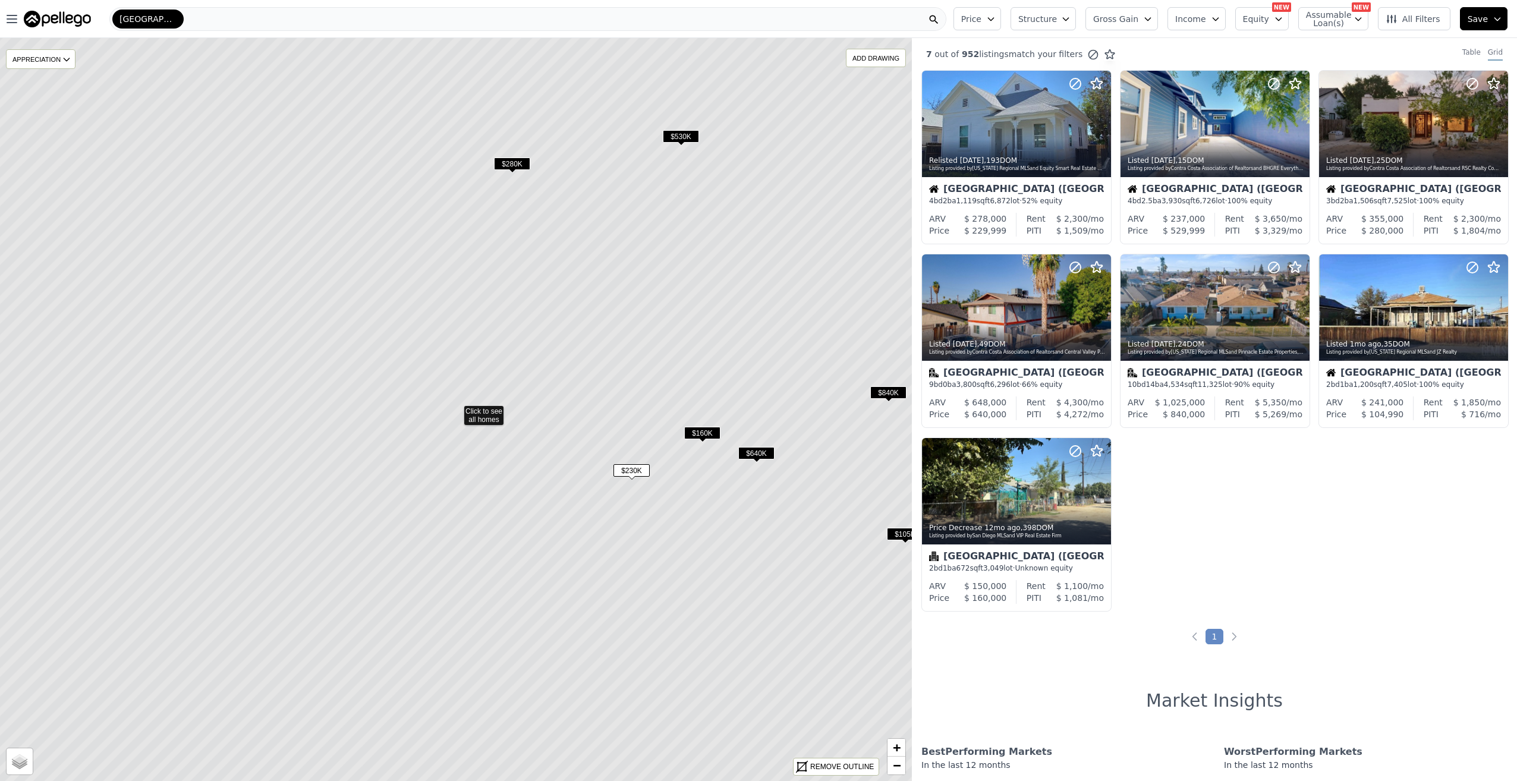
click at [513, 160] on span "$280K" at bounding box center [512, 164] width 36 height 12
click at [516, 162] on span "$280K" at bounding box center [512, 164] width 36 height 12
click at [516, 162] on span "$280K" at bounding box center [514, 165] width 36 height 12
click at [680, 136] on span "$530K" at bounding box center [683, 137] width 36 height 12
click at [1211, 127] on div at bounding box center [1215, 124] width 188 height 106
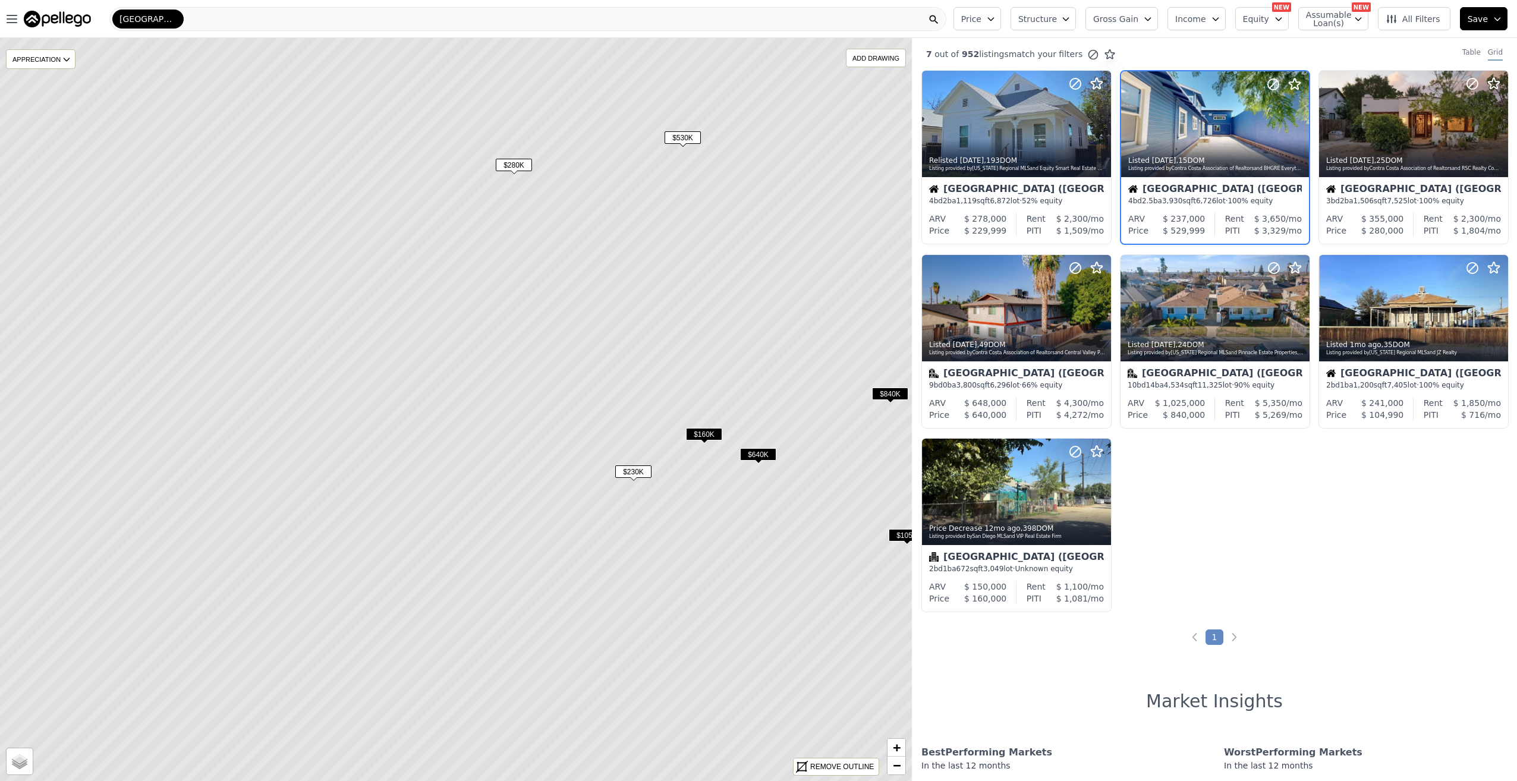
click at [1199, 186] on div "Bakersfield (College Heights-Baker Street)" at bounding box center [1216, 190] width 174 height 12
drag, startPoint x: 797, startPoint y: 406, endPoint x: 943, endPoint y: 376, distance: 149.3
click at [985, 387] on div "$105K $840K $230K $160K $640K $280K $530K APPRECIATION None 3M 1Y 3Y ADD DRAWIN…" at bounding box center [758, 428] width 1517 height 781
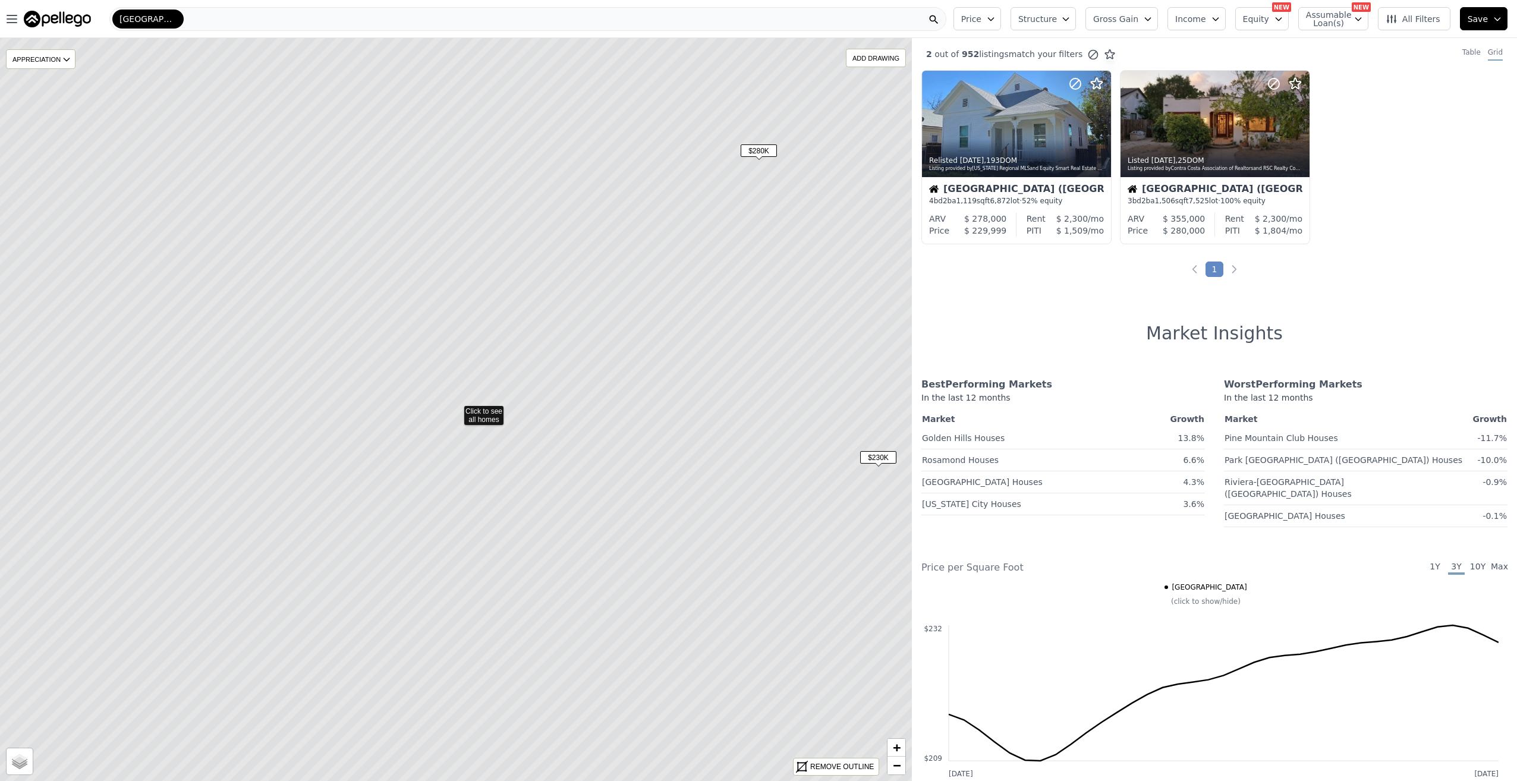
click at [683, 483] on icon at bounding box center [456, 410] width 1097 height 894
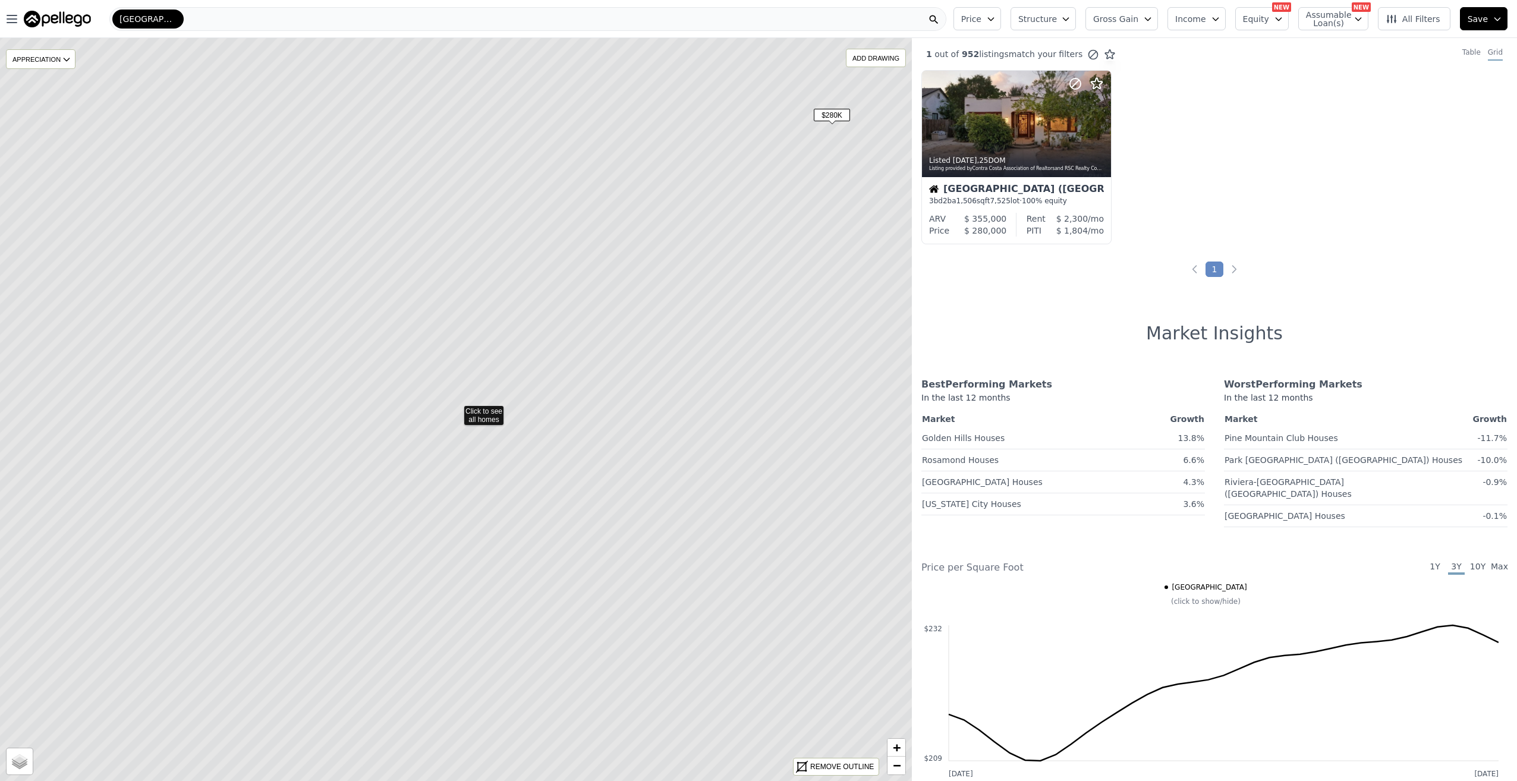
click at [483, 409] on icon at bounding box center [456, 410] width 1097 height 894
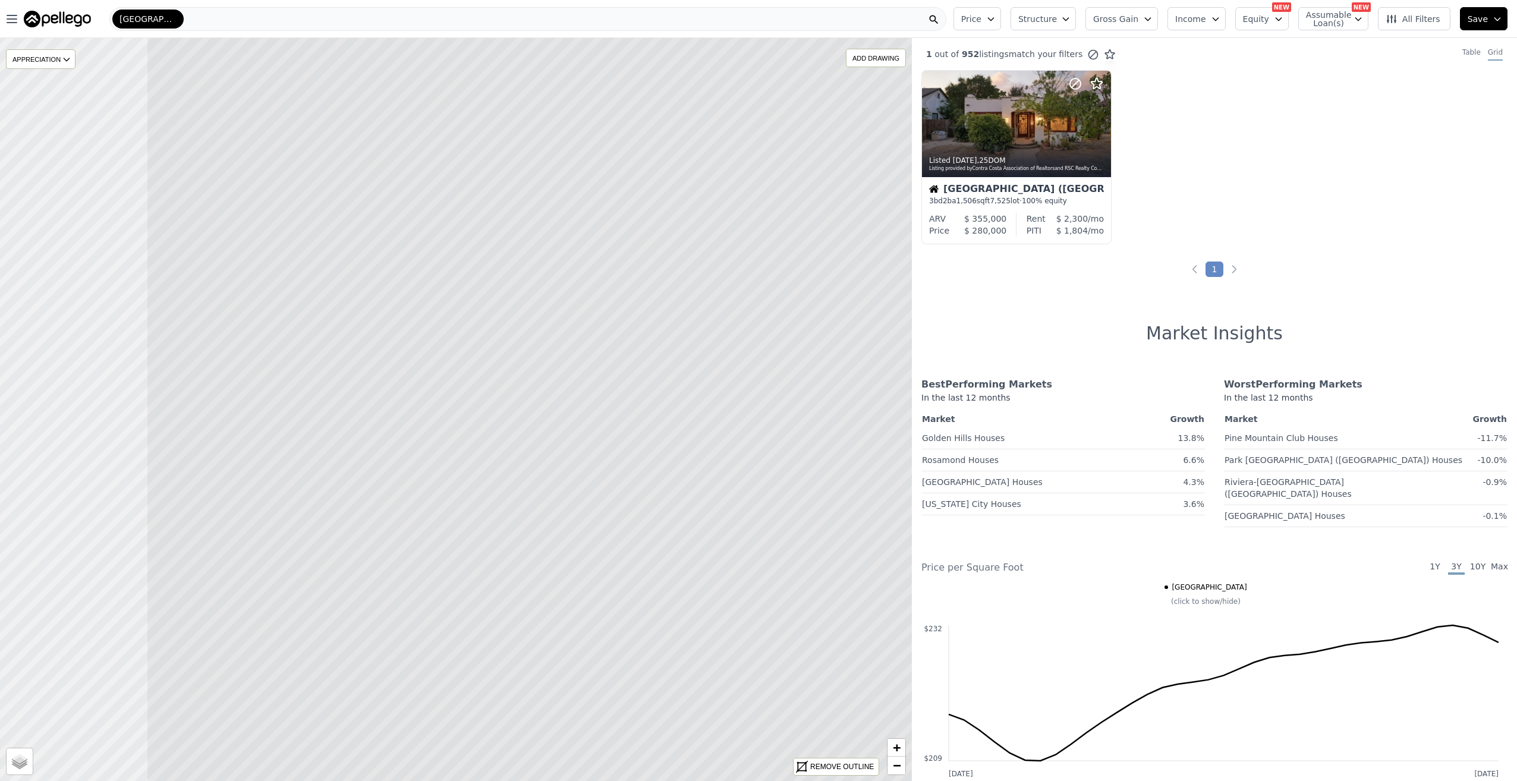
drag, startPoint x: 408, startPoint y: 411, endPoint x: 635, endPoint y: 348, distance: 235.9
click at [647, 343] on icon at bounding box center [694, 341] width 1097 height 894
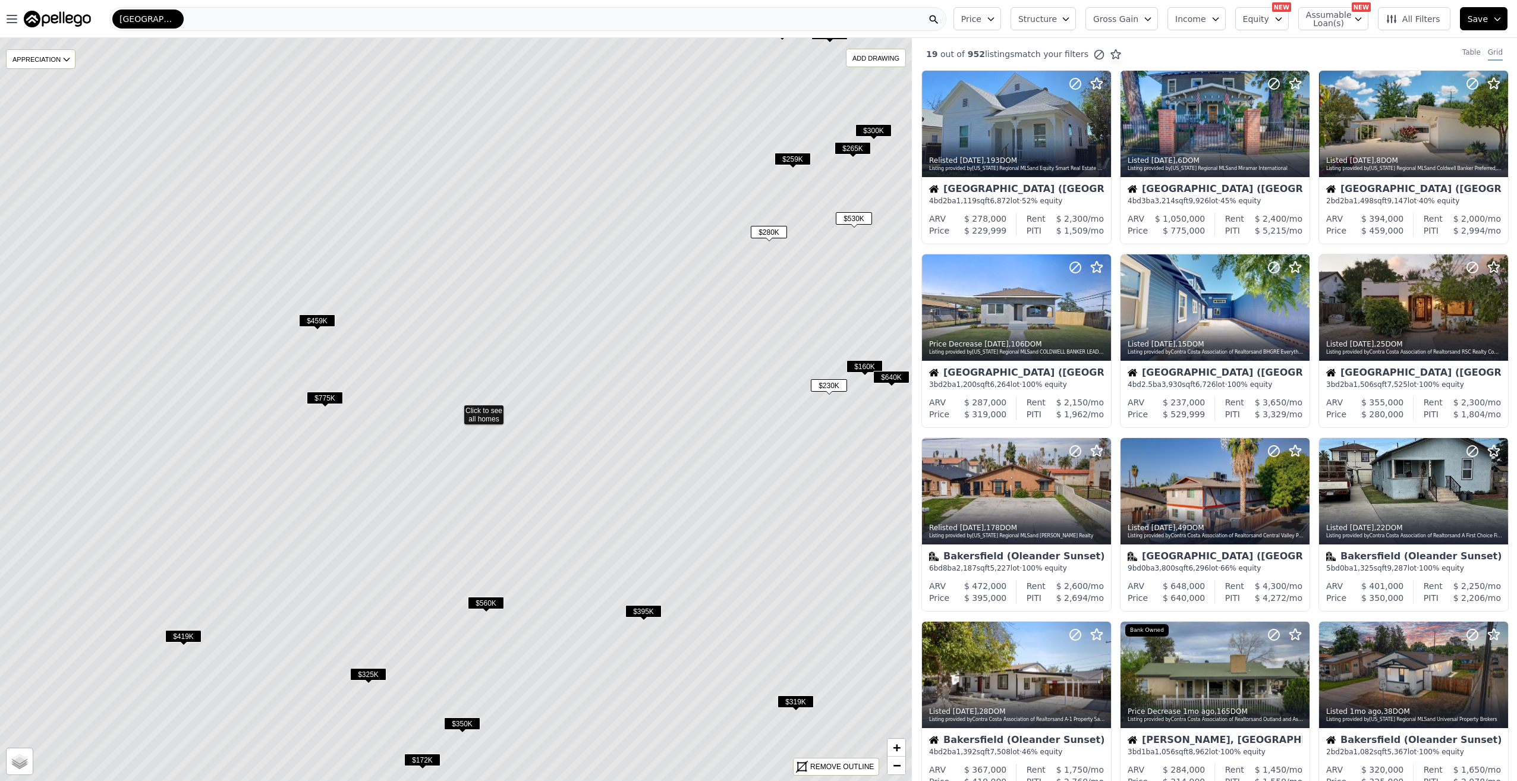
click at [324, 394] on span "$775K" at bounding box center [325, 398] width 36 height 12
click at [326, 396] on span "$775K" at bounding box center [325, 398] width 36 height 12
click at [1217, 130] on div at bounding box center [1215, 124] width 189 height 106
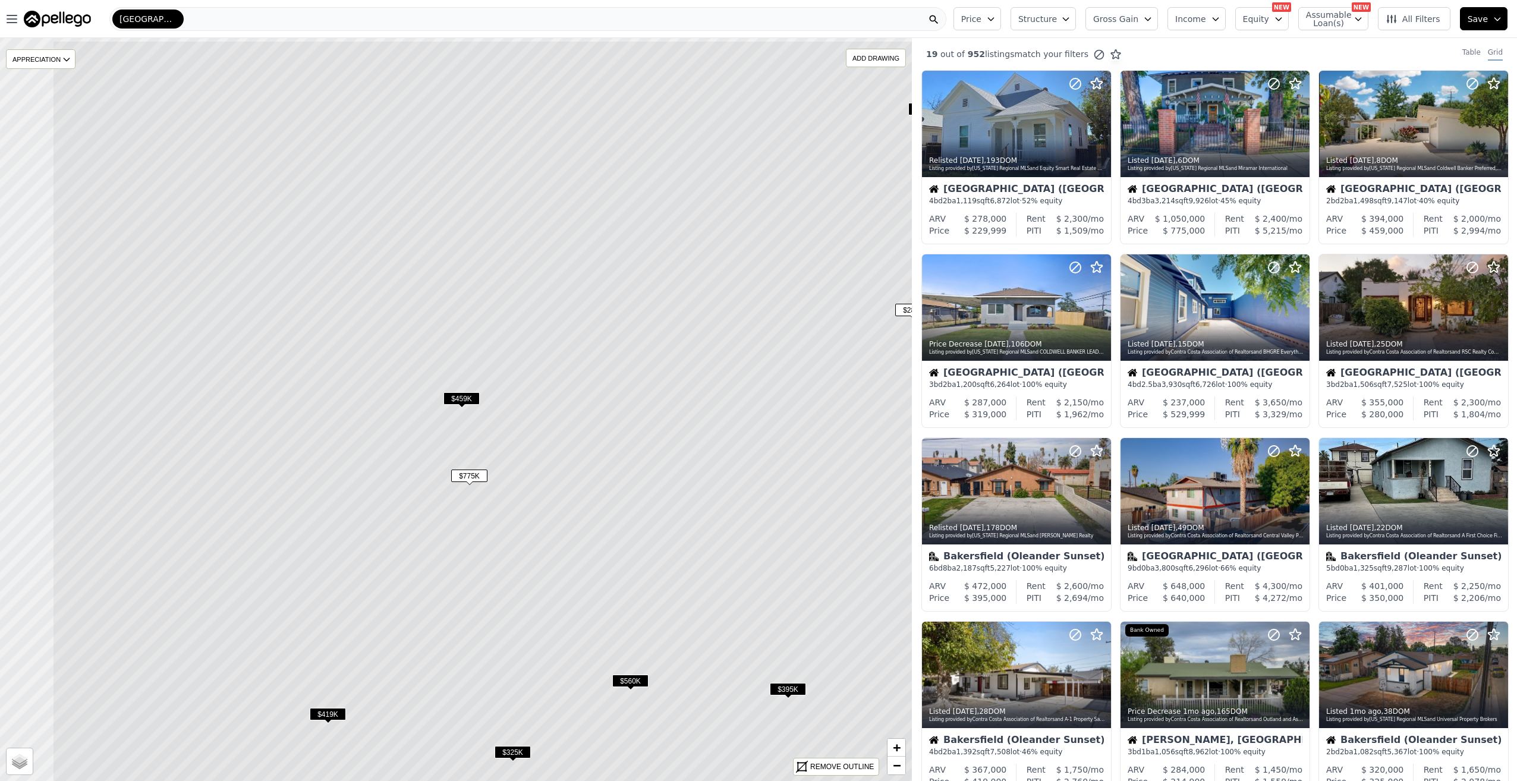
drag, startPoint x: 671, startPoint y: 387, endPoint x: 776, endPoint y: 444, distance: 119.7
click at [793, 454] on icon at bounding box center [600, 487] width 1097 height 894
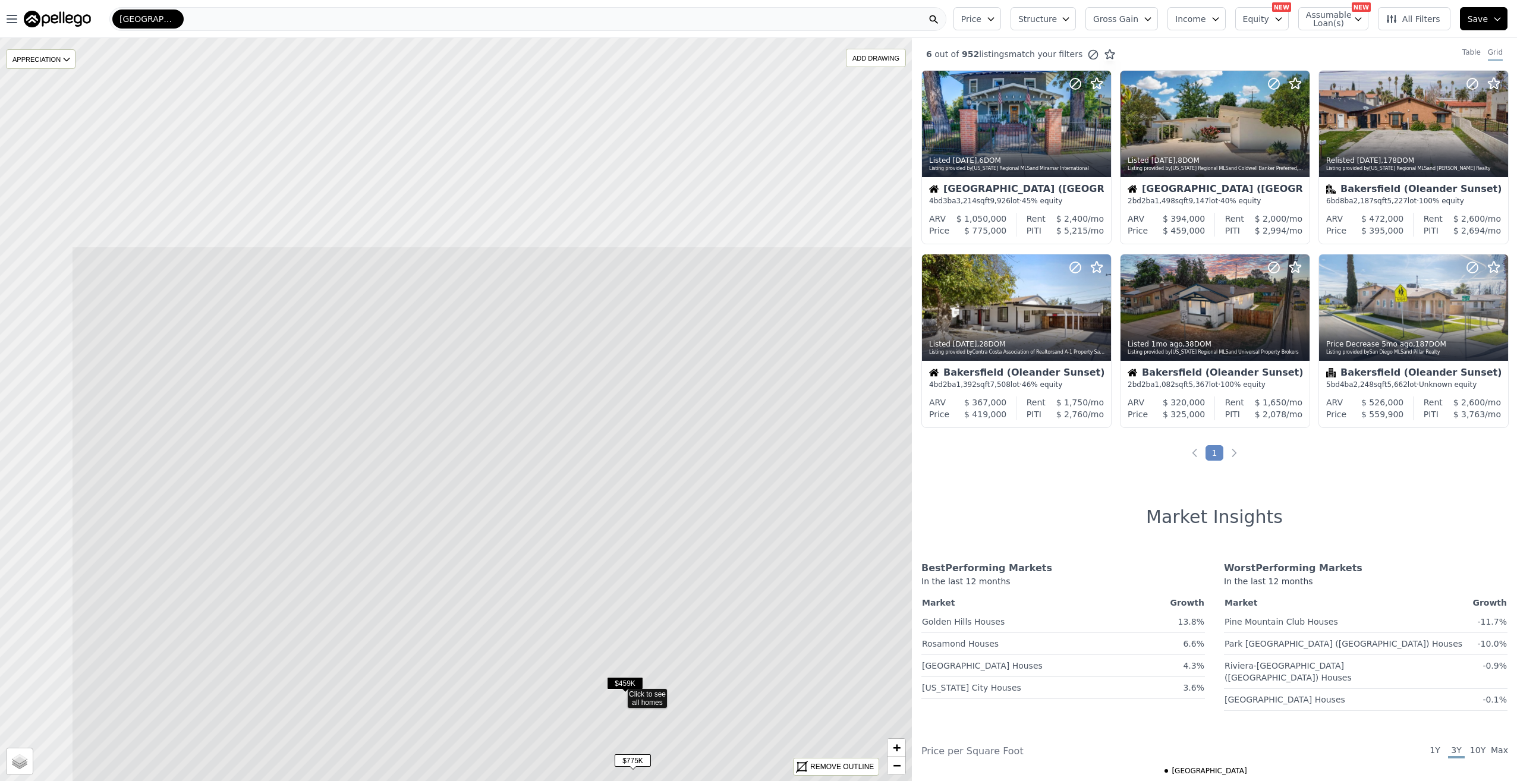
drag, startPoint x: 728, startPoint y: 414, endPoint x: 763, endPoint y: 605, distance: 194.0
click at [766, 609] on icon at bounding box center [619, 693] width 1097 height 894
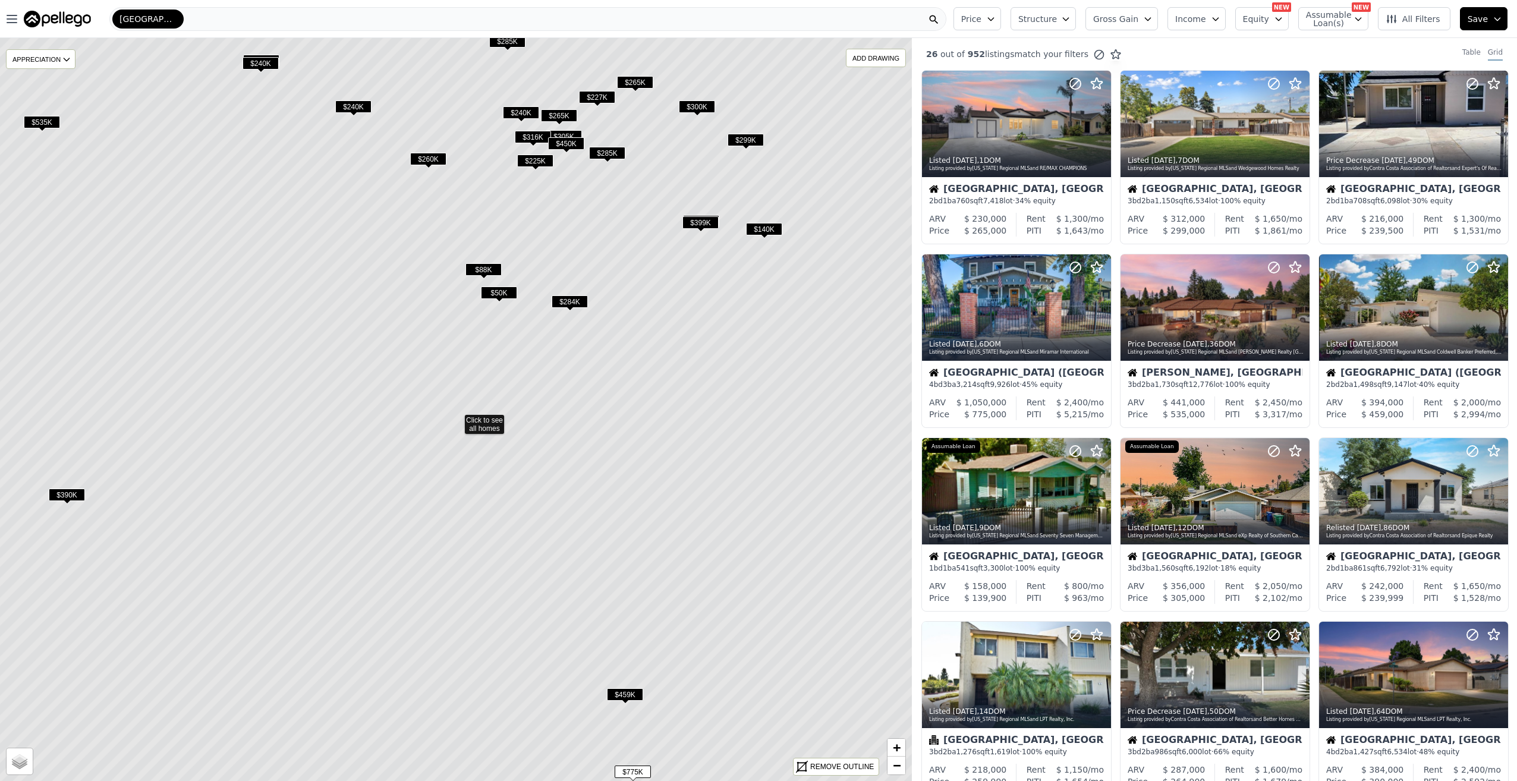
drag, startPoint x: 679, startPoint y: 388, endPoint x: 626, endPoint y: 439, distance: 74.4
click at [683, 446] on icon at bounding box center [456, 419] width 1097 height 894
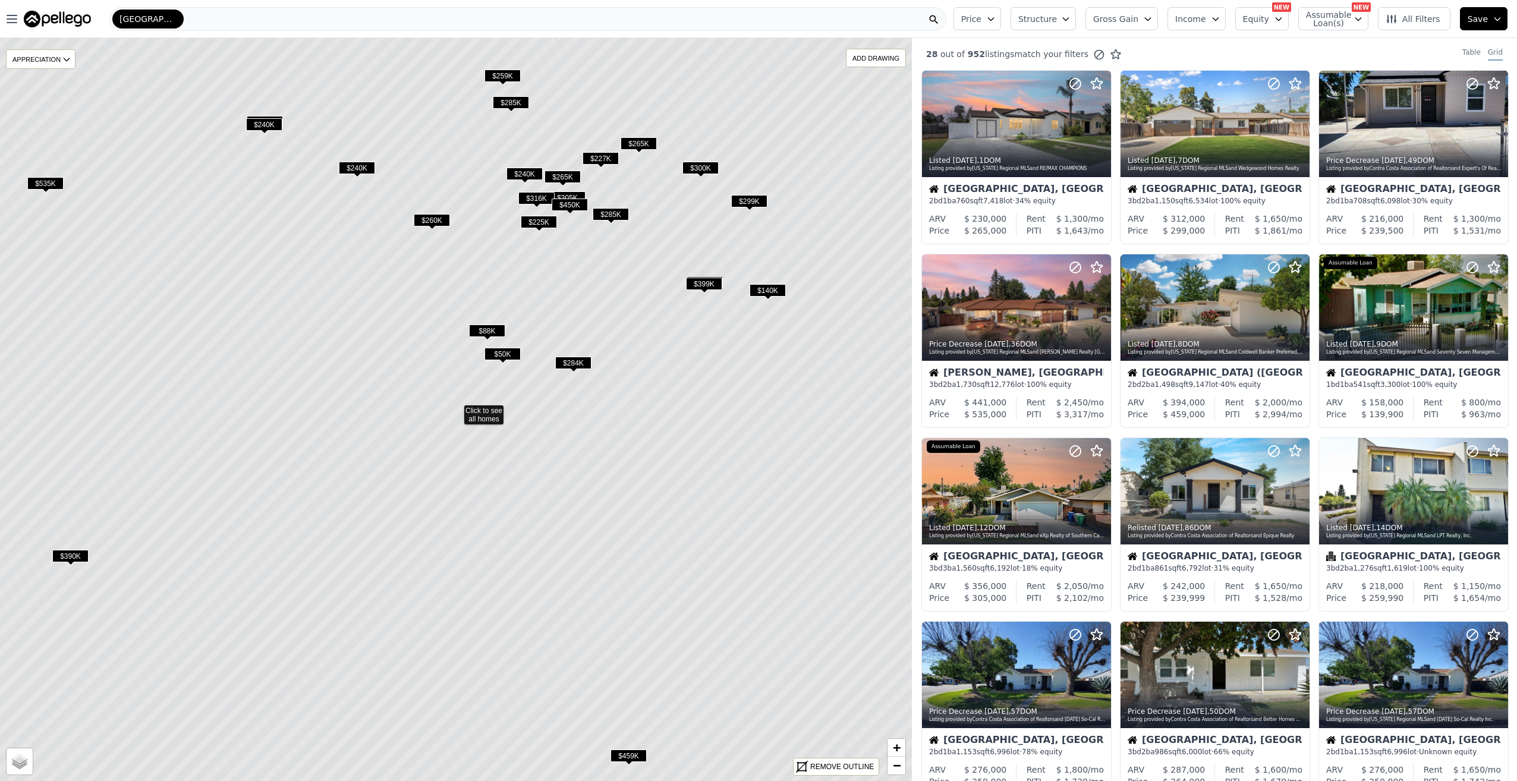
click at [483, 328] on span "$88K" at bounding box center [487, 331] width 36 height 12
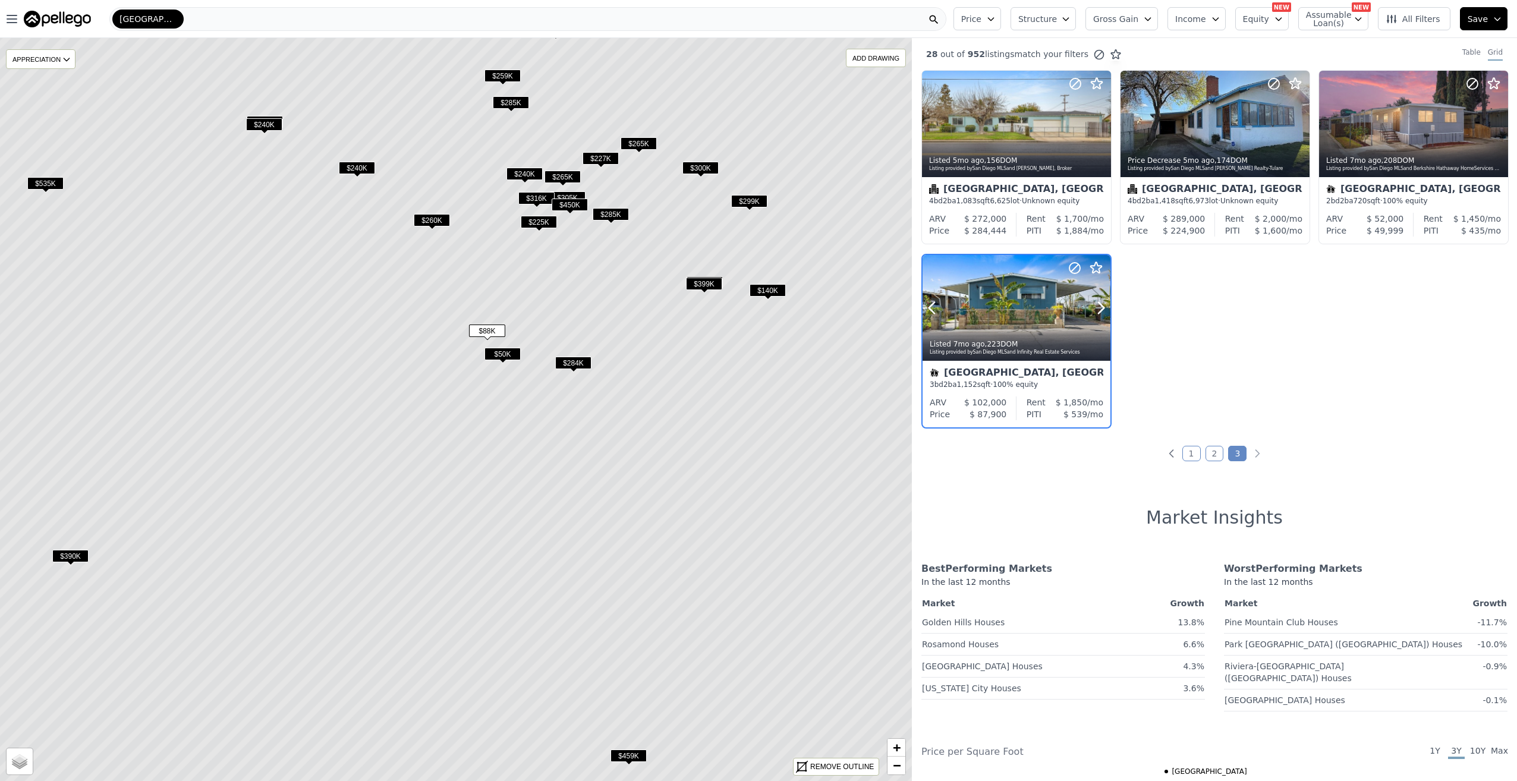
click at [1006, 329] on div at bounding box center [1017, 333] width 188 height 21
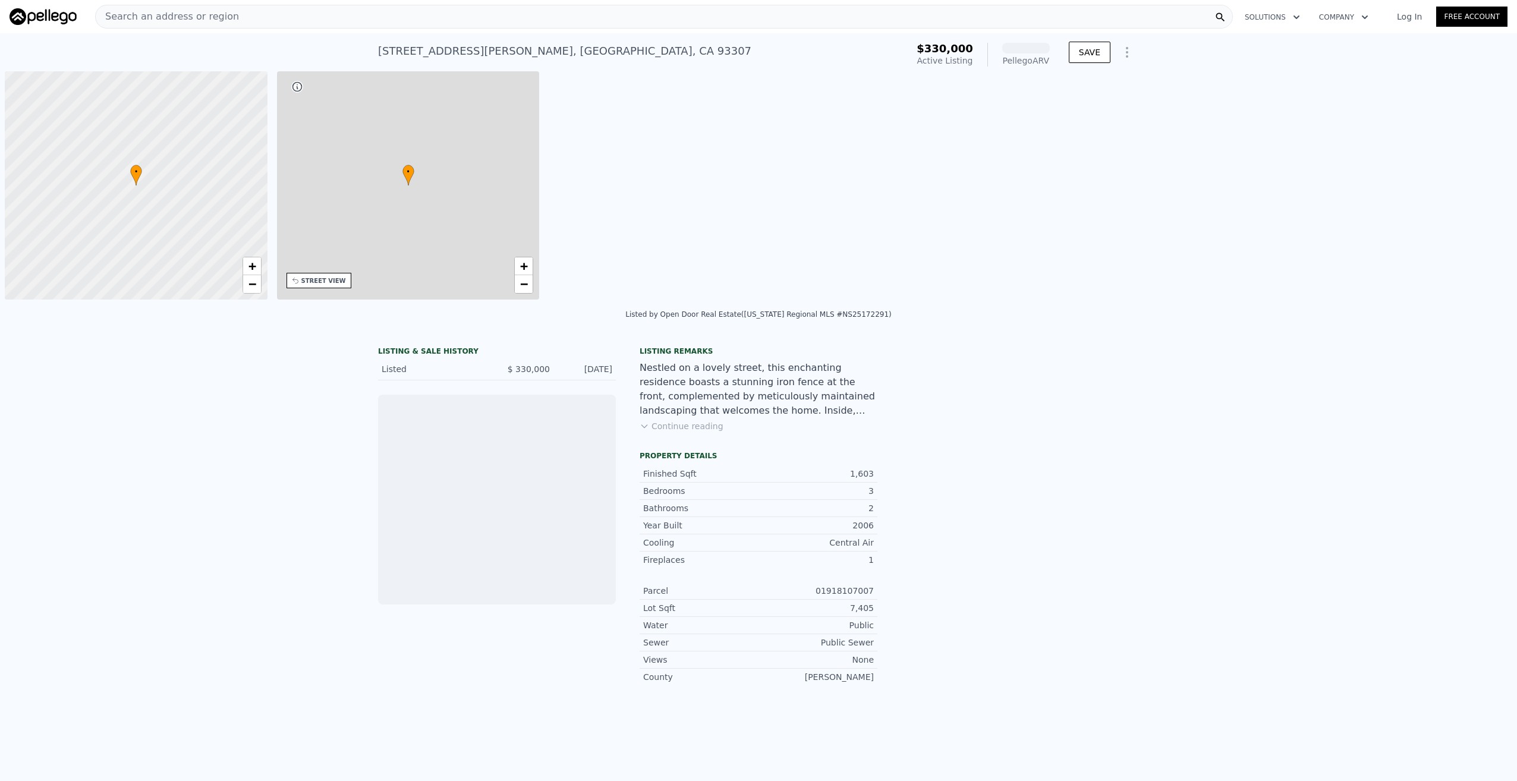
scroll to position [0, 5]
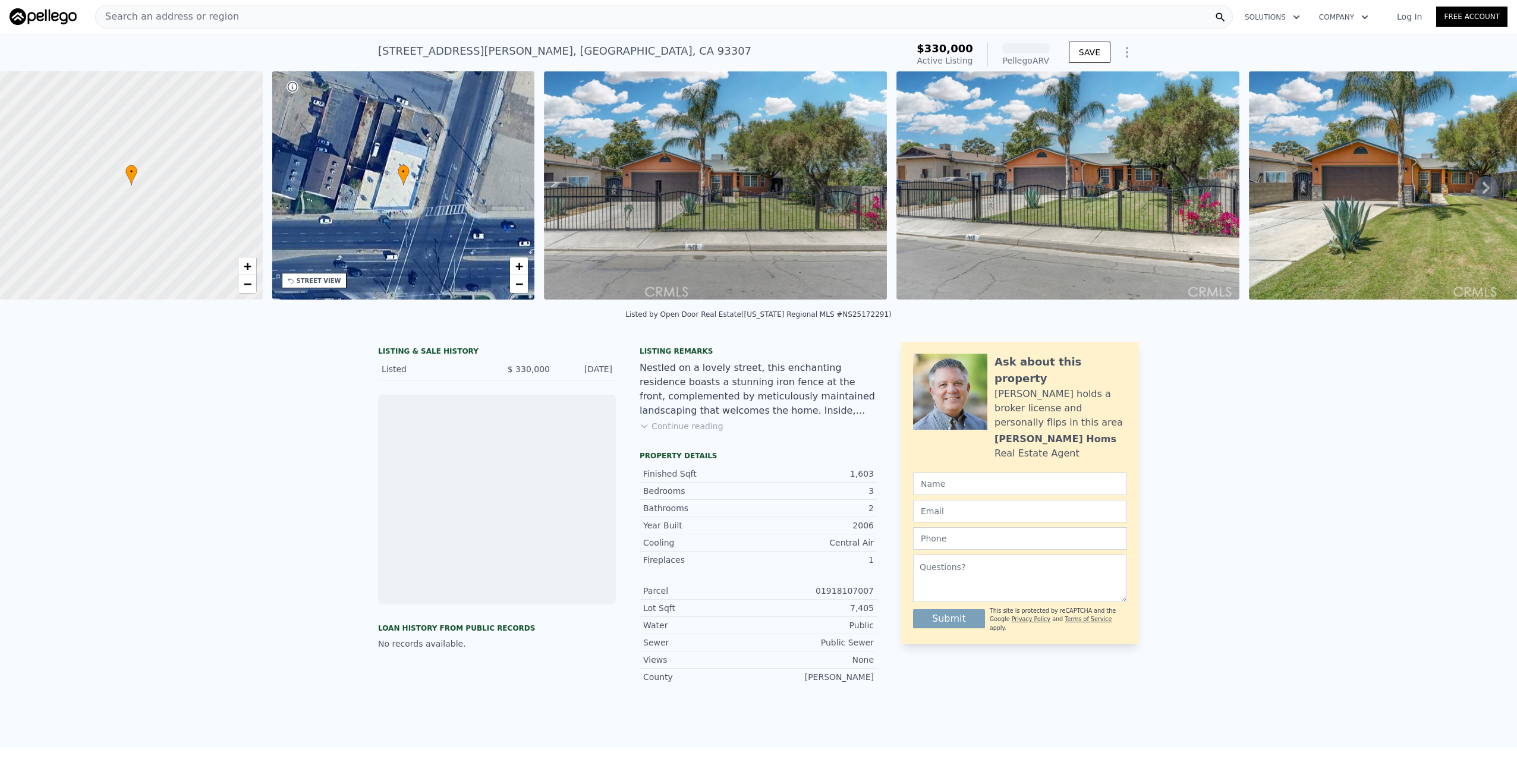
click at [1302, 176] on img at bounding box center [1420, 185] width 343 height 228
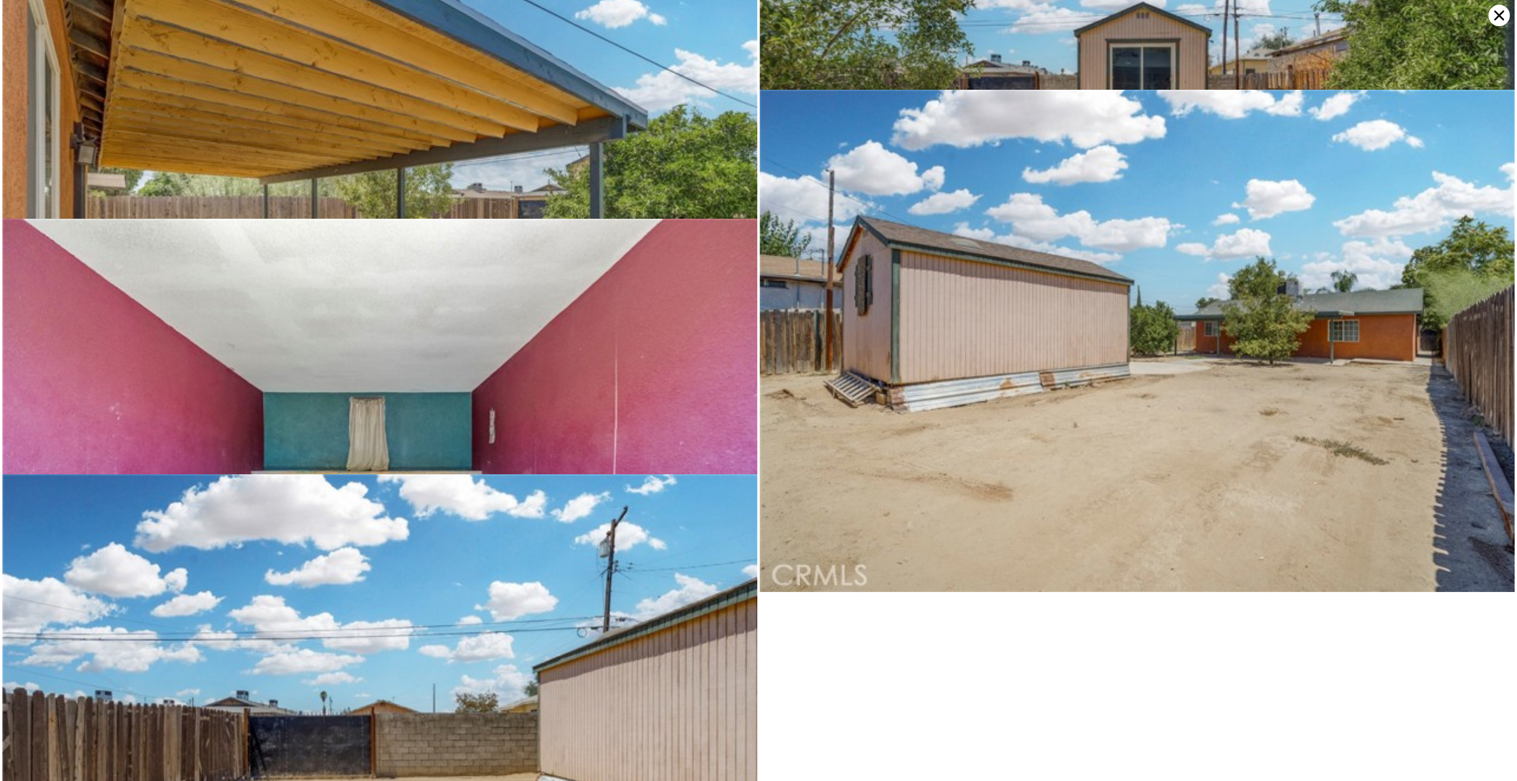
scroll to position [3173, 0]
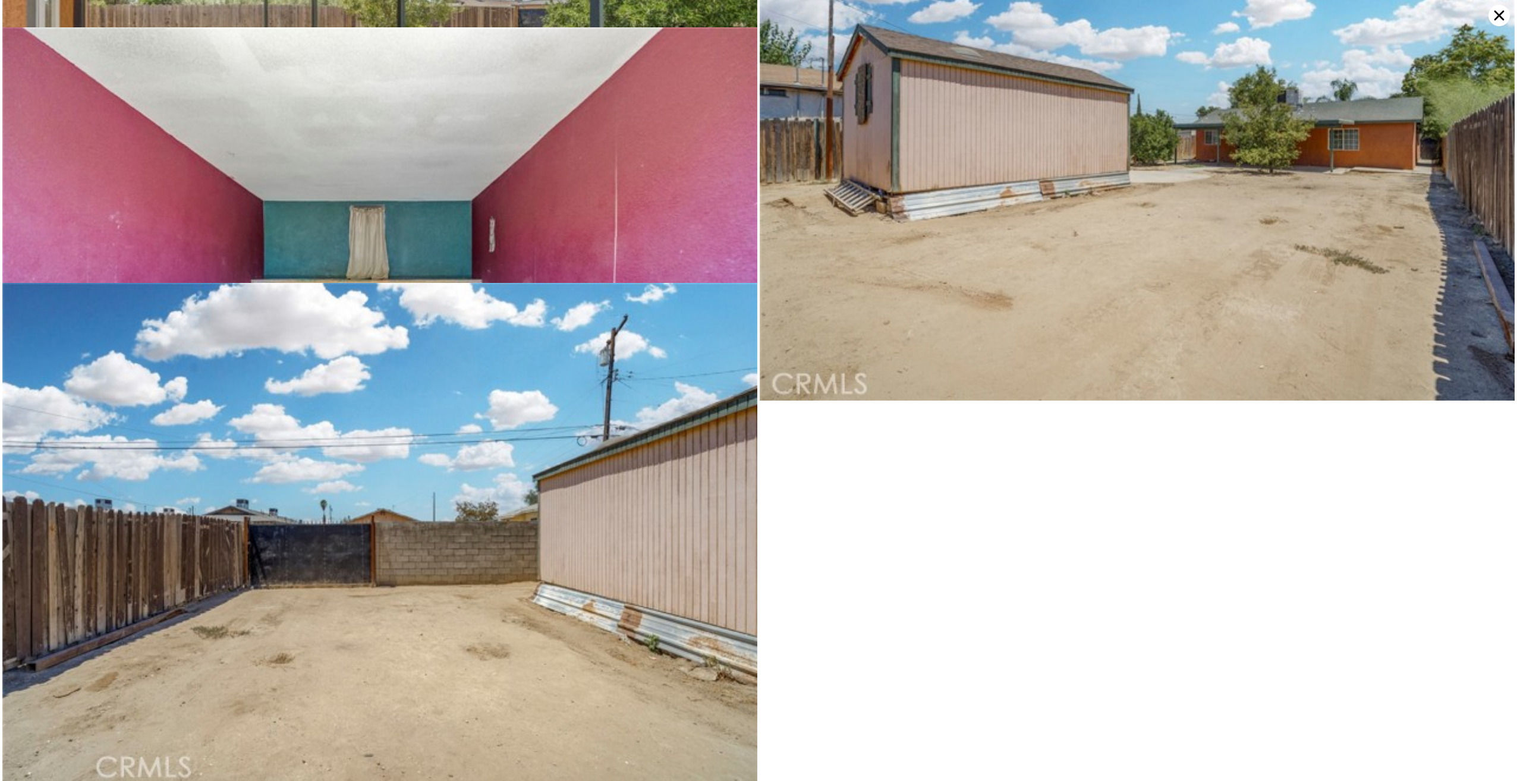
drag, startPoint x: 1119, startPoint y: 587, endPoint x: 1114, endPoint y: 573, distance: 15.0
click at [1117, 589] on div at bounding box center [758, 390] width 1517 height 781
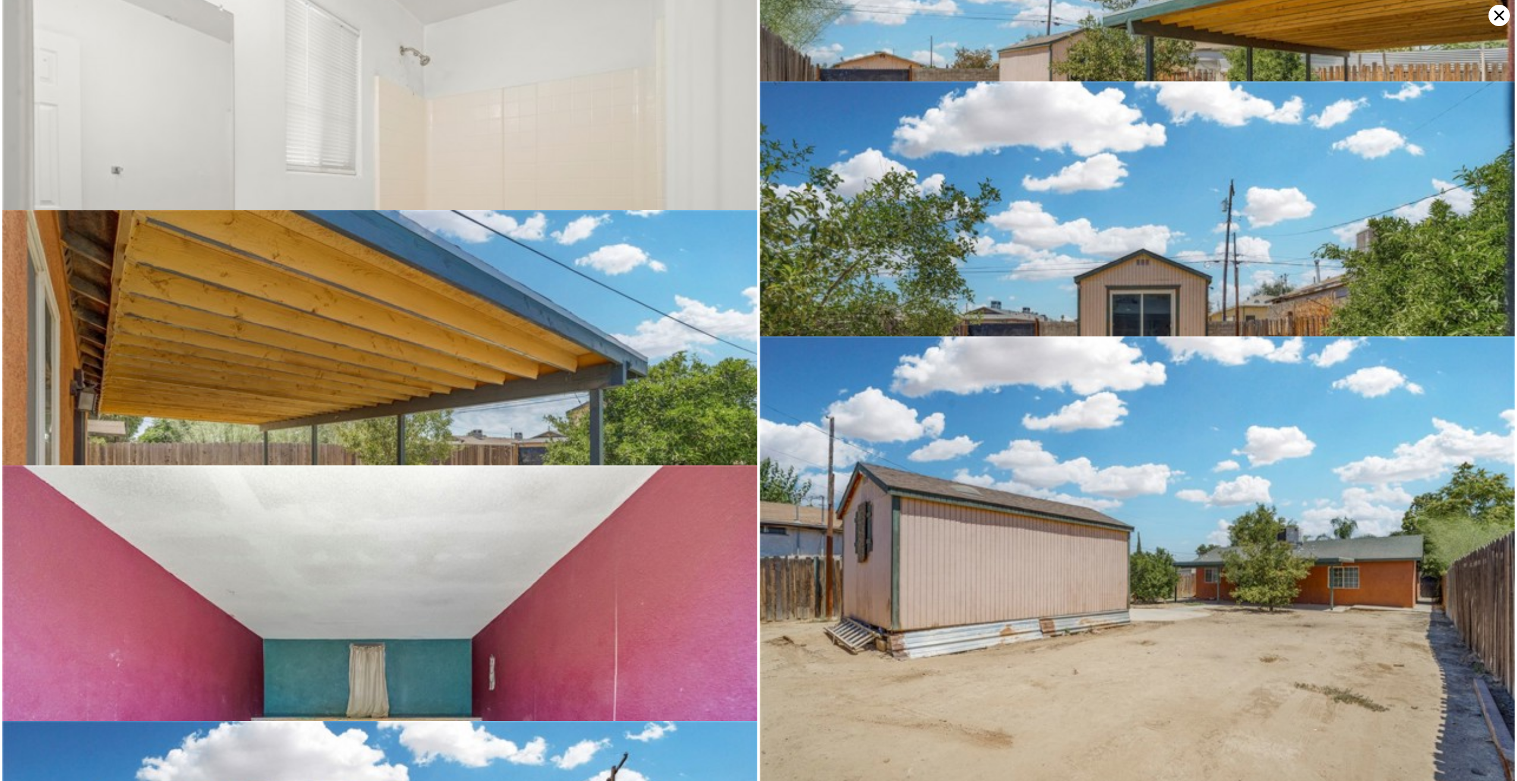
scroll to position [2688, 0]
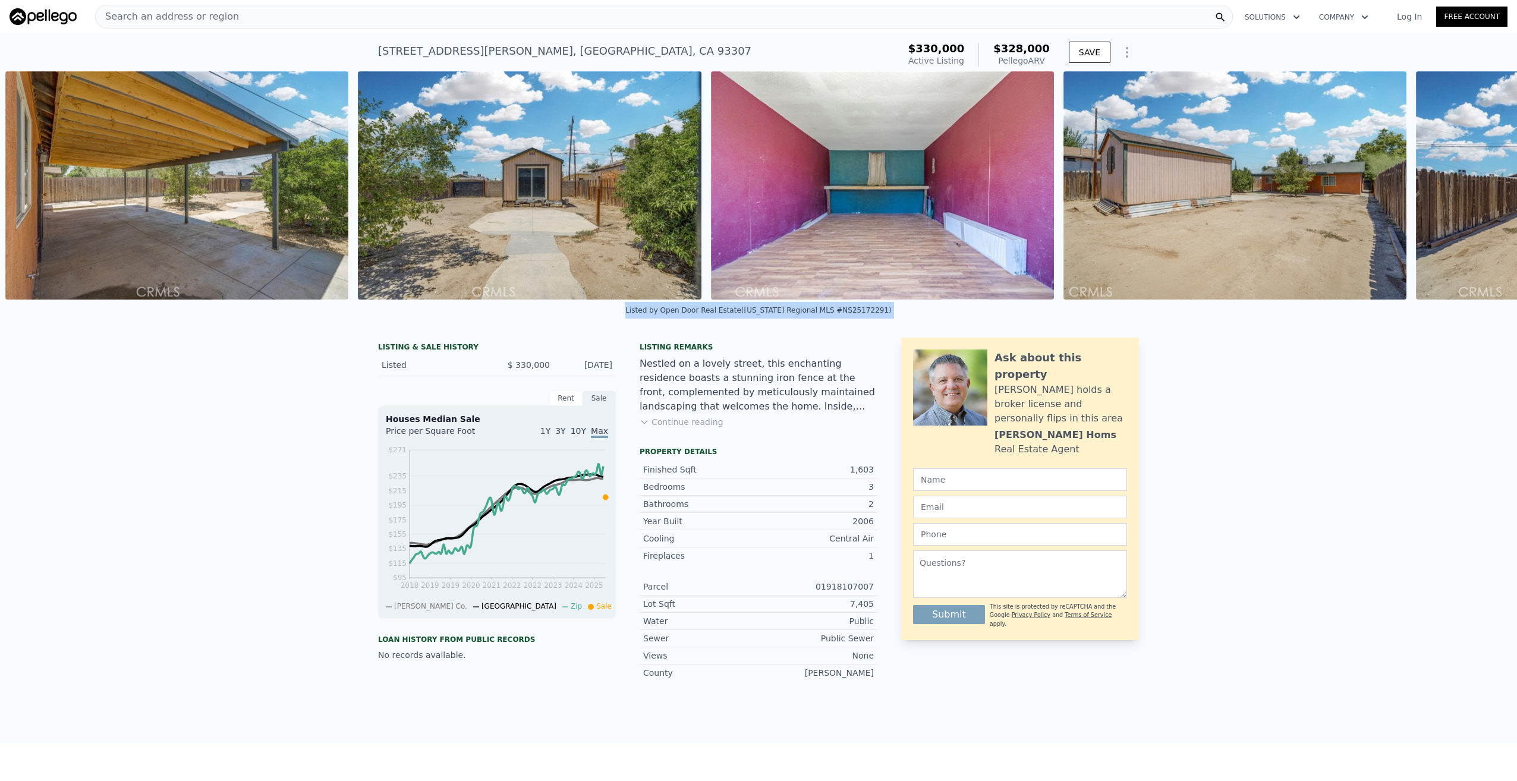
click at [1501, 309] on div "Listed by Open Door Real Estate (California Regional MLS #NS25172291)" at bounding box center [758, 314] width 1517 height 29
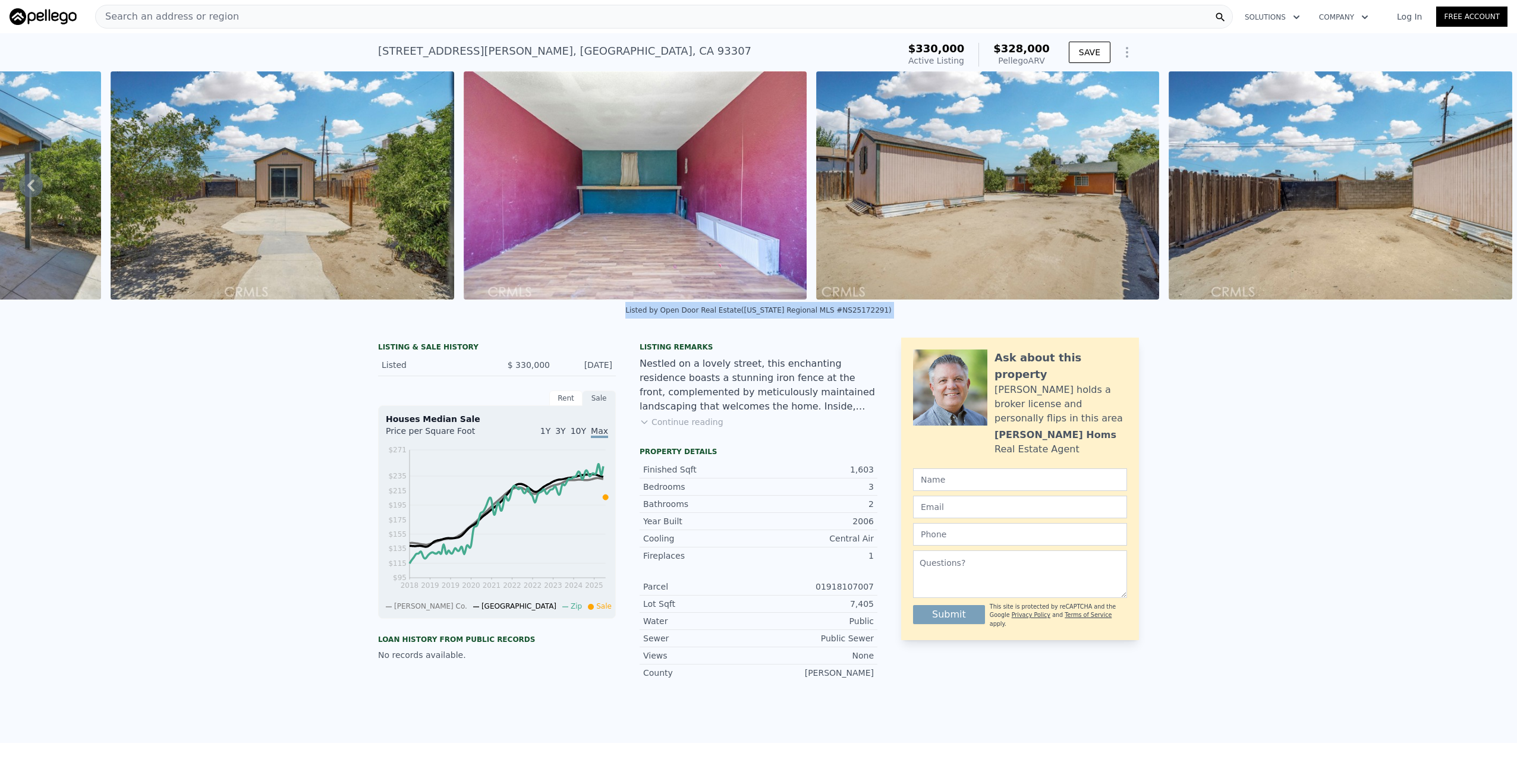
scroll to position [0, 0]
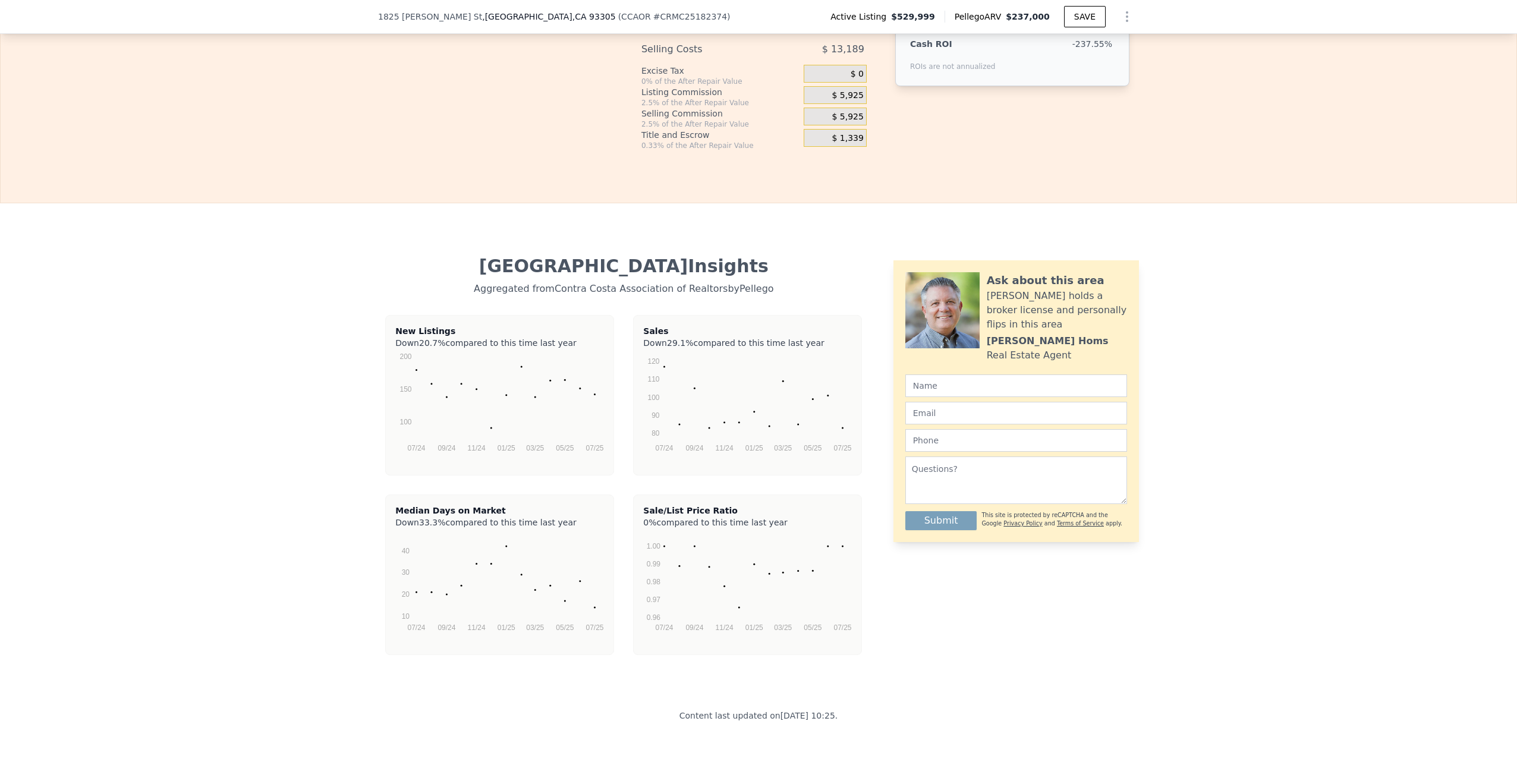
scroll to position [2136, 0]
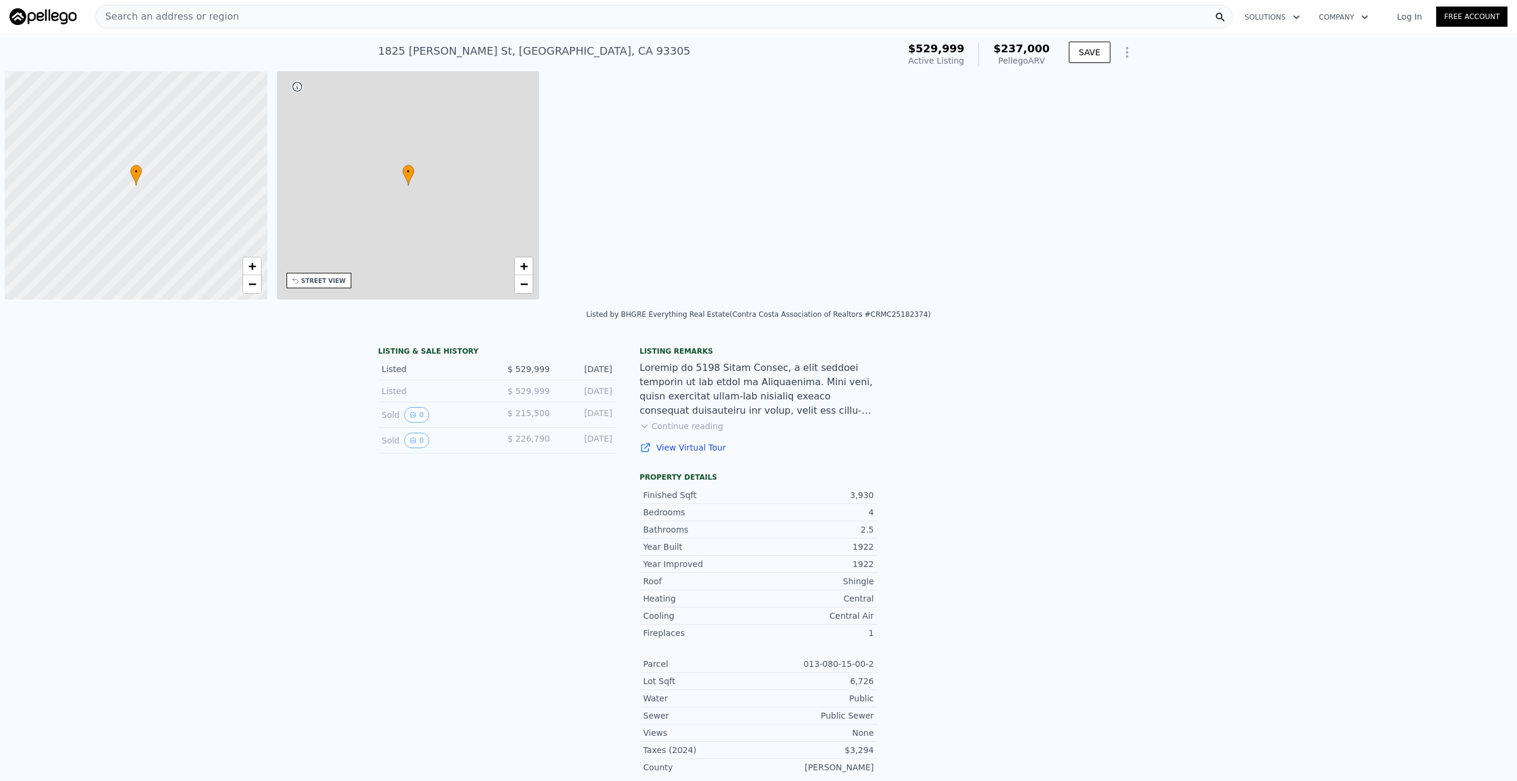
scroll to position [0, 5]
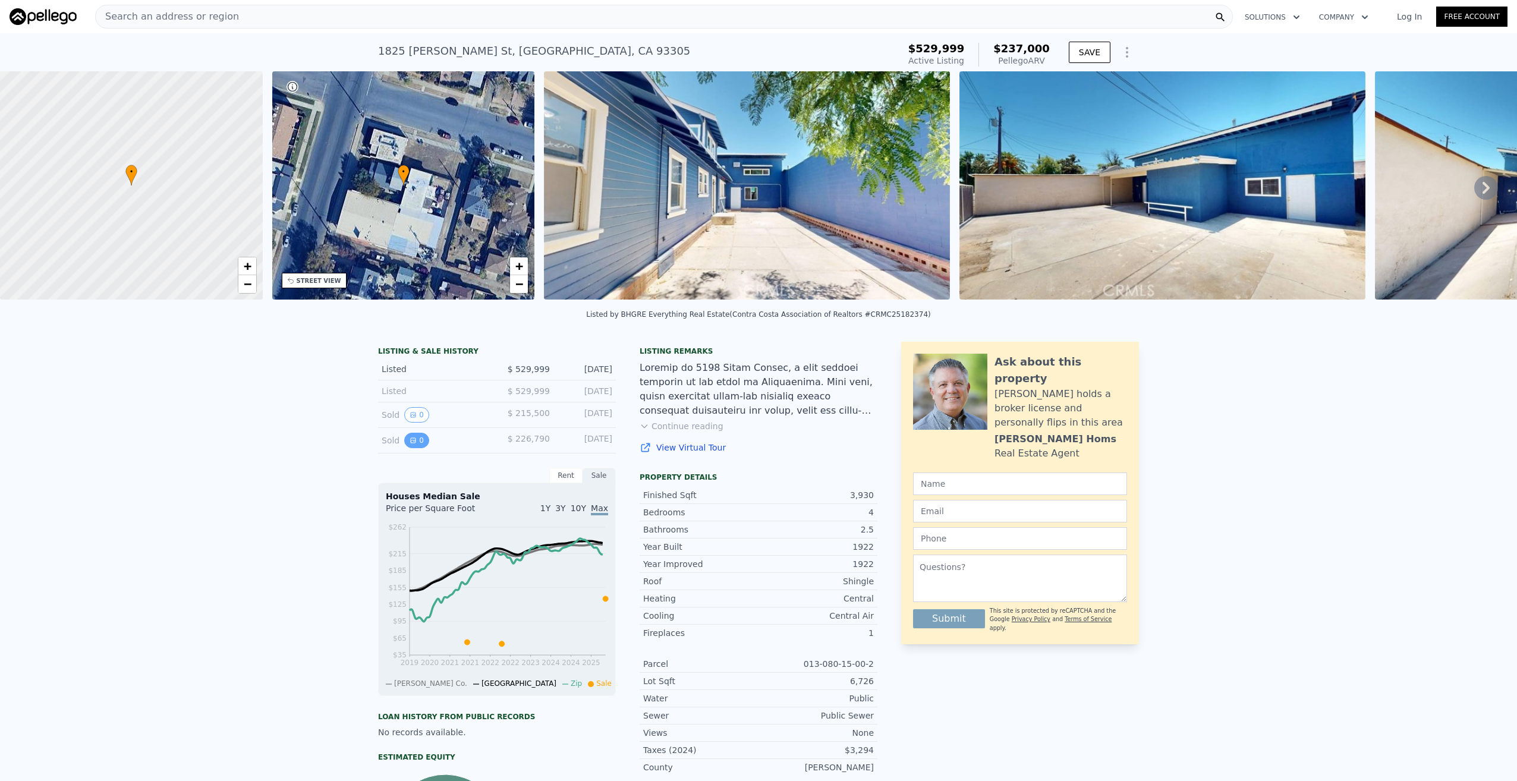
click at [411, 443] on icon "View historical data" at bounding box center [413, 440] width 5 height 5
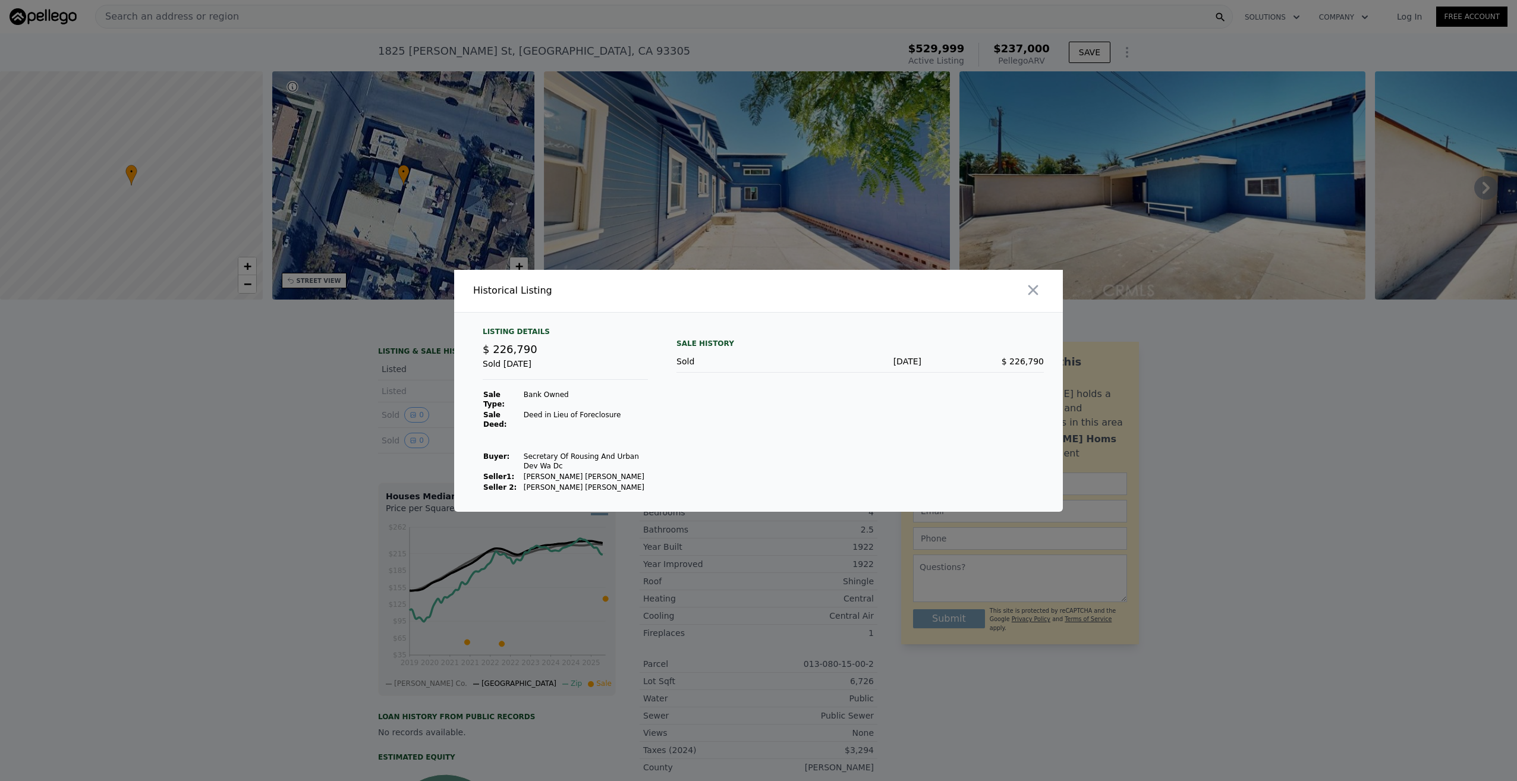
drag, startPoint x: 370, startPoint y: 447, endPoint x: 381, endPoint y: 442, distance: 12.0
click at [370, 446] on div at bounding box center [758, 390] width 1517 height 781
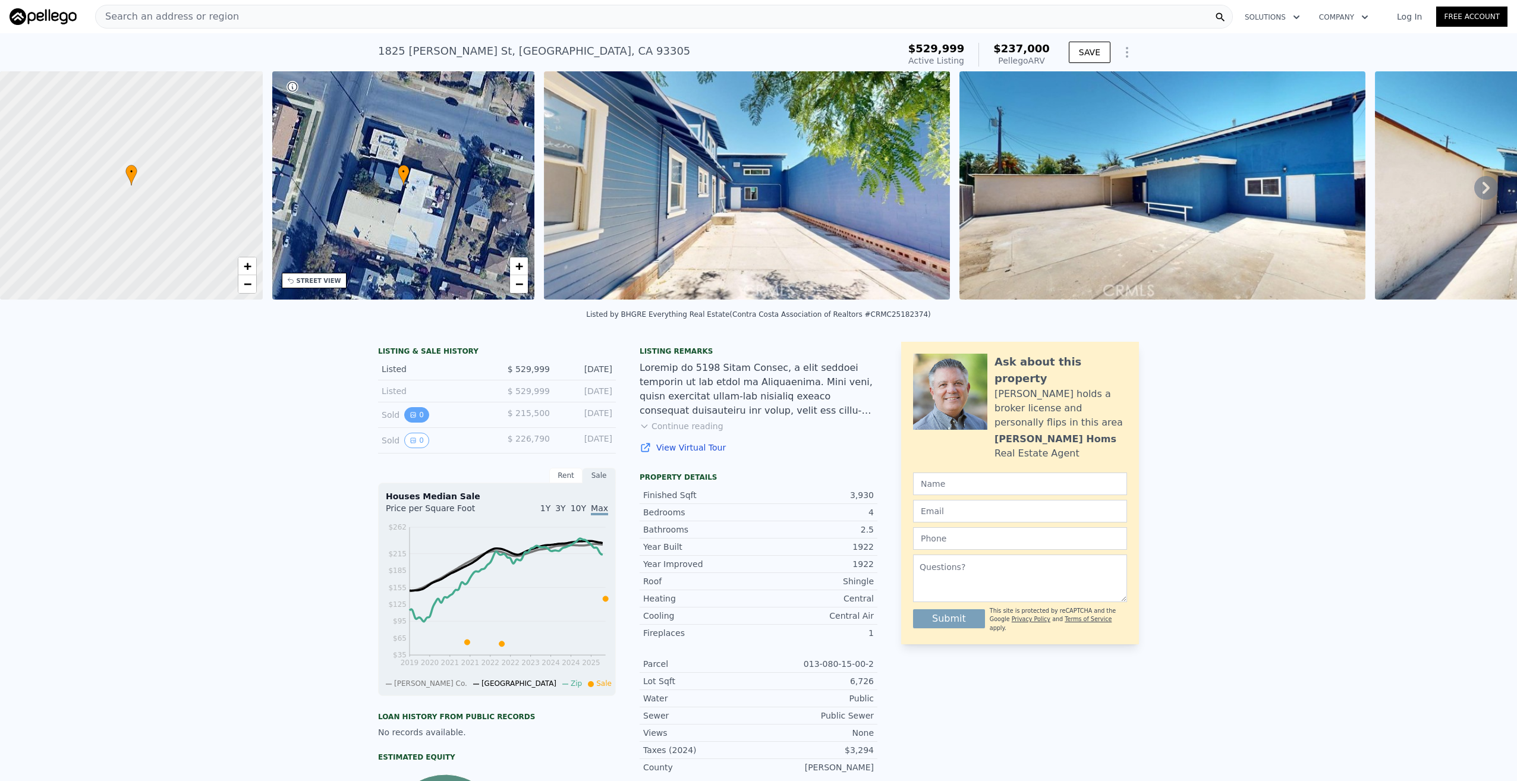
click at [417, 423] on button "0" at bounding box center [416, 414] width 25 height 15
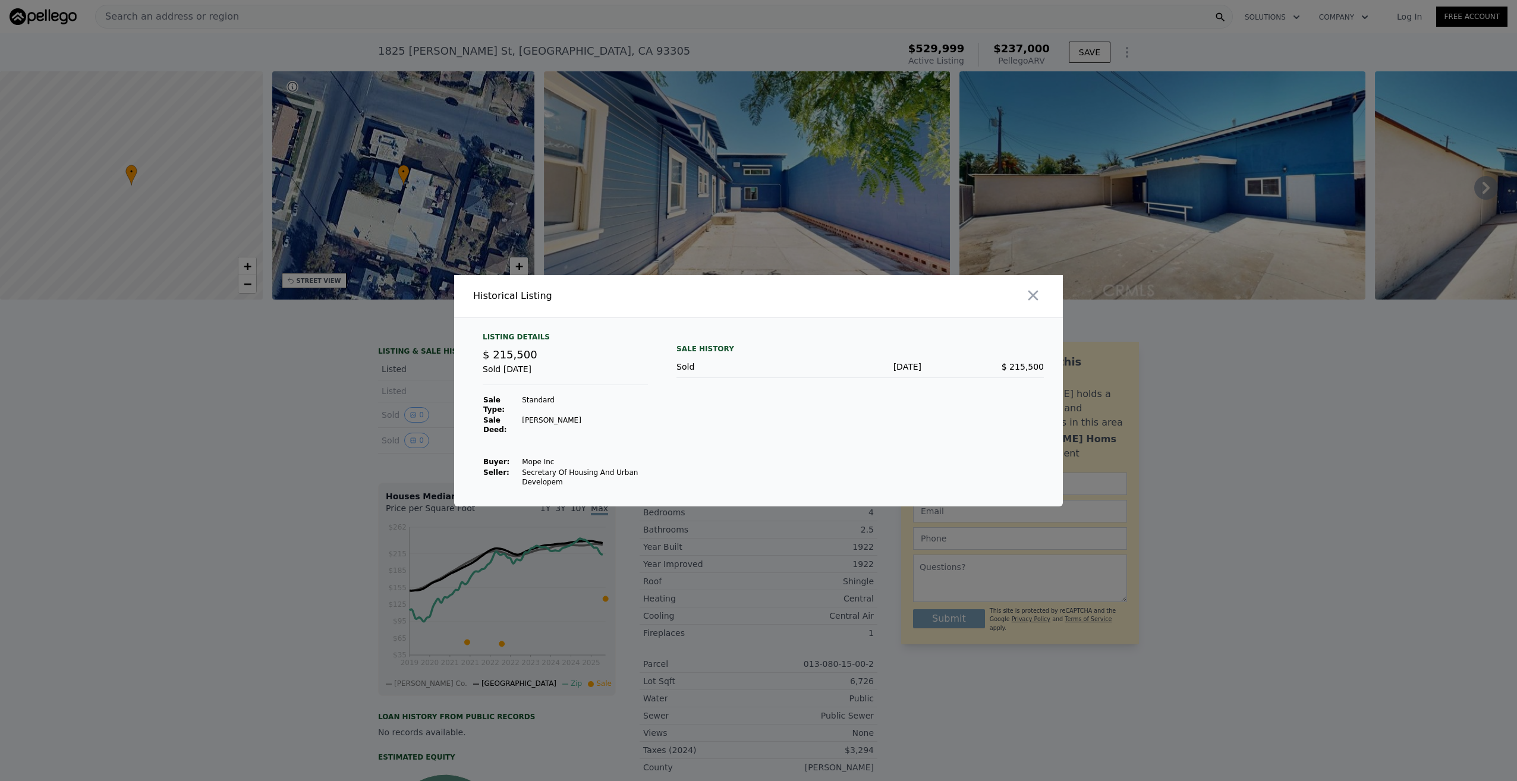
click at [416, 423] on div at bounding box center [758, 390] width 1517 height 781
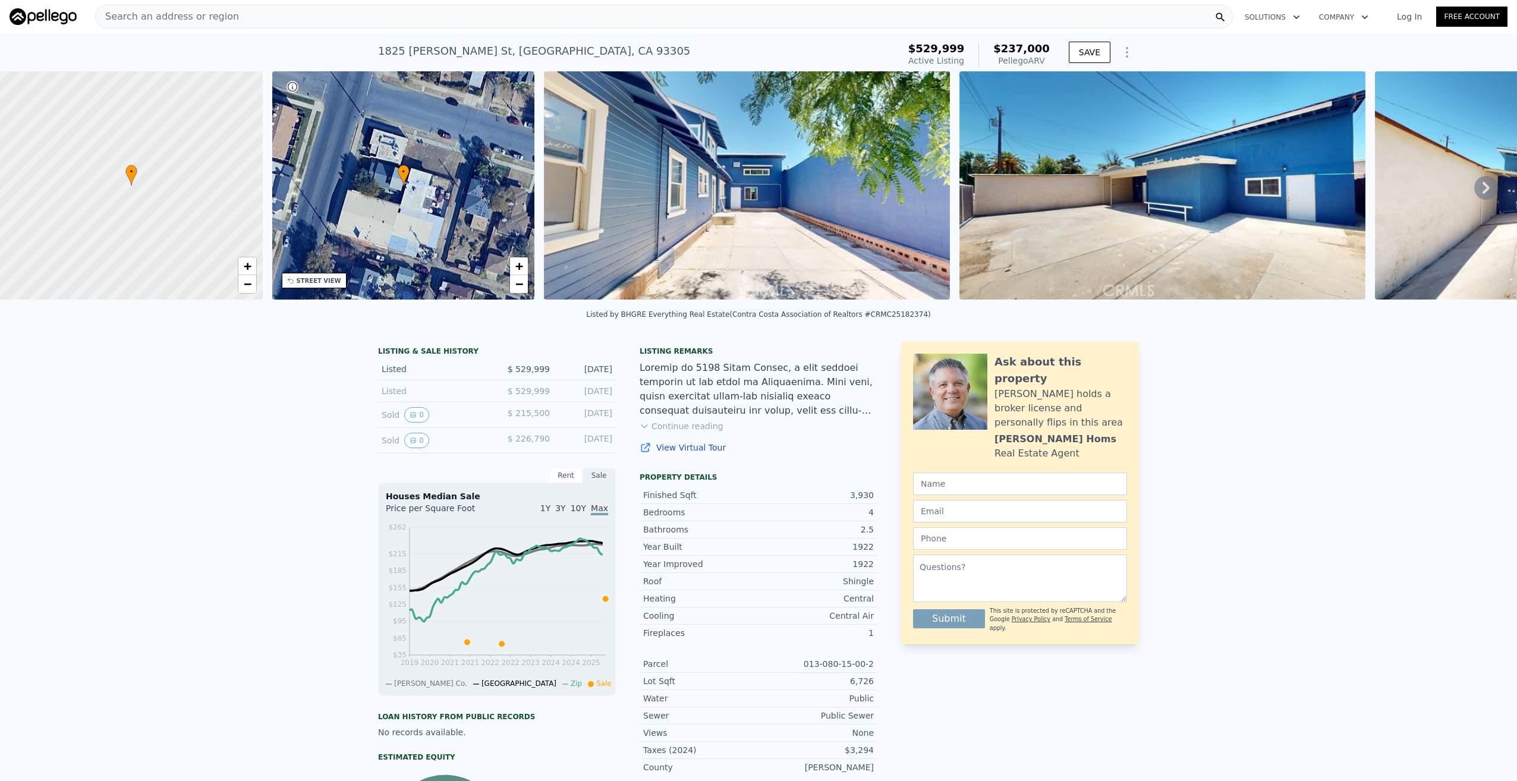
click at [304, 425] on div "LISTING & SALE HISTORY Listed $ 529,999 Aug 12, 2025 Listed $ 529,999 Aug 12, 2…" at bounding box center [758, 637] width 1517 height 611
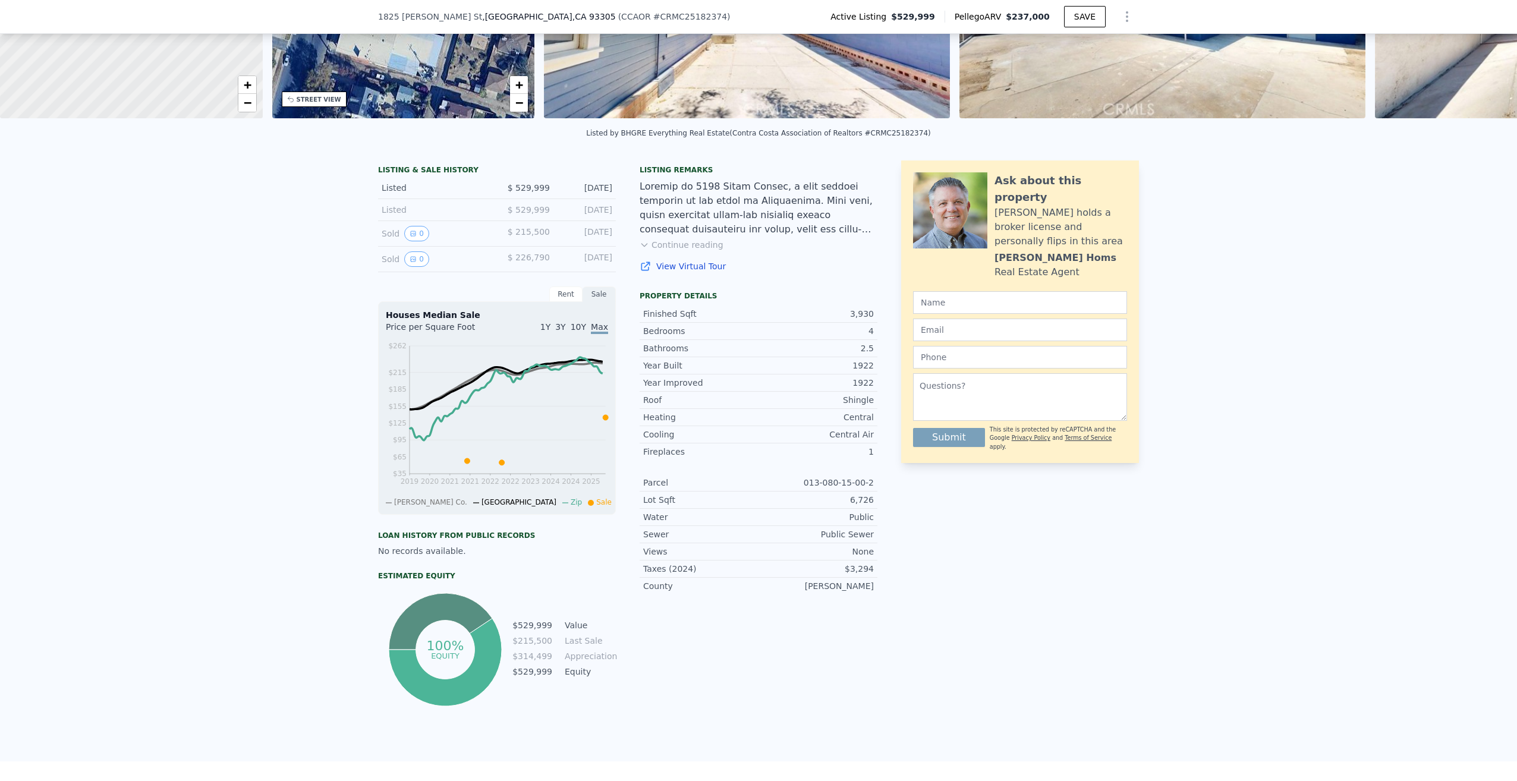
scroll to position [4, 0]
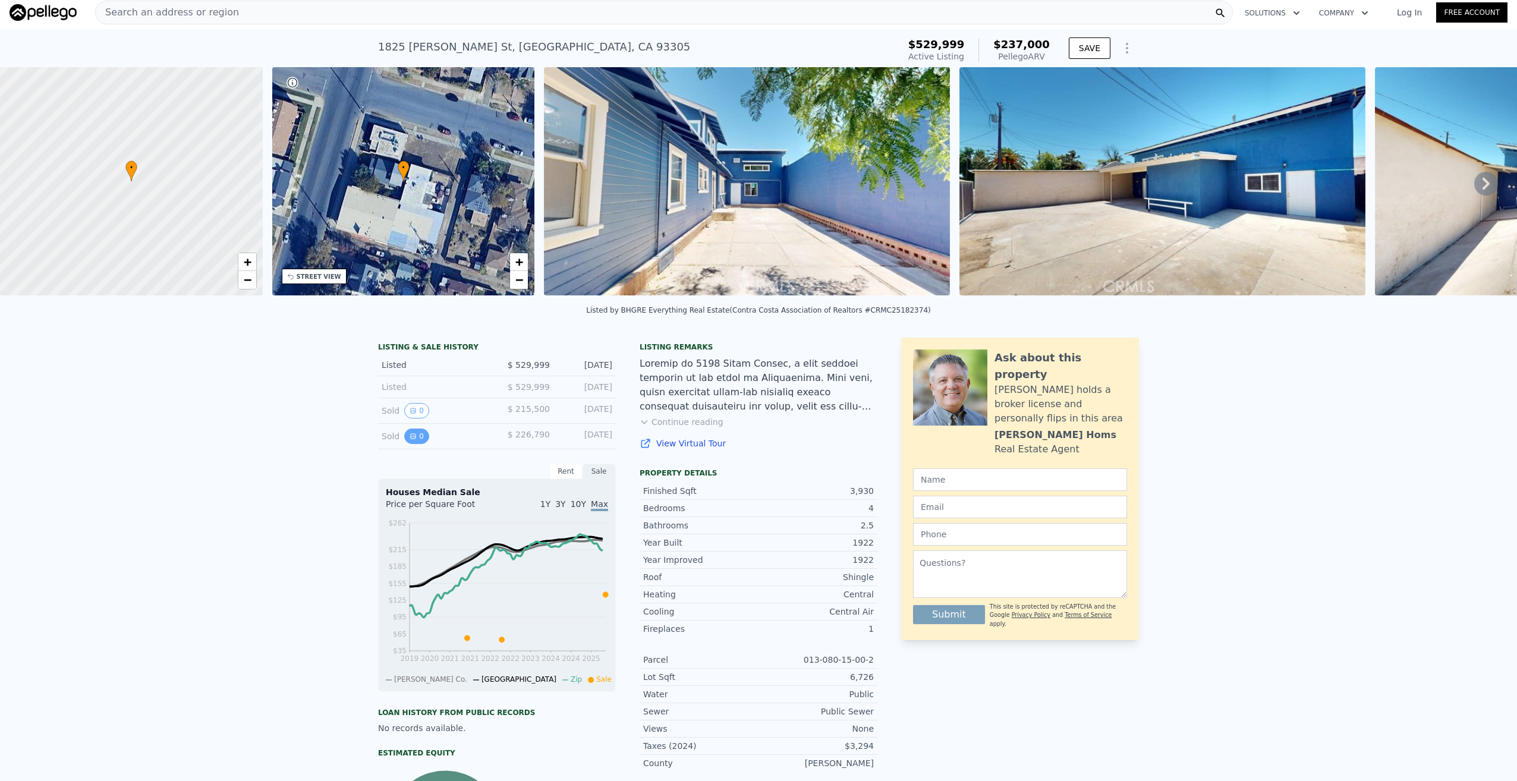
click at [410, 440] on icon "View historical data" at bounding box center [413, 436] width 7 height 7
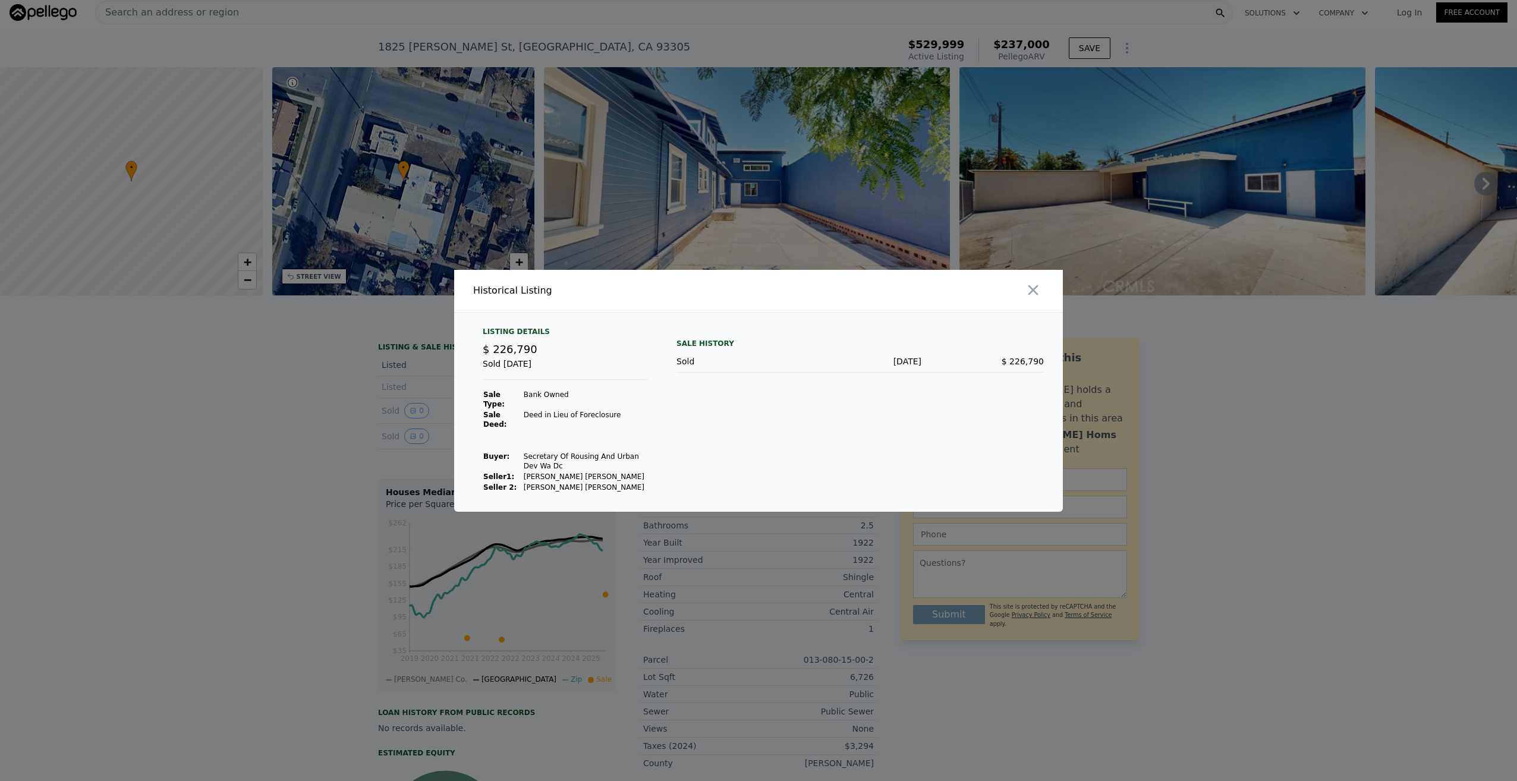
click at [332, 424] on div at bounding box center [758, 390] width 1517 height 781
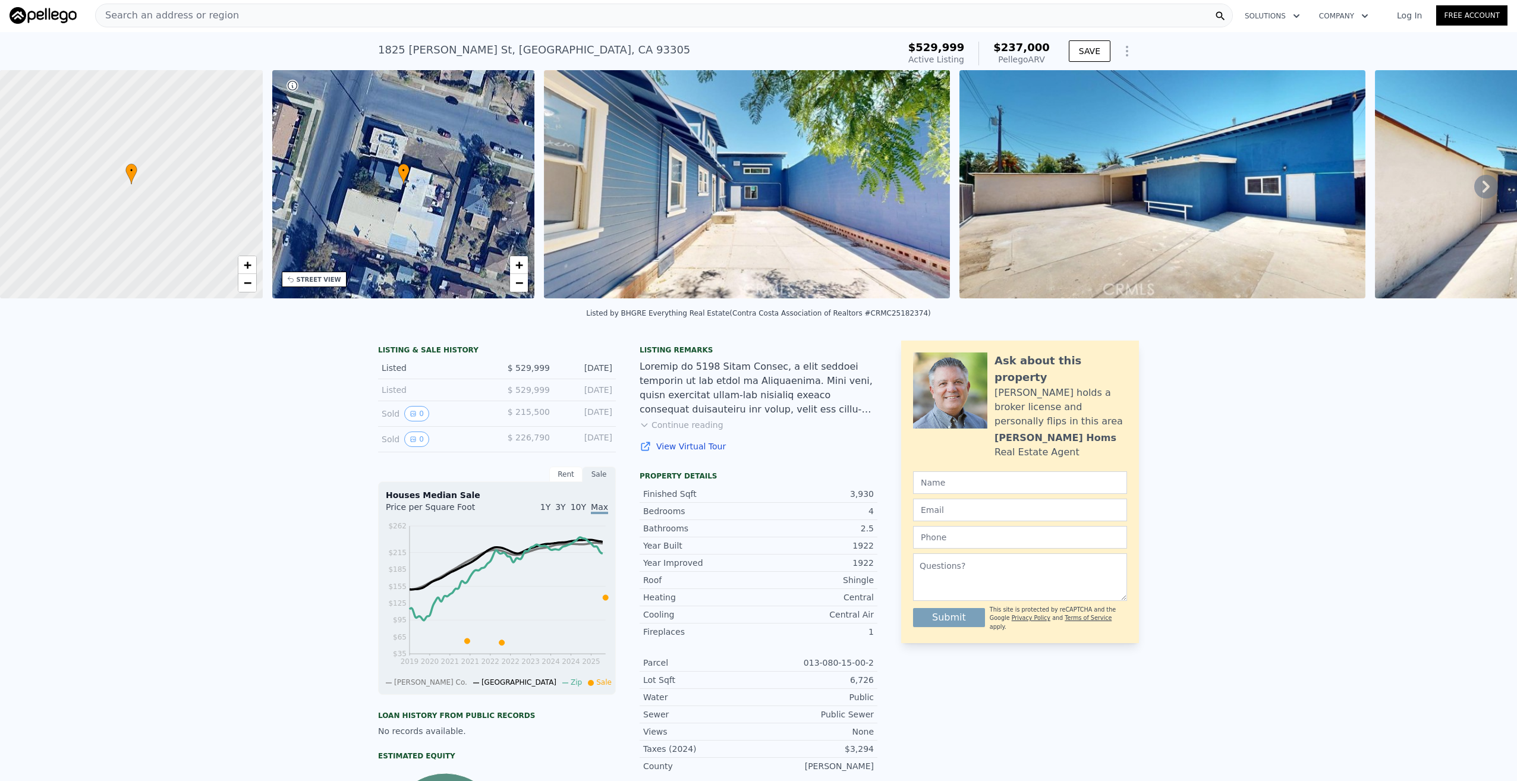
scroll to position [0, 0]
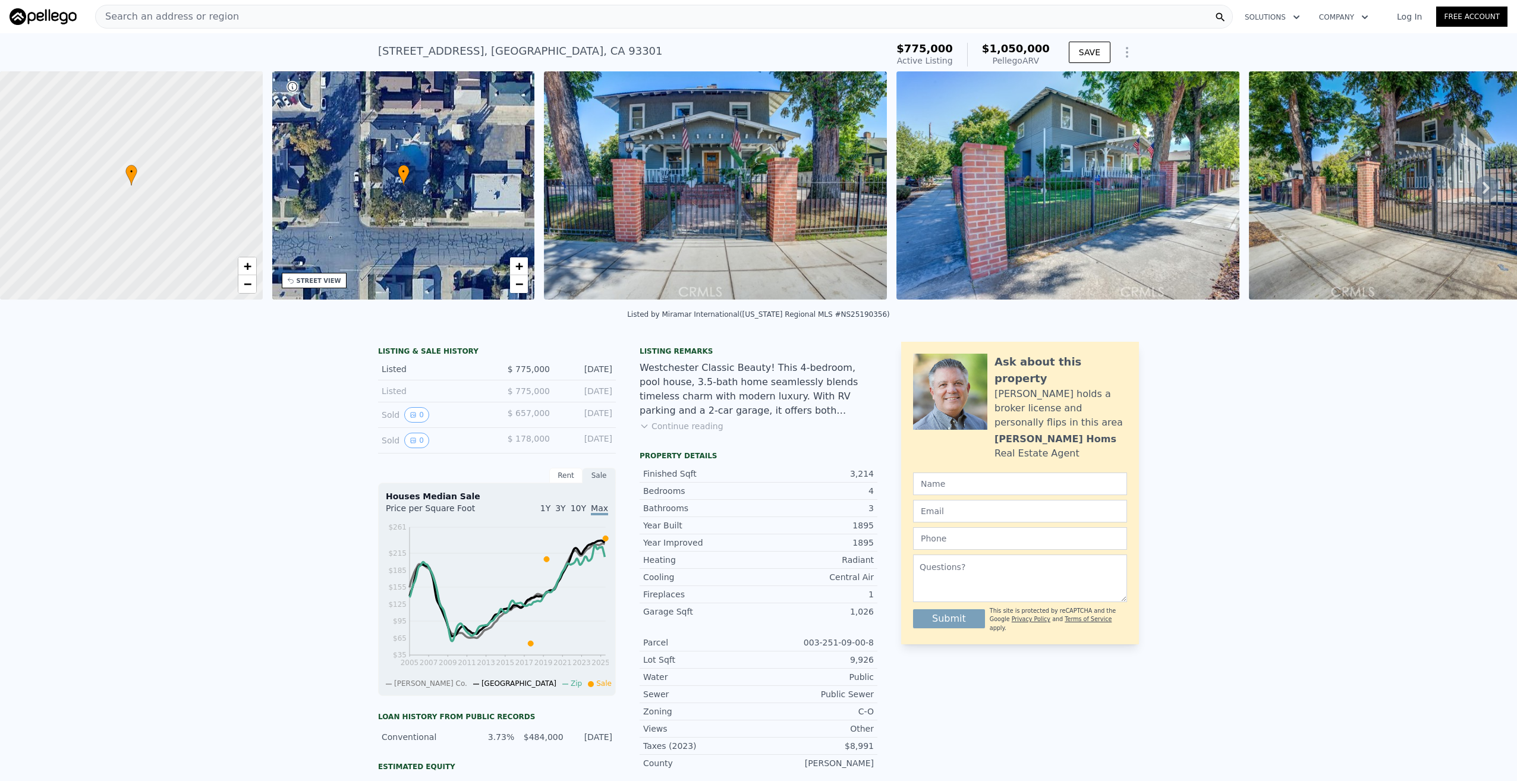
click at [1044, 183] on img at bounding box center [1068, 185] width 343 height 228
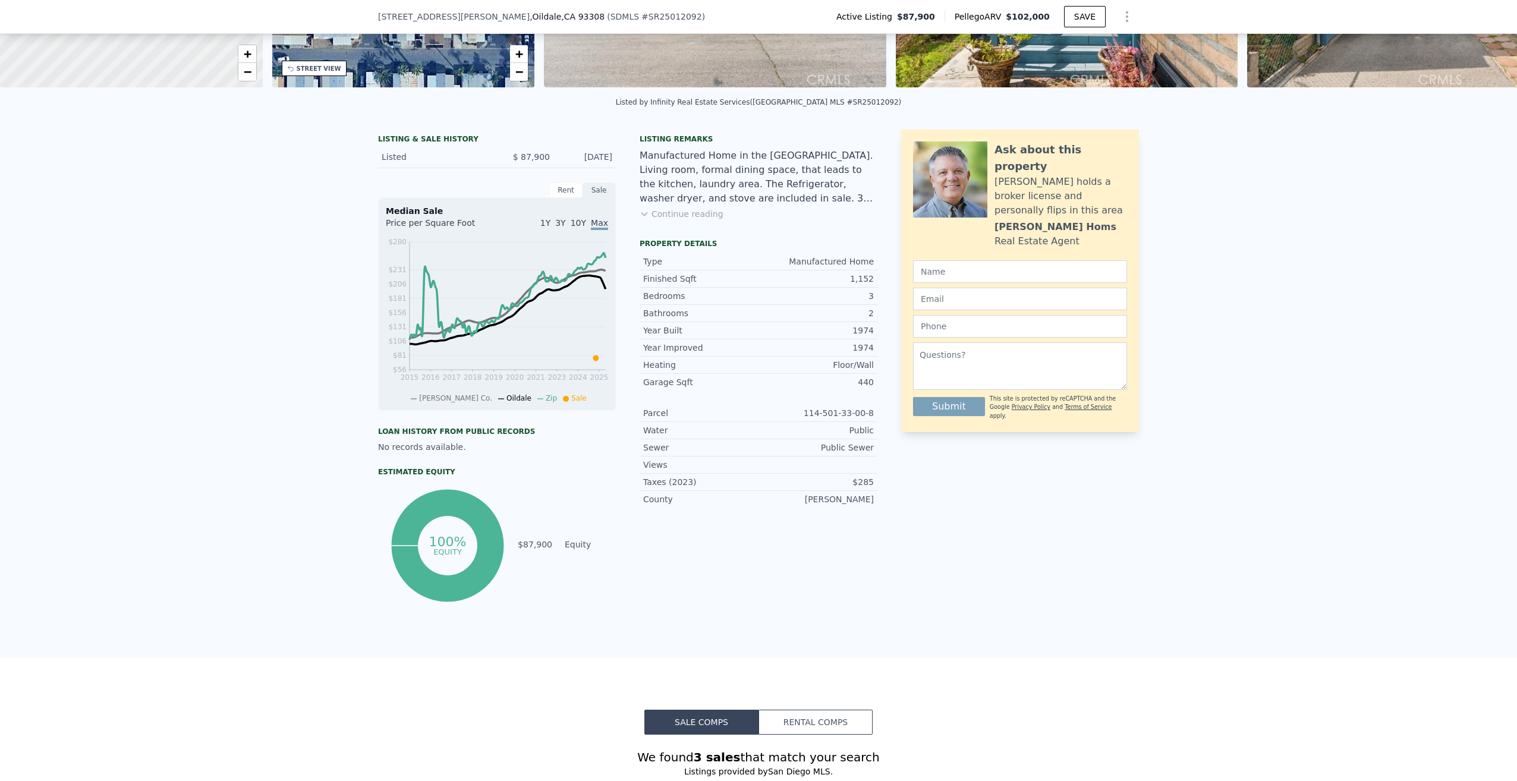
scroll to position [233, 0]
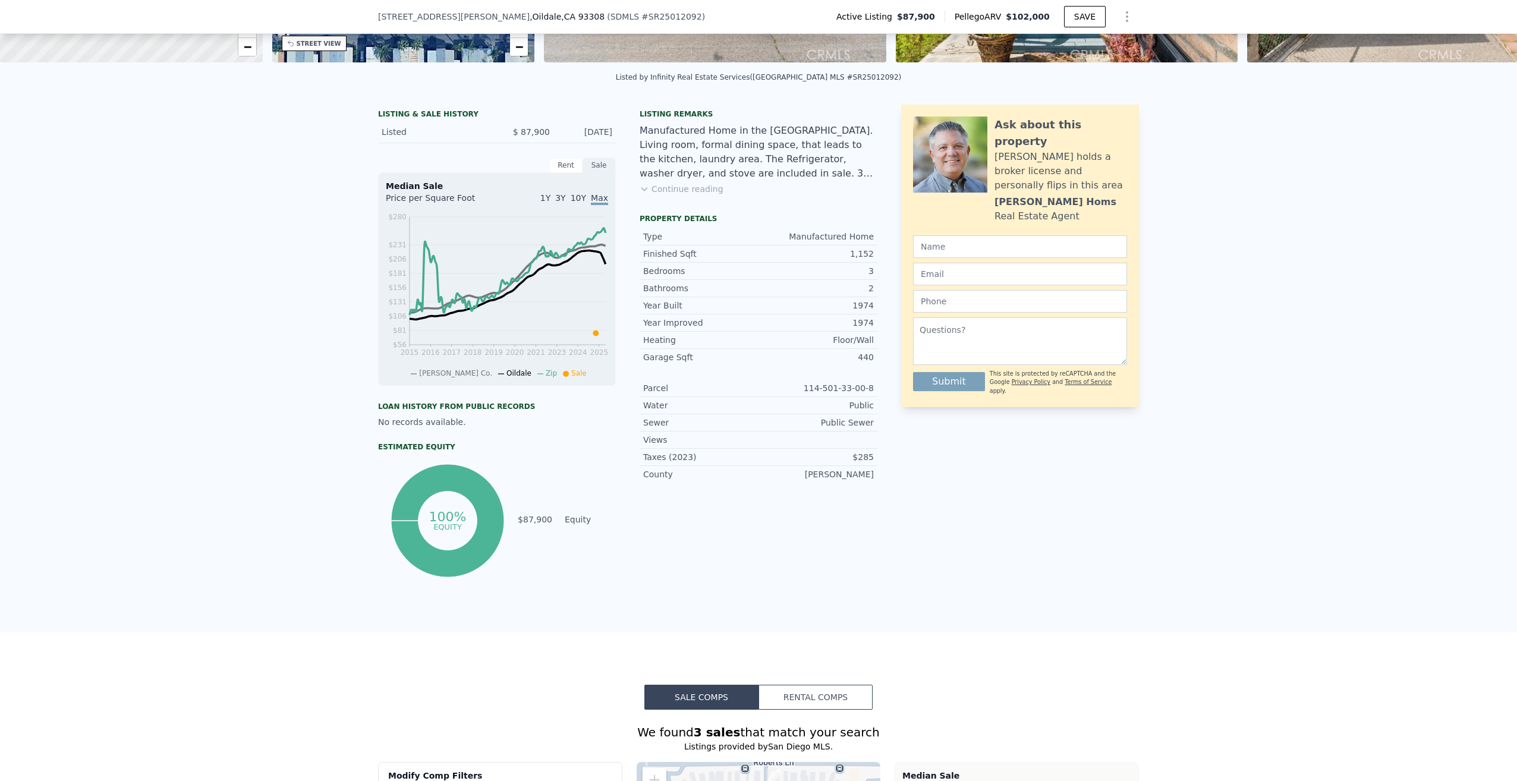
click at [561, 173] on div "Rent" at bounding box center [565, 165] width 33 height 15
click at [589, 173] on div "Sale" at bounding box center [599, 165] width 33 height 15
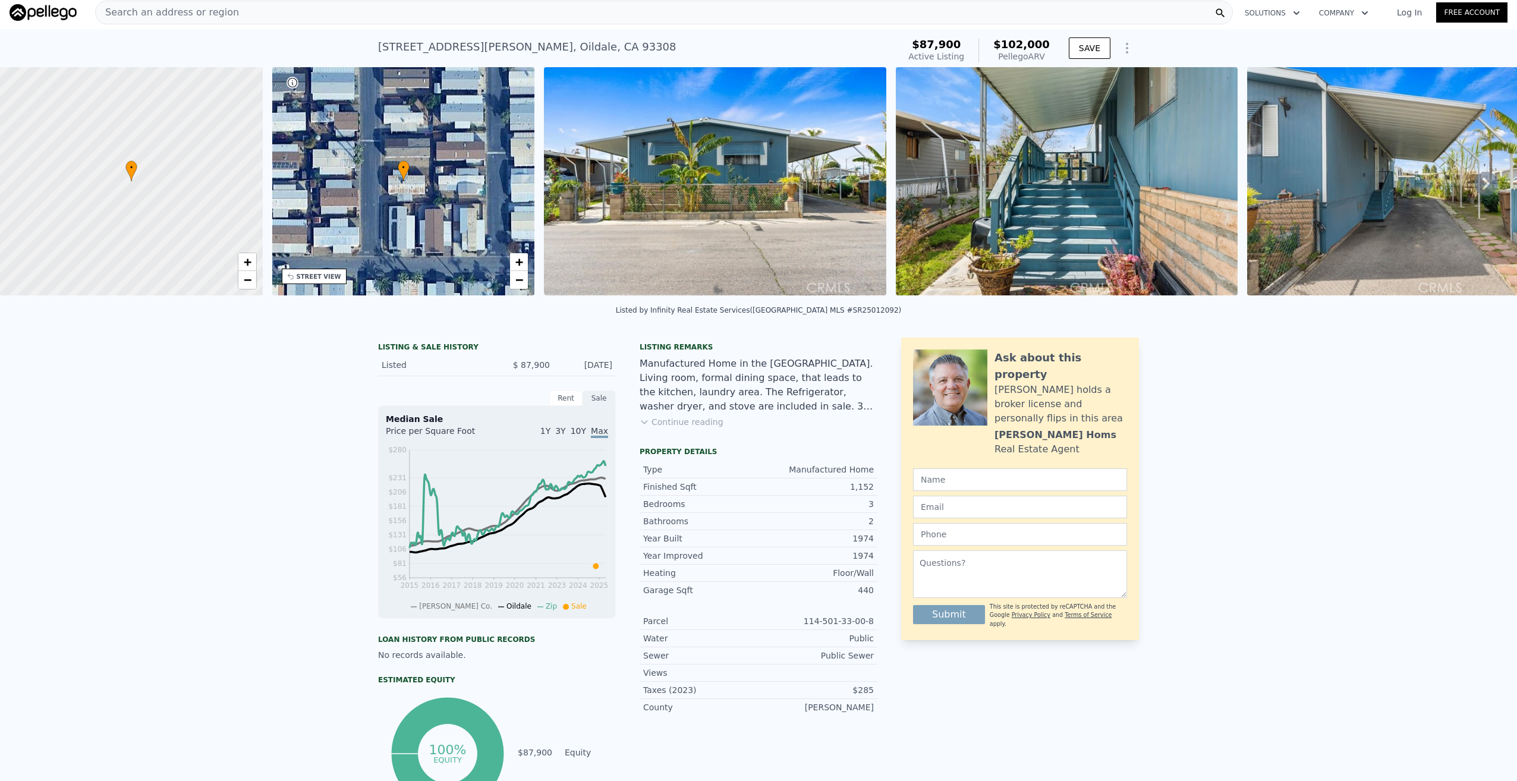
scroll to position [0, 0]
